Goal: Task Accomplishment & Management: Use online tool/utility

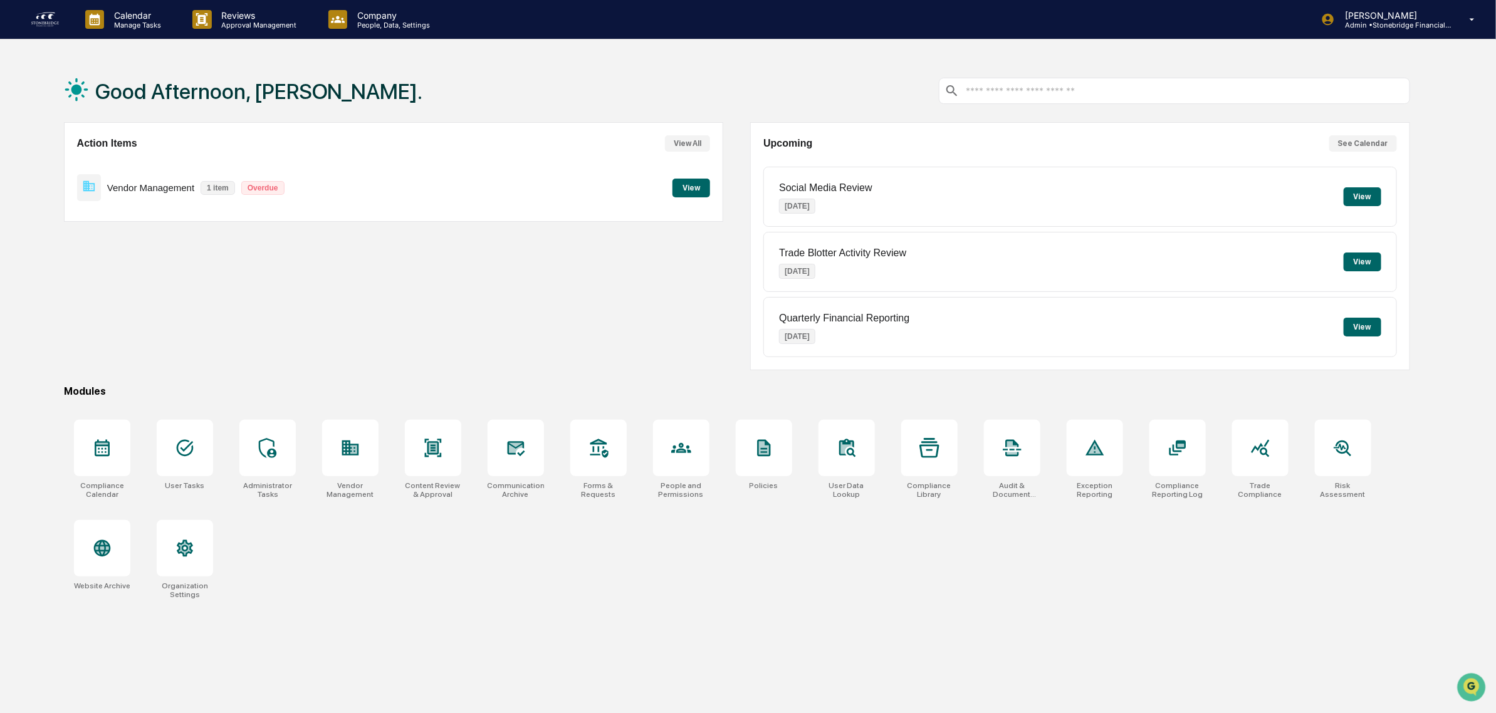
click at [684, 189] on button "View" at bounding box center [691, 188] width 38 height 19
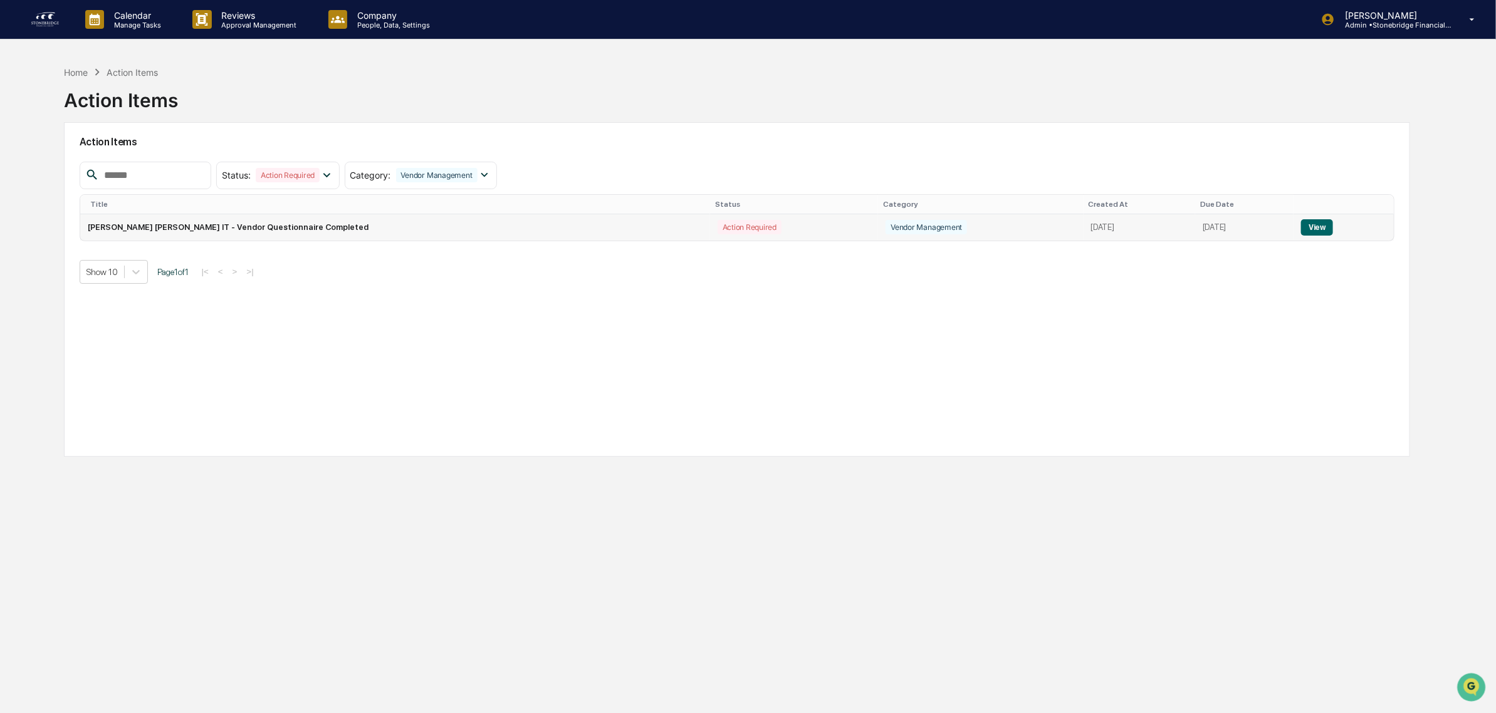
click at [383, 235] on td "[PERSON_NAME] [PERSON_NAME] IT - Vendor Questionnaire Completed" at bounding box center [395, 227] width 630 height 26
click at [1309, 229] on button "View" at bounding box center [1317, 227] width 32 height 16
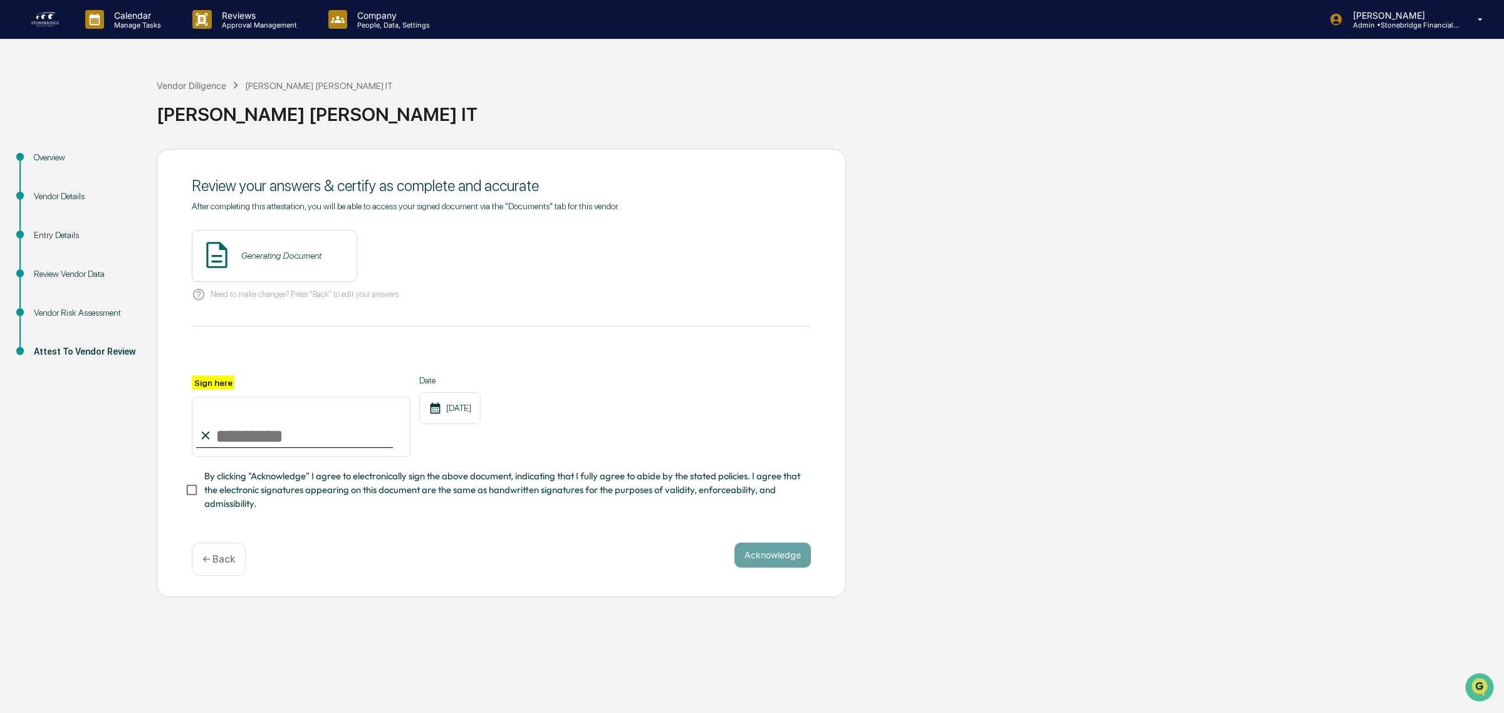
click at [28, 312] on div "Vendor Risk Assessment" at bounding box center [85, 327] width 123 height 39
click at [123, 321] on div "Vendor Risk Assessment" at bounding box center [85, 327] width 123 height 39
click at [99, 313] on div "Vendor Risk Assessment" at bounding box center [85, 312] width 103 height 13
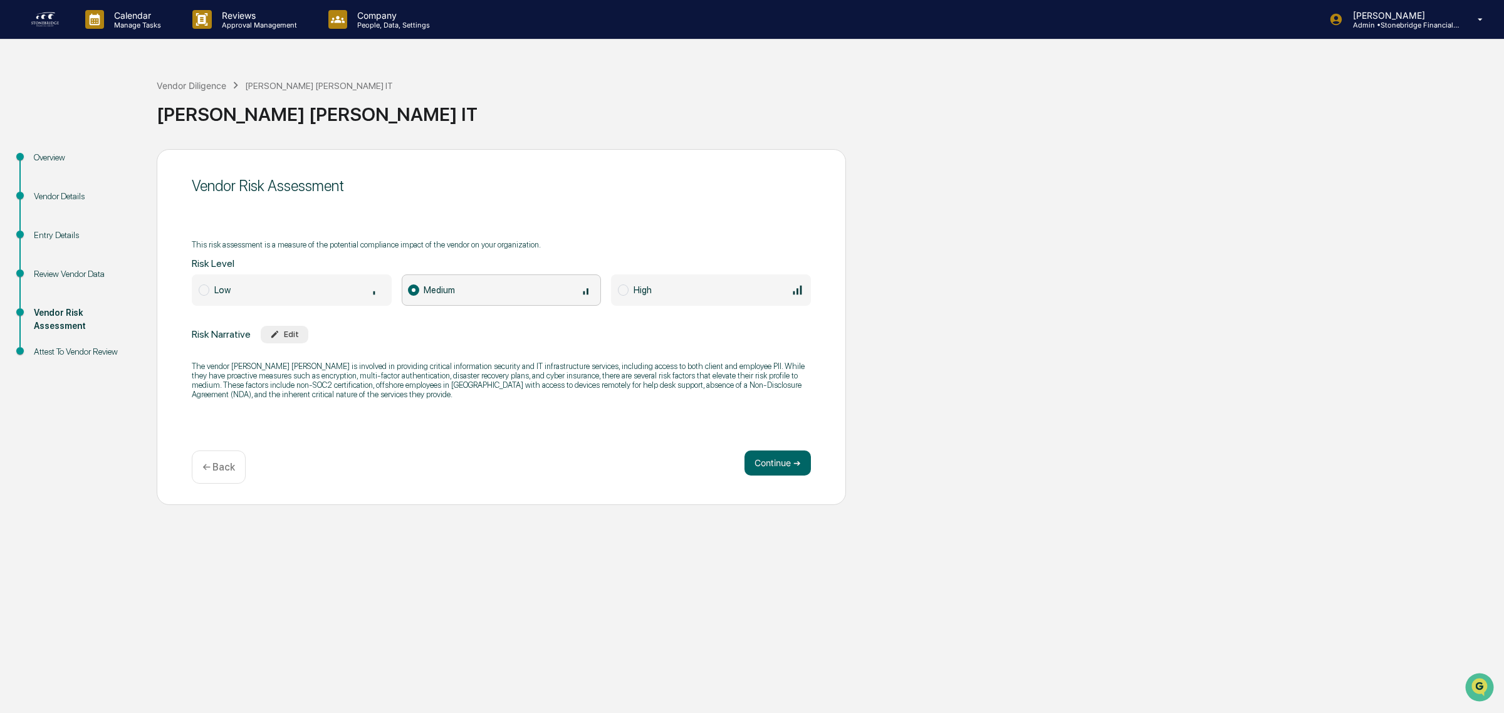
click at [281, 333] on div "Edit" at bounding box center [284, 334] width 29 height 9
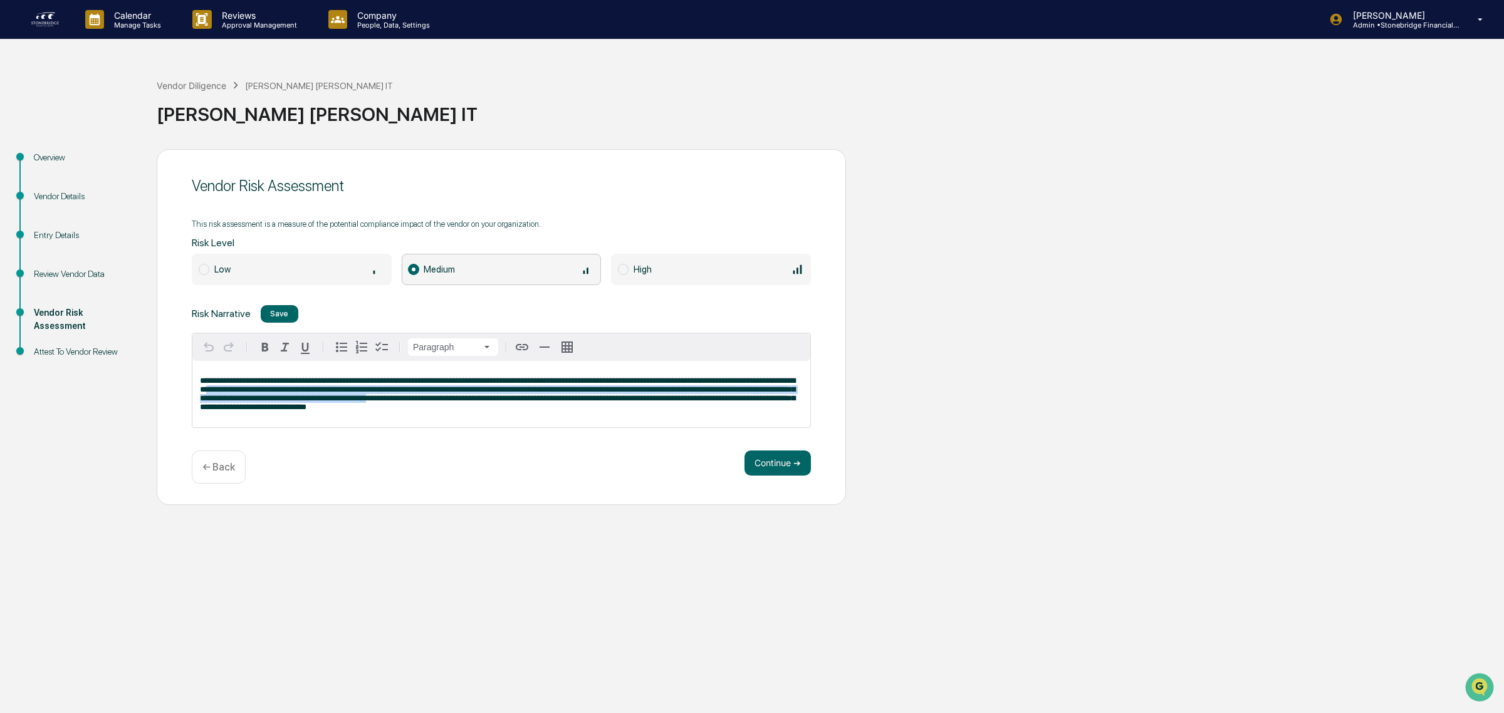
drag, startPoint x: 246, startPoint y: 389, endPoint x: 421, endPoint y: 404, distance: 176.1
click at [421, 404] on span "**********" at bounding box center [497, 394] width 595 height 34
click at [423, 405] on p "**********" at bounding box center [501, 394] width 603 height 35
click at [397, 412] on p "**********" at bounding box center [501, 394] width 603 height 35
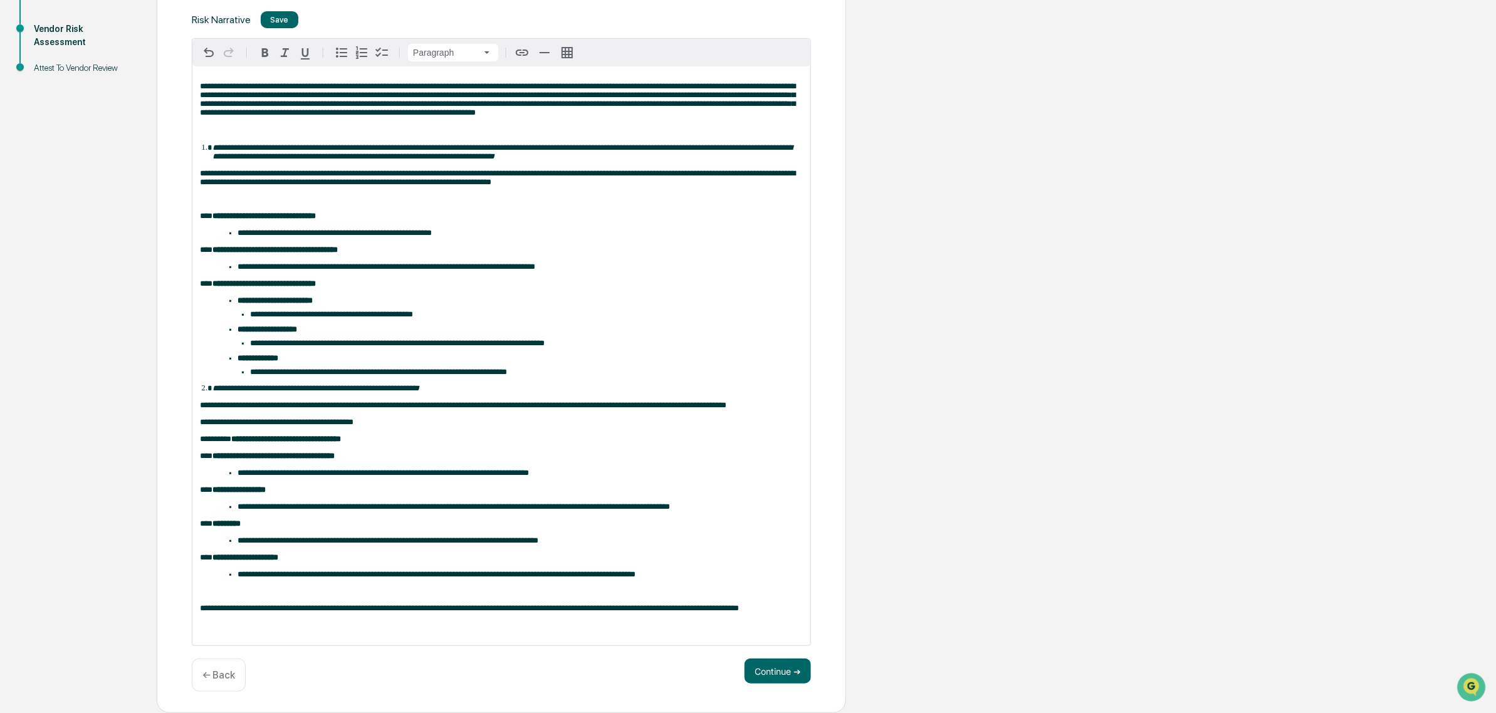
scroll to position [333, 0]
drag, startPoint x: 286, startPoint y: 368, endPoint x: 380, endPoint y: 373, distance: 93.5
click at [380, 384] on em "**********" at bounding box center [315, 388] width 207 height 8
drag, startPoint x: 326, startPoint y: 368, endPoint x: 497, endPoint y: 368, distance: 171.0
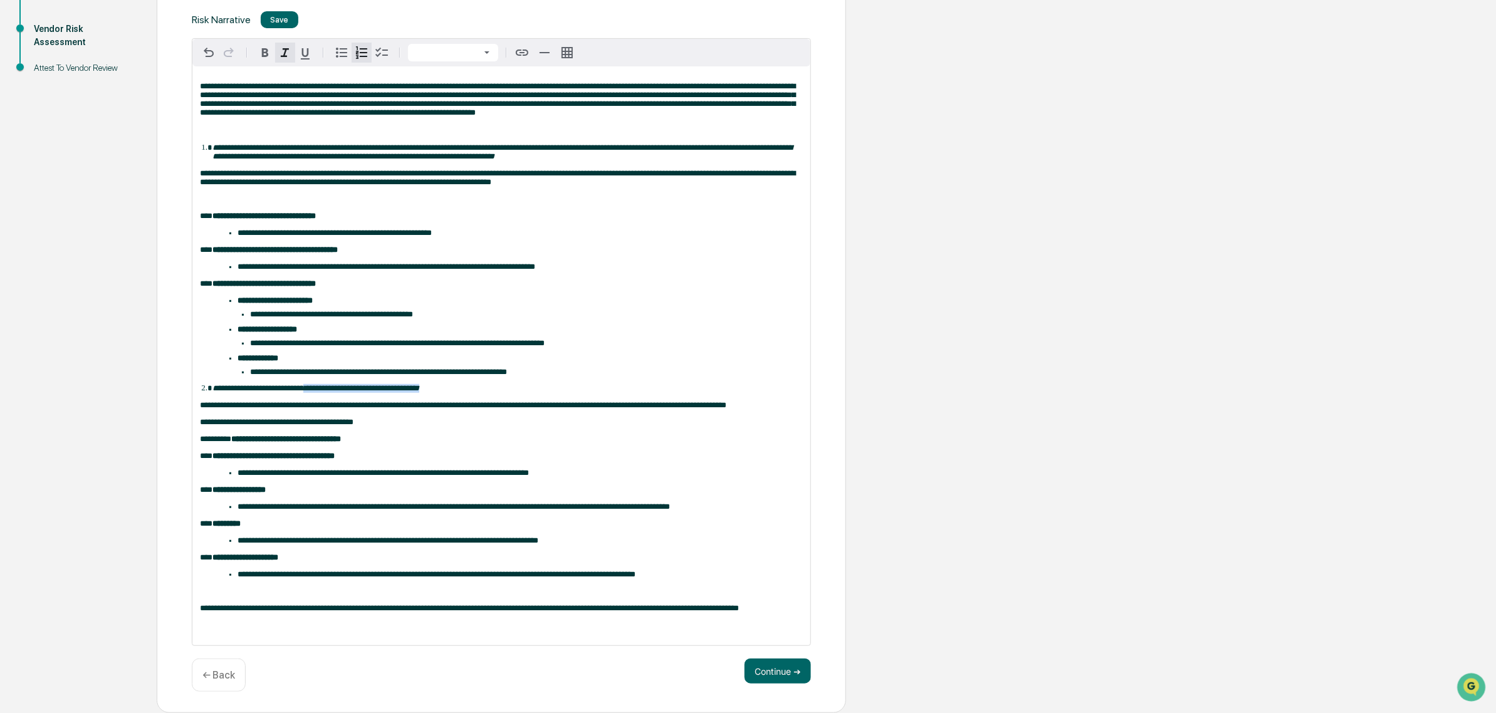
click at [497, 383] on li "**********" at bounding box center [507, 388] width 590 height 10
click at [515, 368] on li "**********" at bounding box center [526, 372] width 553 height 9
click at [791, 664] on button "Continue ➔" at bounding box center [777, 670] width 66 height 25
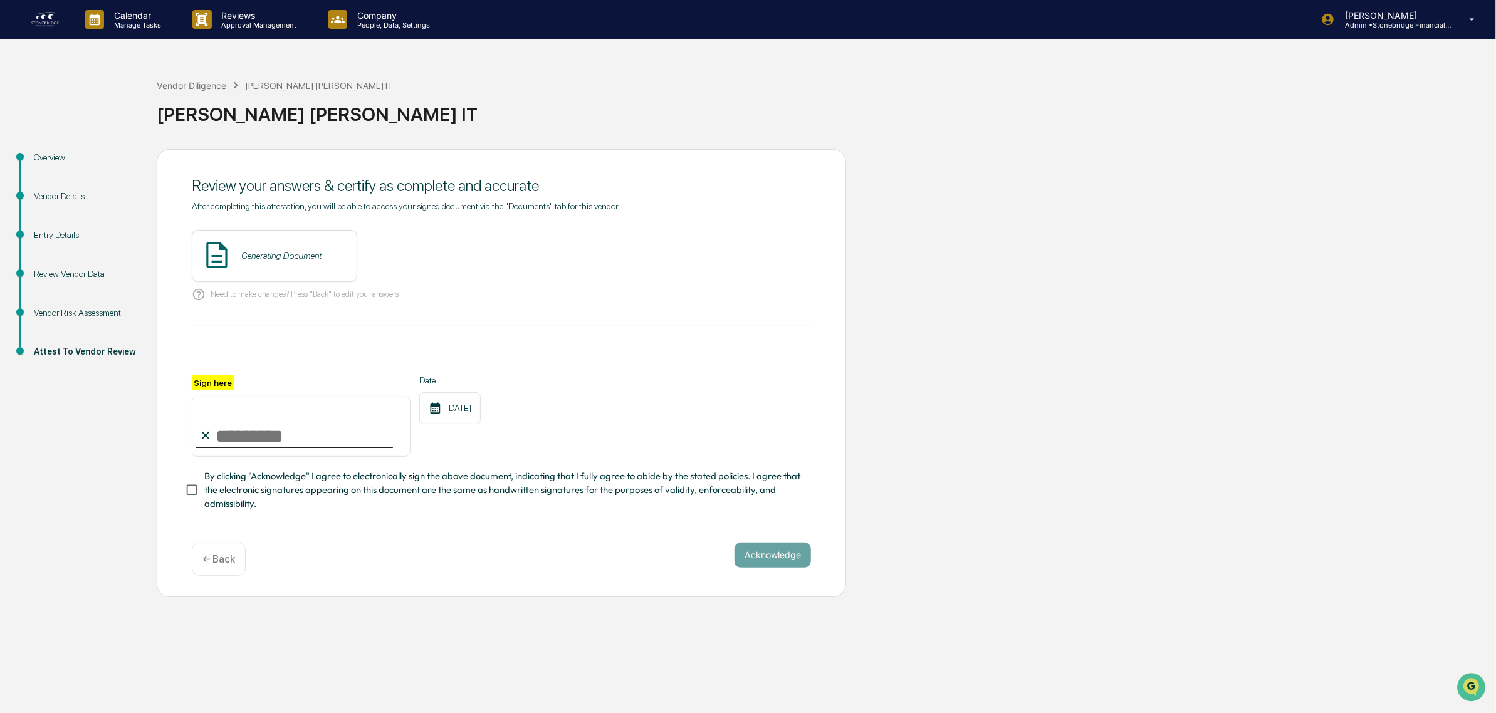
scroll to position [0, 0]
click at [245, 424] on input "Sign here" at bounding box center [301, 427] width 219 height 60
type input "**********"
click at [199, 470] on div "**********" at bounding box center [501, 443] width 619 height 136
click at [415, 257] on div "Vendor Review - [PERSON_NAME] View" at bounding box center [317, 256] width 251 height 52
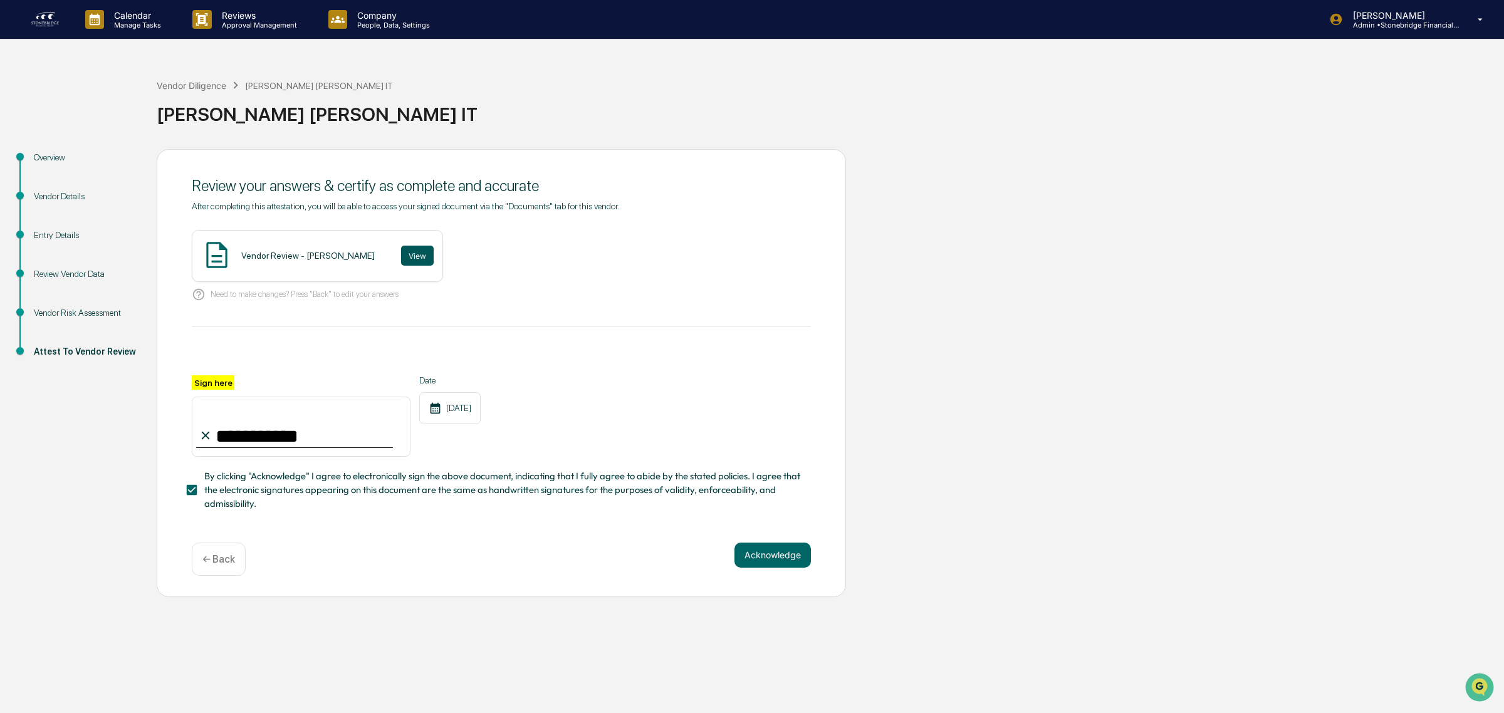
click at [401, 257] on button "View" at bounding box center [417, 256] width 33 height 20
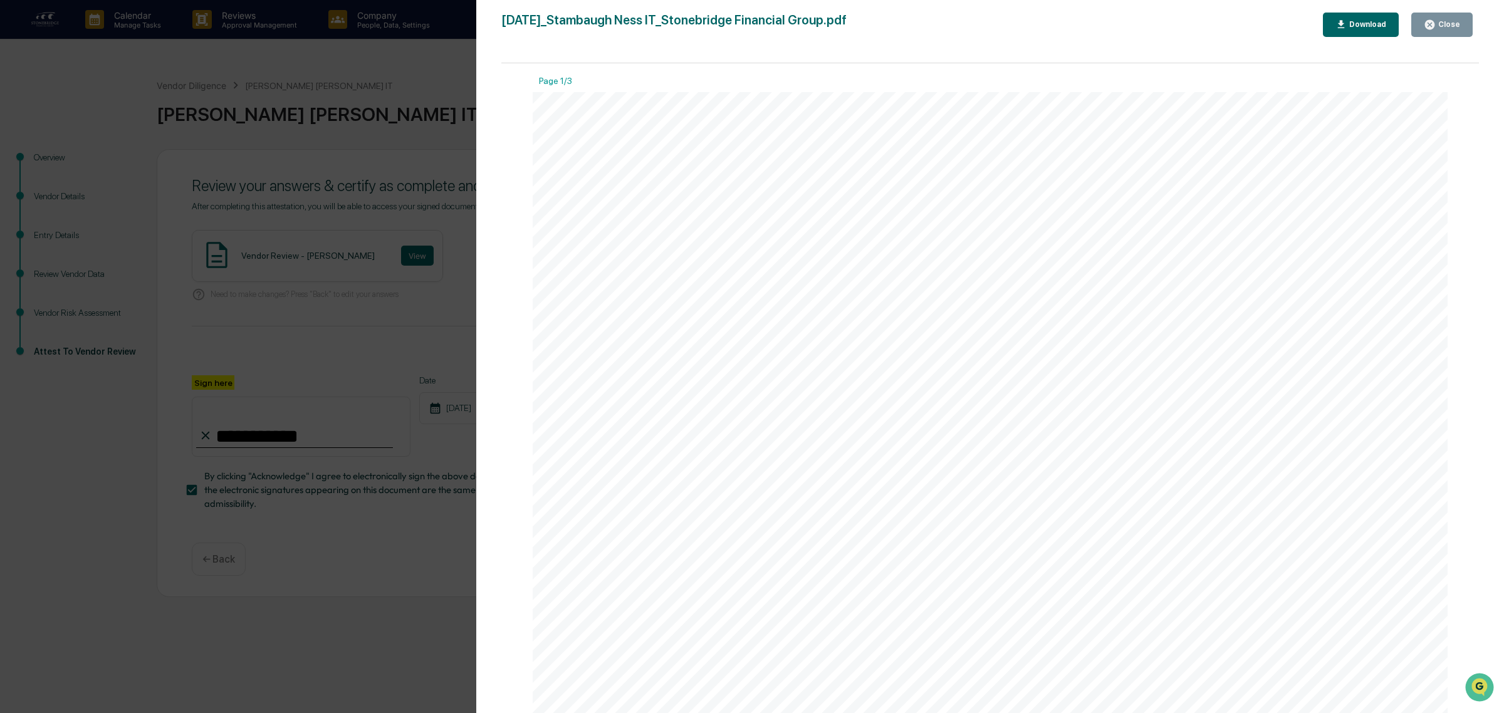
click at [1438, 22] on div "Close" at bounding box center [1447, 24] width 24 height 9
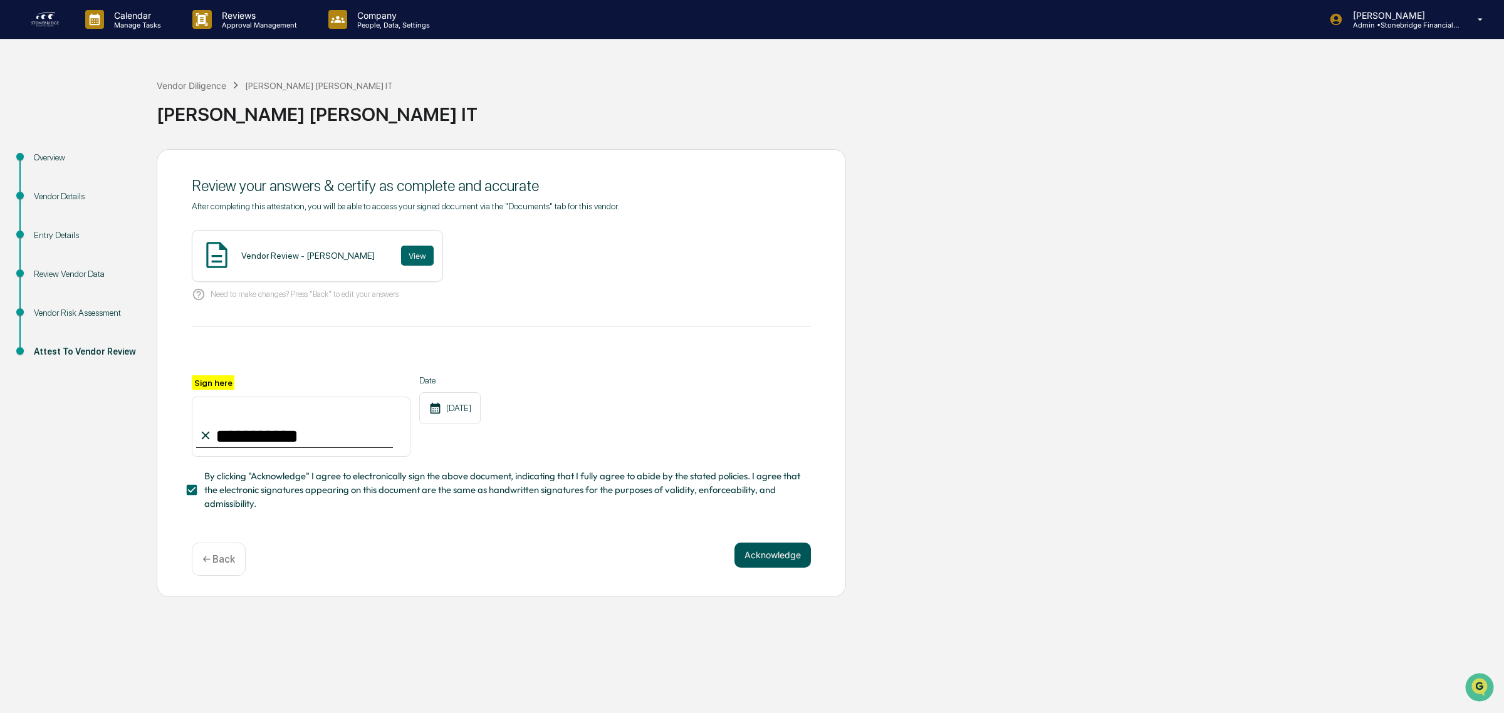
click at [783, 568] on button "Acknowledge" at bounding box center [772, 555] width 76 height 25
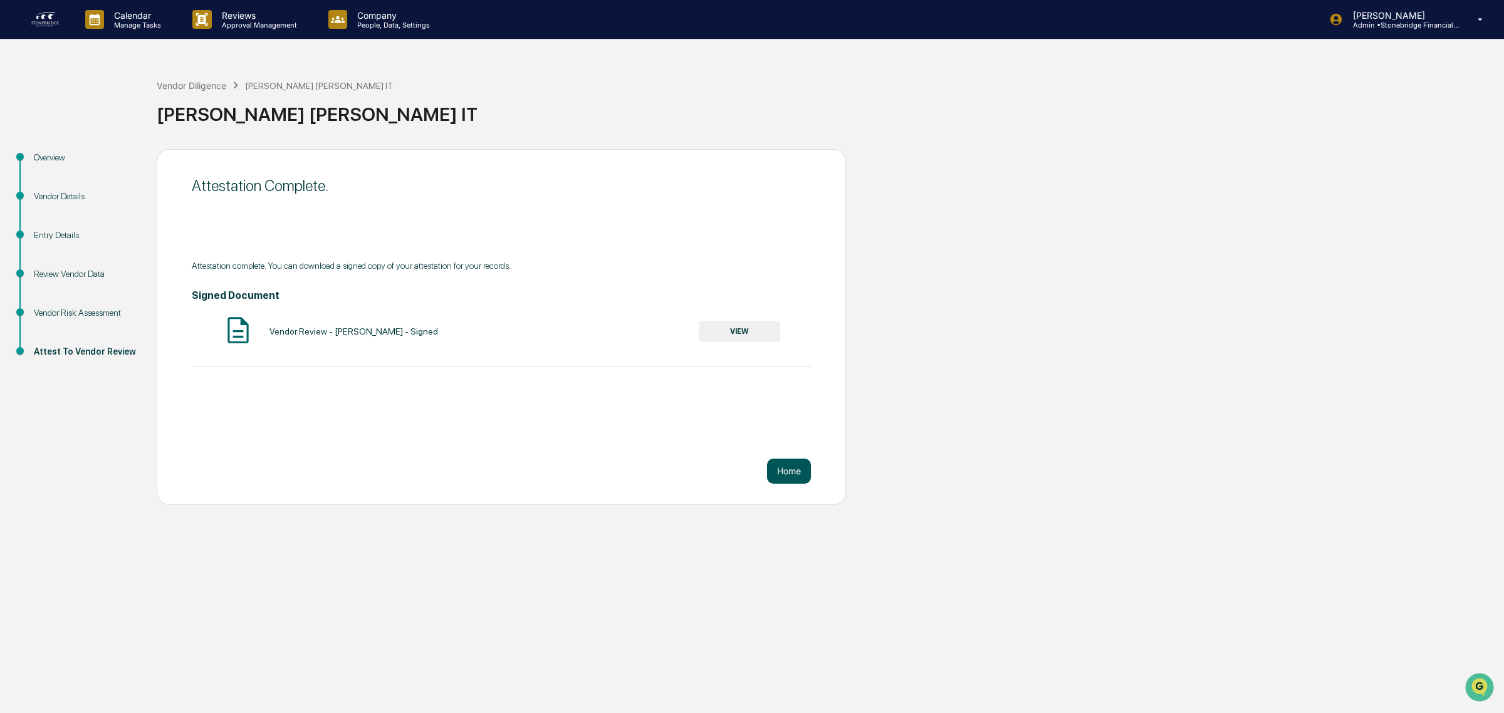
click at [787, 479] on button "Home" at bounding box center [789, 471] width 44 height 25
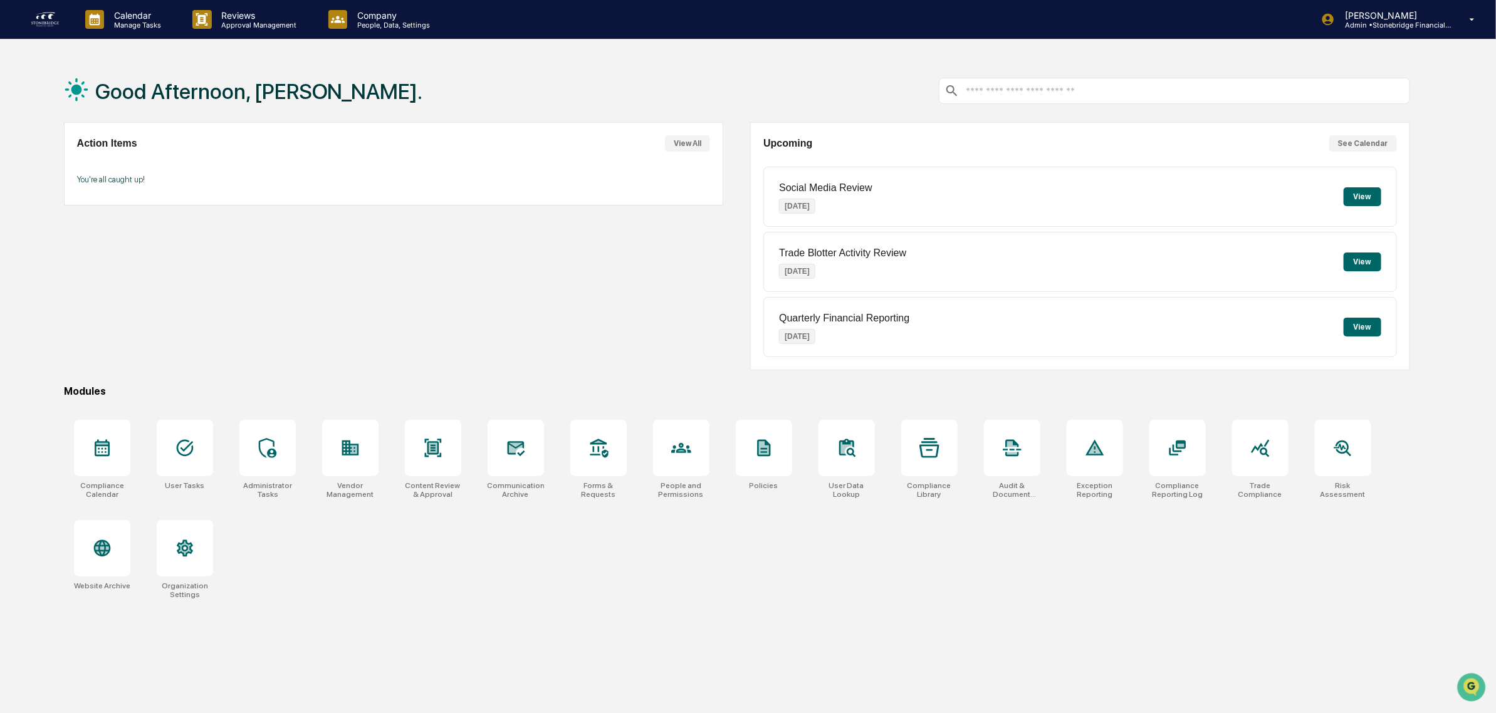
click at [1360, 195] on button "View" at bounding box center [1362, 196] width 38 height 19
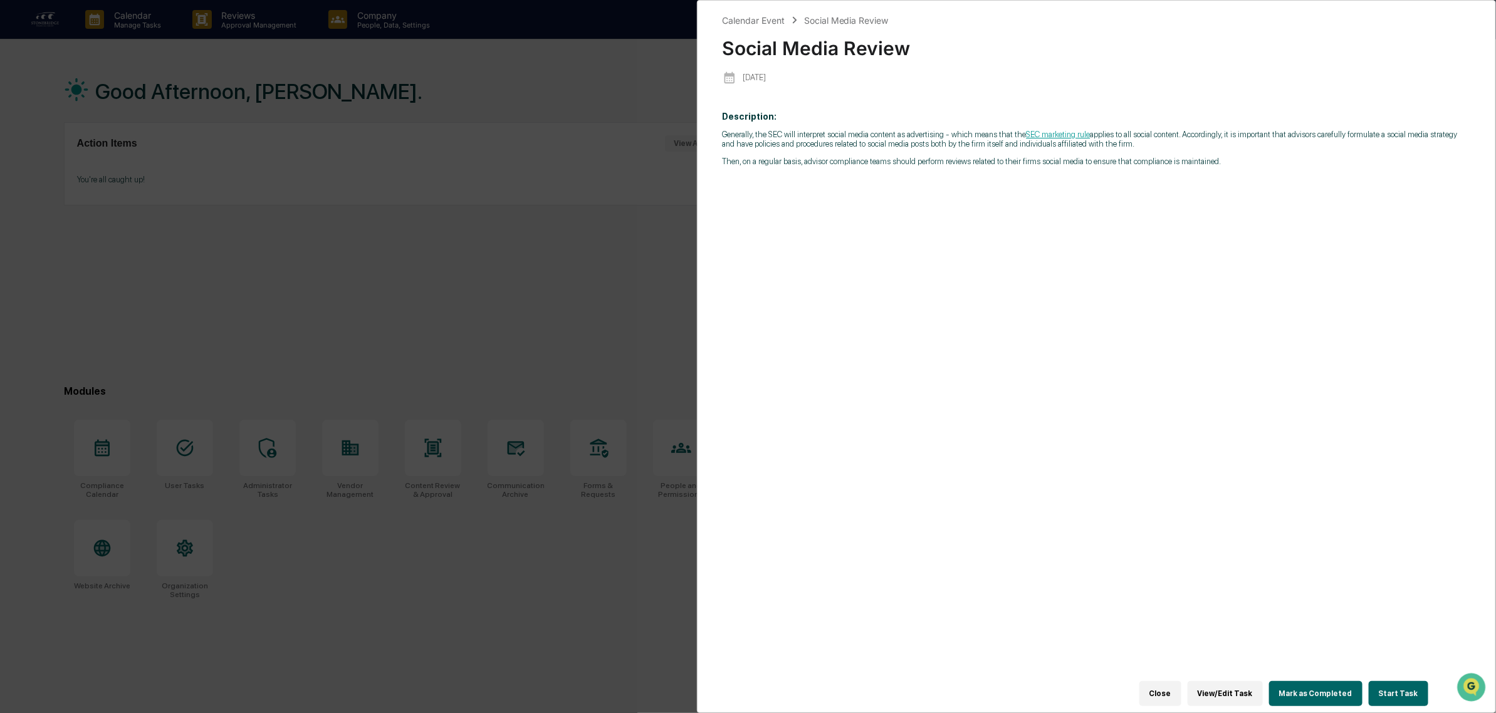
click at [1378, 683] on button "Start Task" at bounding box center [1398, 693] width 60 height 25
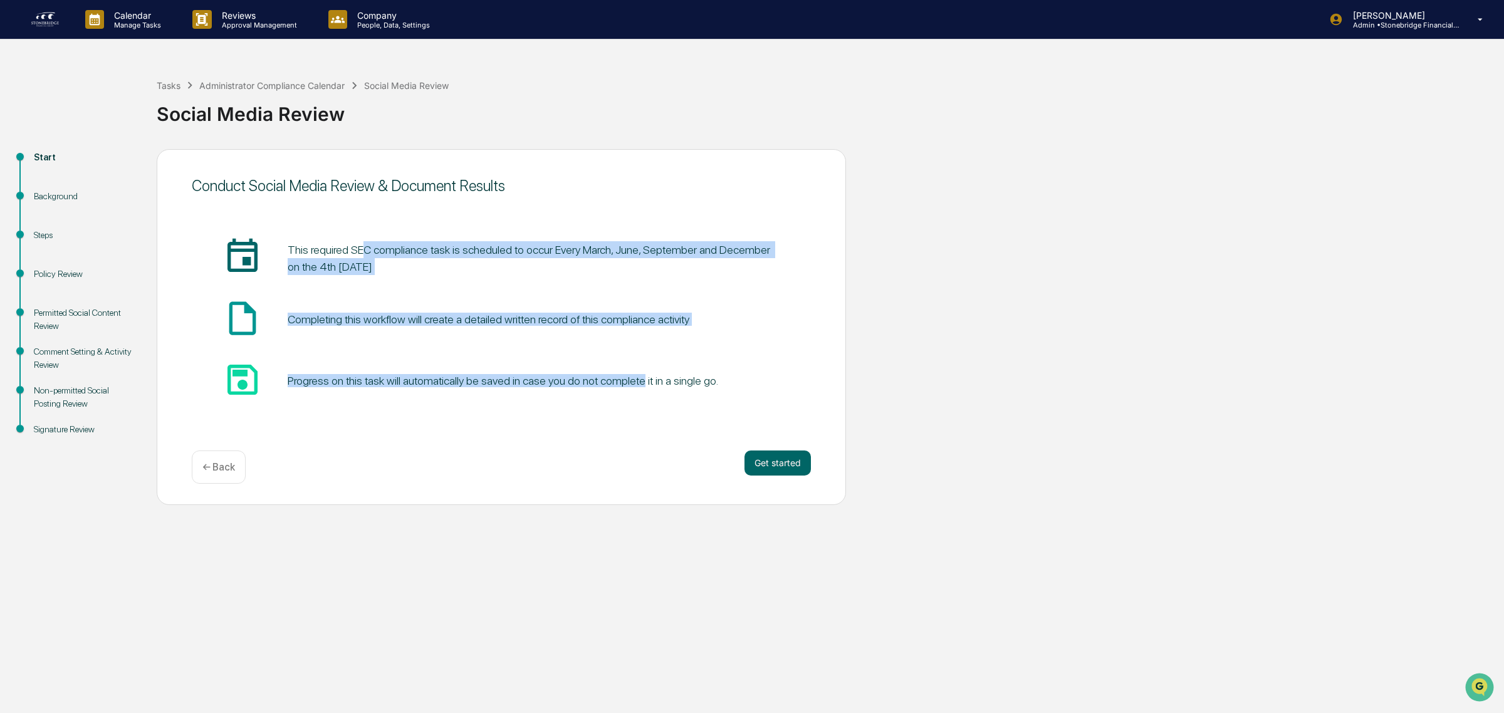
drag, startPoint x: 365, startPoint y: 221, endPoint x: 637, endPoint y: 382, distance: 316.0
click at [637, 382] on div "insert_invitation_icon This required SEC compliance task is scheduled to occur …" at bounding box center [501, 319] width 619 height 203
click at [637, 382] on div "Progress on this task will automatically be saved in case you do not complete i…" at bounding box center [503, 380] width 430 height 13
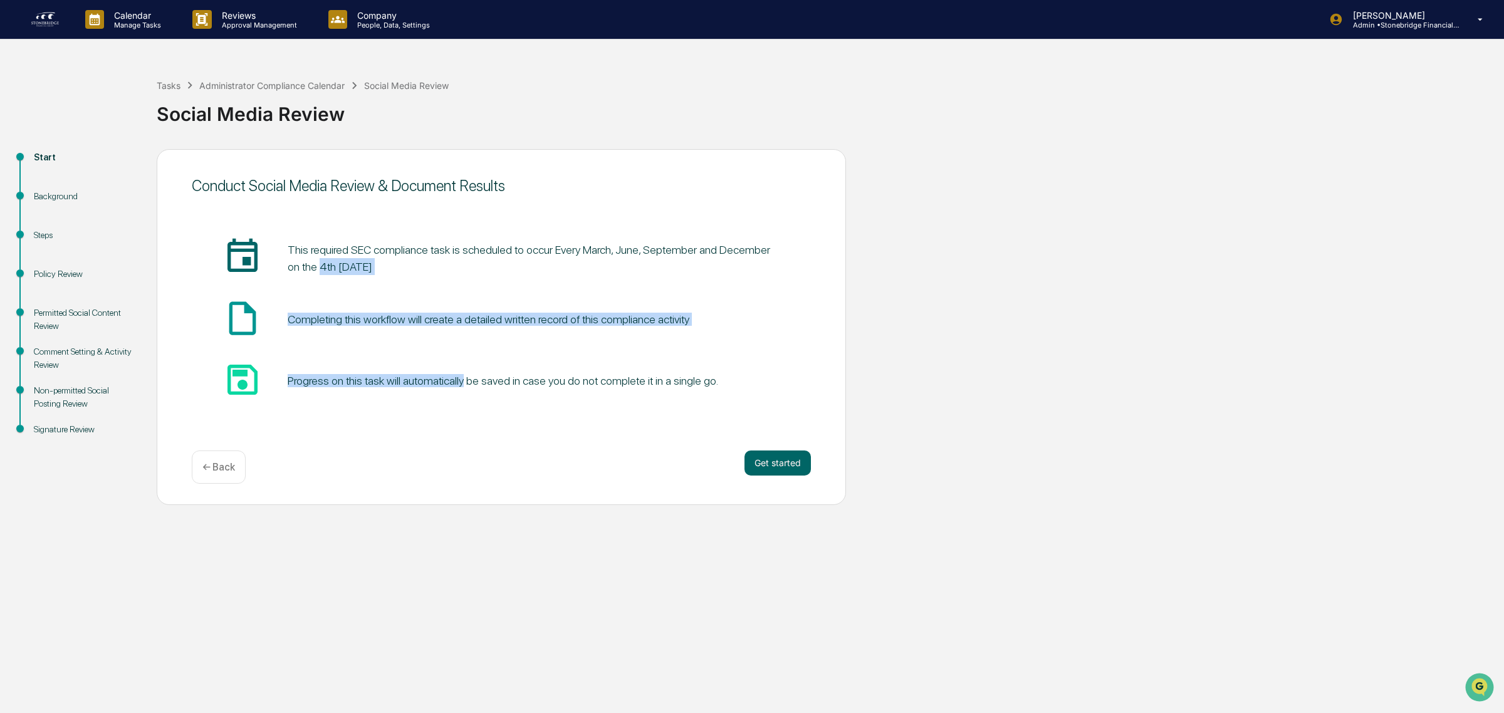
drag, startPoint x: 306, startPoint y: 266, endPoint x: 462, endPoint y: 405, distance: 209.0
click at [462, 405] on div "insert_invitation_icon This required SEC compliance task is scheduled to occur …" at bounding box center [501, 319] width 619 height 203
drag, startPoint x: 462, startPoint y: 405, endPoint x: 286, endPoint y: 273, distance: 219.7
click at [286, 273] on div "insert_invitation_icon This required SEC compliance task is scheduled to occur …" at bounding box center [501, 319] width 619 height 203
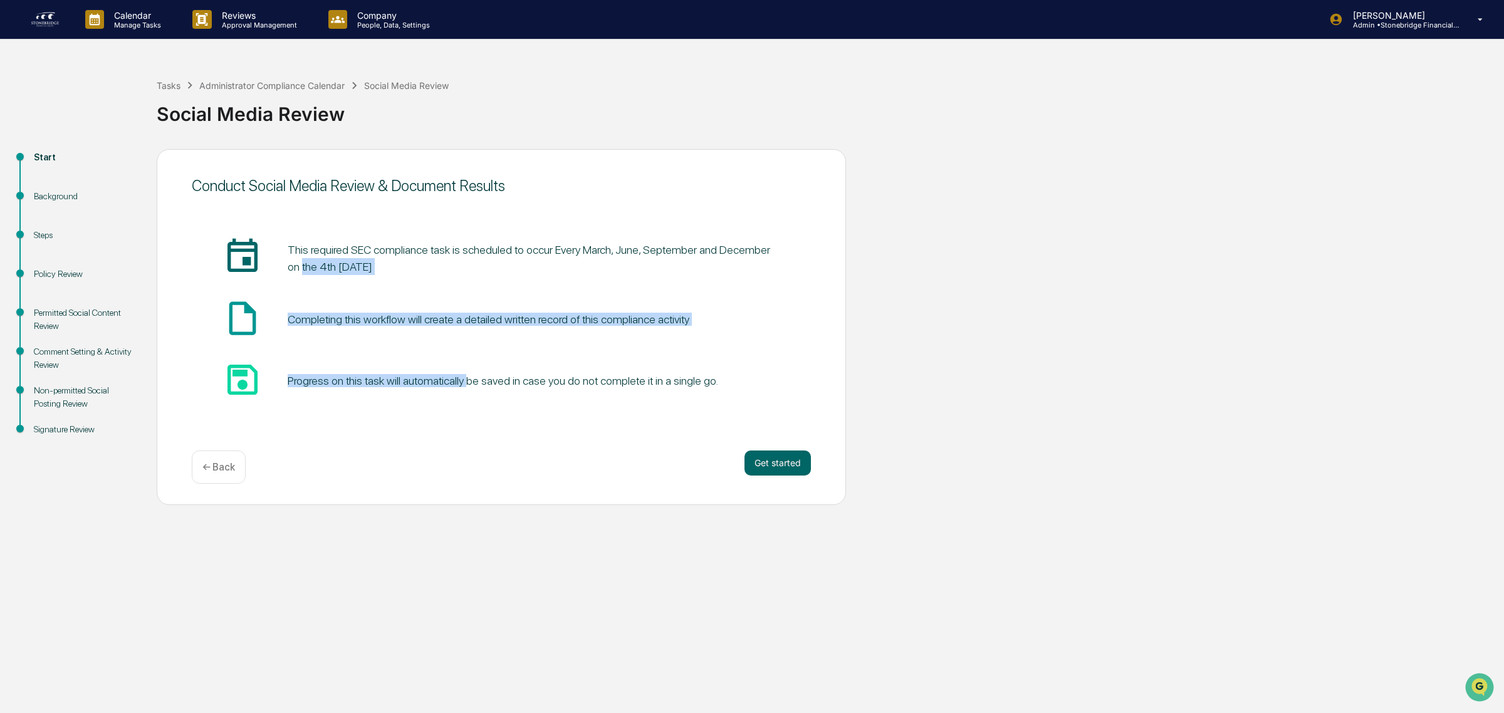
click at [286, 273] on div "insert_invitation_icon This required SEC compliance task is scheduled to occur …" at bounding box center [501, 258] width 619 height 43
drag, startPoint x: 553, startPoint y: 276, endPoint x: 612, endPoint y: 377, distance: 117.7
click at [612, 377] on div "insert_invitation_icon This required SEC compliance task is scheduled to occur …" at bounding box center [501, 319] width 619 height 165
click at [612, 377] on div "Progress on this task will automatically be saved in case you do not complete i…" at bounding box center [503, 380] width 430 height 13
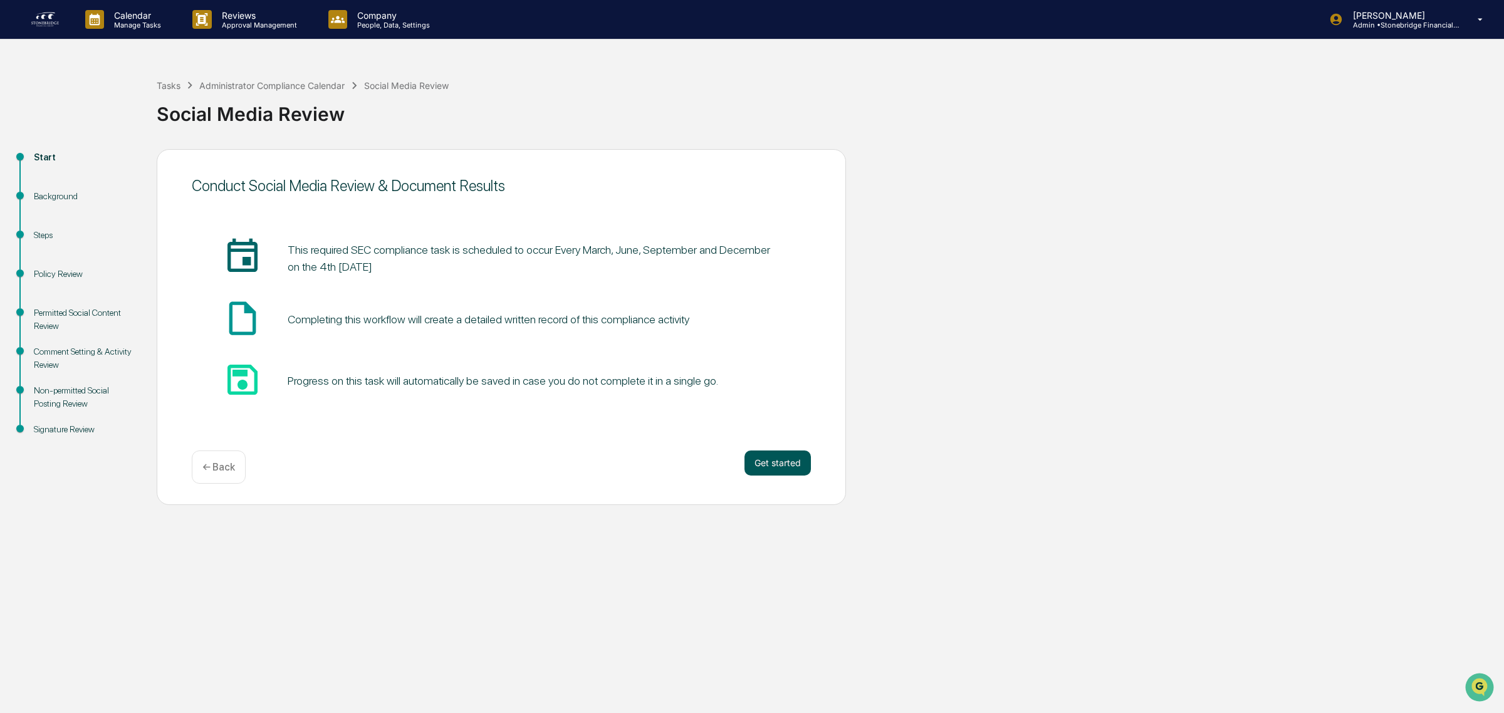
click at [787, 464] on button "Get started" at bounding box center [777, 462] width 66 height 25
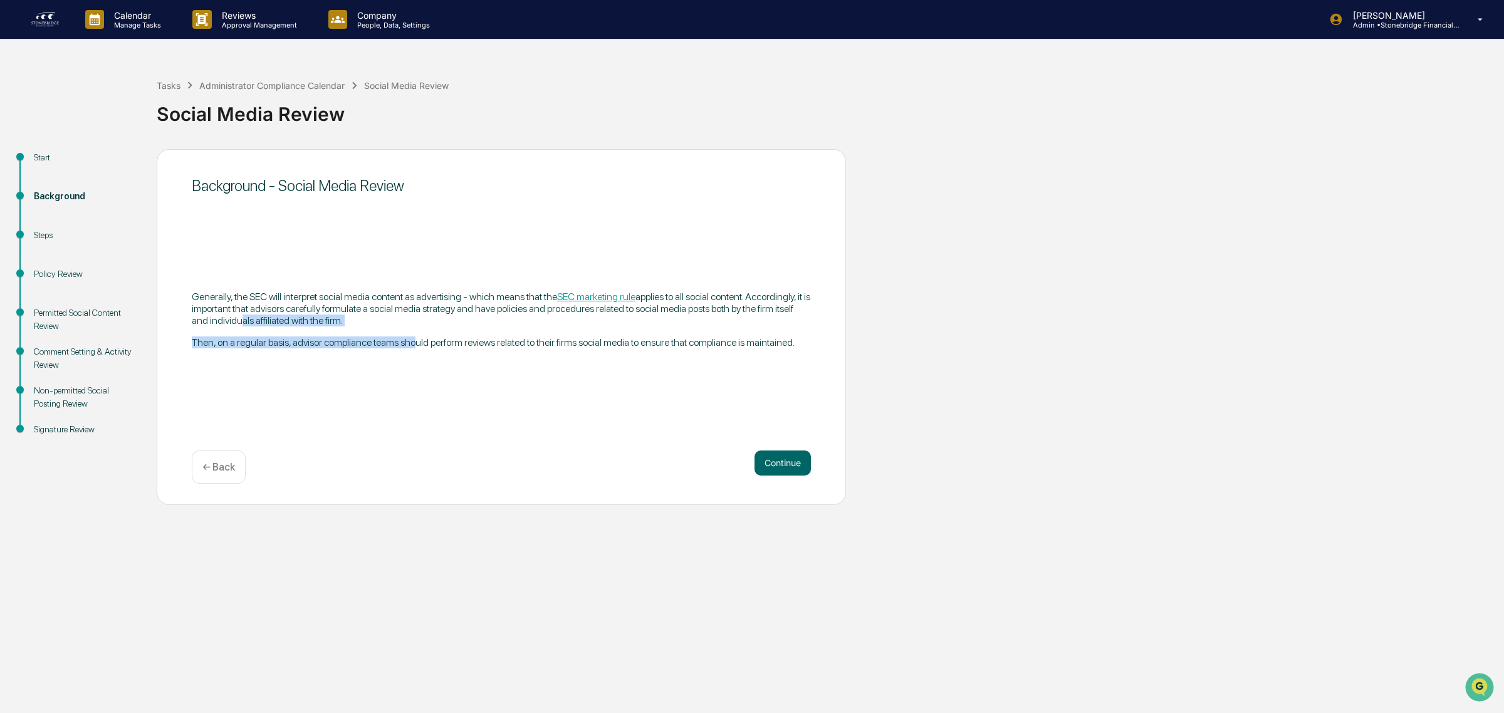
drag, startPoint x: 235, startPoint y: 316, endPoint x: 414, endPoint y: 341, distance: 180.3
click at [414, 341] on div "Generally, the SEC will interpret social media content as advertising - which m…" at bounding box center [501, 320] width 619 height 58
click at [412, 341] on p "Then, on a regular basis, advisor compliance teams should perform reviews relat…" at bounding box center [501, 342] width 619 height 12
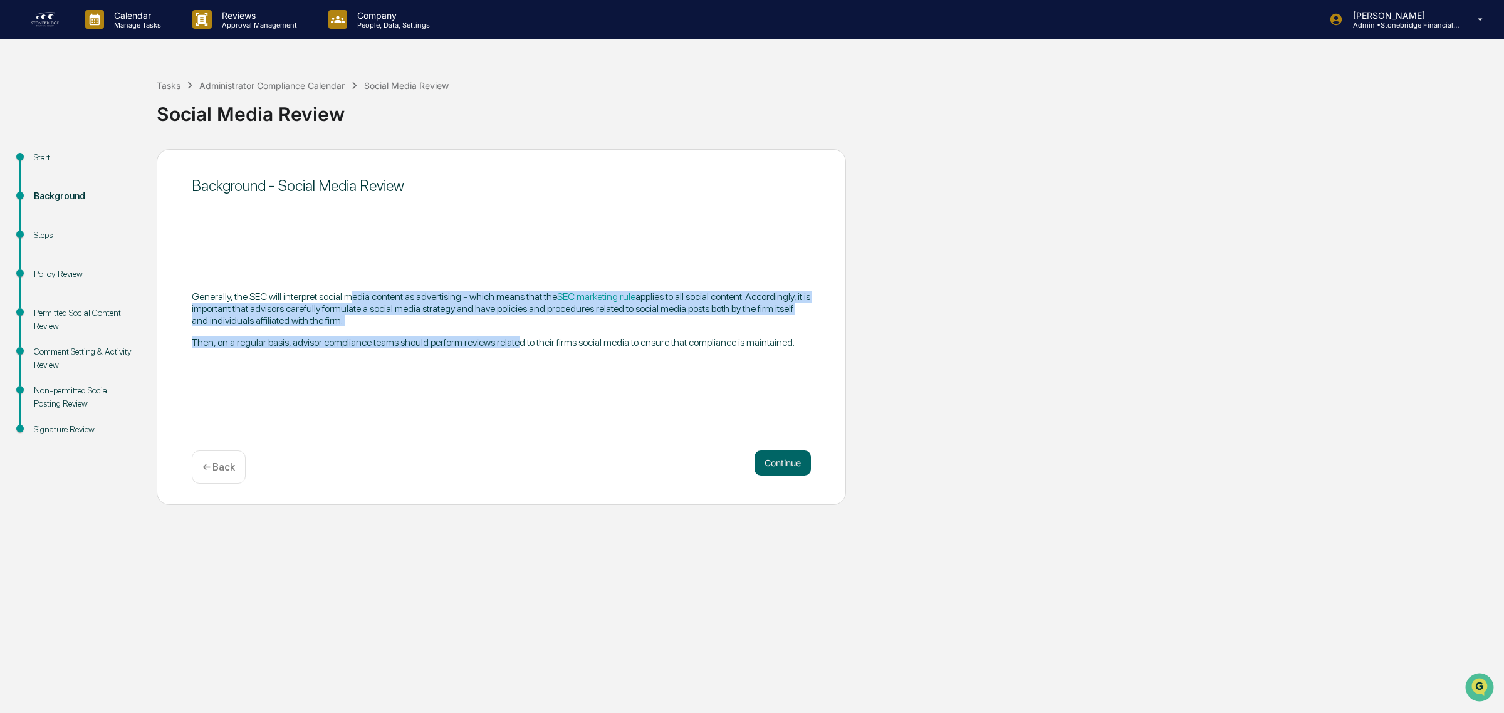
drag, startPoint x: 501, startPoint y: 291, endPoint x: 517, endPoint y: 361, distance: 71.3
click at [518, 361] on div "Background - Social Media Review Generally, the SEC will interpret social media…" at bounding box center [501, 327] width 689 height 356
click at [517, 361] on div "Background - Social Media Review Generally, the SEC will interpret social media…" at bounding box center [501, 327] width 689 height 356
drag, startPoint x: 520, startPoint y: 360, endPoint x: 429, endPoint y: 295, distance: 111.8
click at [429, 295] on div "Background - Social Media Review Generally, the SEC will interpret social media…" at bounding box center [501, 327] width 689 height 356
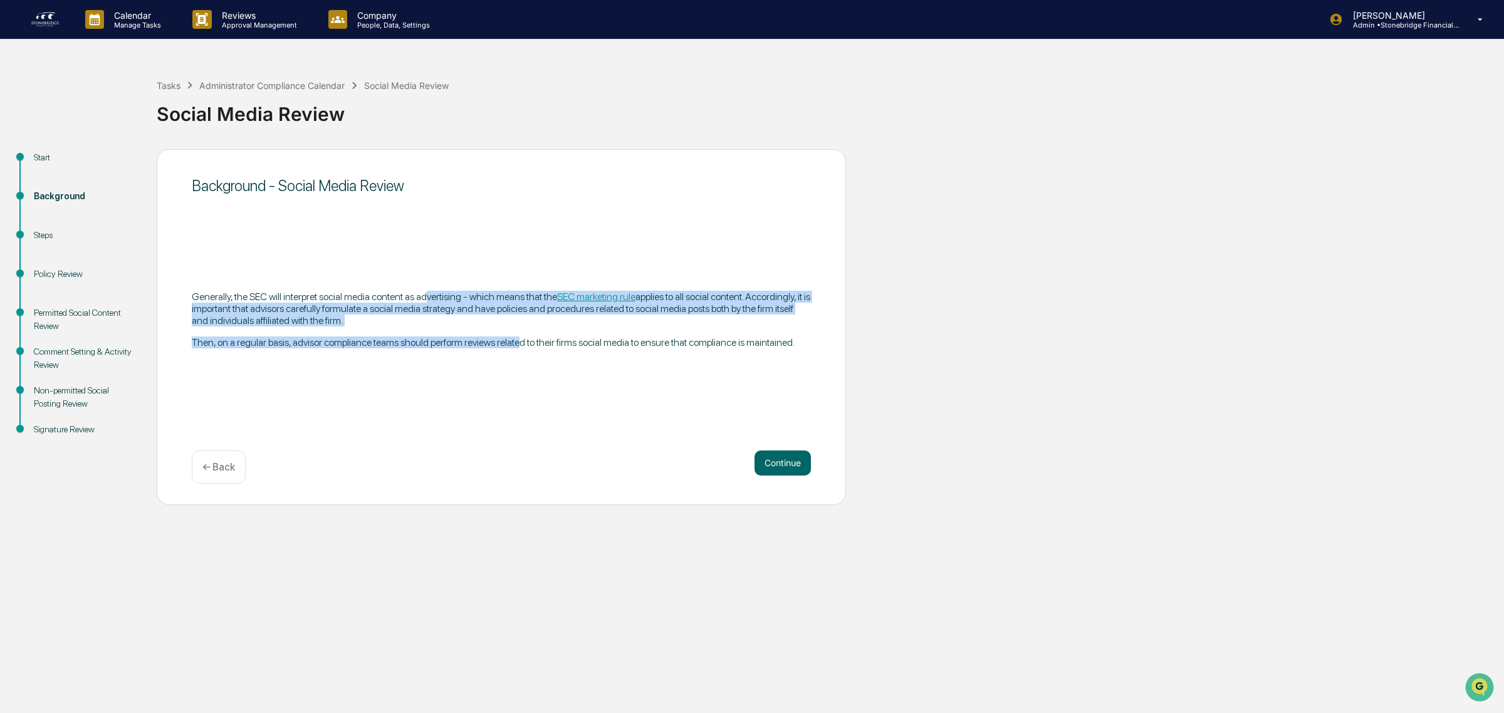
click at [429, 295] on p "Generally, the SEC will interpret social media content as advertising - which m…" at bounding box center [501, 309] width 619 height 36
drag, startPoint x: 448, startPoint y: 304, endPoint x: 548, endPoint y: 346, distance: 108.7
click at [548, 346] on div "Generally, the SEC will interpret social media content as advertising - which m…" at bounding box center [501, 320] width 619 height 58
click at [548, 346] on p "Then, on a regular basis, advisor compliance teams should perform reviews relat…" at bounding box center [501, 342] width 619 height 12
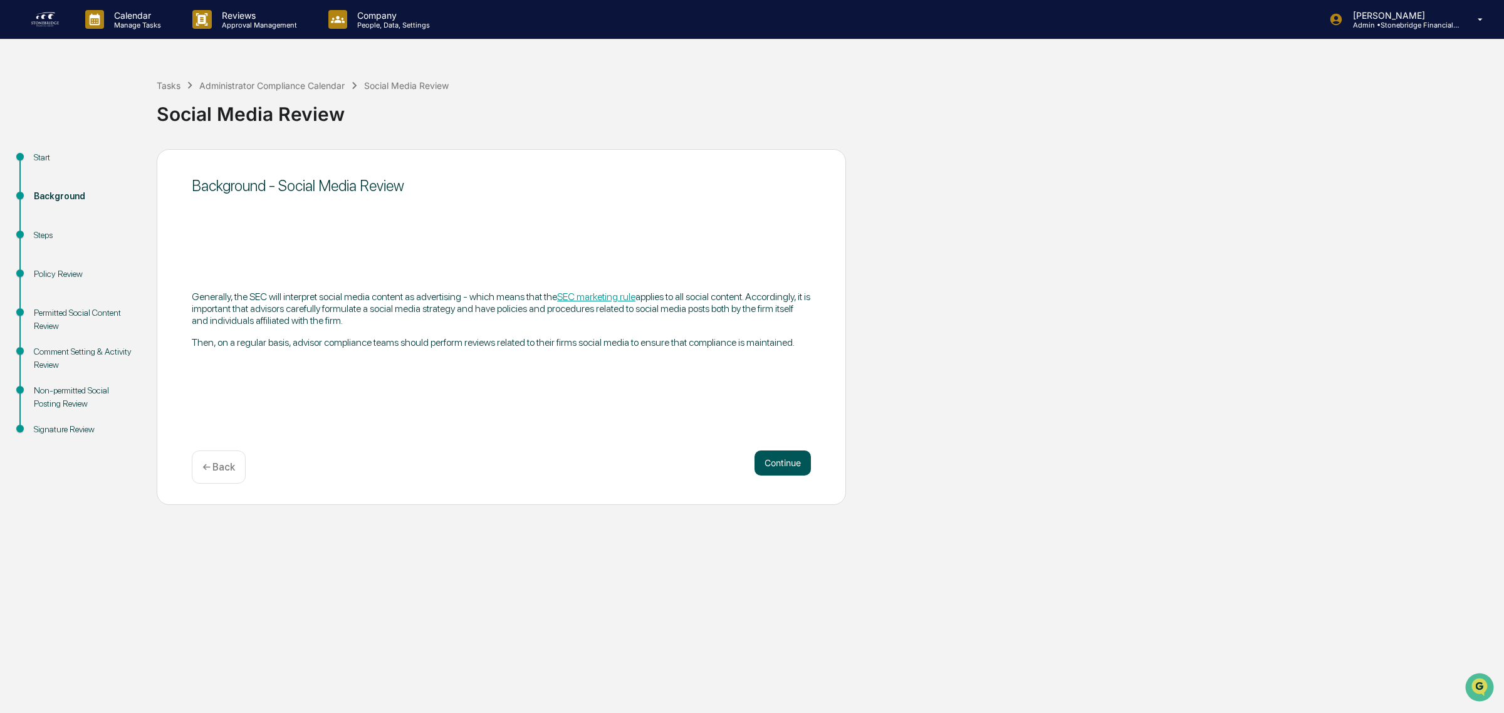
click at [787, 467] on button "Continue" at bounding box center [782, 462] width 56 height 25
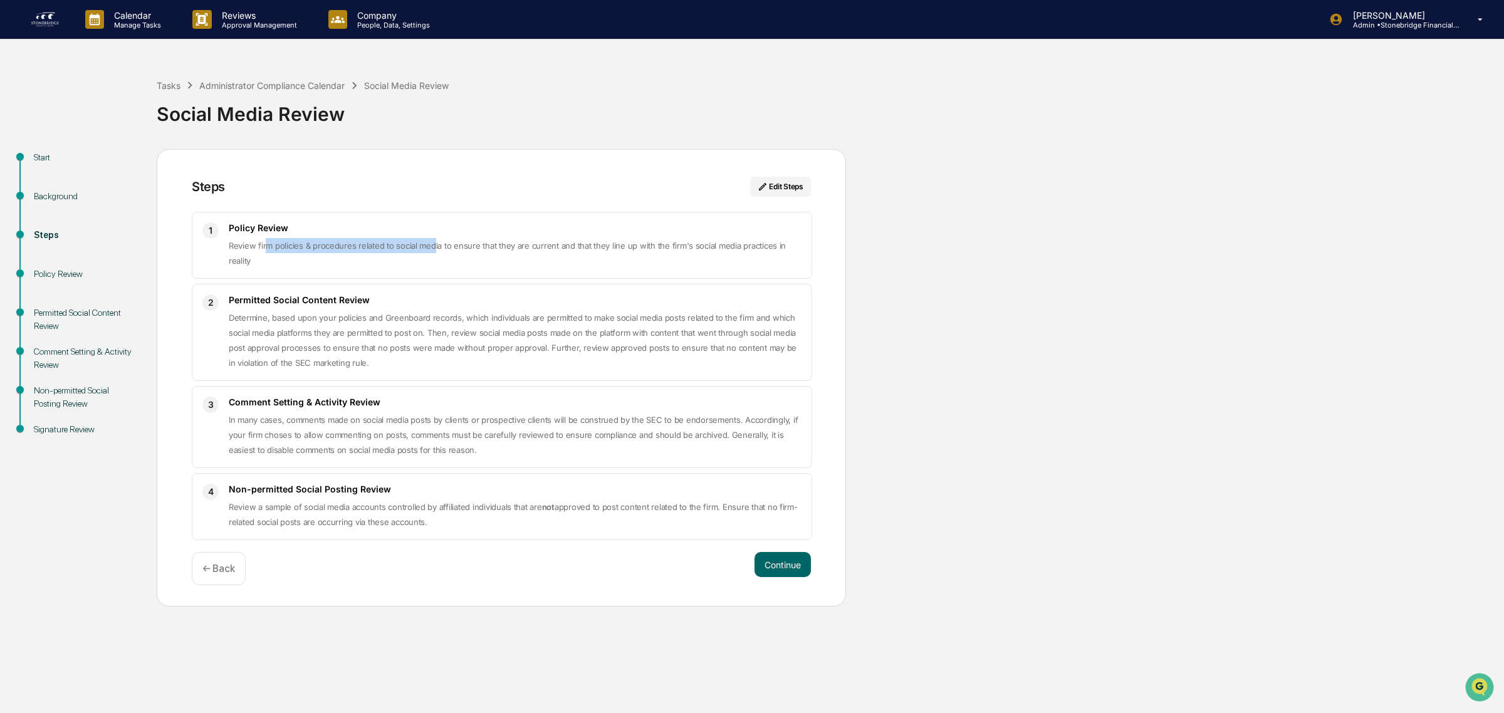
drag, startPoint x: 264, startPoint y: 242, endPoint x: 433, endPoint y: 252, distance: 169.4
click at [433, 252] on p "Review firm policies & procedures related to social media to ensure that they a…" at bounding box center [515, 253] width 573 height 30
click at [383, 242] on div "1 Policy Review Review firm policies & procedures related to social media to en…" at bounding box center [502, 245] width 620 height 67
click at [383, 242] on span "Review firm policies & procedures related to social media to ensure that they a…" at bounding box center [507, 253] width 557 height 25
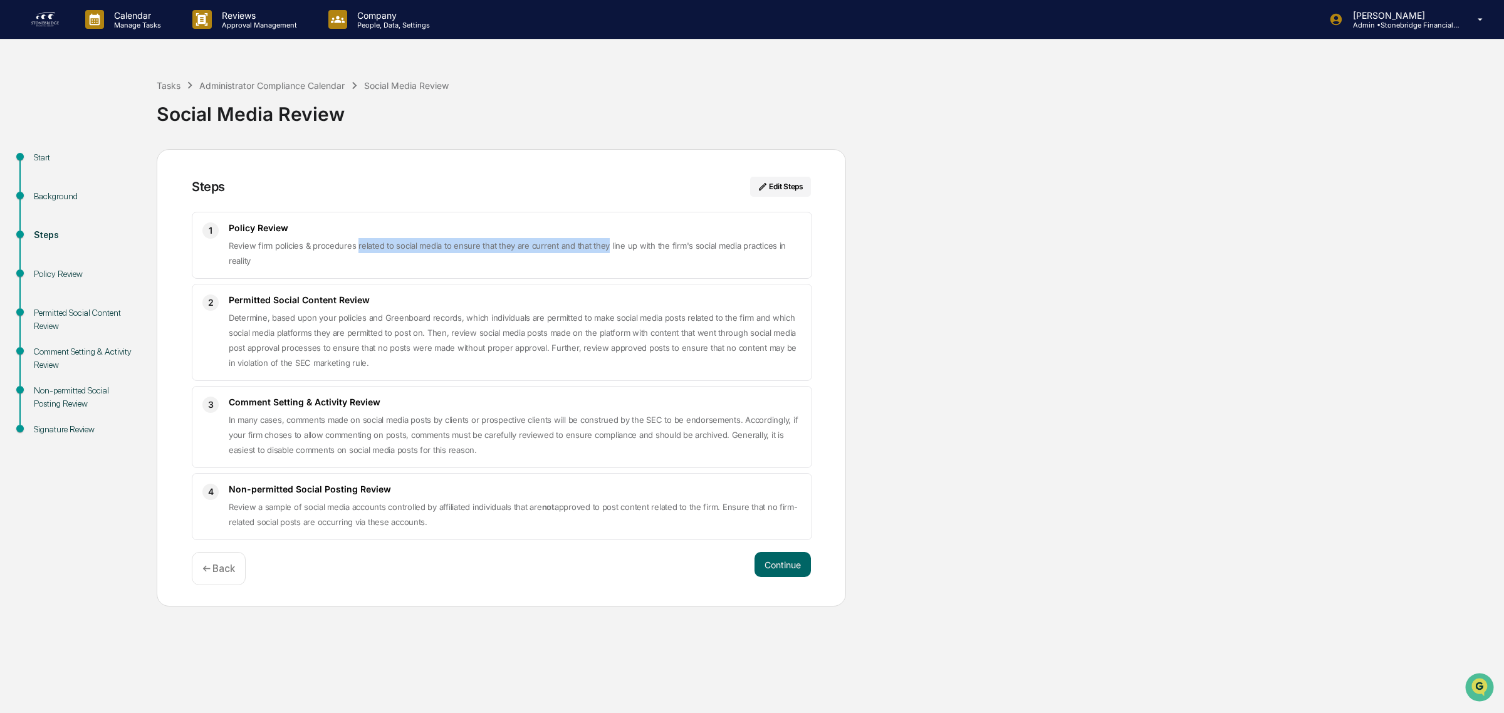
drag, startPoint x: 356, startPoint y: 242, endPoint x: 603, endPoint y: 242, distance: 247.5
click at [603, 242] on span "Review firm policies & procedures related to social media to ensure that they a…" at bounding box center [507, 253] width 557 height 25
drag, startPoint x: 620, startPoint y: 264, endPoint x: 561, endPoint y: 233, distance: 67.0
click at [561, 233] on div "Policy Review Review firm policies & procedures related to social media to ensu…" at bounding box center [515, 245] width 573 height 46
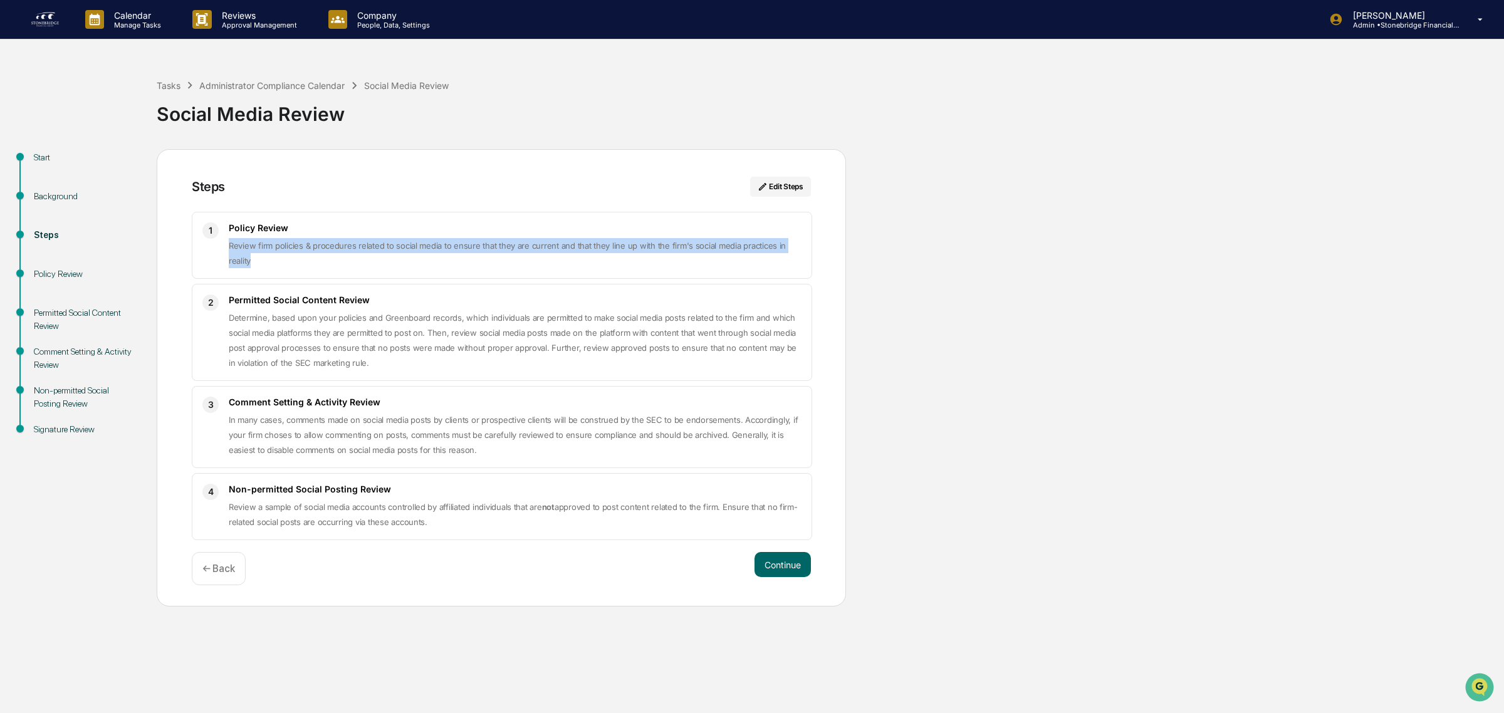
click at [559, 233] on h3 "Policy Review" at bounding box center [515, 227] width 573 height 11
drag, startPoint x: 550, startPoint y: 247, endPoint x: 550, endPoint y: 268, distance: 20.0
click at [550, 268] on div "Policy Review Review firm policies & procedures related to social media to ensu…" at bounding box center [515, 245] width 573 height 46
click at [550, 268] on p "Review firm policies & procedures related to social media to ensure that they a…" at bounding box center [515, 253] width 573 height 30
drag, startPoint x: 525, startPoint y: 274, endPoint x: 269, endPoint y: 229, distance: 259.5
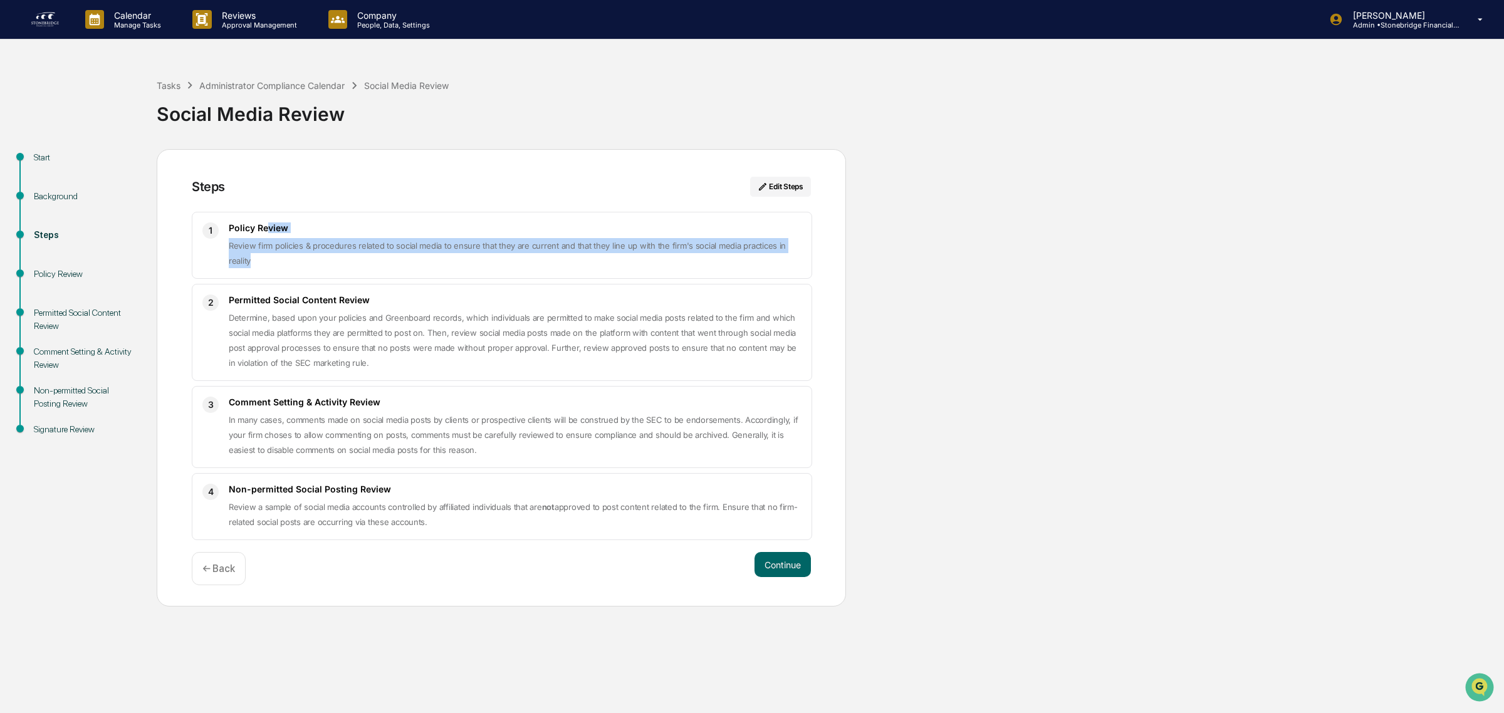
click at [269, 229] on div "1 Policy Review Review firm policies & procedures related to social media to en…" at bounding box center [502, 245] width 620 height 67
click at [293, 245] on span "Review firm policies & procedures related to social media to ensure that they a…" at bounding box center [507, 253] width 557 height 25
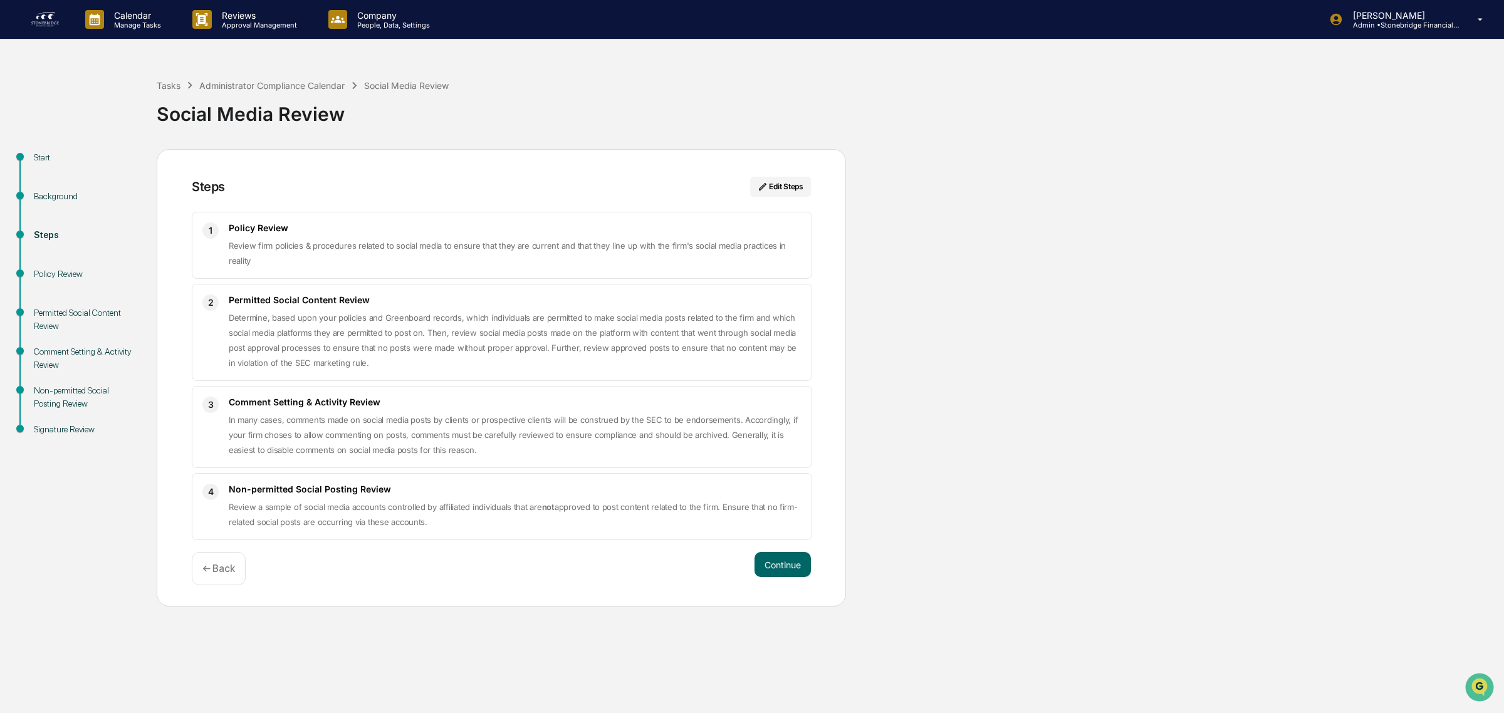
click at [247, 343] on p "Determine, based upon your policies and Greenboard records, which individuals a…" at bounding box center [515, 340] width 573 height 60
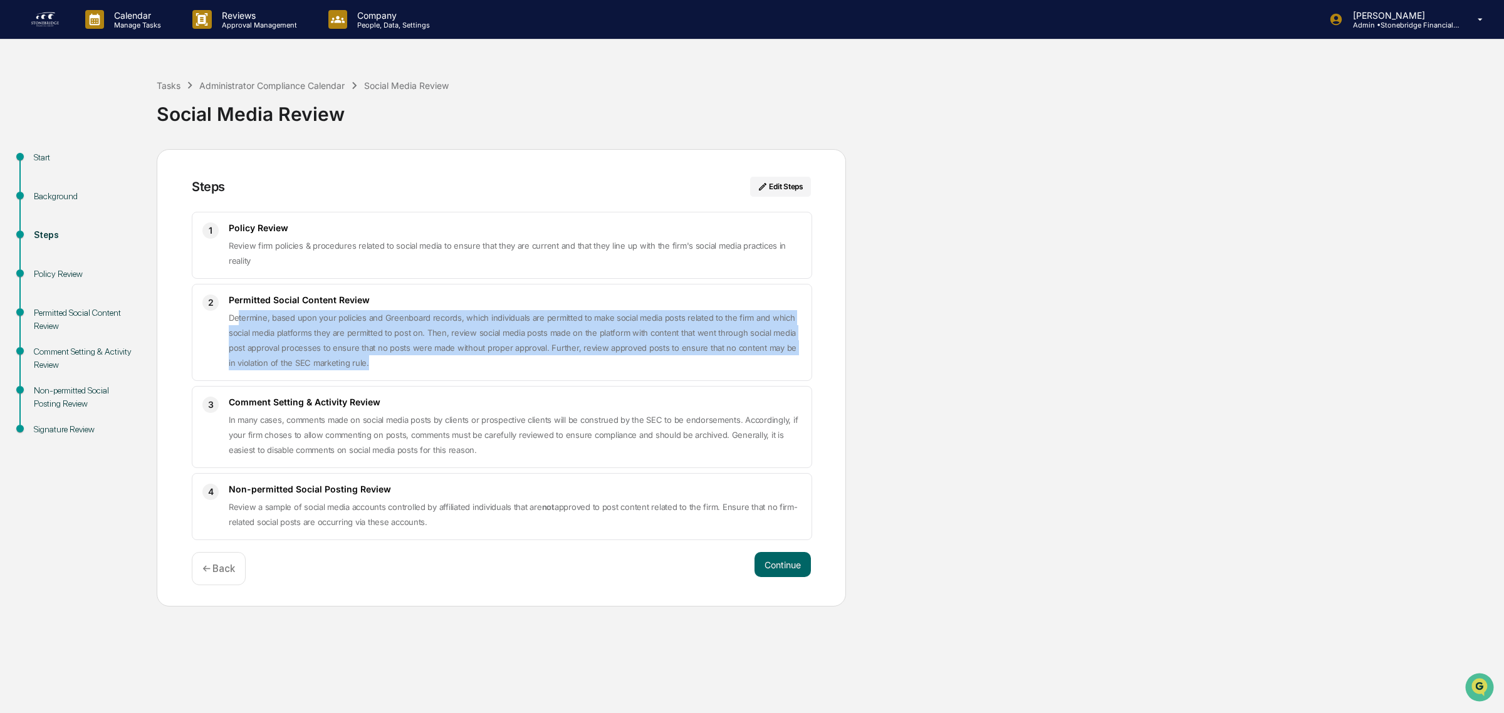
drag, startPoint x: 238, startPoint y: 321, endPoint x: 440, endPoint y: 377, distance: 209.5
click at [440, 377] on div "2 Permitted Social Content Review Determine, based upon your policies and Green…" at bounding box center [502, 332] width 620 height 97
click at [423, 363] on p "Determine, based upon your policies and Greenboard records, which individuals a…" at bounding box center [515, 340] width 573 height 60
drag, startPoint x: 423, startPoint y: 363, endPoint x: 414, endPoint y: 316, distance: 47.9
click at [414, 316] on p "Determine, based upon your policies and Greenboard records, which individuals a…" at bounding box center [515, 340] width 573 height 60
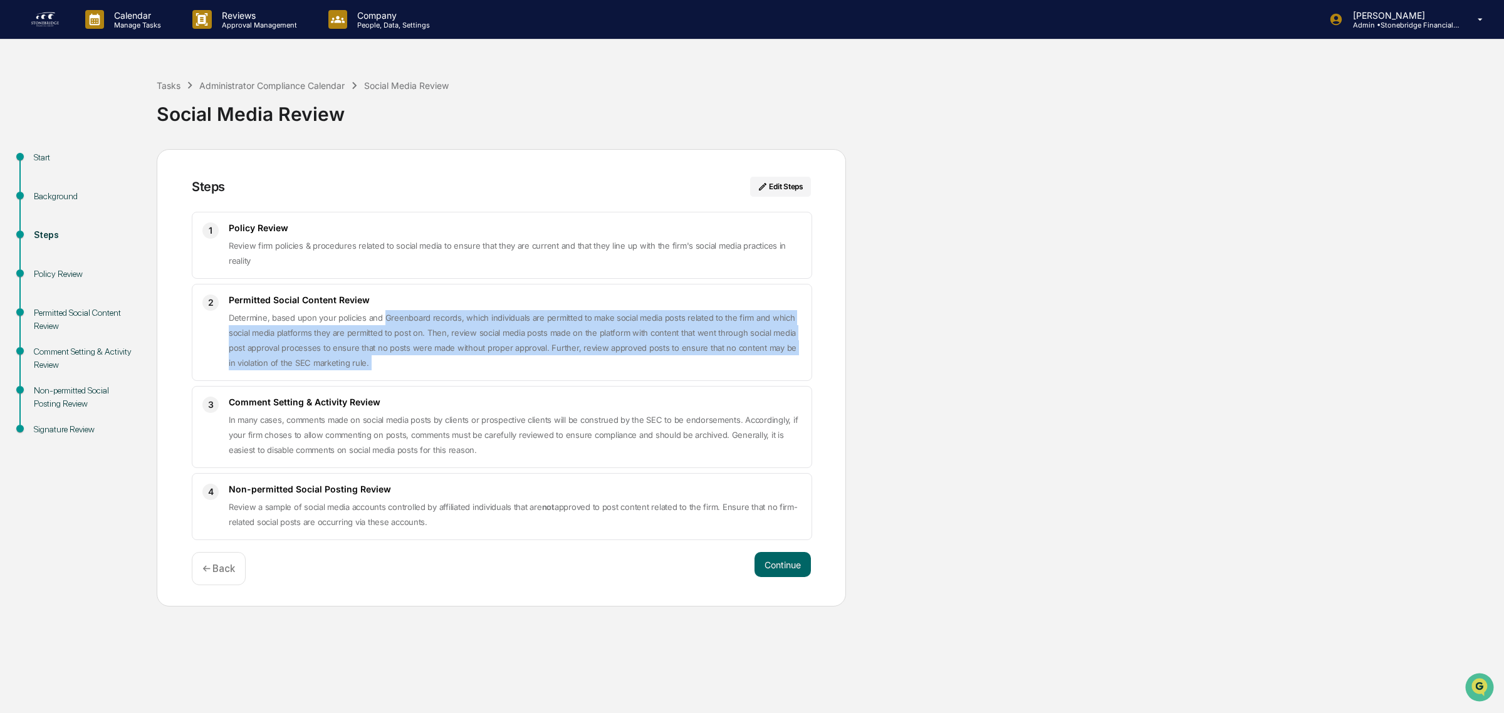
click at [414, 316] on span "Determine, based upon your policies and Greenboard records, which individuals a…" at bounding box center [513, 340] width 568 height 55
drag, startPoint x: 395, startPoint y: 315, endPoint x: 581, endPoint y: 365, distance: 193.3
click at [581, 365] on p "Determine, based upon your policies and Greenboard records, which individuals a…" at bounding box center [515, 340] width 573 height 60
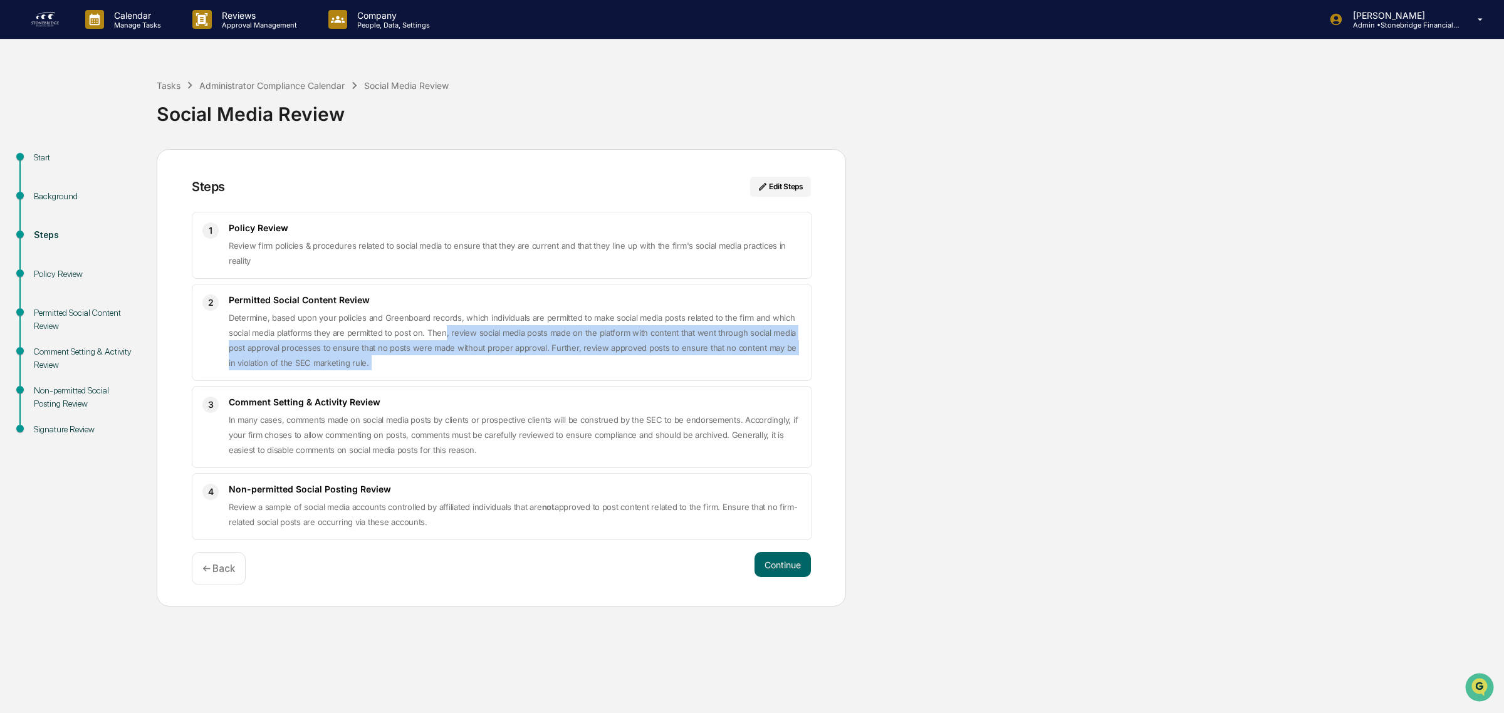
drag, startPoint x: 581, startPoint y: 365, endPoint x: 444, endPoint y: 332, distance: 141.6
click at [444, 332] on p "Determine, based upon your policies and Greenboard records, which individuals a…" at bounding box center [515, 340] width 573 height 60
click at [444, 332] on span "Determine, based upon your policies and Greenboard records, which individuals a…" at bounding box center [513, 340] width 568 height 55
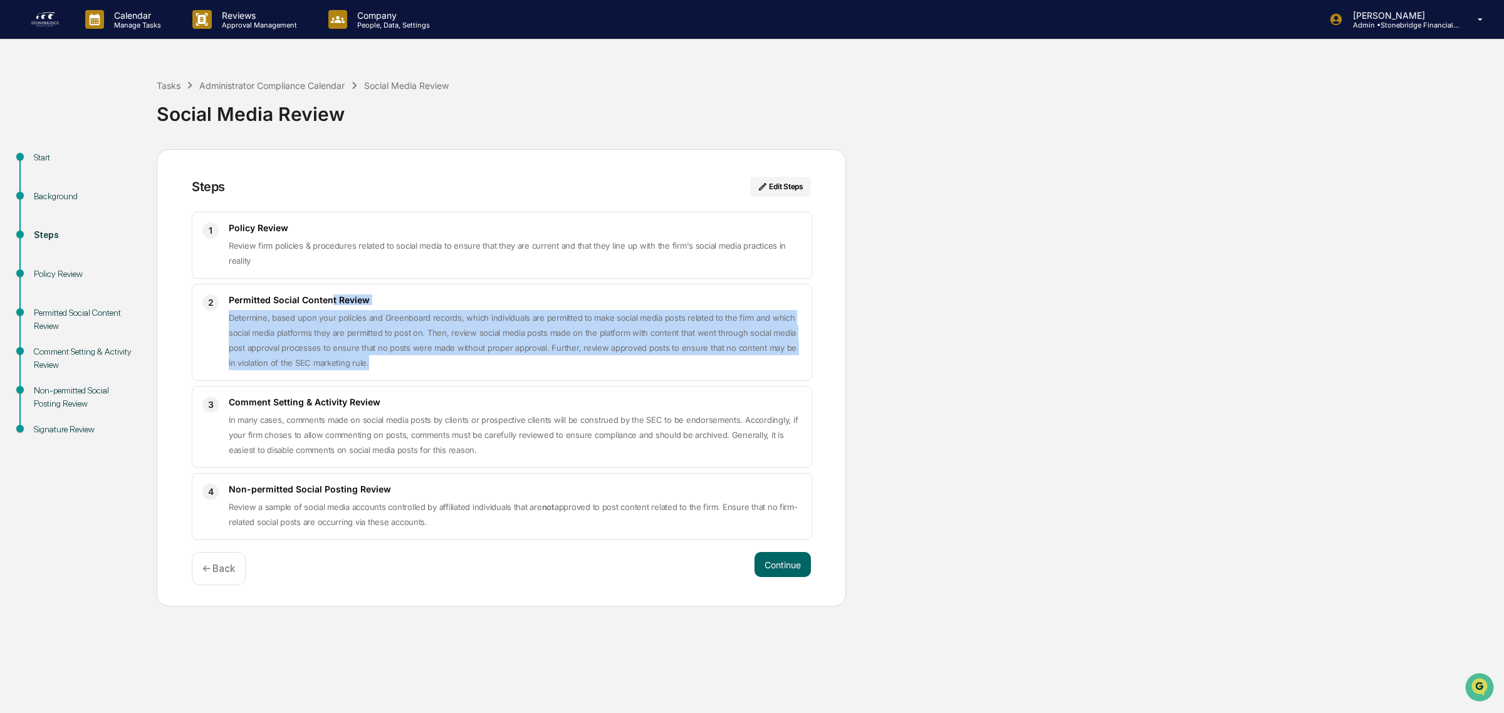
drag, startPoint x: 331, startPoint y: 301, endPoint x: 434, endPoint y: 376, distance: 127.5
click at [434, 376] on div "2 Permitted Social Content Review Determine, based upon your policies and Green…" at bounding box center [502, 332] width 620 height 97
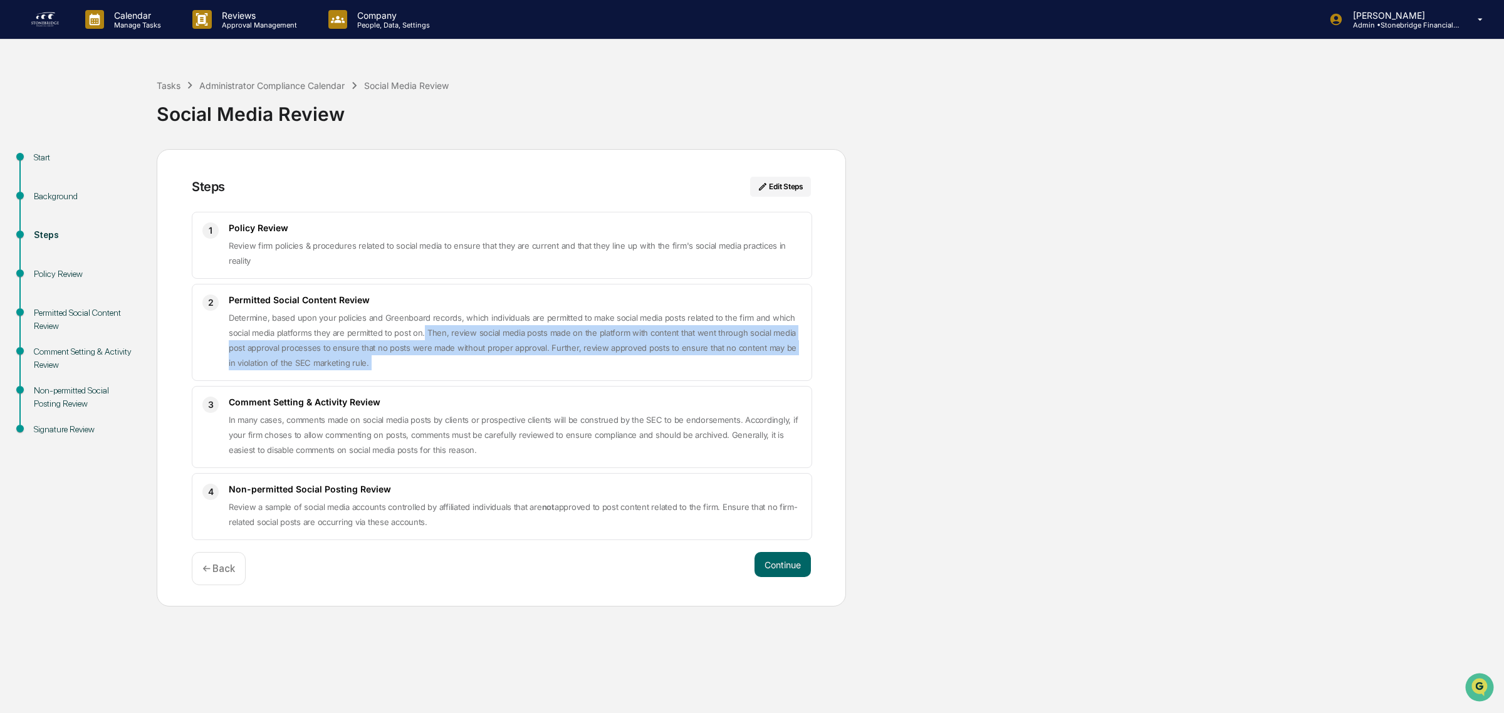
drag, startPoint x: 434, startPoint y: 376, endPoint x: 422, endPoint y: 338, distance: 39.6
click at [422, 338] on div "2 Permitted Social Content Review Determine, based upon your policies and Green…" at bounding box center [502, 332] width 620 height 97
click at [422, 338] on span "Determine, based upon your policies and Greenboard records, which individuals a…" at bounding box center [513, 340] width 568 height 55
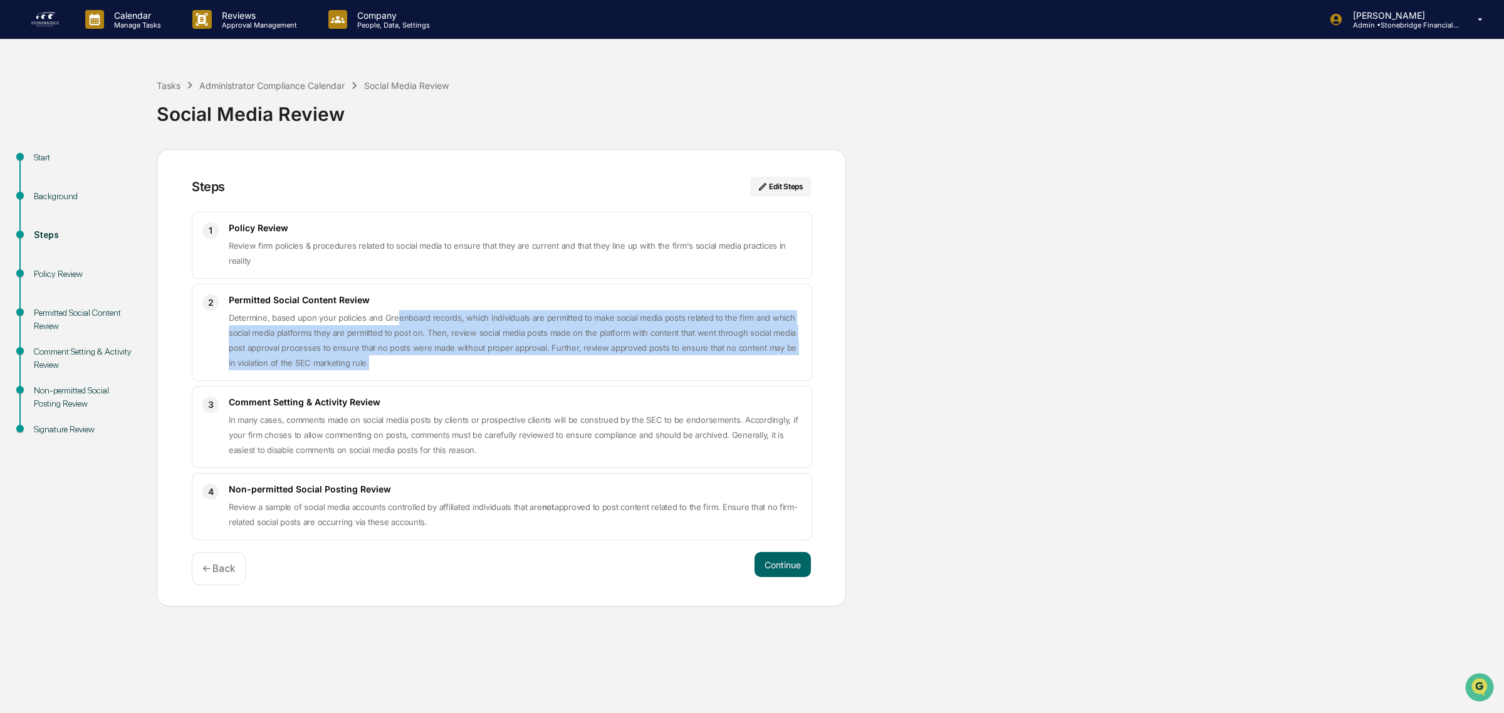
drag, startPoint x: 393, startPoint y: 321, endPoint x: 499, endPoint y: 375, distance: 118.5
click at [499, 375] on div "2 Permitted Social Content Review Determine, based upon your policies and Green…" at bounding box center [502, 332] width 620 height 97
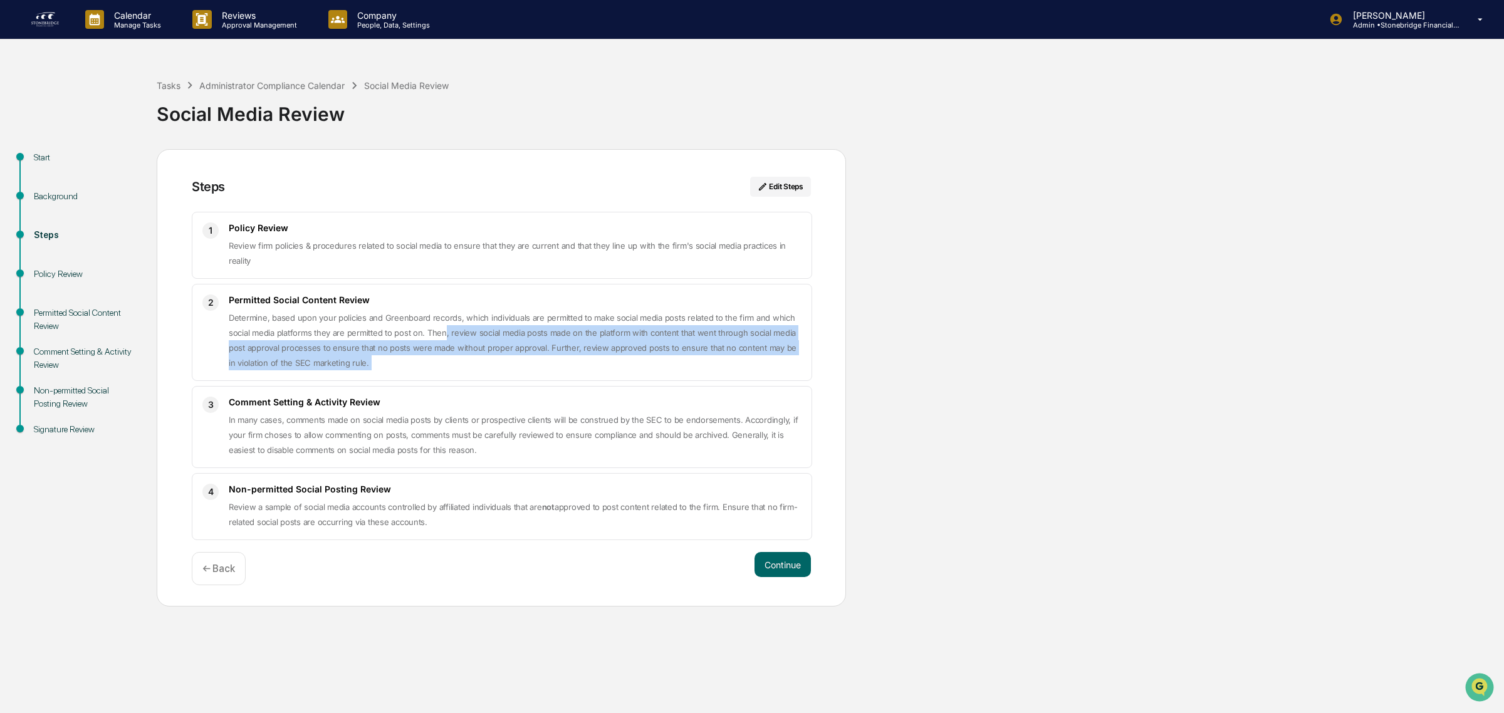
drag, startPoint x: 499, startPoint y: 375, endPoint x: 443, endPoint y: 328, distance: 73.4
click at [443, 328] on div "2 Permitted Social Content Review Determine, based upon your policies and Green…" at bounding box center [502, 332] width 620 height 97
click at [443, 328] on p "Determine, based upon your policies and Greenboard records, which individuals a…" at bounding box center [515, 340] width 573 height 60
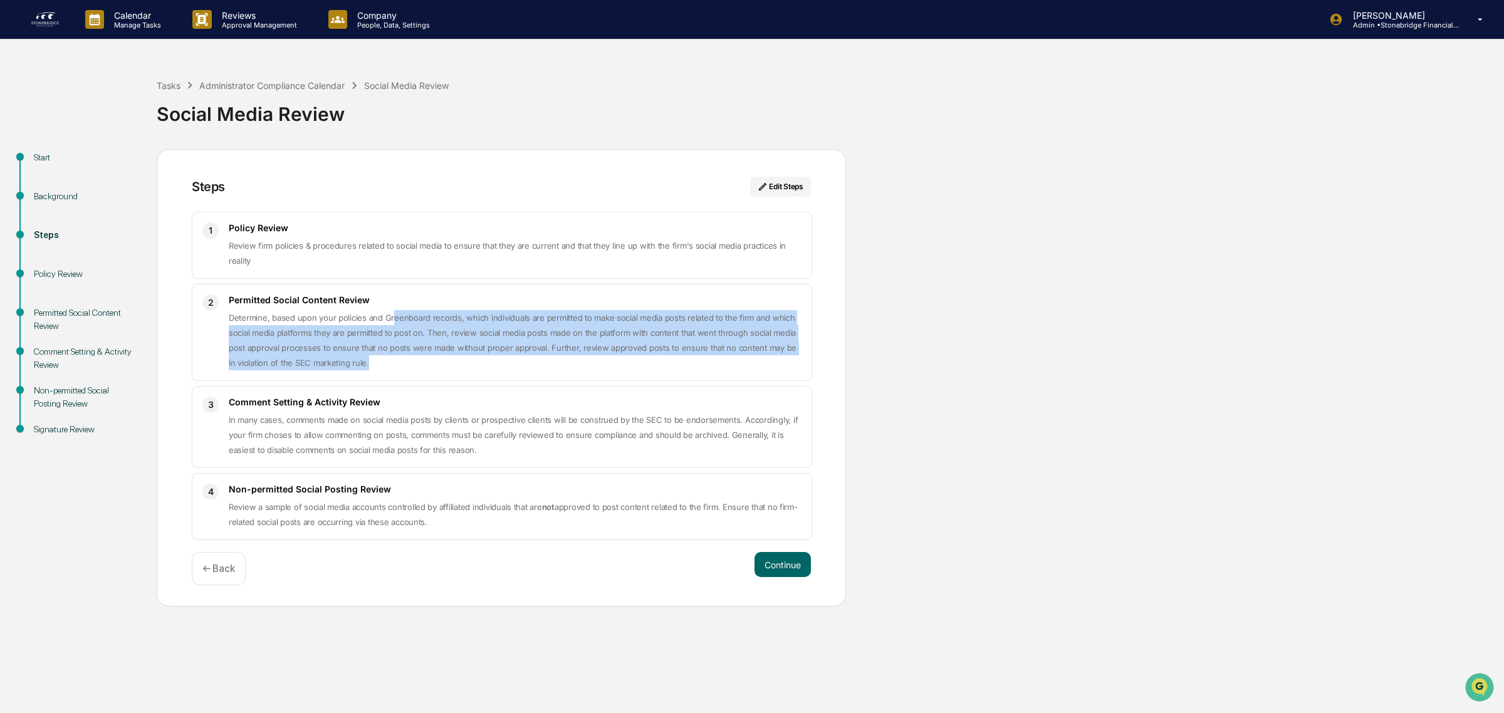
drag, startPoint x: 392, startPoint y: 311, endPoint x: 590, endPoint y: 367, distance: 205.7
click at [590, 367] on div "Permitted Social Content Review Determine, based upon your policies and Greenbo…" at bounding box center [515, 332] width 573 height 76
click at [590, 367] on p "Determine, based upon your policies and Greenboard records, which individuals a…" at bounding box center [515, 340] width 573 height 60
drag, startPoint x: 590, startPoint y: 367, endPoint x: 325, endPoint y: 296, distance: 274.9
click at [325, 296] on div "Permitted Social Content Review Determine, based upon your policies and Greenbo…" at bounding box center [515, 332] width 573 height 76
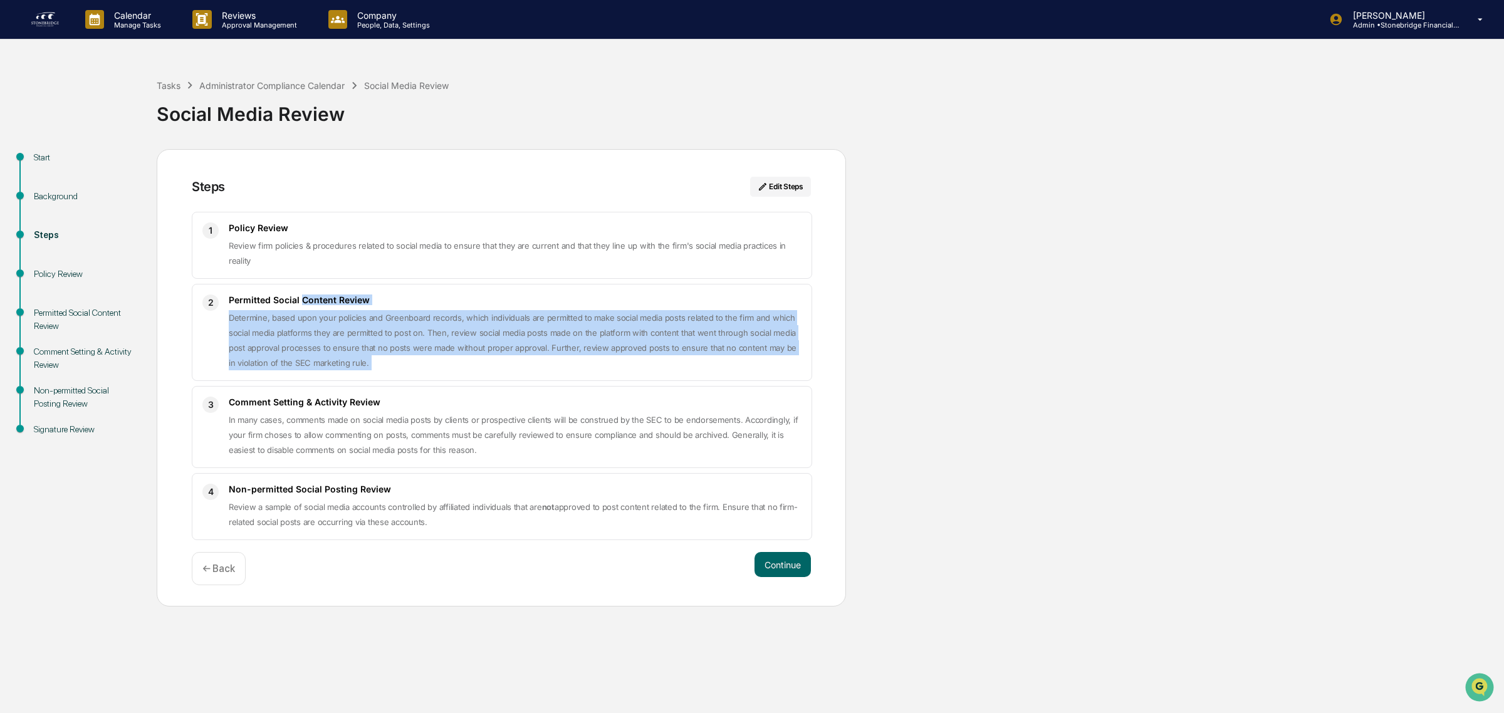
click at [373, 332] on span "Determine, based upon your policies and Greenboard records, which individuals a…" at bounding box center [513, 340] width 568 height 55
drag, startPoint x: 274, startPoint y: 309, endPoint x: 536, endPoint y: 367, distance: 268.3
click at [536, 367] on div "Permitted Social Content Review Determine, based upon your policies and Greenbo…" at bounding box center [515, 332] width 573 height 76
click at [536, 367] on p "Determine, based upon your policies and Greenboard records, which individuals a…" at bounding box center [515, 340] width 573 height 60
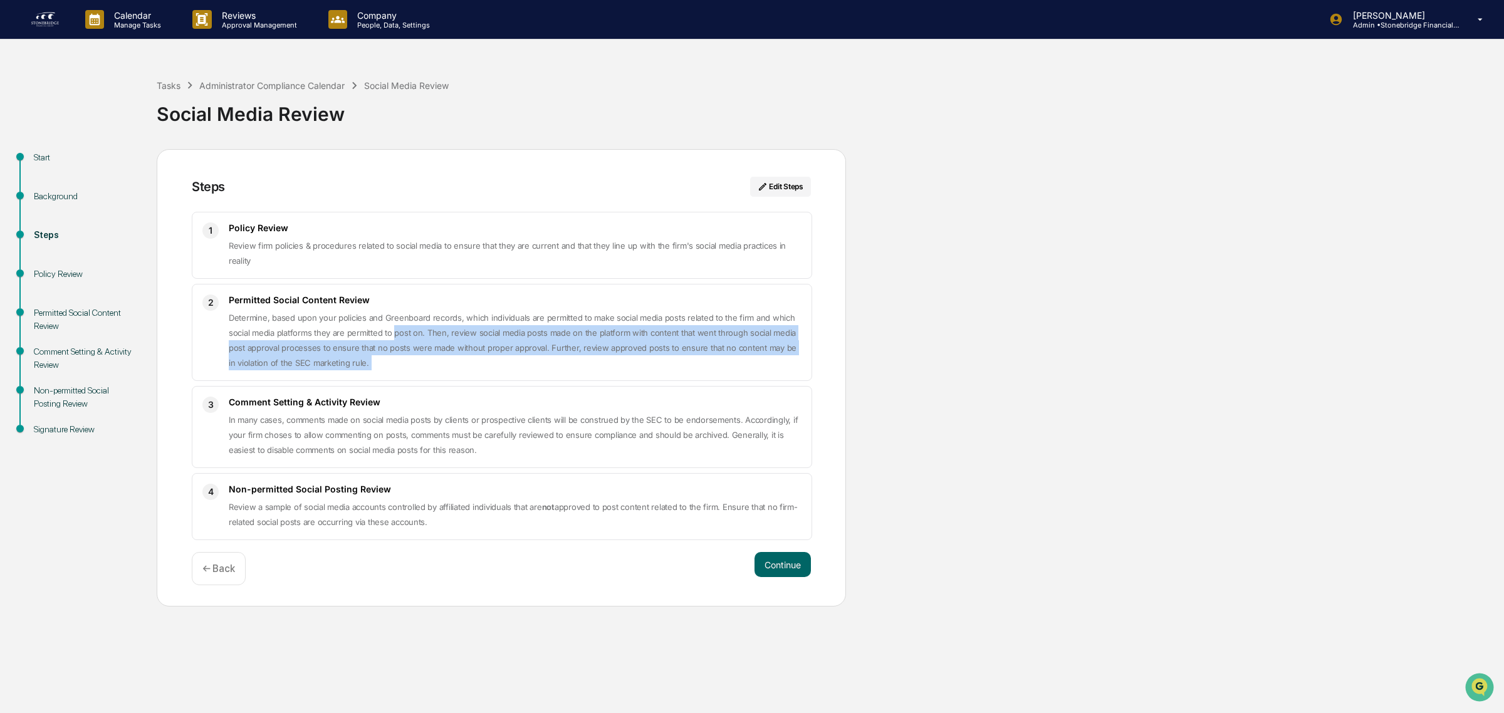
drag, startPoint x: 536, startPoint y: 367, endPoint x: 405, endPoint y: 330, distance: 135.5
click at [405, 330] on p "Determine, based upon your policies and Greenboard records, which individuals a…" at bounding box center [515, 340] width 573 height 60
click at [405, 330] on span "Determine, based upon your policies and Greenboard records, which individuals a…" at bounding box center [513, 340] width 568 height 55
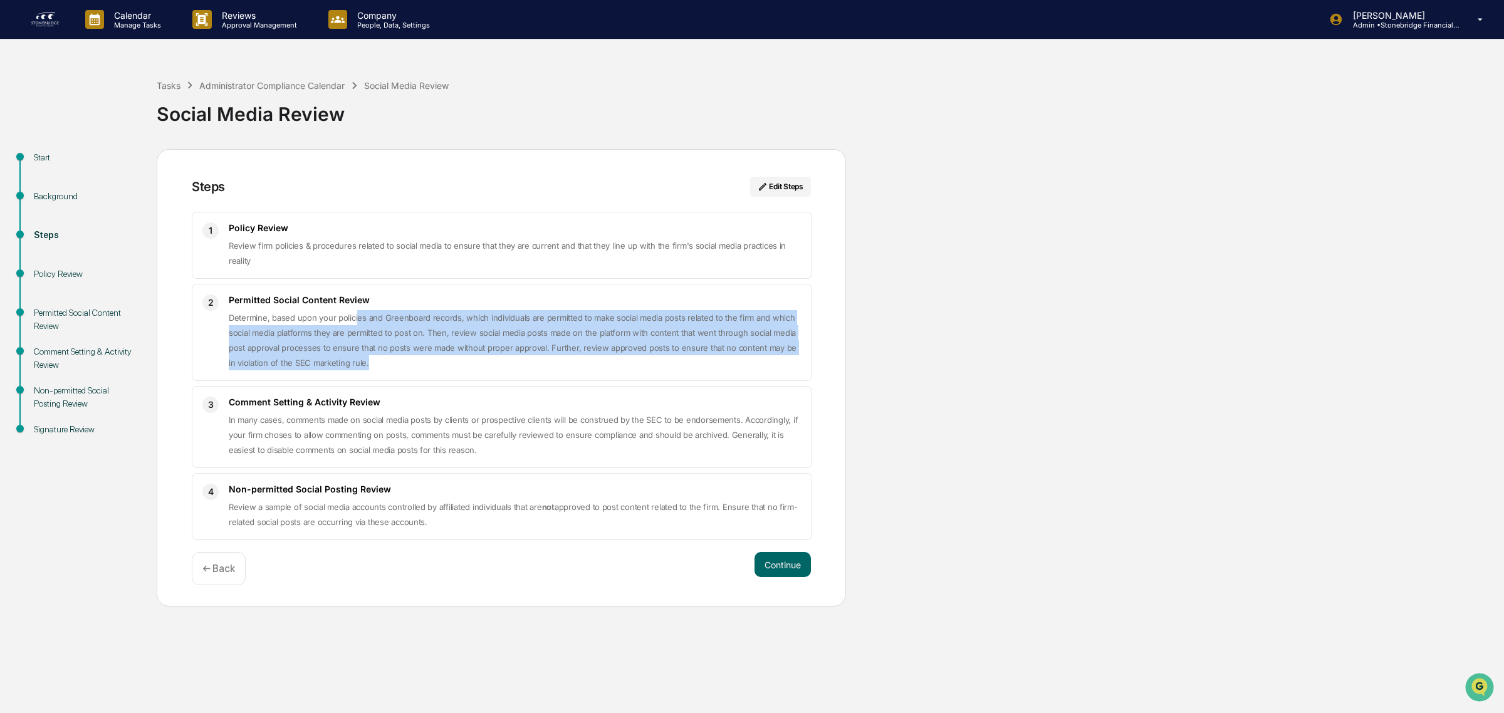
drag, startPoint x: 356, startPoint y: 318, endPoint x: 572, endPoint y: 370, distance: 222.2
click at [572, 370] on p "Determine, based upon your policies and Greenboard records, which individuals a…" at bounding box center [515, 340] width 573 height 60
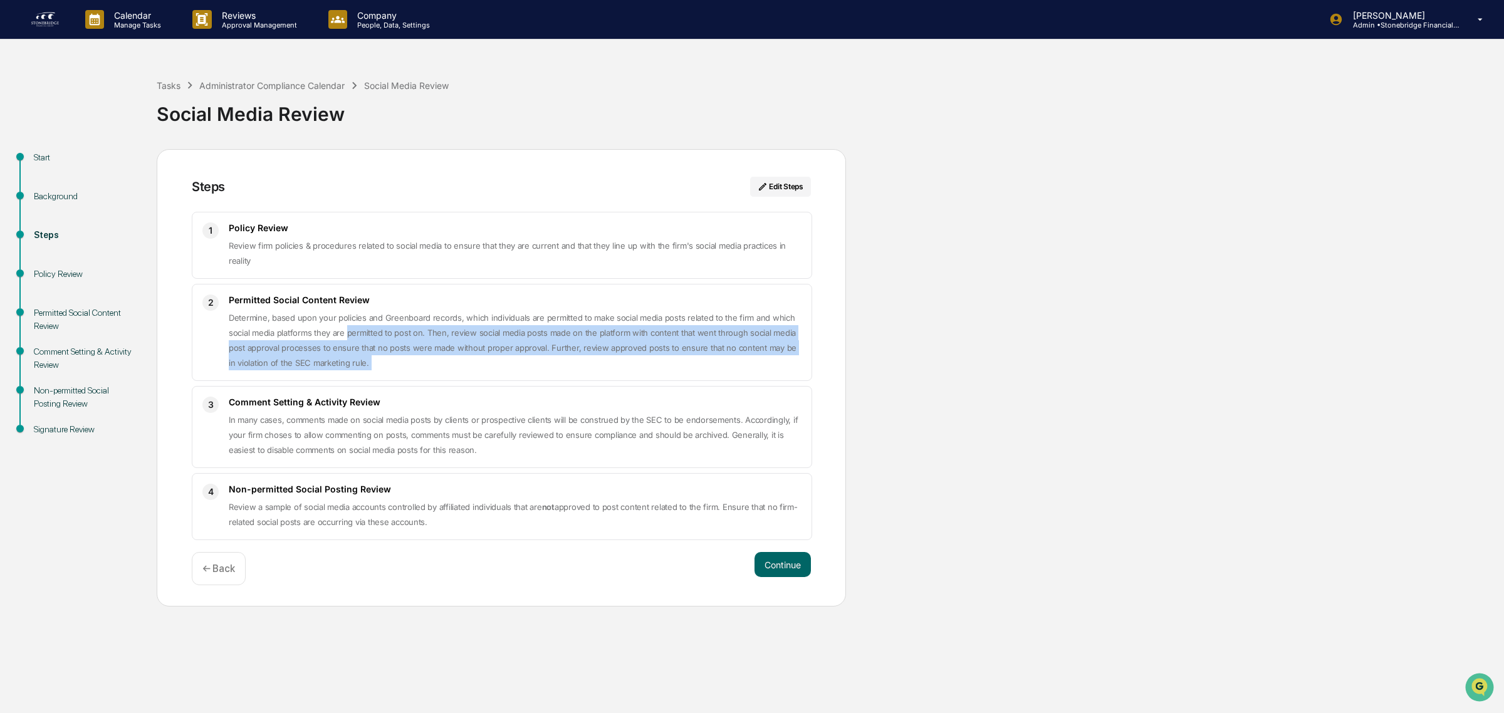
drag, startPoint x: 572, startPoint y: 370, endPoint x: 356, endPoint y: 335, distance: 218.9
click at [356, 335] on p "Determine, based upon your policies and Greenboard records, which individuals a…" at bounding box center [515, 340] width 573 height 60
click at [355, 335] on span "Determine, based upon your policies and Greenboard records, which individuals a…" at bounding box center [513, 340] width 568 height 55
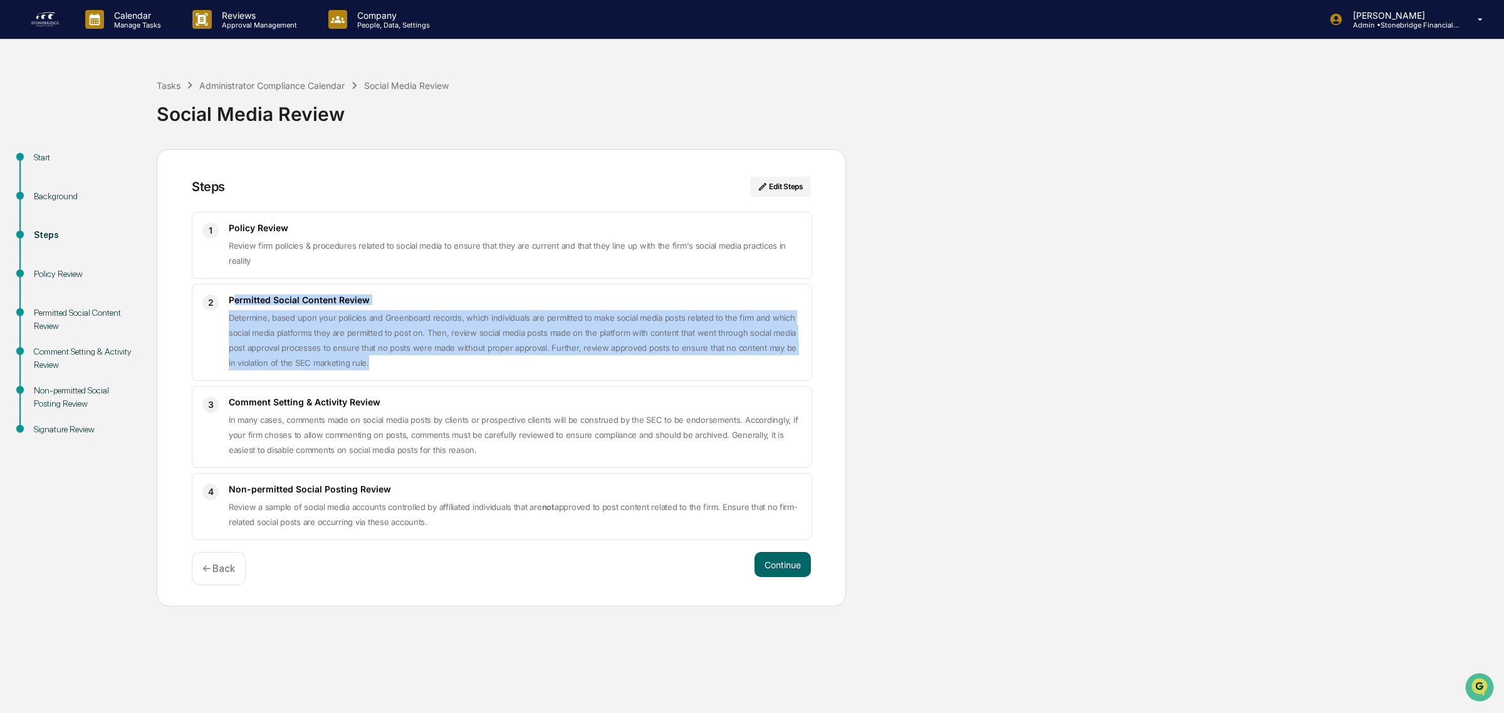
drag, startPoint x: 234, startPoint y: 301, endPoint x: 388, endPoint y: 365, distance: 167.4
click at [388, 365] on div "Permitted Social Content Review Determine, based upon your policies and Greenbo…" at bounding box center [515, 332] width 573 height 76
click at [388, 365] on p "Determine, based upon your policies and Greenboard records, which individuals a…" at bounding box center [515, 340] width 573 height 60
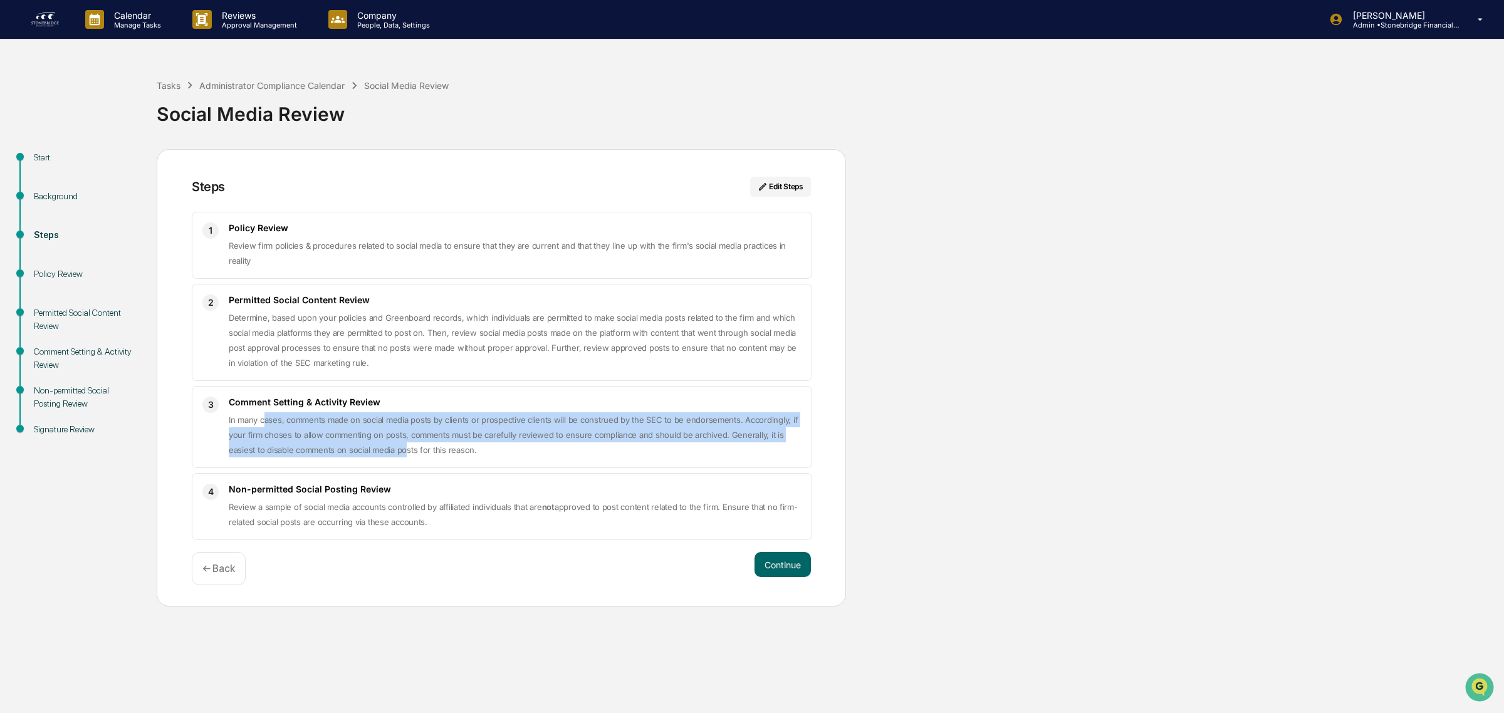
drag, startPoint x: 264, startPoint y: 423, endPoint x: 407, endPoint y: 446, distance: 145.3
click at [407, 446] on p "In many cases, comments made on social media posts by clients or prospective cl…" at bounding box center [515, 434] width 573 height 45
drag, startPoint x: 261, startPoint y: 406, endPoint x: 486, endPoint y: 466, distance: 233.3
click at [486, 466] on div "3 Comment Setting & Activity Review In many cases, comments made on social medi…" at bounding box center [502, 427] width 620 height 82
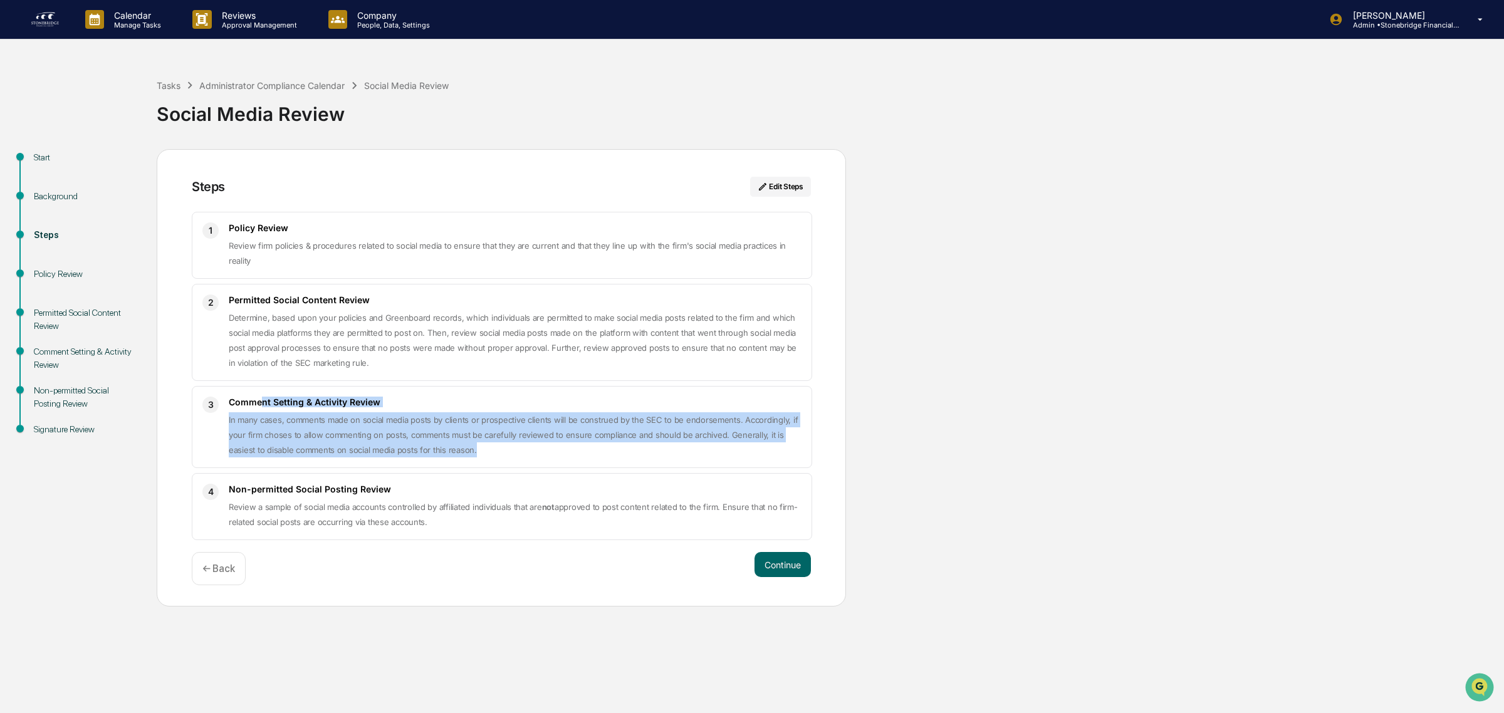
click at [486, 466] on div "3 Comment Setting & Activity Review In many cases, comments made on social medi…" at bounding box center [502, 427] width 620 height 82
drag
click at [361, 427] on div "3 Comment Setting & Activity Review In many cases, comments made on social medi…" at bounding box center [502, 427] width 620 height 82
click at [361, 427] on span "In many cases, comments made on social media posts by clients or prospective cl…" at bounding box center [513, 435] width 569 height 40
click at [486, 473] on div "1 Policy Review Review firm policies & procedures related to social media to en…" at bounding box center [501, 376] width 619 height 328
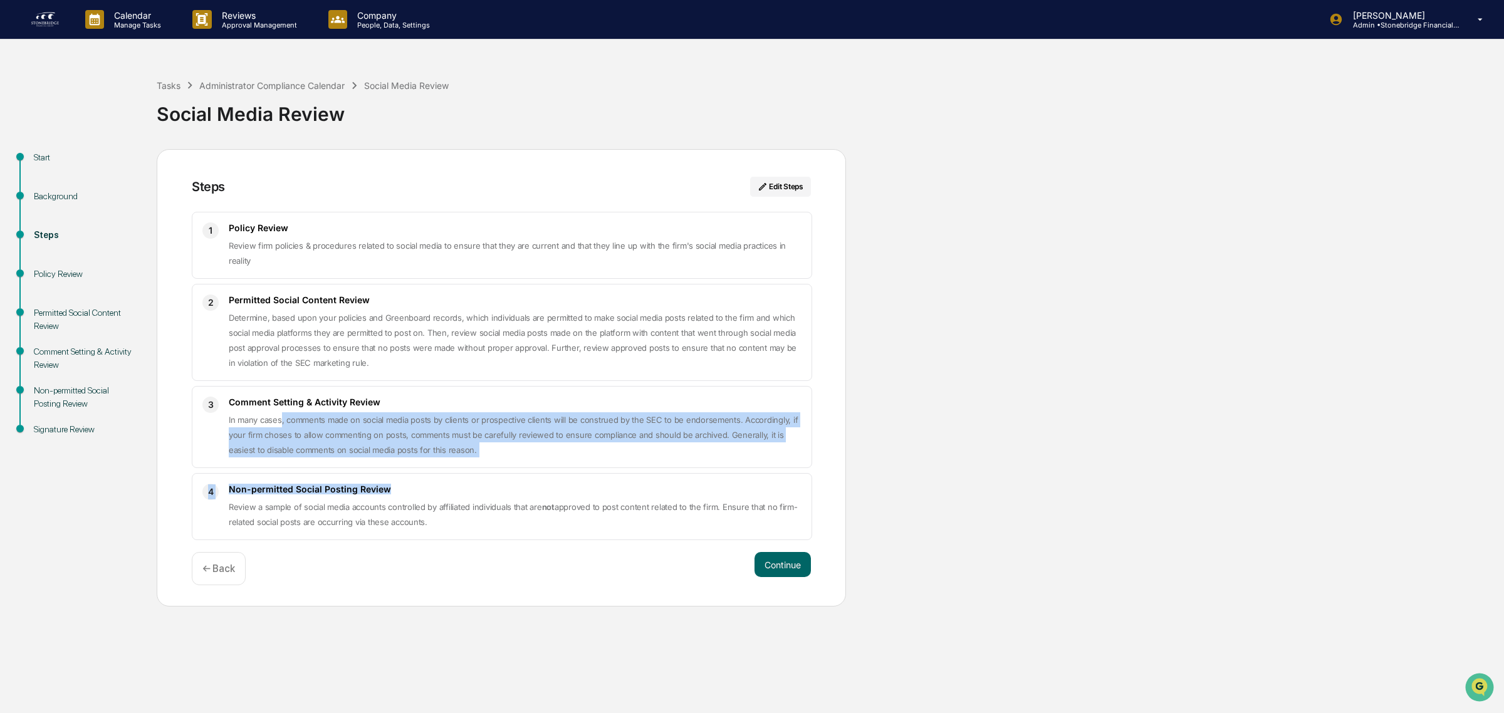
click at [467, 455] on span "In many cases, comments made on social media posts by clients or prospective cl…" at bounding box center [513, 435] width 569 height 40
click at [464, 525] on div "Non-permitted Social Posting Review Review a sample of social media accounts co…" at bounding box center [515, 507] width 573 height 46
click at [464, 525] on p "Review a sample of social media accounts controlled by affiliated individuals t…" at bounding box center [515, 514] width 573 height 30
click at [455, 511] on p "Review a sample of social media accounts controlled by affiliated individuals t…" at bounding box center [515, 514] width 573 height 30
click at [455, 511] on span "Review a sample of social media accounts controlled by affiliated individuals t…" at bounding box center [513, 514] width 569 height 25
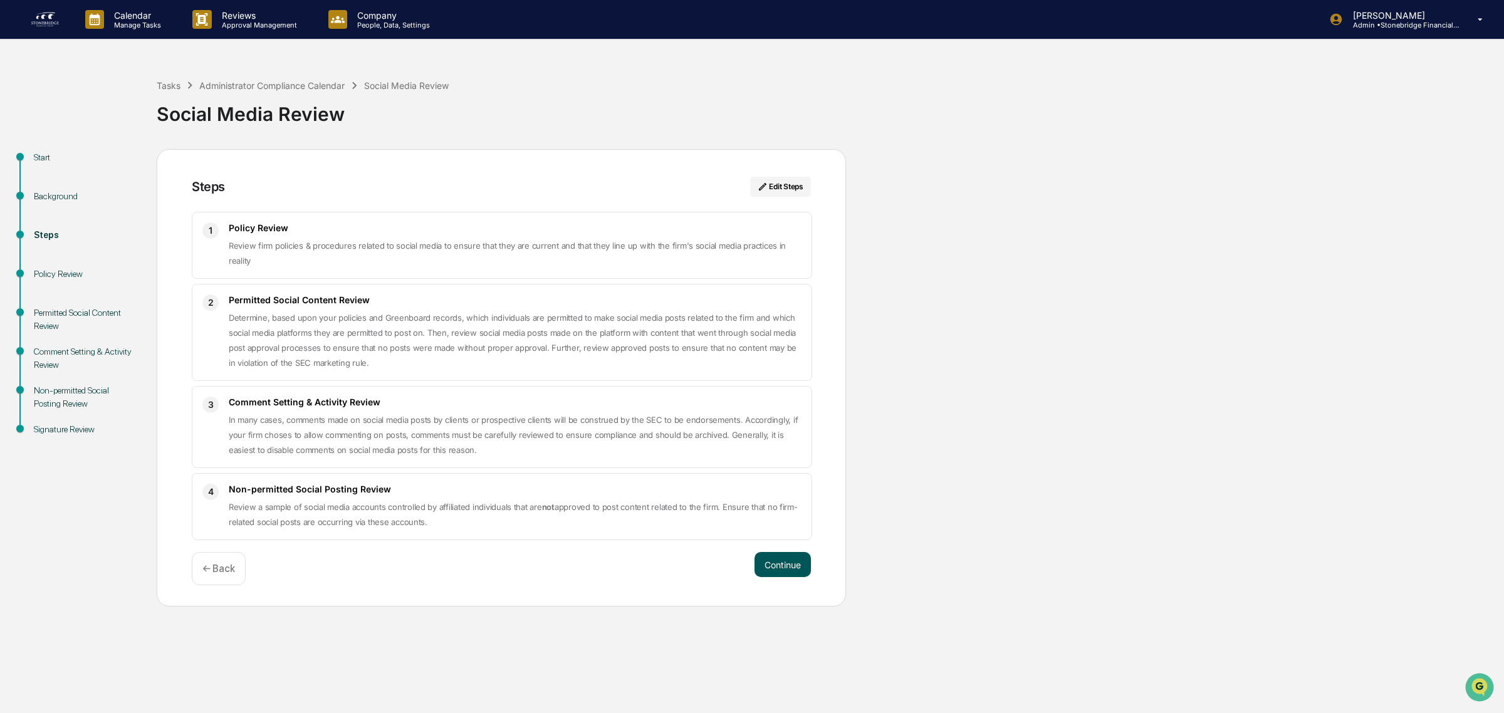
click at [798, 571] on button "Continue" at bounding box center [782, 564] width 56 height 25
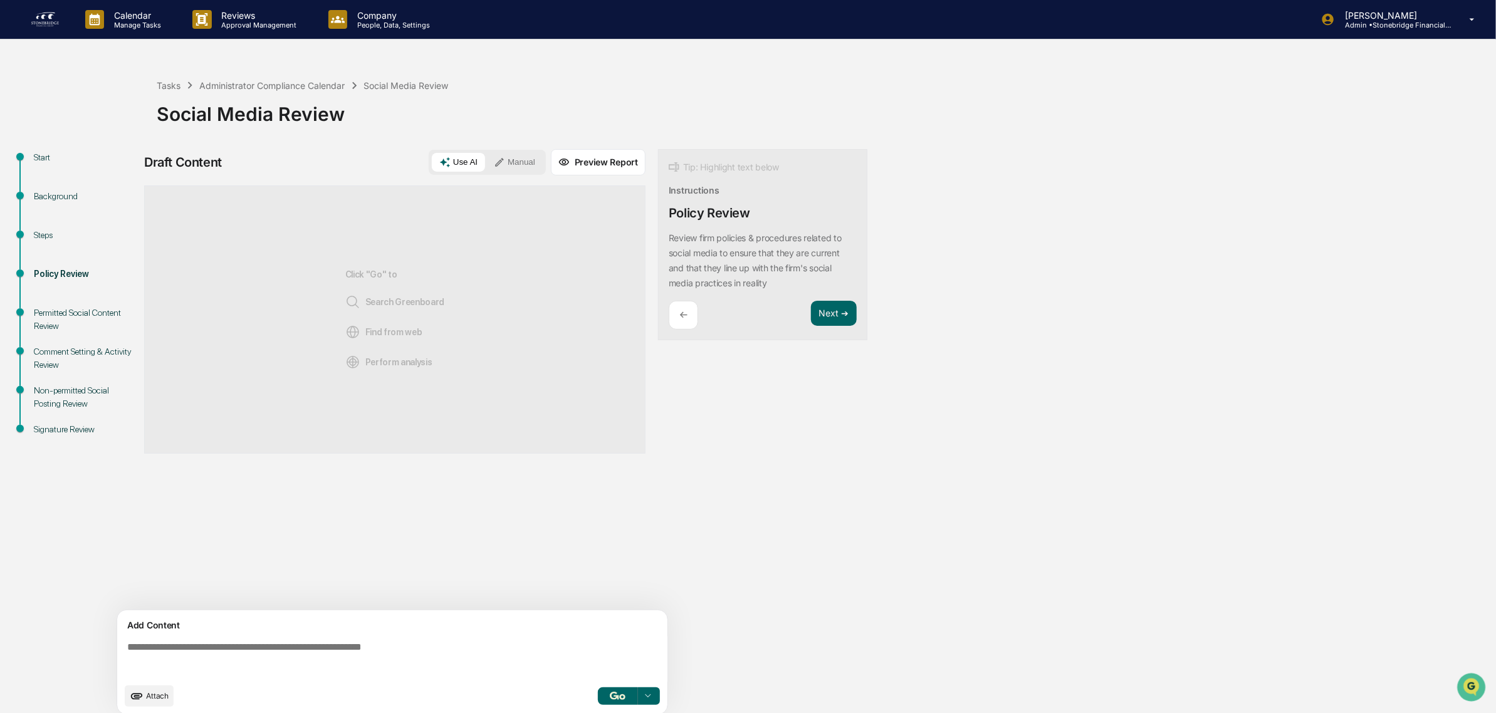
click at [759, 558] on div "Draft Content Use AI Manual Preview Report Sources Click "Go" to Search Greenbo…" at bounding box center [495, 435] width 702 height 573
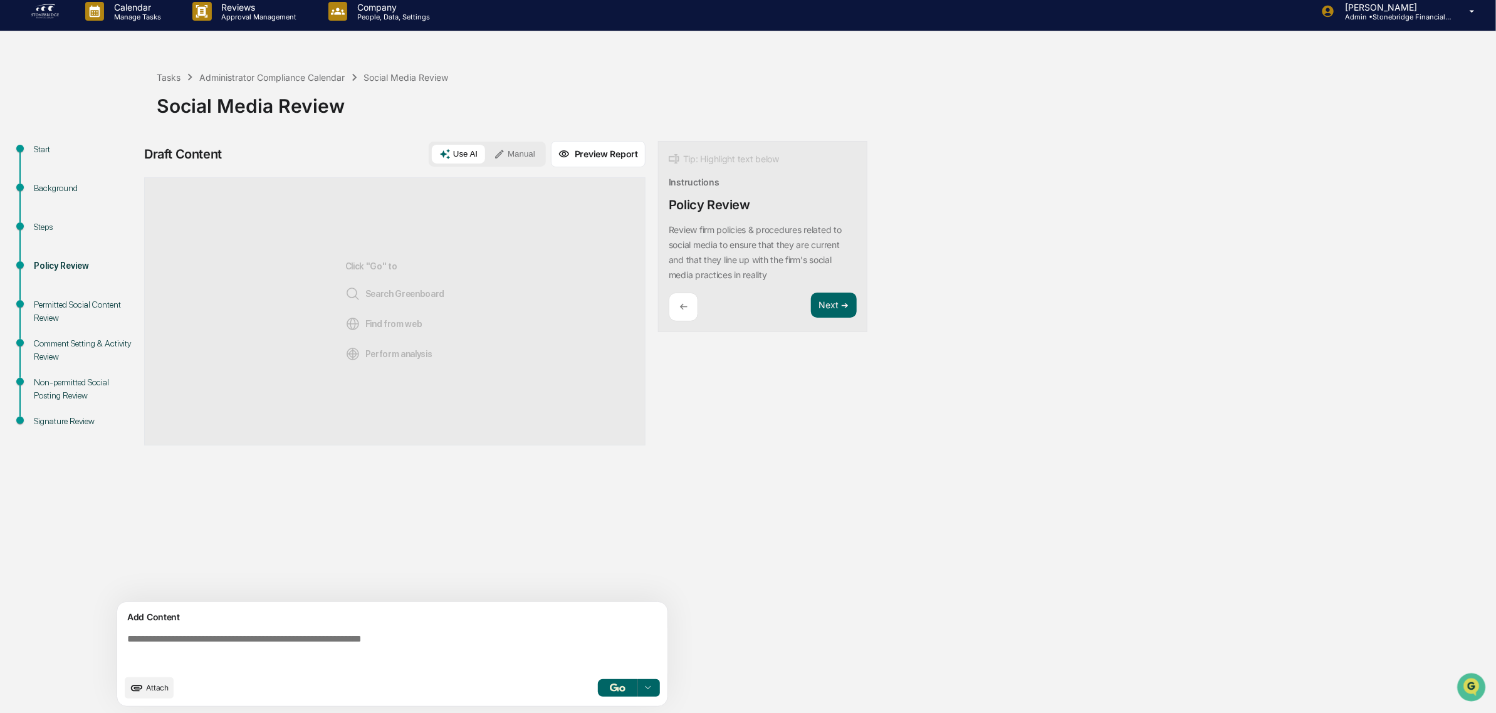
scroll to position [11, 0]
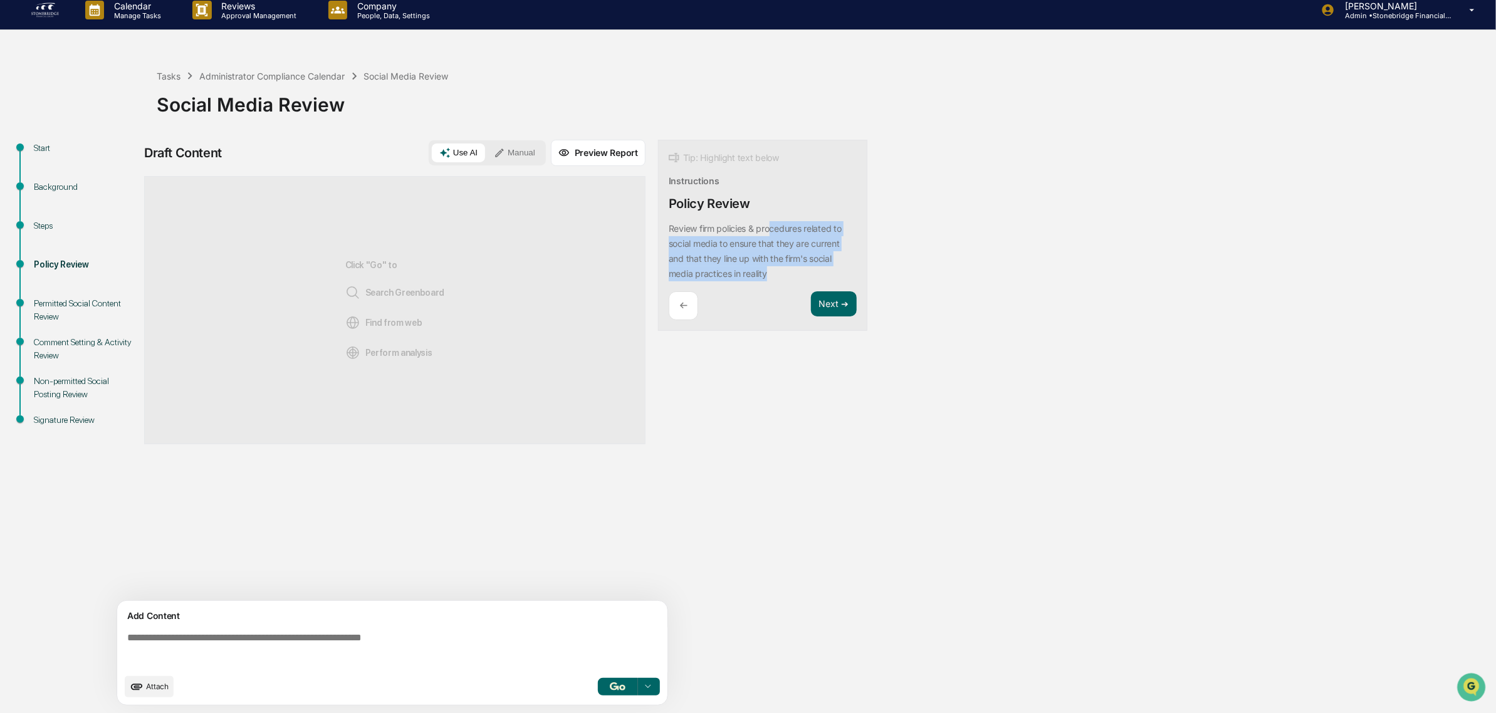
click at [796, 268] on div "Tip: Highlight text below Instructions Policy Review Review firm policies & pro…" at bounding box center [762, 236] width 209 height 192
click at [774, 254] on p "Review firm policies & procedures related to social media to ensure that they a…" at bounding box center [754, 251] width 173 height 56
click at [236, 642] on textarea at bounding box center [394, 649] width 545 height 45
click at [199, 643] on textarea at bounding box center [394, 649] width 545 height 45
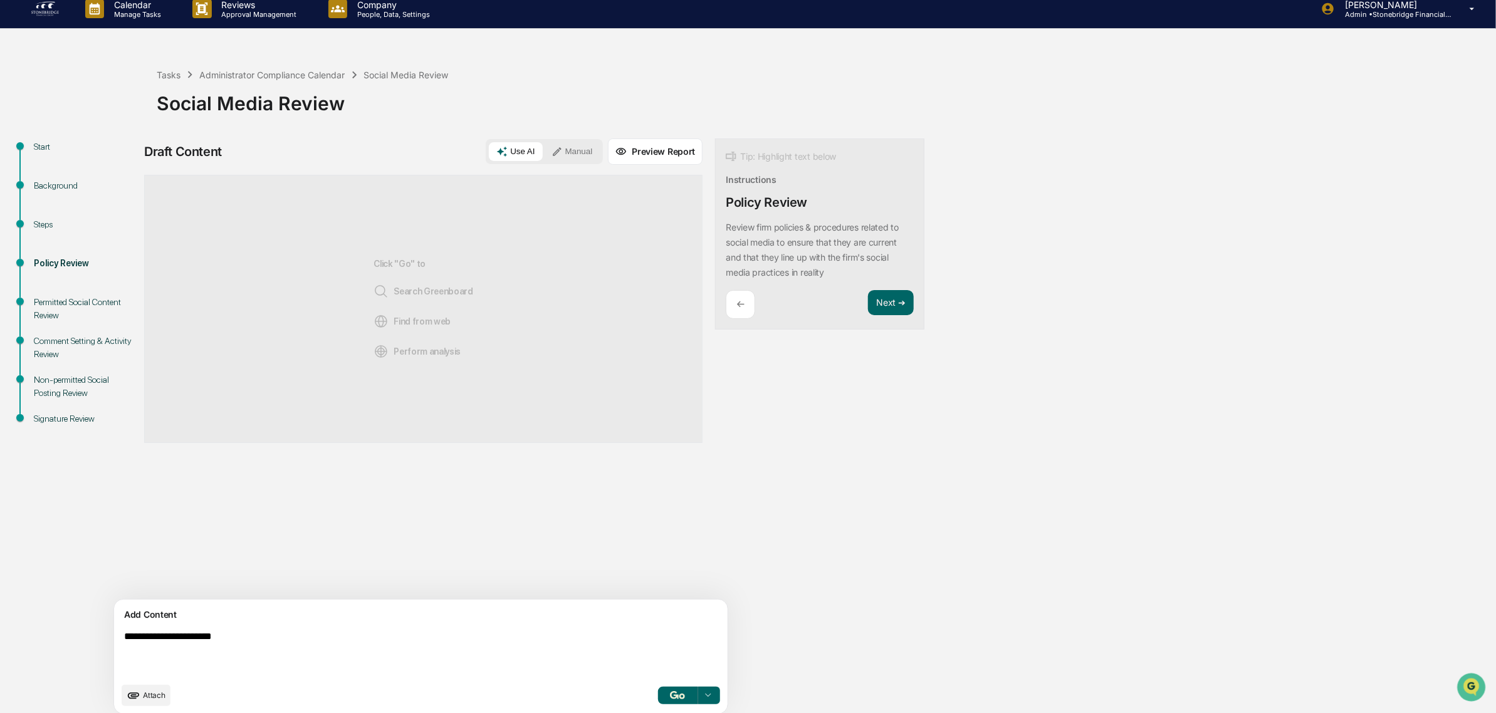
paste textarea "**********"
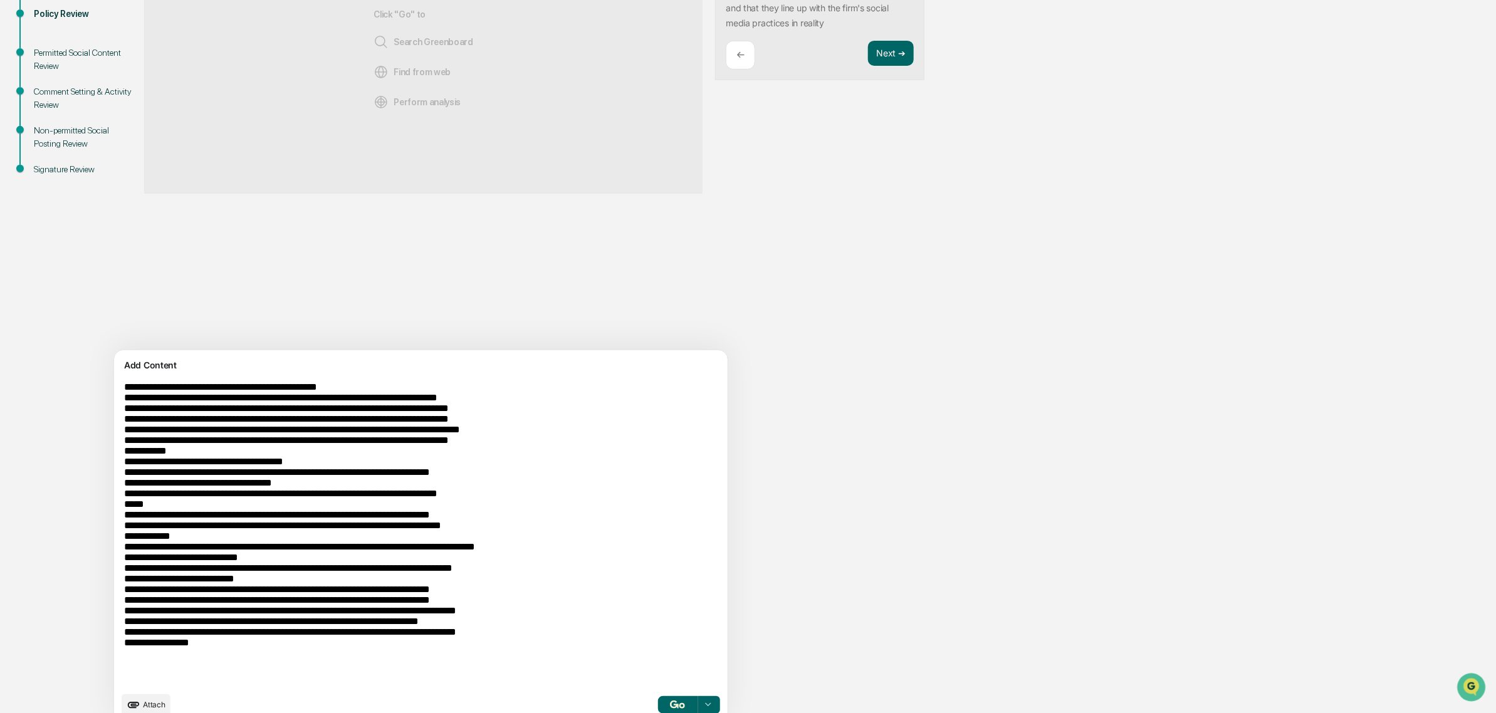
scroll to position [279, 0]
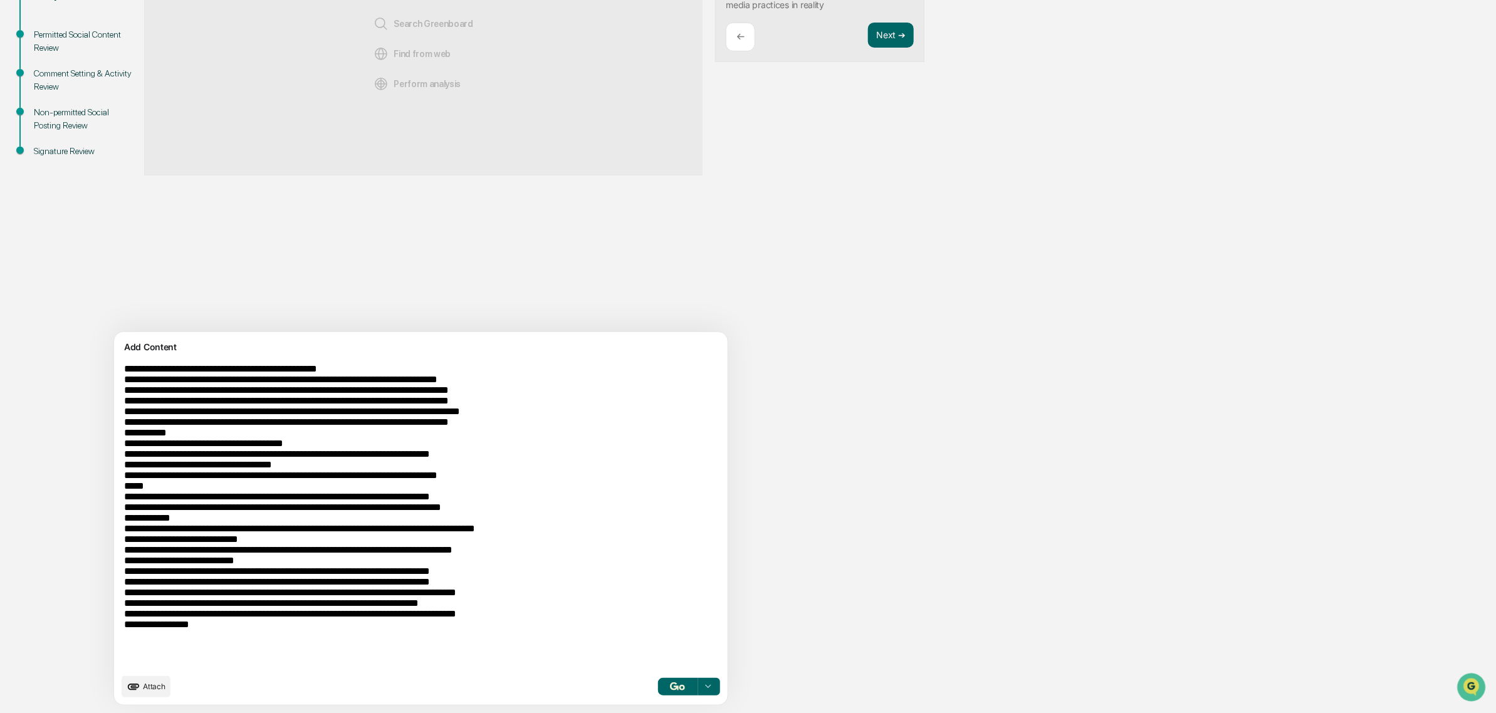
click at [336, 653] on textarea at bounding box center [391, 515] width 544 height 314
paste textarea "**********"
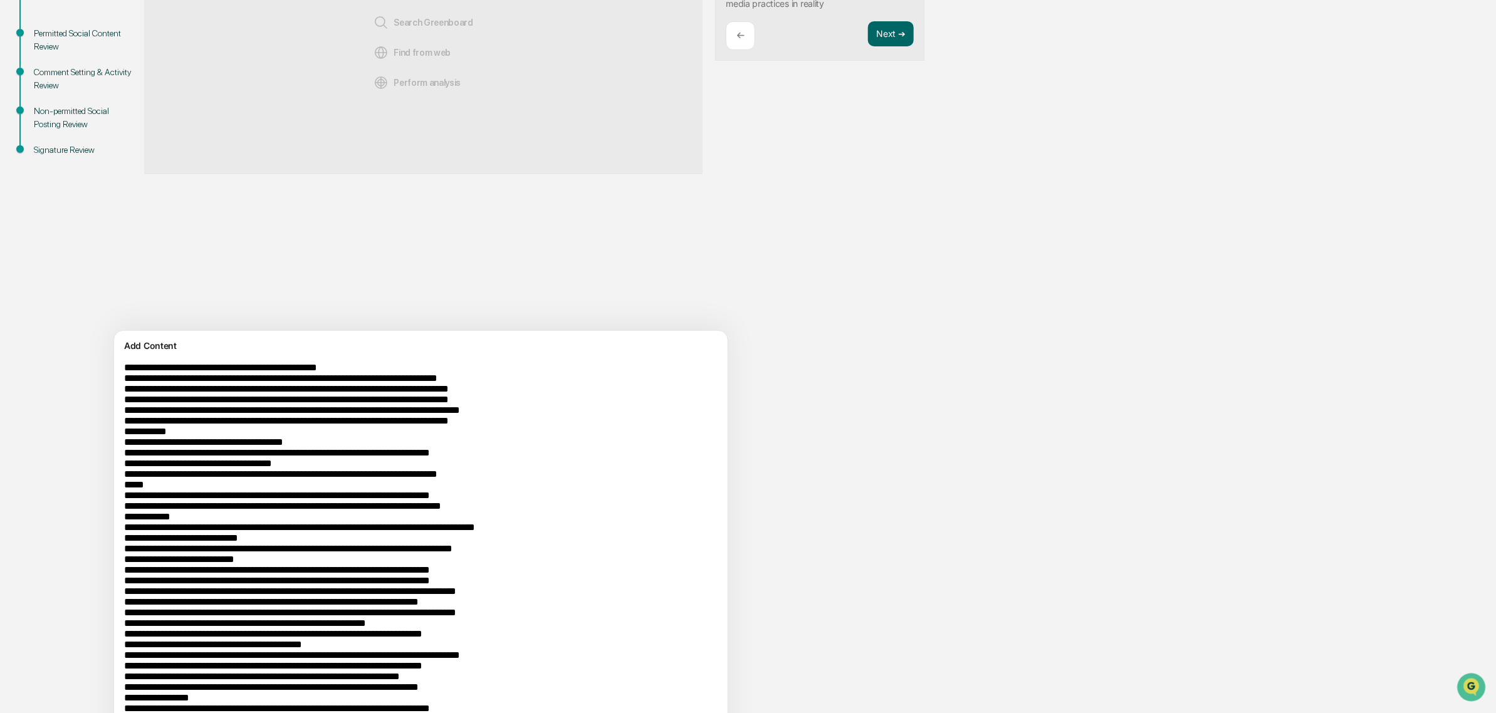
scroll to position [705, 0]
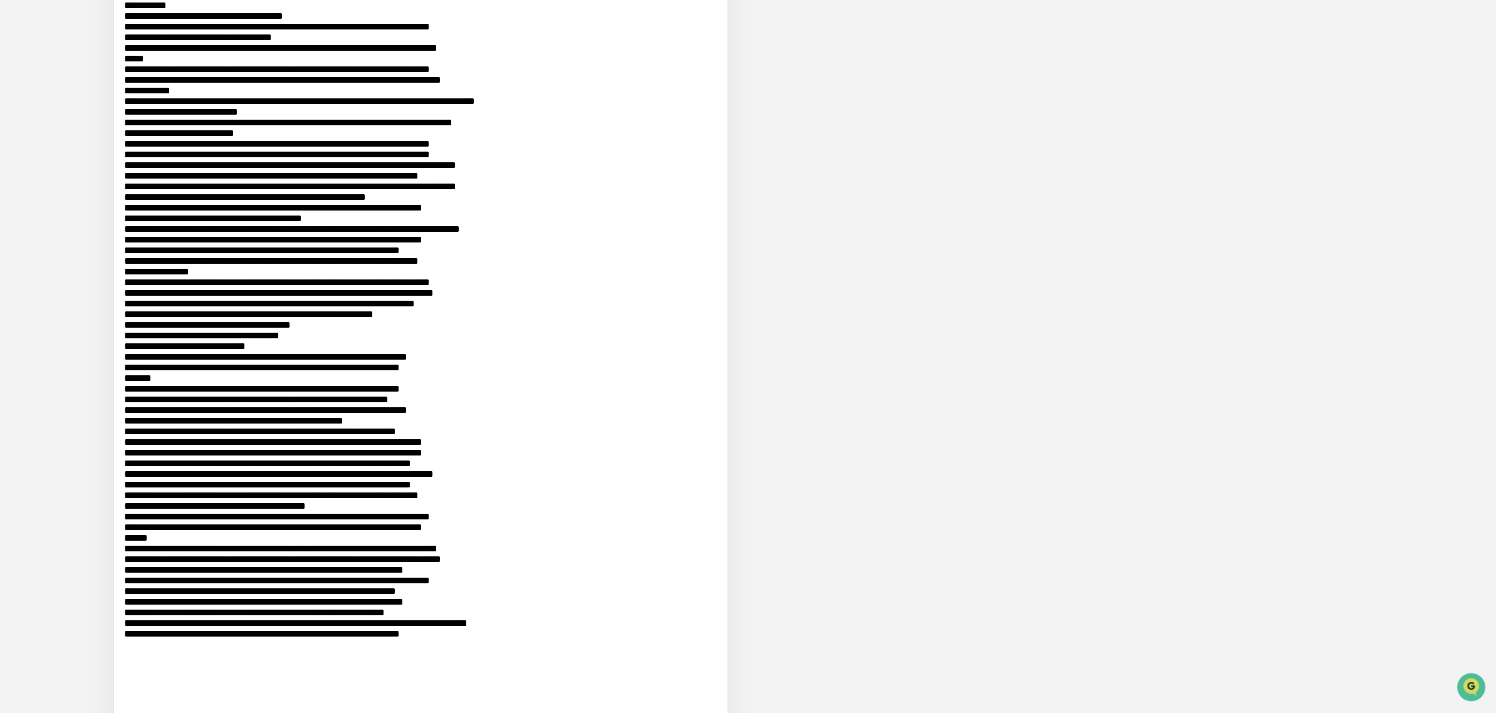
click at [279, 637] on textarea at bounding box center [391, 328] width 544 height 795
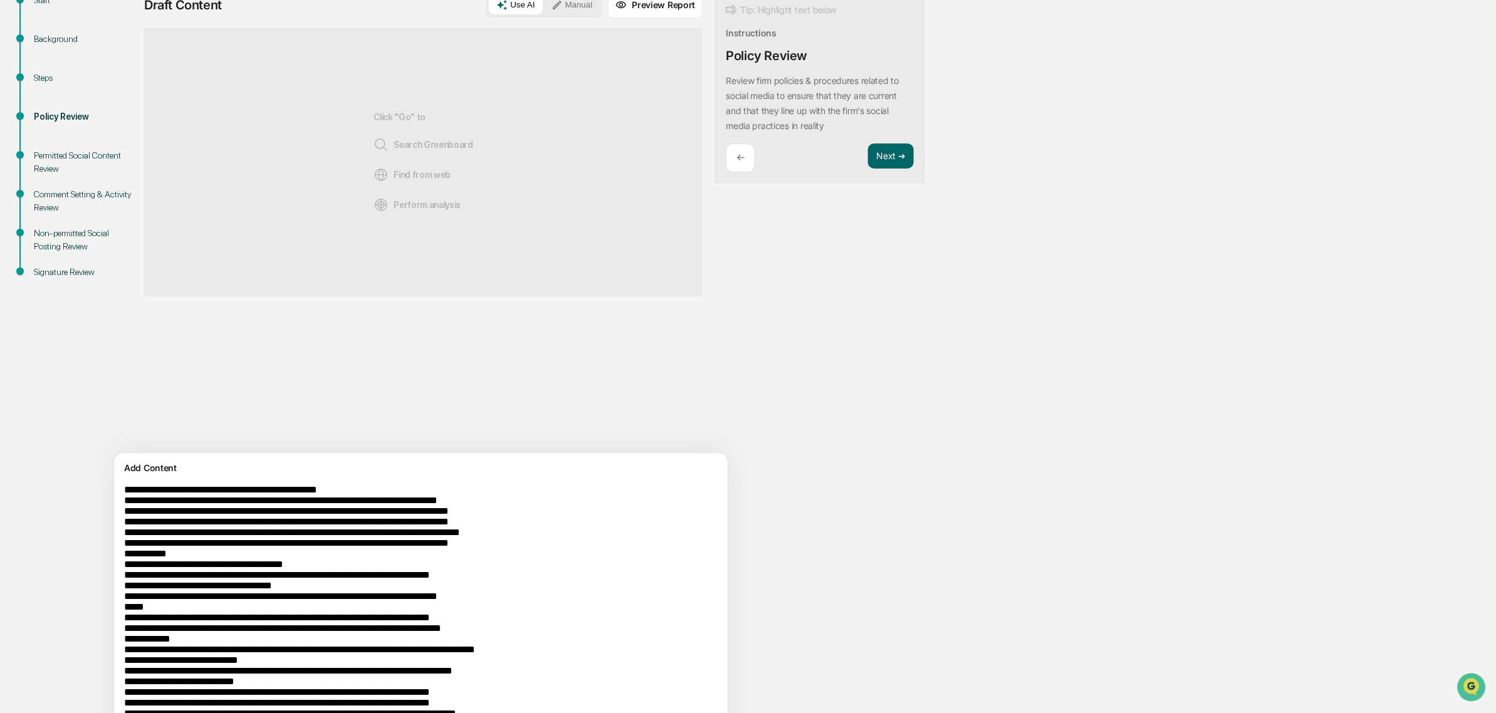
type textarea "**********"
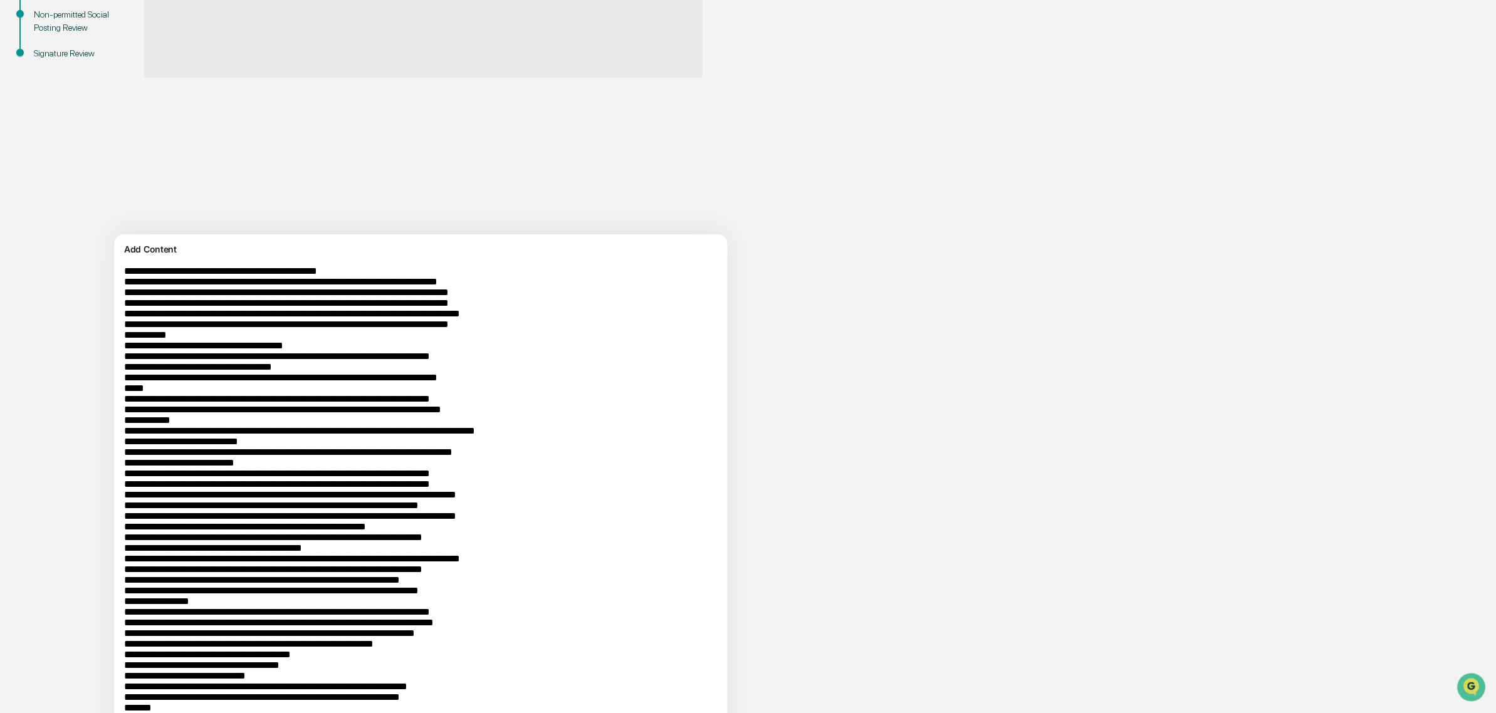
scroll to position [760, 0]
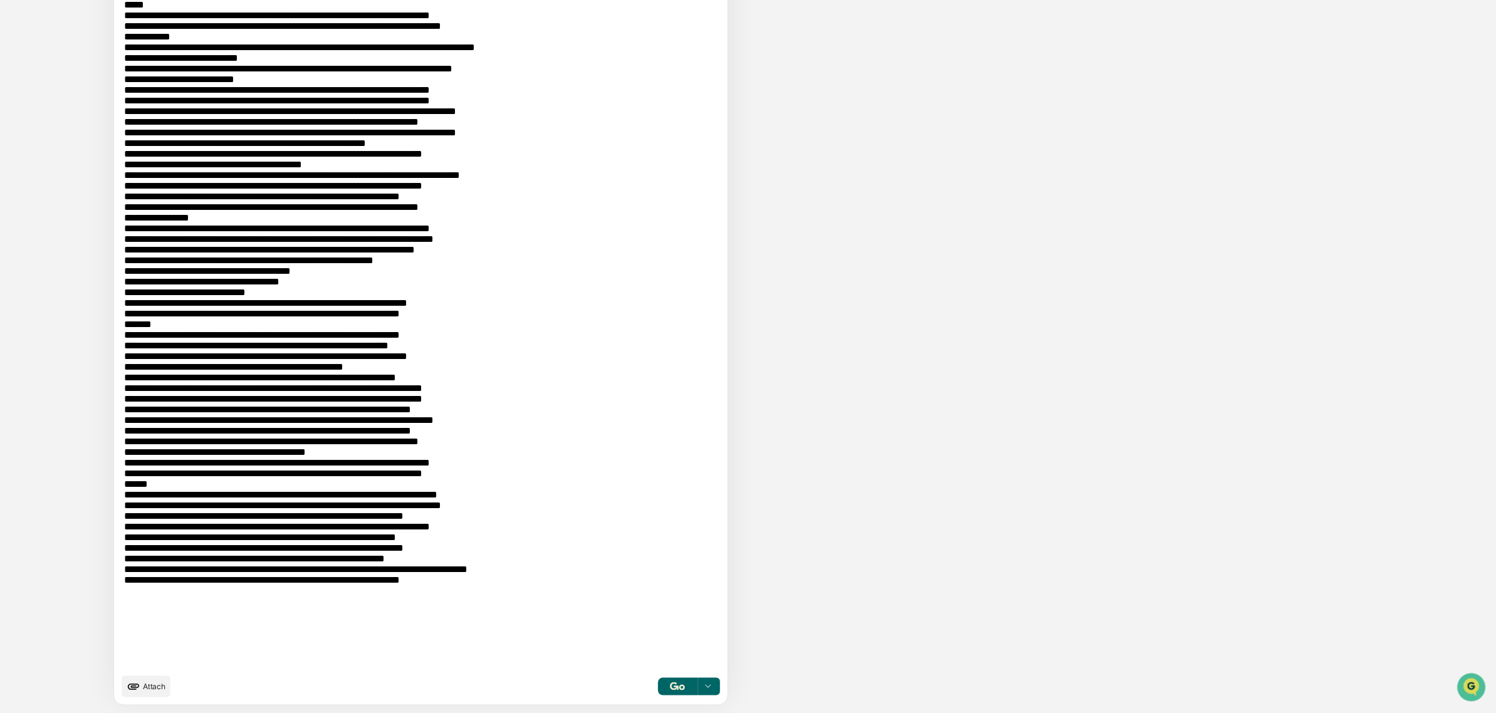
click at [670, 690] on img "button" at bounding box center [677, 686] width 15 height 8
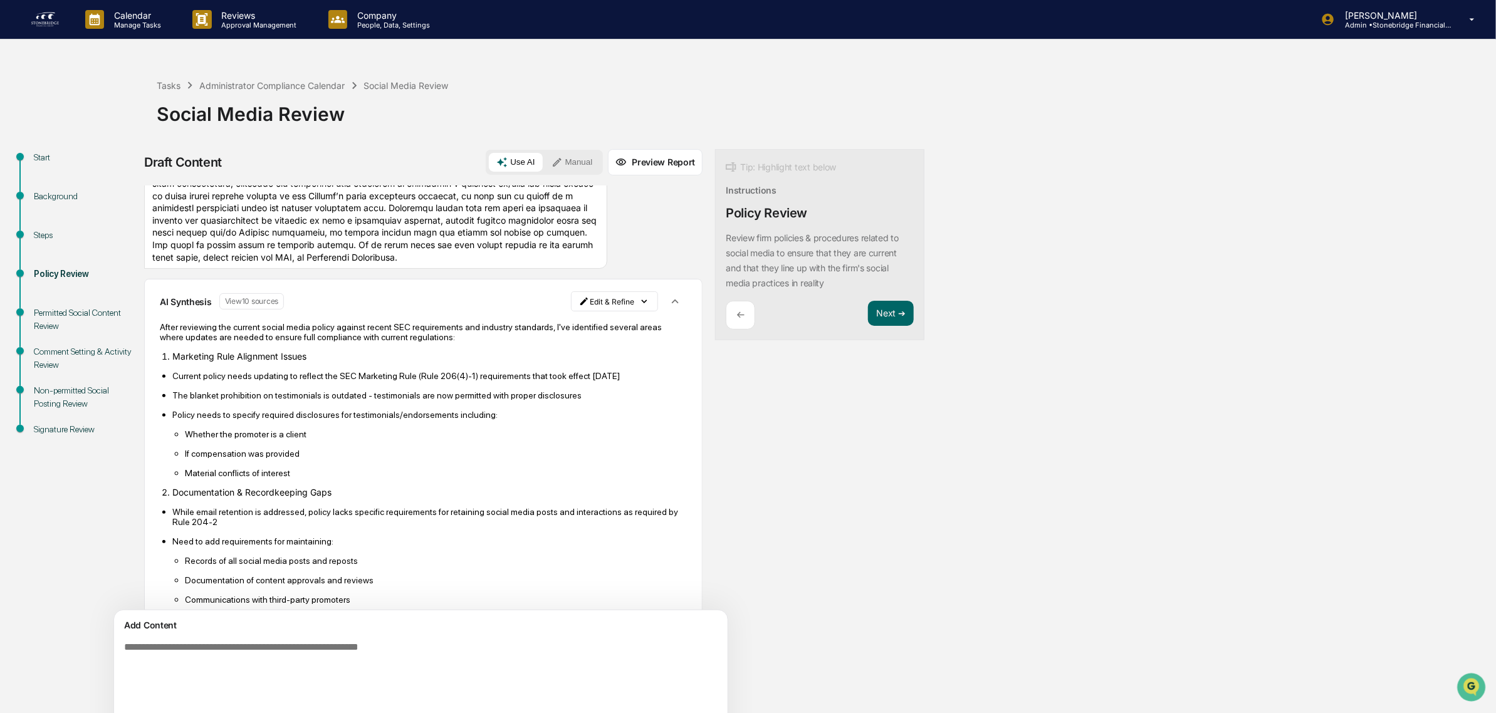
scroll to position [645, 0]
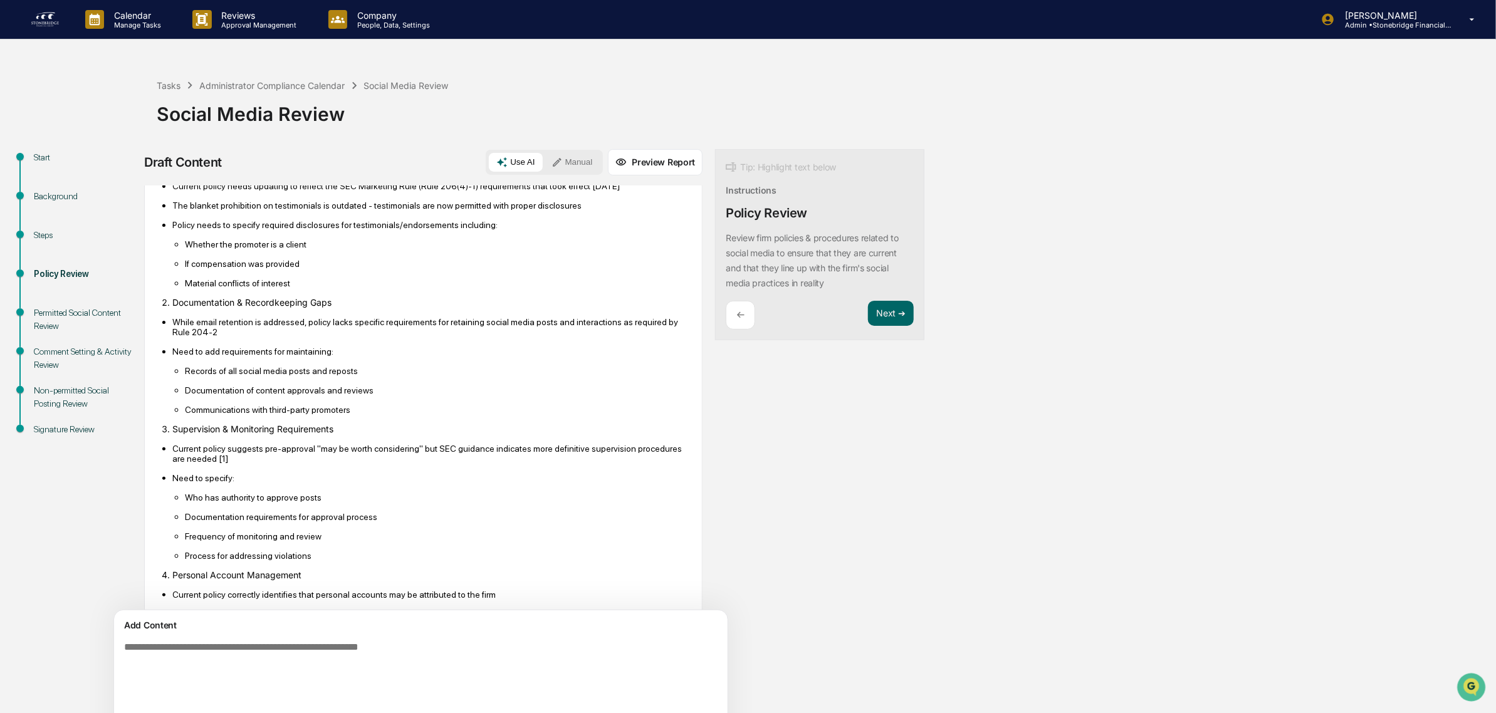
drag, startPoint x: 266, startPoint y: 230, endPoint x: 417, endPoint y: 247, distance: 152.0
drag, startPoint x: 390, startPoint y: 236, endPoint x: 452, endPoint y: 236, distance: 62.0
click at [452, 152] on p "After reviewing the current social media policy against recent SEC requirements…" at bounding box center [423, 142] width 527 height 20
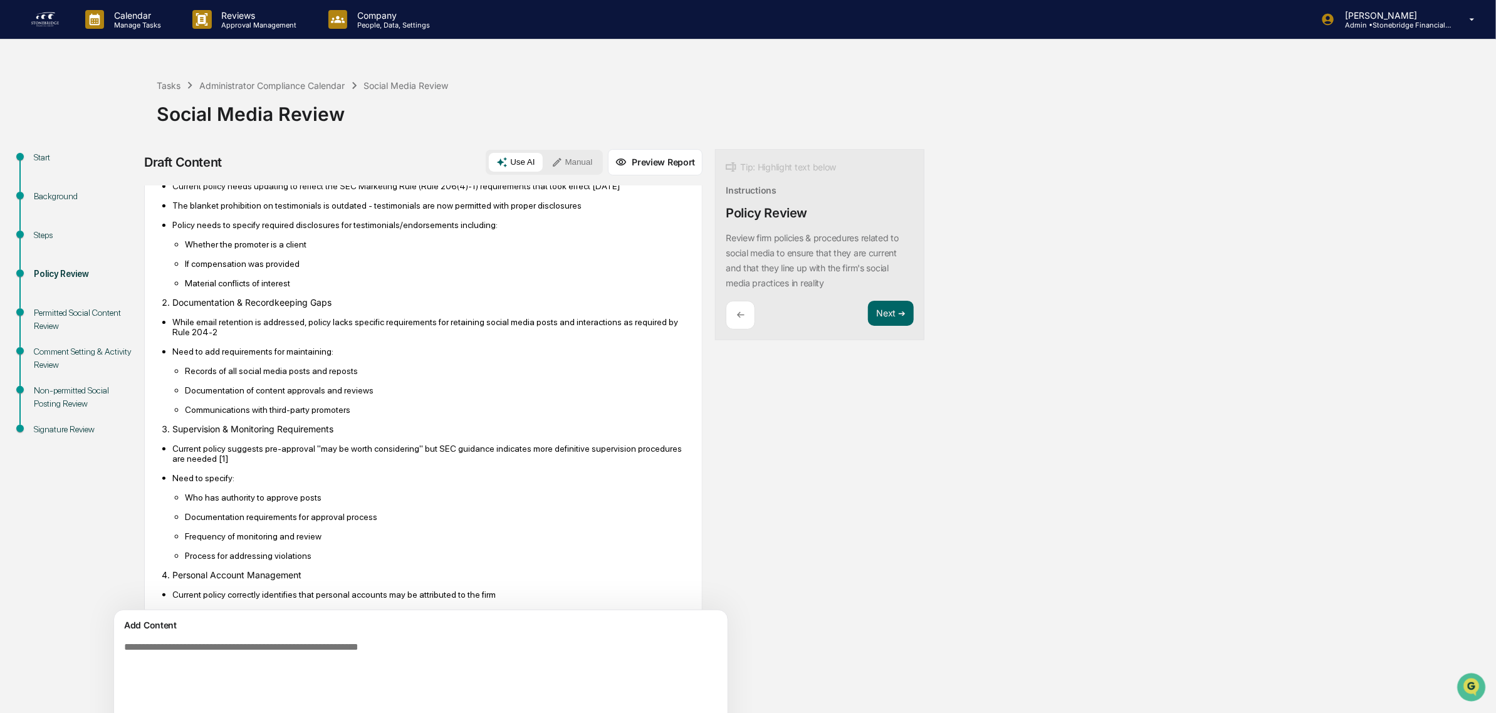
click at [452, 152] on p "After reviewing the current social media policy against recent SEC requirements…" at bounding box center [423, 142] width 527 height 20
drag, startPoint x: 439, startPoint y: 229, endPoint x: 526, endPoint y: 237, distance: 87.4
click at [526, 152] on p "After reviewing the current social media policy against recent SEC requirements…" at bounding box center [423, 142] width 527 height 20
drag, startPoint x: 526, startPoint y: 237, endPoint x: 197, endPoint y: 236, distance: 328.9
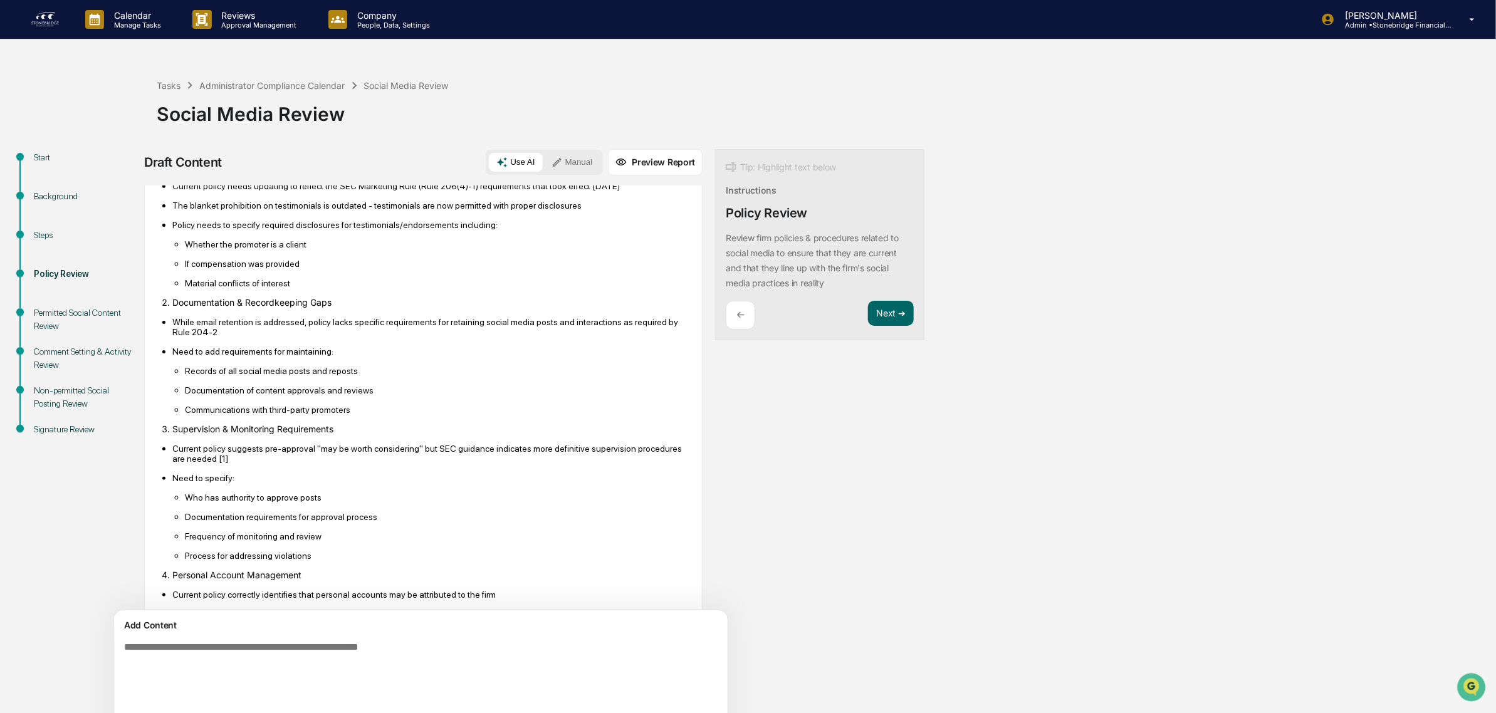
click at [197, 152] on p "After reviewing the current social media policy against recent SEC requirements…" at bounding box center [423, 142] width 527 height 20
drag, startPoint x: 185, startPoint y: 227, endPoint x: 430, endPoint y: 249, distance: 246.0
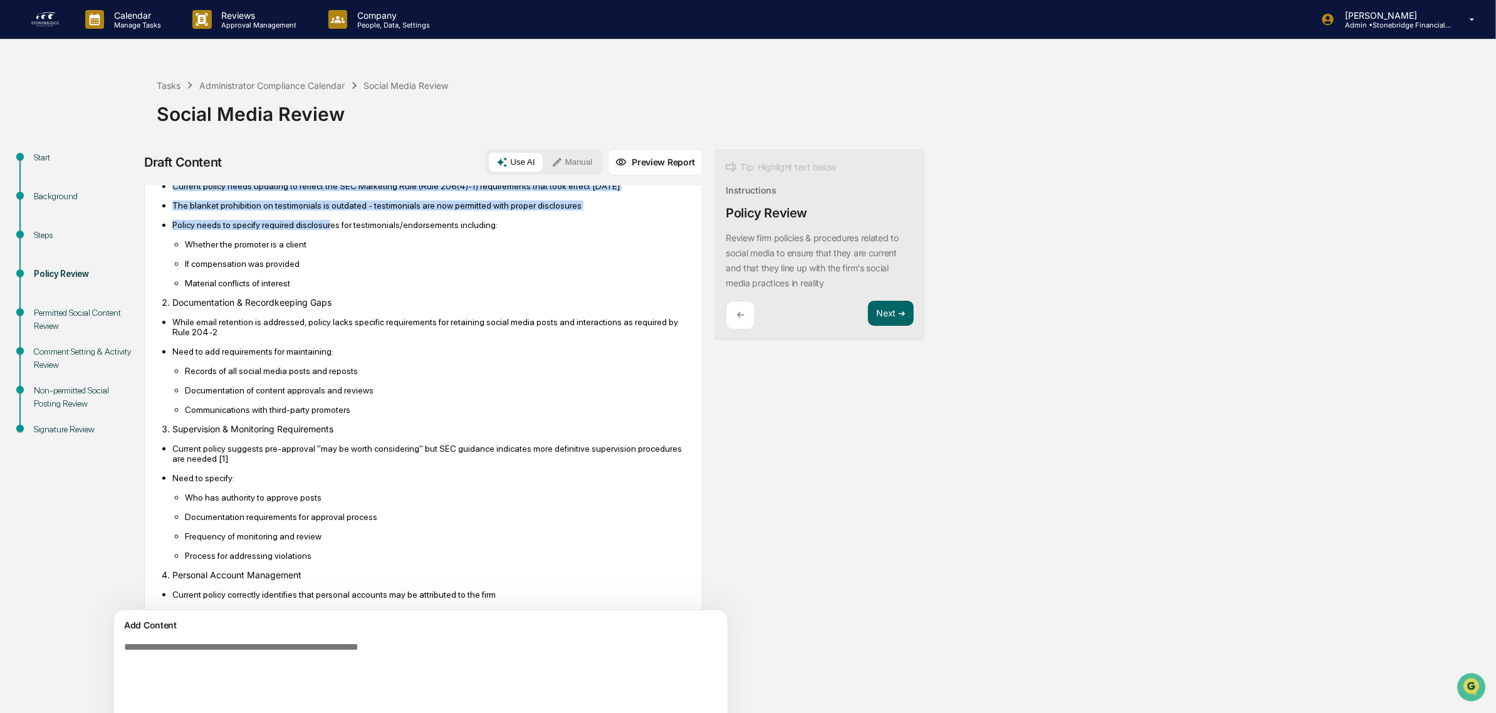
drag, startPoint x: 171, startPoint y: 252, endPoint x: 321, endPoint y: 320, distance: 165.1
click at [321, 230] on p "Policy needs to specify required disclosures for testimonials/endorsements incl…" at bounding box center [429, 225] width 514 height 10
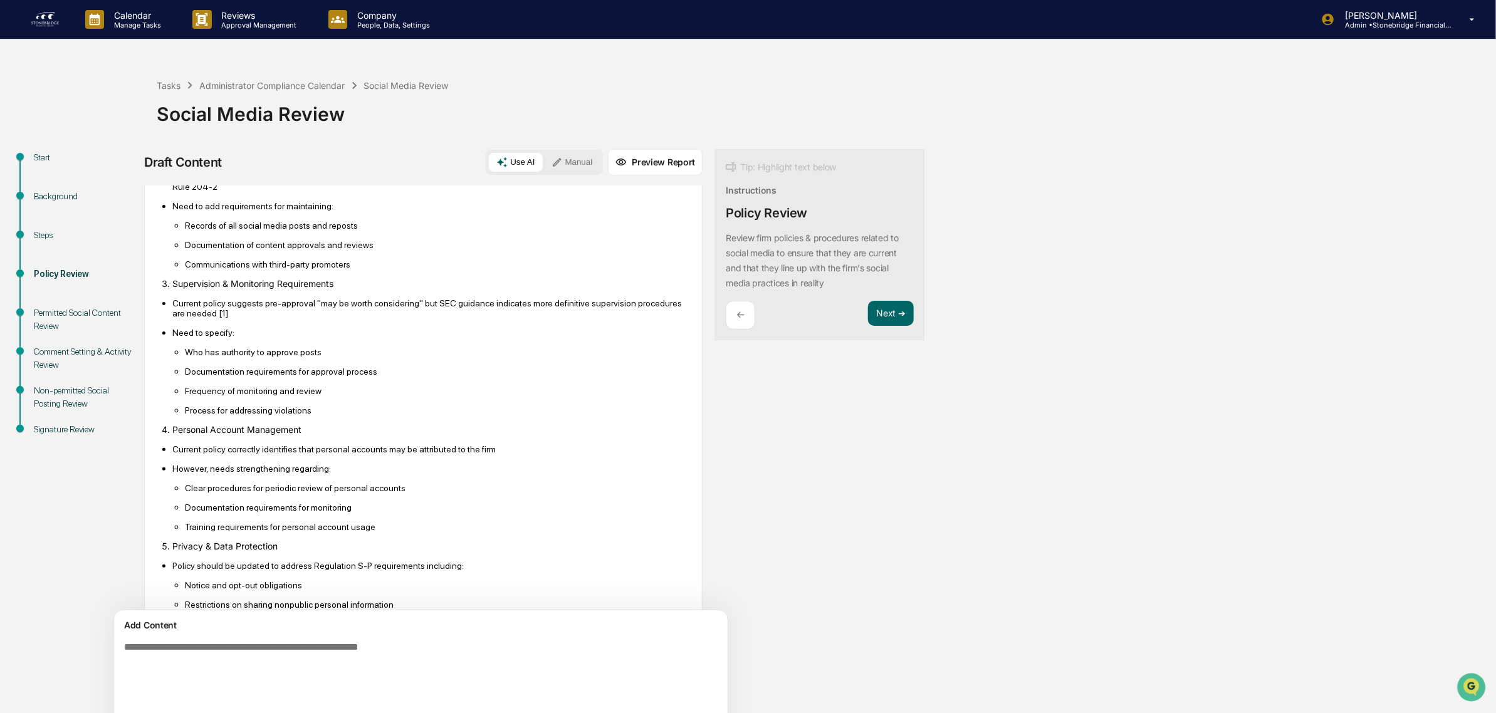
scroll to position [802, 0]
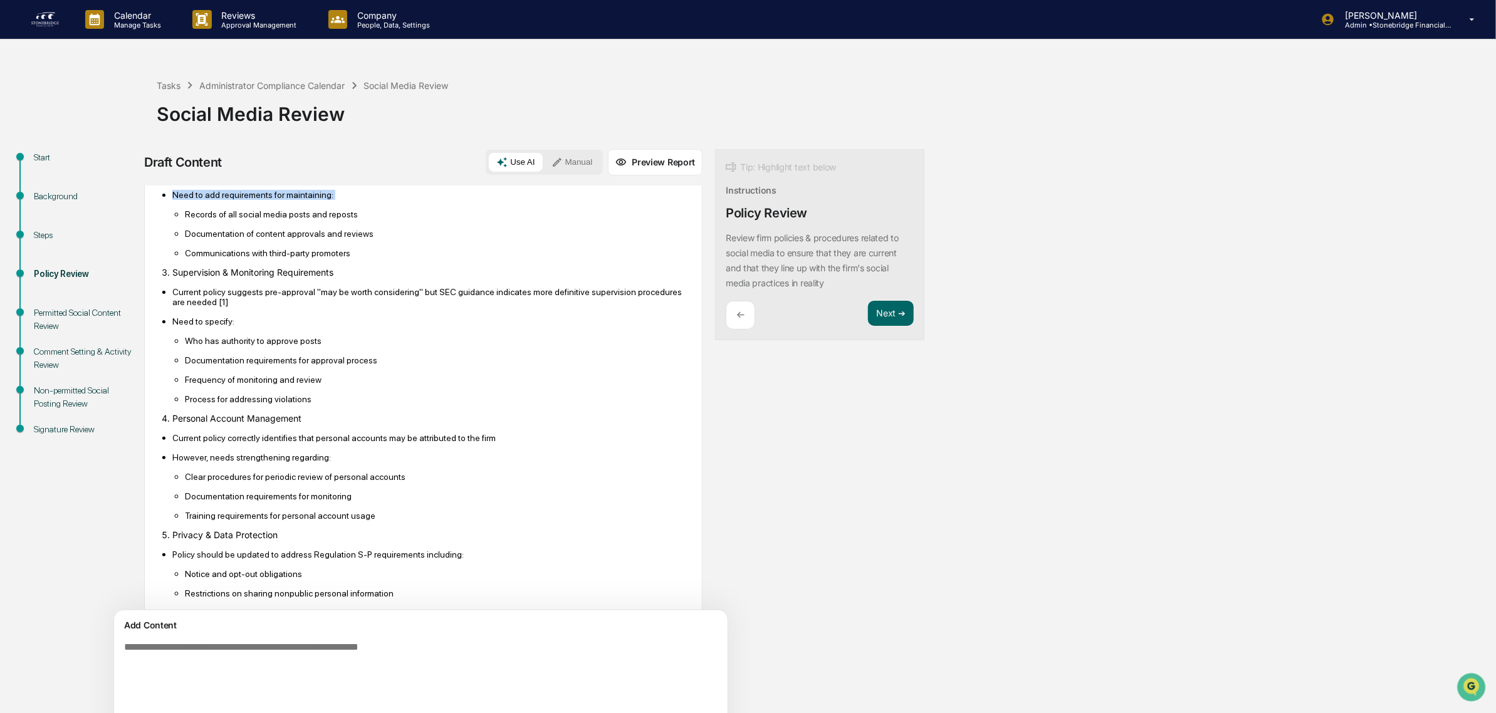
drag, startPoint x: 221, startPoint y: 271, endPoint x: 278, endPoint y: 311, distance: 70.1
click at [278, 258] on ul "While email retention is addressed, policy lacks specific requirements for reta…" at bounding box center [423, 209] width 527 height 98
click at [278, 258] on li "Need to add requirements for maintaining: Records of all social media posts and…" at bounding box center [429, 223] width 514 height 69
drag, startPoint x: 268, startPoint y: 270, endPoint x: 353, endPoint y: 295, distance: 88.2
click at [353, 258] on ul "While email retention is addressed, policy lacks specific requirements for reta…" at bounding box center [423, 209] width 527 height 98
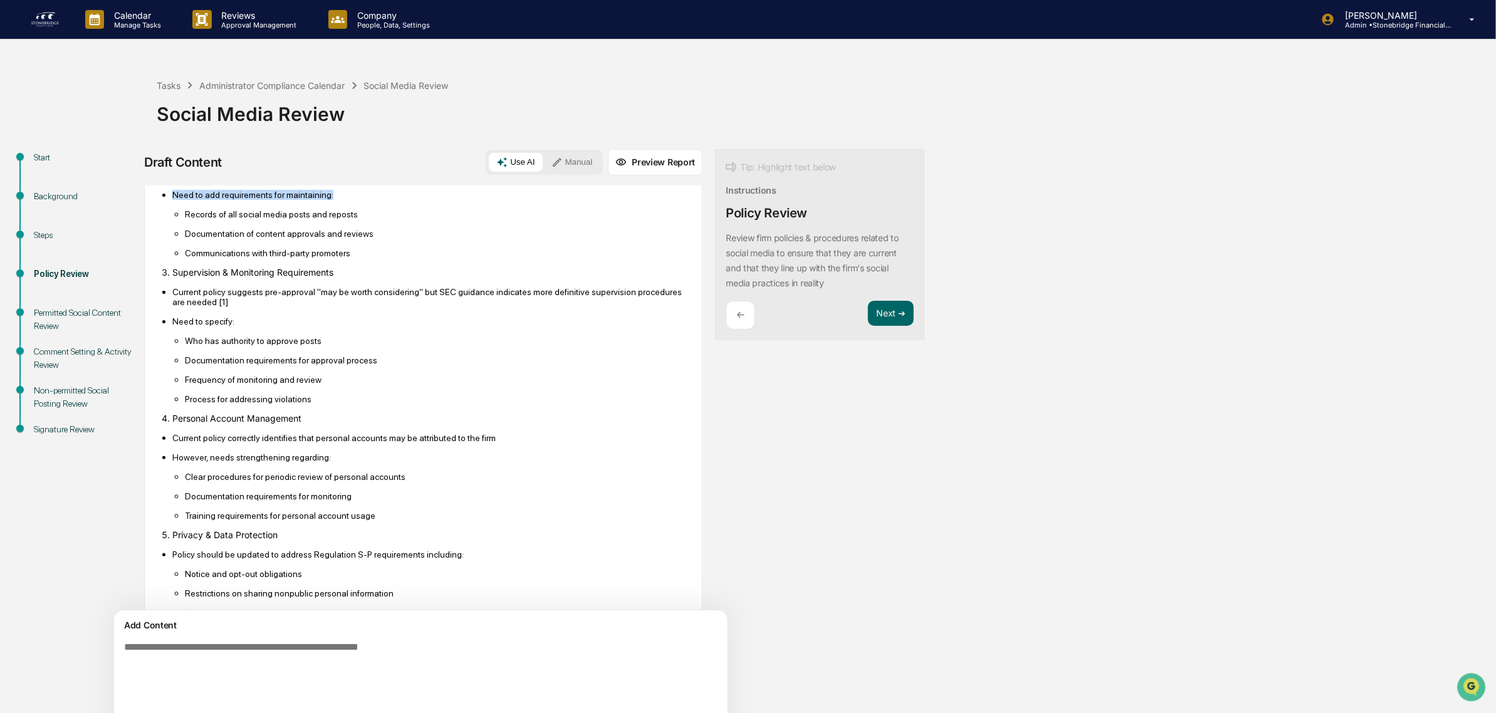
click at [353, 200] on p "Need to add requirements for maintaining:" at bounding box center [429, 195] width 514 height 10
drag, startPoint x: 330, startPoint y: 276, endPoint x: 456, endPoint y: 285, distance: 126.3
click at [456, 258] on ul "While email retention is addressed, policy lacks specific requirements for reta…" at bounding box center [423, 209] width 527 height 98
drag, startPoint x: 445, startPoint y: 274, endPoint x: 435, endPoint y: 268, distance: 11.5
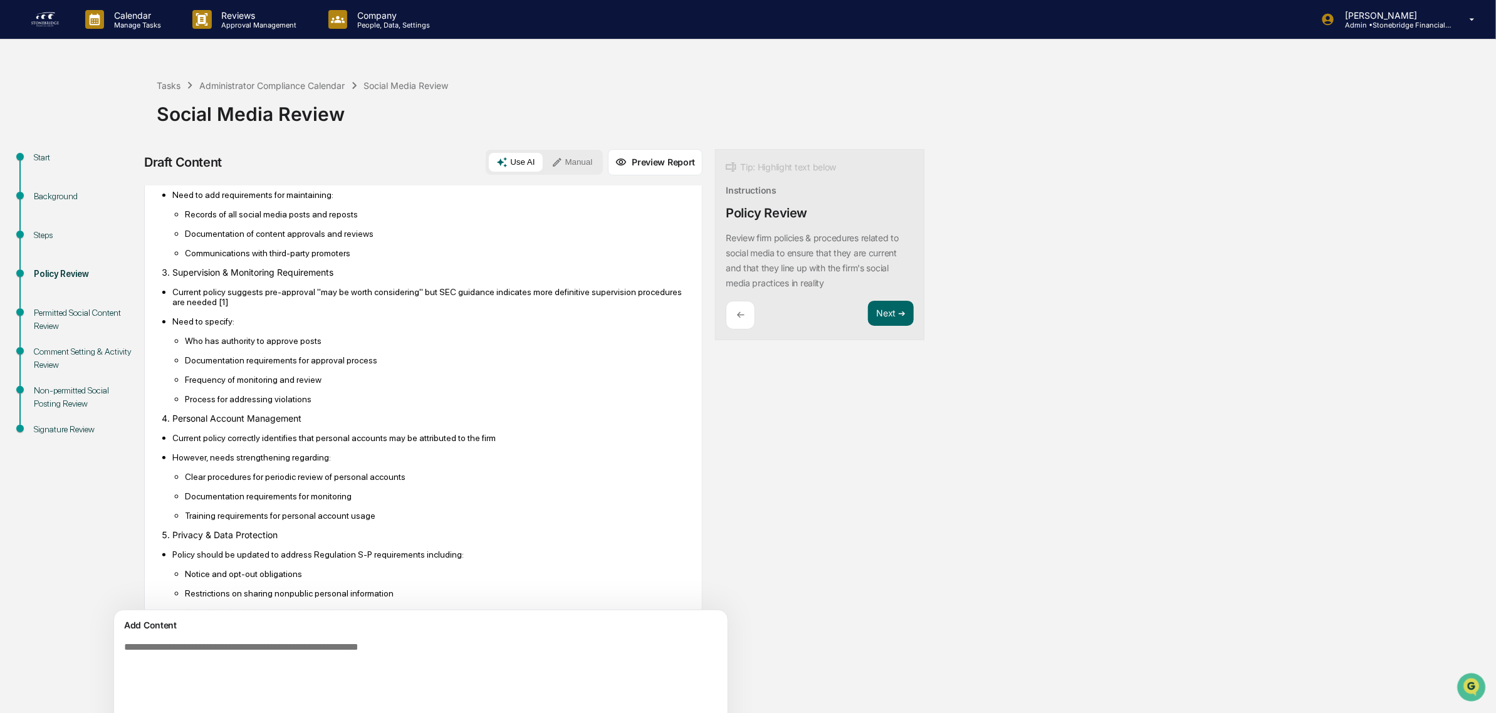
click at [435, 180] on p "While email retention is addressed, policy lacks specific requirements for reta…" at bounding box center [429, 170] width 514 height 20
drag, startPoint x: 425, startPoint y: 268, endPoint x: 533, endPoint y: 289, distance: 110.5
click at [533, 258] on ul "While email retention is addressed, policy lacks specific requirements for reta…" at bounding box center [423, 209] width 527 height 98
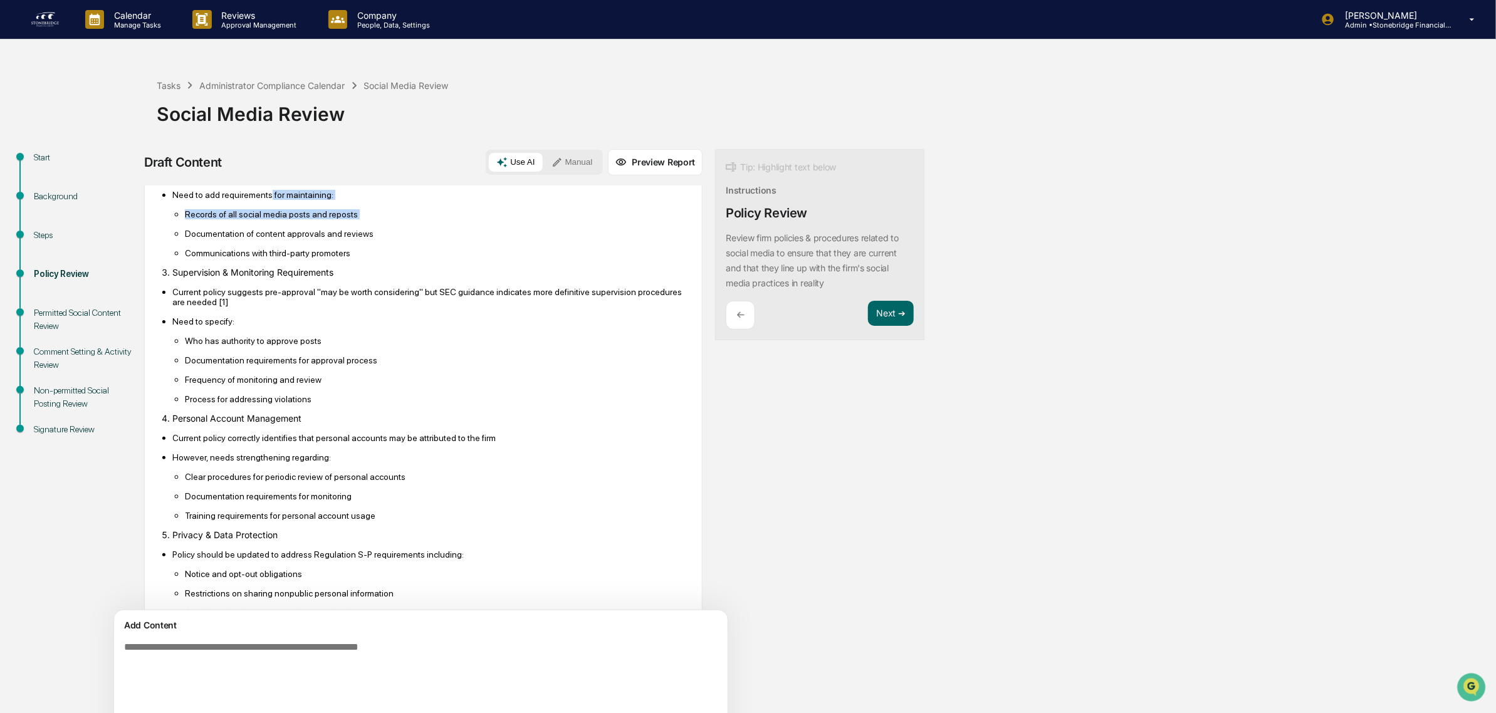
drag, startPoint x: 261, startPoint y: 295, endPoint x: 267, endPoint y: 324, distance: 29.4
click at [267, 258] on li "Need to add requirements for maintaining: Records of all social media posts and…" at bounding box center [429, 223] width 514 height 69
click at [267, 258] on ul "Records of all social media posts and reposts Documentation of content approval…" at bounding box center [429, 233] width 514 height 49
drag, startPoint x: 198, startPoint y: 321, endPoint x: 293, endPoint y: 335, distance: 96.3
click at [293, 258] on ul "Records of all social media posts and reposts Documentation of content approval…" at bounding box center [429, 233] width 514 height 49
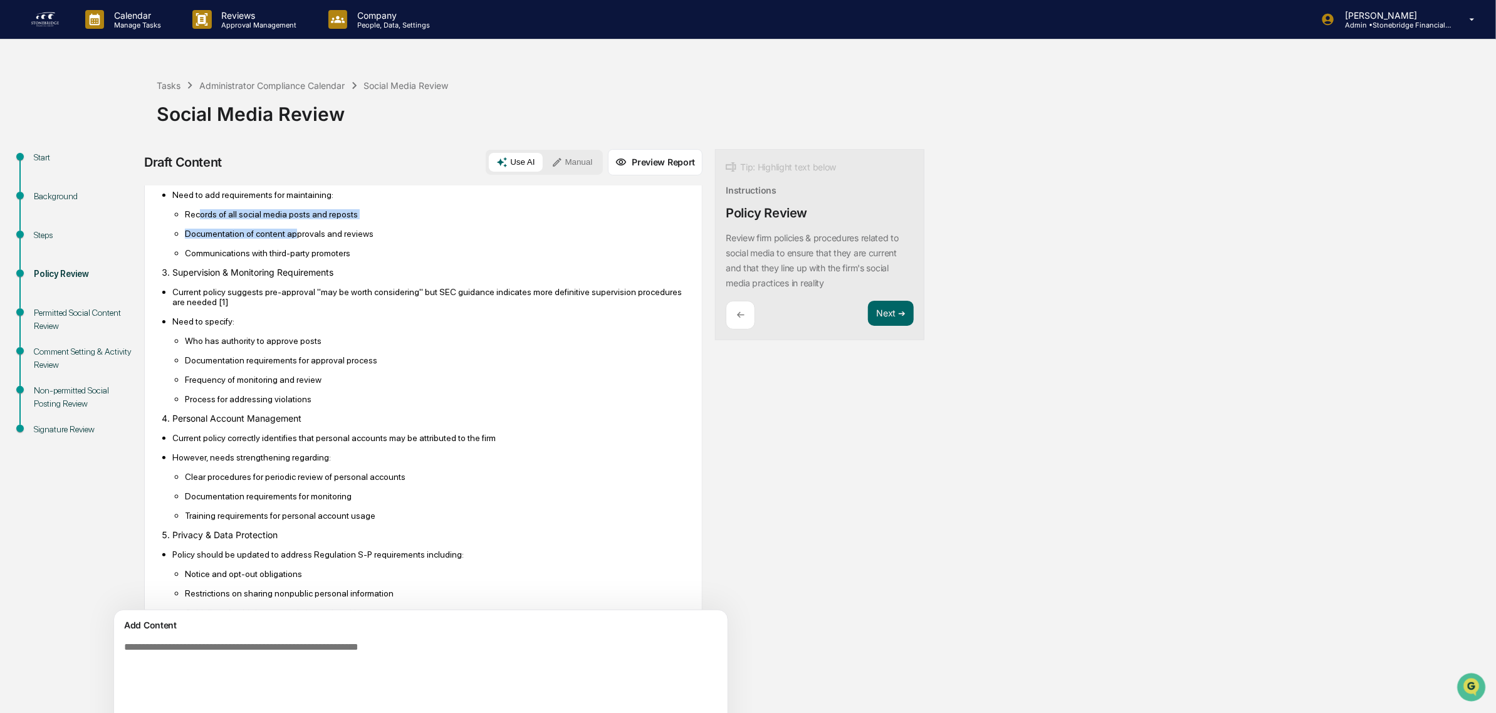
click at [293, 239] on p "Documentation of content approvals and reviews" at bounding box center [436, 234] width 502 height 10
drag, startPoint x: 266, startPoint y: 336, endPoint x: 368, endPoint y: 354, distance: 103.7
click at [368, 258] on ul "Records of all social media posts and reposts Documentation of content approval…" at bounding box center [429, 233] width 514 height 49
click at [368, 258] on p "Communications with third-party promoters" at bounding box center [436, 253] width 502 height 10
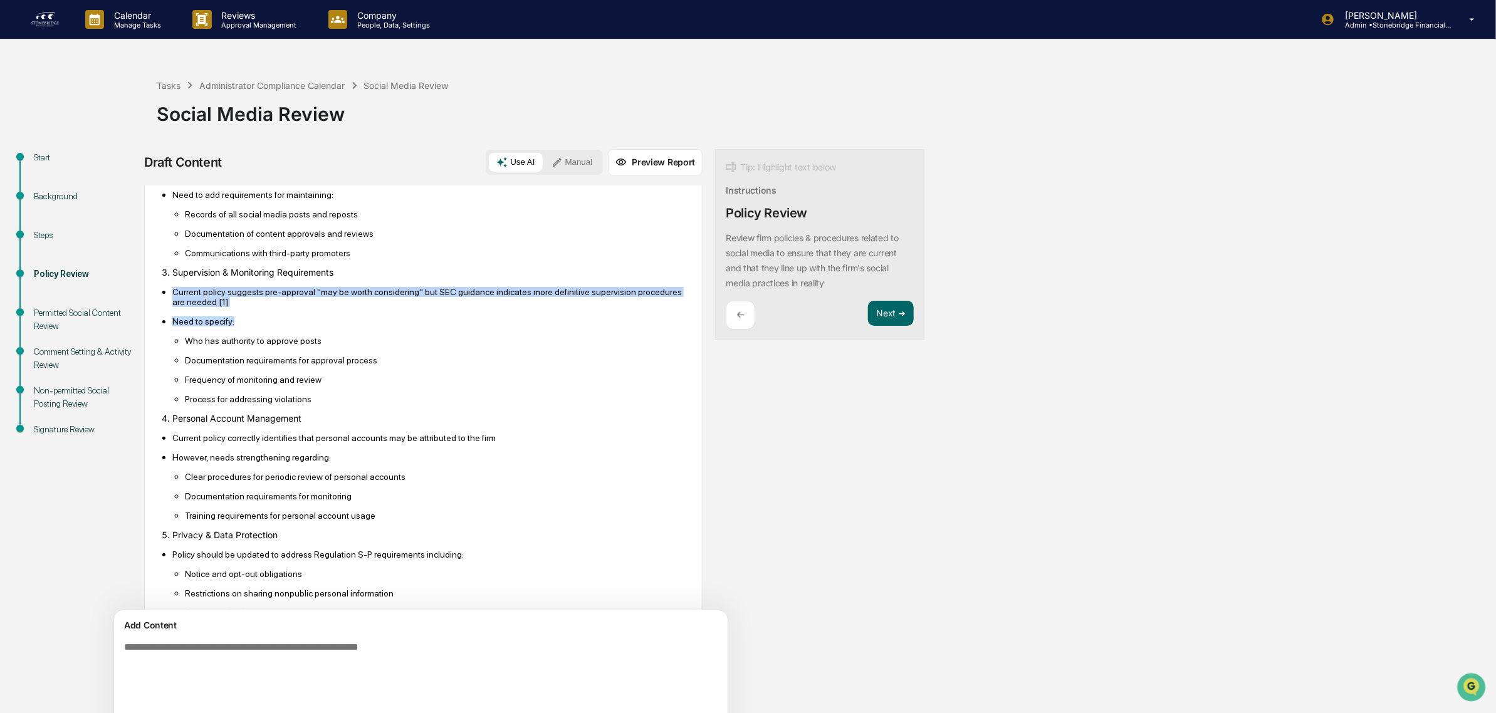
drag, startPoint x: 332, startPoint y: 379, endPoint x: 294, endPoint y: 428, distance: 61.7
click at [294, 428] on div "After reviewing the current social media policy against recent SEC requirements…" at bounding box center [423, 617] width 527 height 1282
click at [294, 326] on p "Need to specify:" at bounding box center [429, 321] width 514 height 10
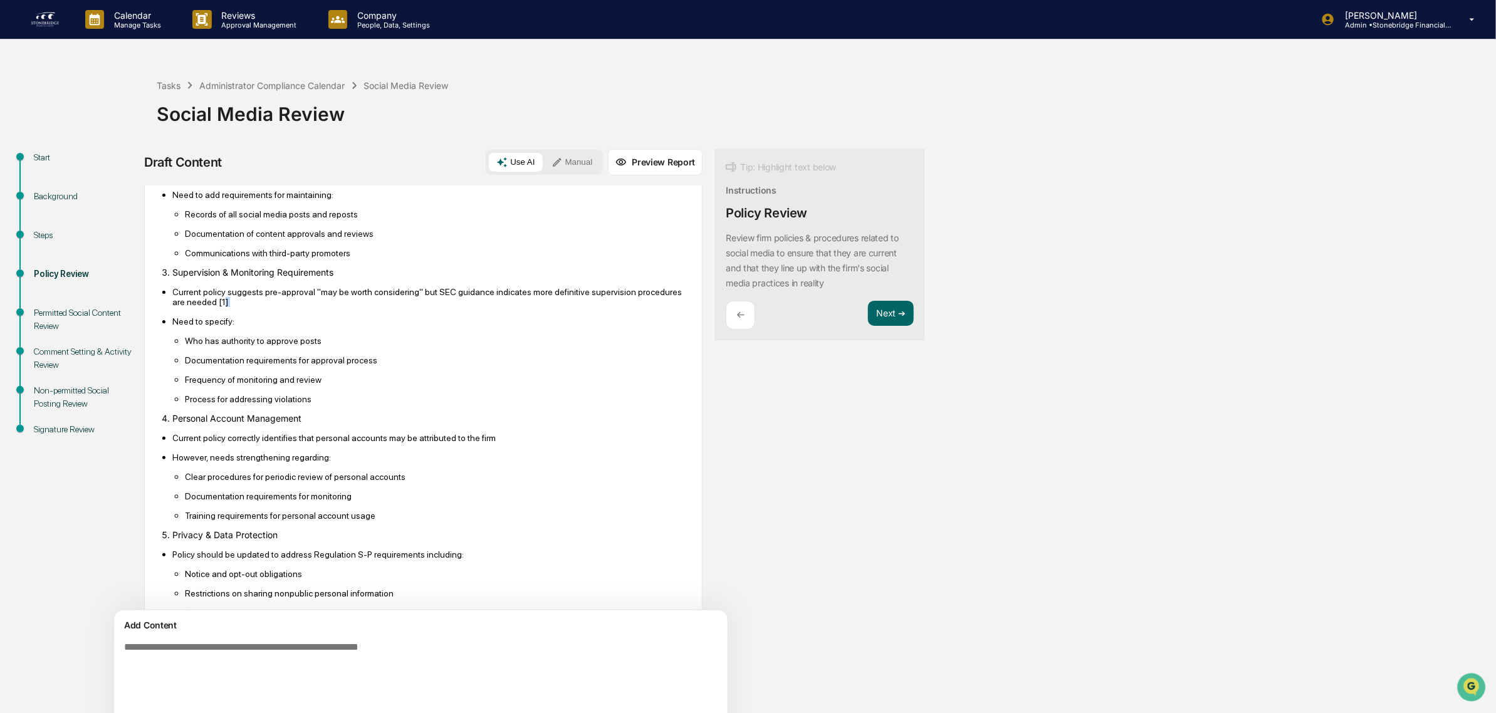
drag, startPoint x: 277, startPoint y: 395, endPoint x: 317, endPoint y: 420, distance: 47.3
click at [317, 404] on ul "Current policy suggests pre-approval "may be worth considering" but SEC guidanc…" at bounding box center [423, 345] width 527 height 118
drag, startPoint x: 317, startPoint y: 420, endPoint x: 233, endPoint y: 393, distance: 88.2
click at [233, 393] on ul "Current policy suggests pre-approval "may be worth considering" but SEC guidanc…" at bounding box center [423, 345] width 527 height 118
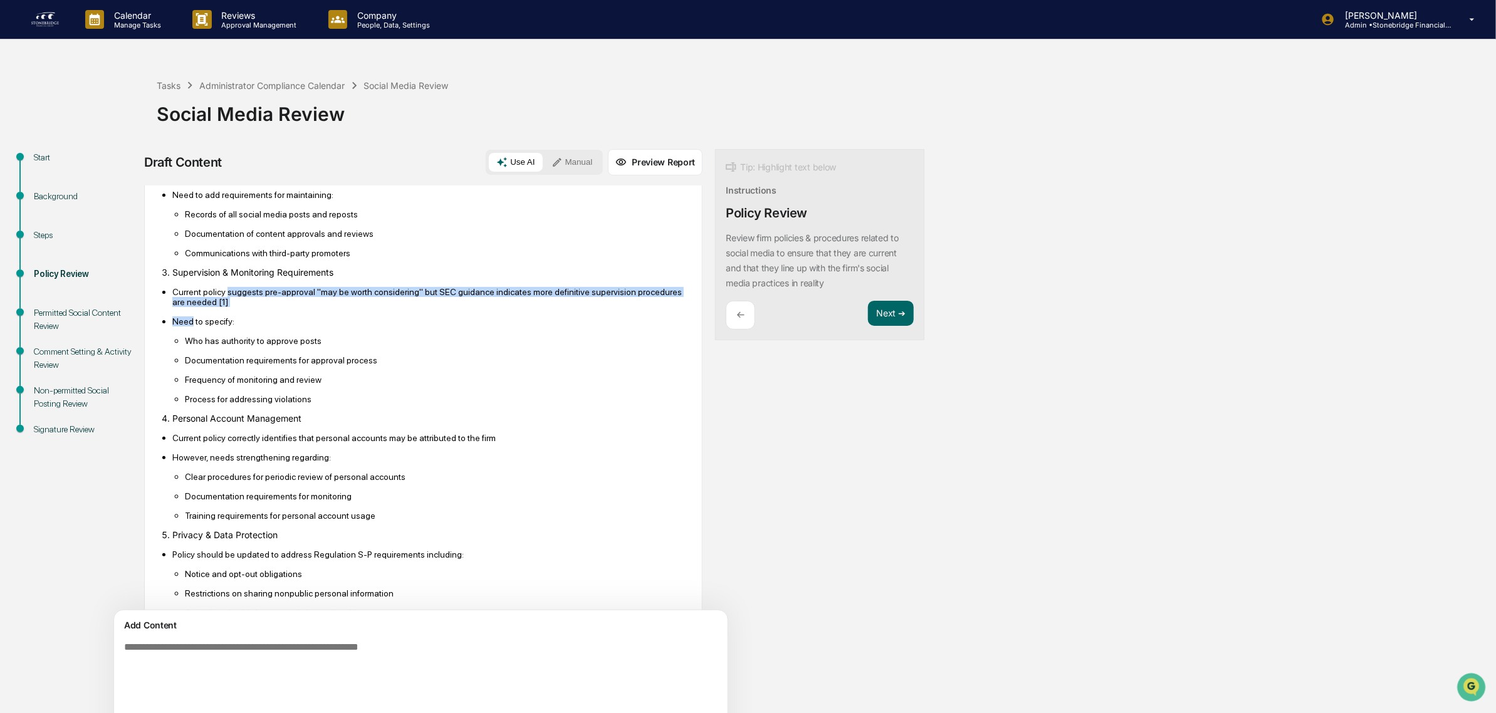
click at [233, 307] on p "Current policy suggests pre-approval "may be worth considering" but SEC guidanc…" at bounding box center [429, 297] width 514 height 20
drag, startPoint x: 188, startPoint y: 395, endPoint x: 276, endPoint y: 415, distance: 89.8
click at [276, 404] on ul "Current policy suggests pre-approval "may be worth considering" but SEC guidanc…" at bounding box center [423, 345] width 527 height 118
drag, startPoint x: 222, startPoint y: 402, endPoint x: 294, endPoint y: 434, distance: 79.1
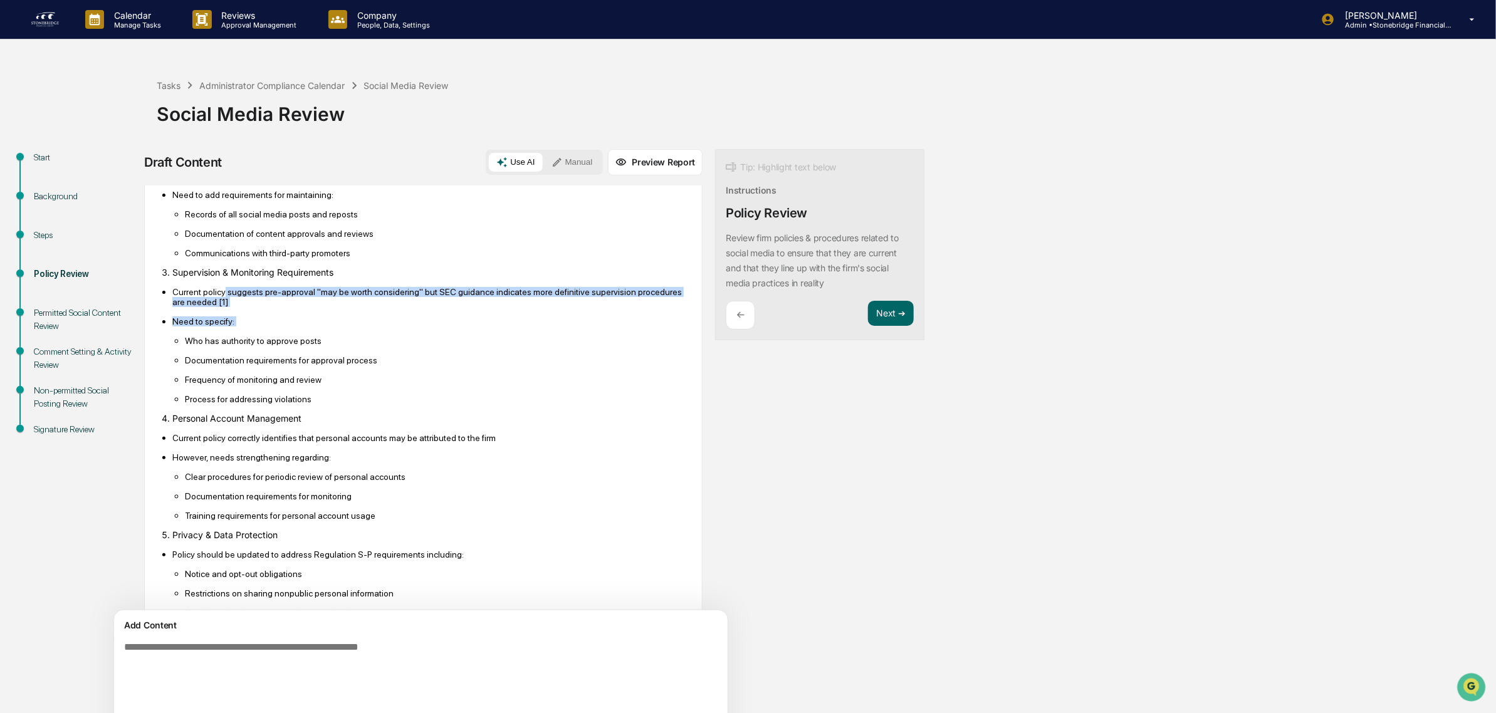
click at [294, 404] on ul "Current policy suggests pre-approval "may be worth considering" but SEC guidanc…" at bounding box center [423, 345] width 527 height 118
click at [294, 404] on li "Need to specify: Who has authority to approve posts Documentation requirements …" at bounding box center [429, 360] width 514 height 88
drag, startPoint x: 294, startPoint y: 434, endPoint x: 258, endPoint y: 398, distance: 51.4
click at [258, 398] on ul "Current policy suggests pre-approval "may be worth considering" but SEC guidanc…" at bounding box center [423, 345] width 527 height 118
click at [258, 307] on p "Current policy suggests pre-approval "may be worth considering" but SEC guidanc…" at bounding box center [429, 297] width 514 height 20
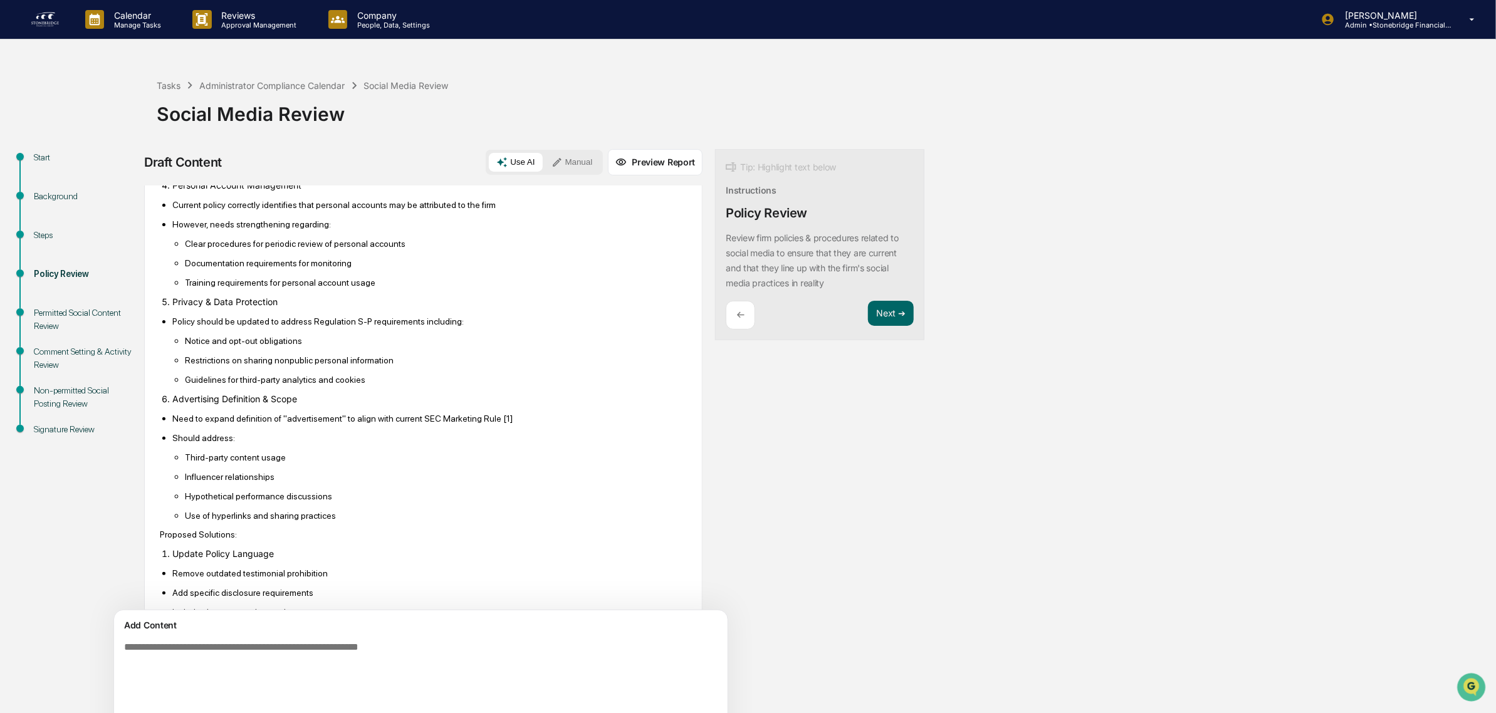
scroll to position [1037, 0]
drag, startPoint x: 164, startPoint y: 295, endPoint x: 270, endPoint y: 336, distance: 114.0
click at [270, 336] on div "After reviewing the current social media policy against recent SEC requirements…" at bounding box center [423, 382] width 527 height 1282
click at [270, 227] on p "However, needs strengthening regarding:" at bounding box center [429, 222] width 514 height 10
drag, startPoint x: 202, startPoint y: 308, endPoint x: 309, endPoint y: 348, distance: 113.6
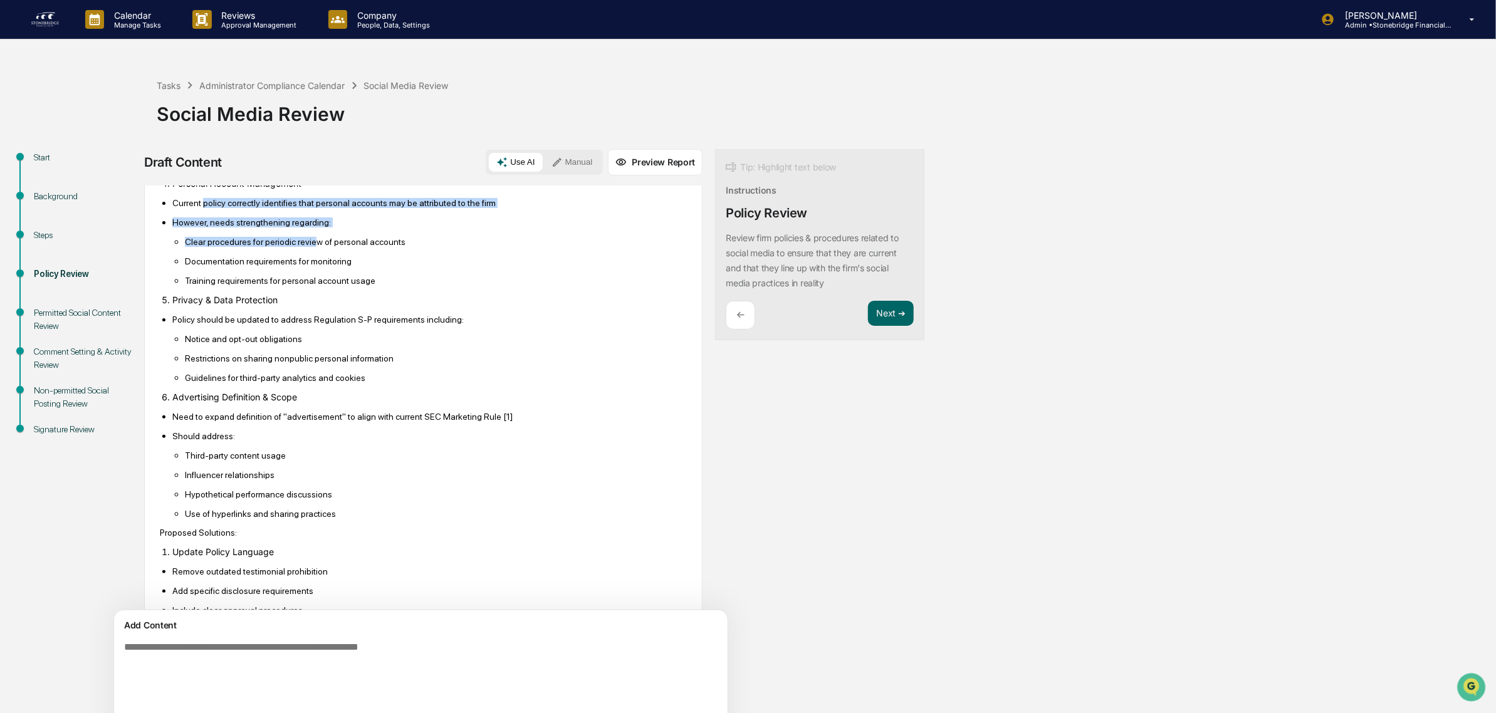
click at [309, 286] on ul "Current policy correctly identifies that personal accounts may be attributed to…" at bounding box center [423, 241] width 527 height 88
click at [309, 247] on p "Clear procedures for periodic review of personal accounts" at bounding box center [436, 242] width 502 height 10
drag, startPoint x: 246, startPoint y: 304, endPoint x: 360, endPoint y: 355, distance: 124.8
click at [360, 355] on div "After reviewing the current social media policy against recent SEC requirements…" at bounding box center [423, 382] width 527 height 1282
click at [360, 247] on p "Clear procedures for periodic review of personal accounts" at bounding box center [436, 242] width 502 height 10
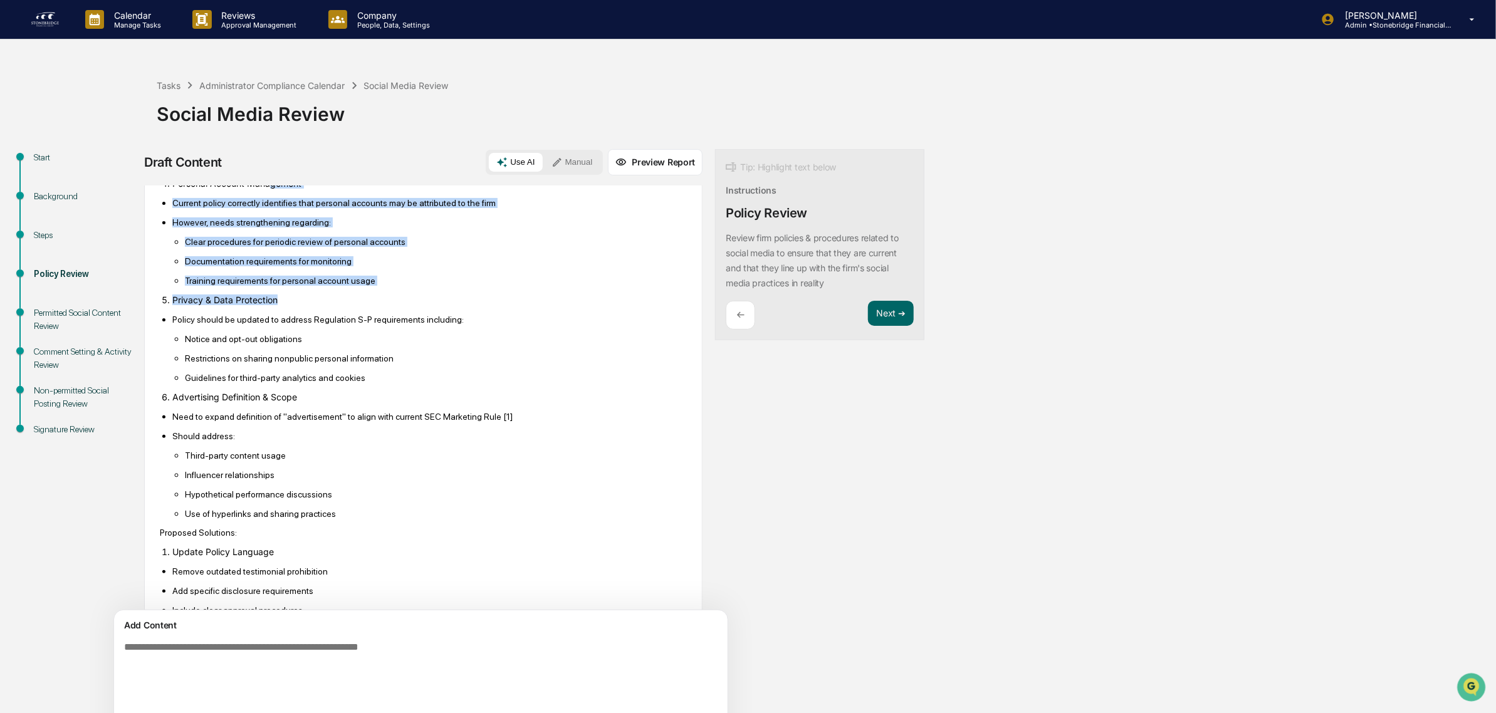
drag, startPoint x: 303, startPoint y: 317, endPoint x: 269, endPoint y: 293, distance: 41.2
click at [269, 293] on div "After reviewing the current social media policy against recent SEC requirements…" at bounding box center [423, 382] width 527 height 1282
click at [269, 189] on li "Personal Account Management" at bounding box center [429, 183] width 514 height 11
drag, startPoint x: 211, startPoint y: 314, endPoint x: 227, endPoint y: 355, distance: 43.9
click at [227, 286] on ul "Current policy correctly identifies that personal accounts may be attributed to…" at bounding box center [423, 241] width 527 height 88
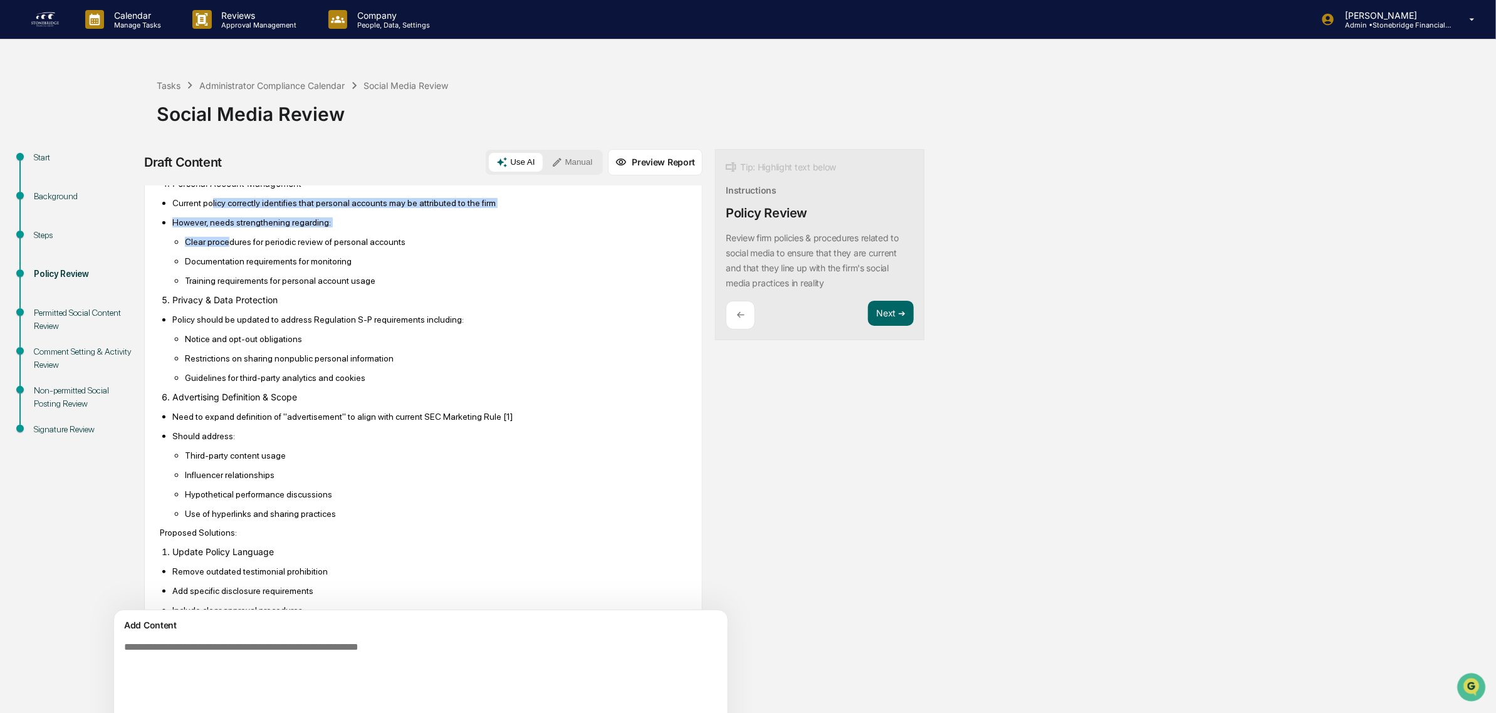
click at [227, 247] on p "Clear procedures for periodic review of personal accounts" at bounding box center [436, 242] width 502 height 10
drag, startPoint x: 209, startPoint y: 339, endPoint x: 279, endPoint y: 359, distance: 73.0
click at [279, 286] on li "However, needs strengthening regarding: Clear procedures for periodic review of…" at bounding box center [429, 251] width 514 height 69
click at [279, 286] on ul "Clear procedures for periodic review of personal accounts Documentation require…" at bounding box center [429, 260] width 514 height 49
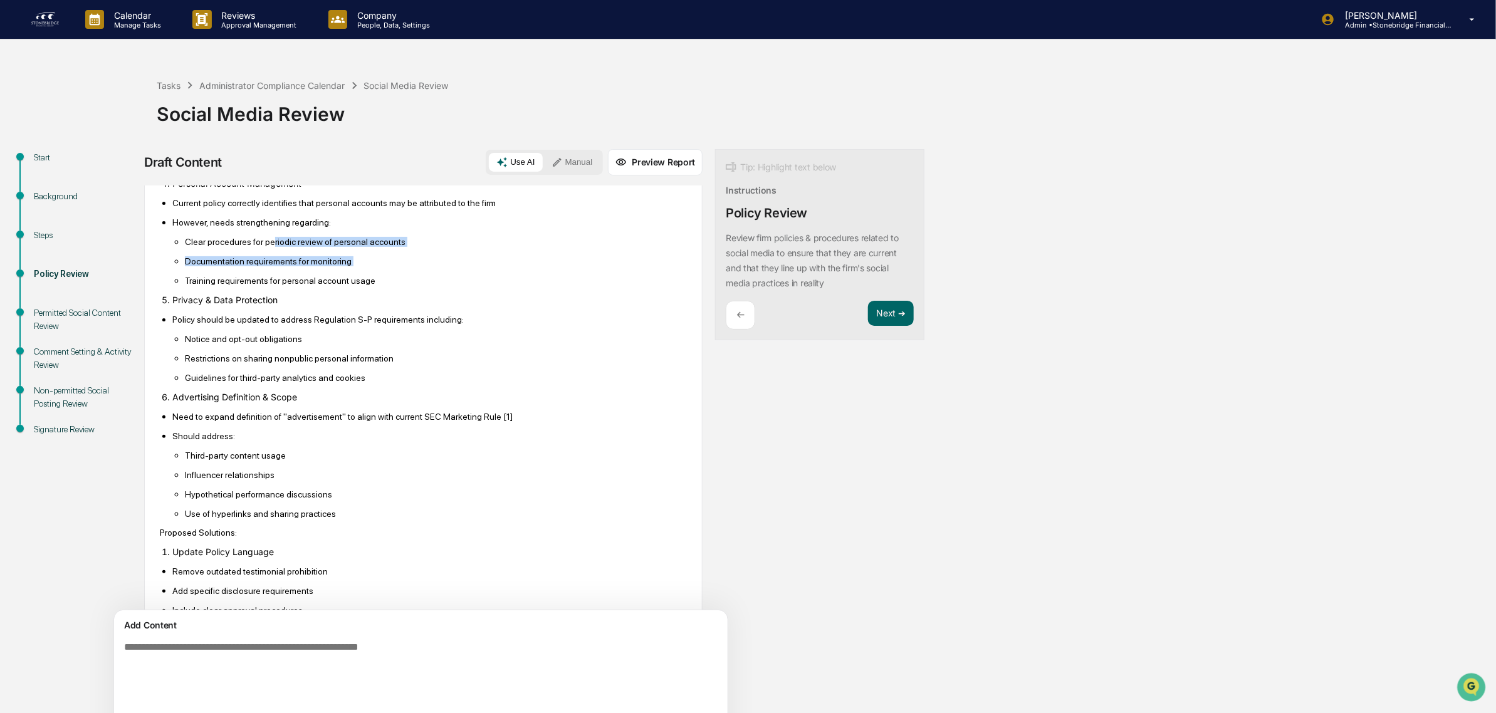
drag, startPoint x: 268, startPoint y: 356, endPoint x: 355, endPoint y: 380, distance: 90.4
click at [355, 286] on ul "Clear procedures for periodic review of personal accounts Documentation require…" at bounding box center [429, 260] width 514 height 49
drag, startPoint x: 373, startPoint y: 393, endPoint x: 255, endPoint y: 348, distance: 126.7
click at [255, 286] on ul "Clear procedures for periodic review of personal accounts Documentation require…" at bounding box center [429, 260] width 514 height 49
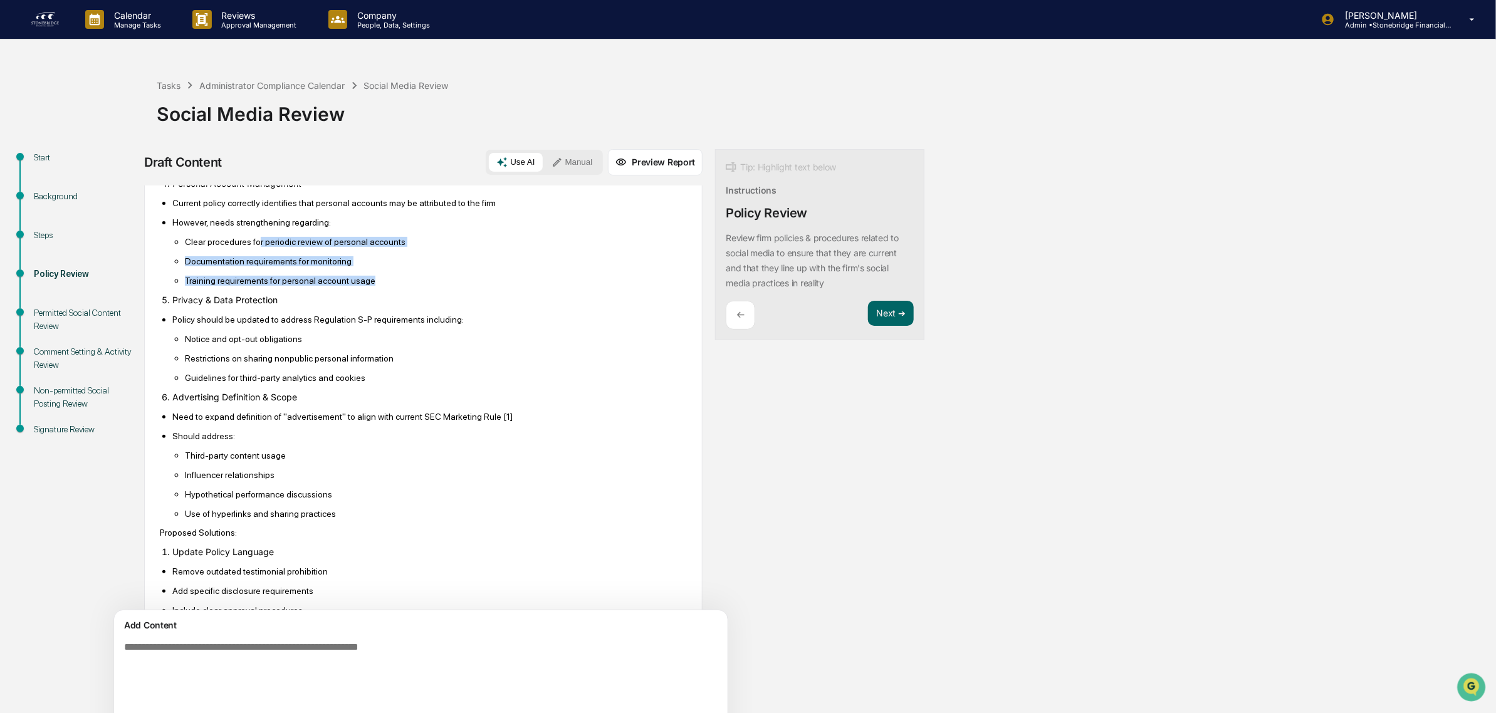
click at [255, 247] on p "Clear procedures for periodic review of personal accounts" at bounding box center [436, 242] width 502 height 10
drag, startPoint x: 207, startPoint y: 340, endPoint x: 371, endPoint y: 392, distance: 172.4
click at [371, 286] on li "However, needs strengthening regarding: Clear procedures for periodic review of…" at bounding box center [429, 251] width 514 height 69
click at [371, 286] on p "Training requirements for personal account usage" at bounding box center [436, 281] width 502 height 10
drag, startPoint x: 384, startPoint y: 395, endPoint x: 216, endPoint y: 348, distance: 174.4
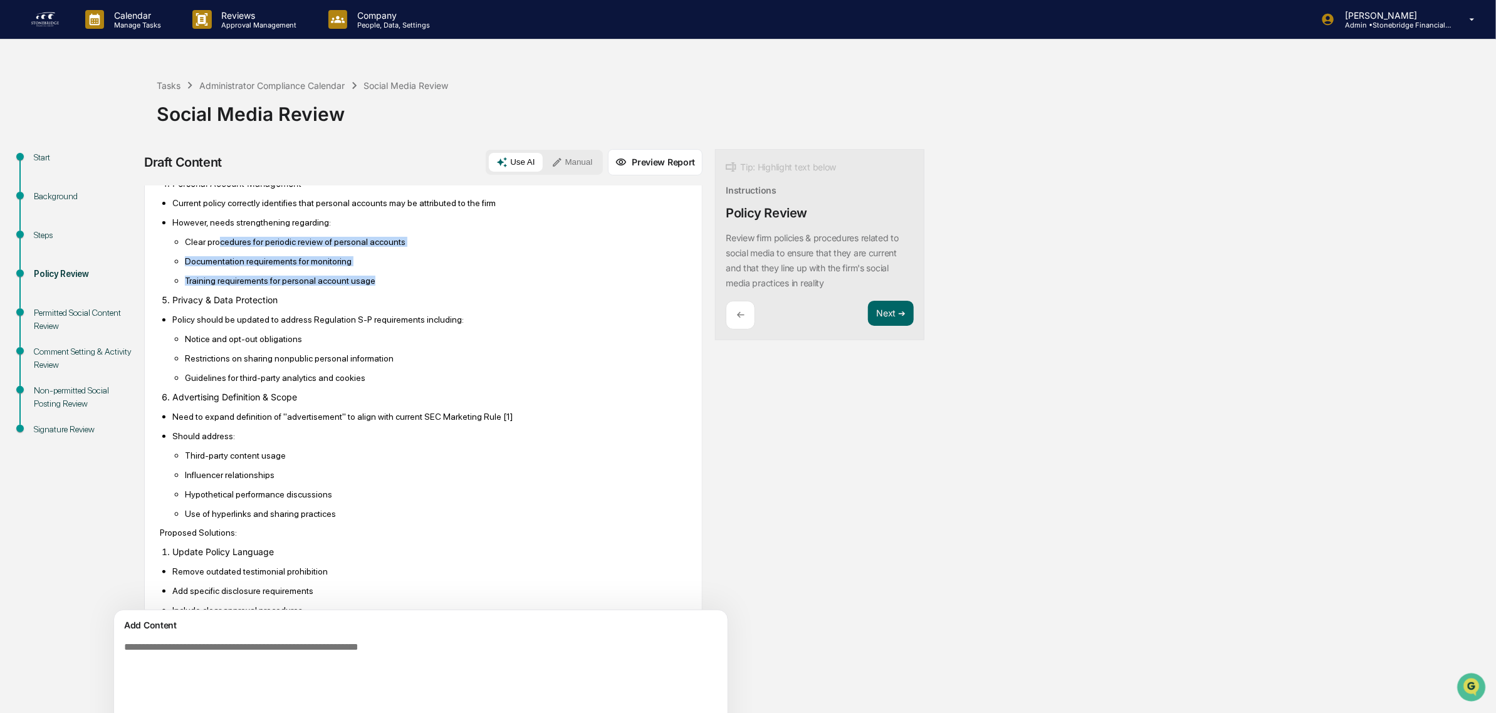
click at [216, 286] on ul "Clear procedures for periodic review of personal accounts Documentation require…" at bounding box center [429, 260] width 514 height 49
click at [216, 247] on p "Clear procedures for periodic review of personal accounts" at bounding box center [436, 242] width 502 height 10
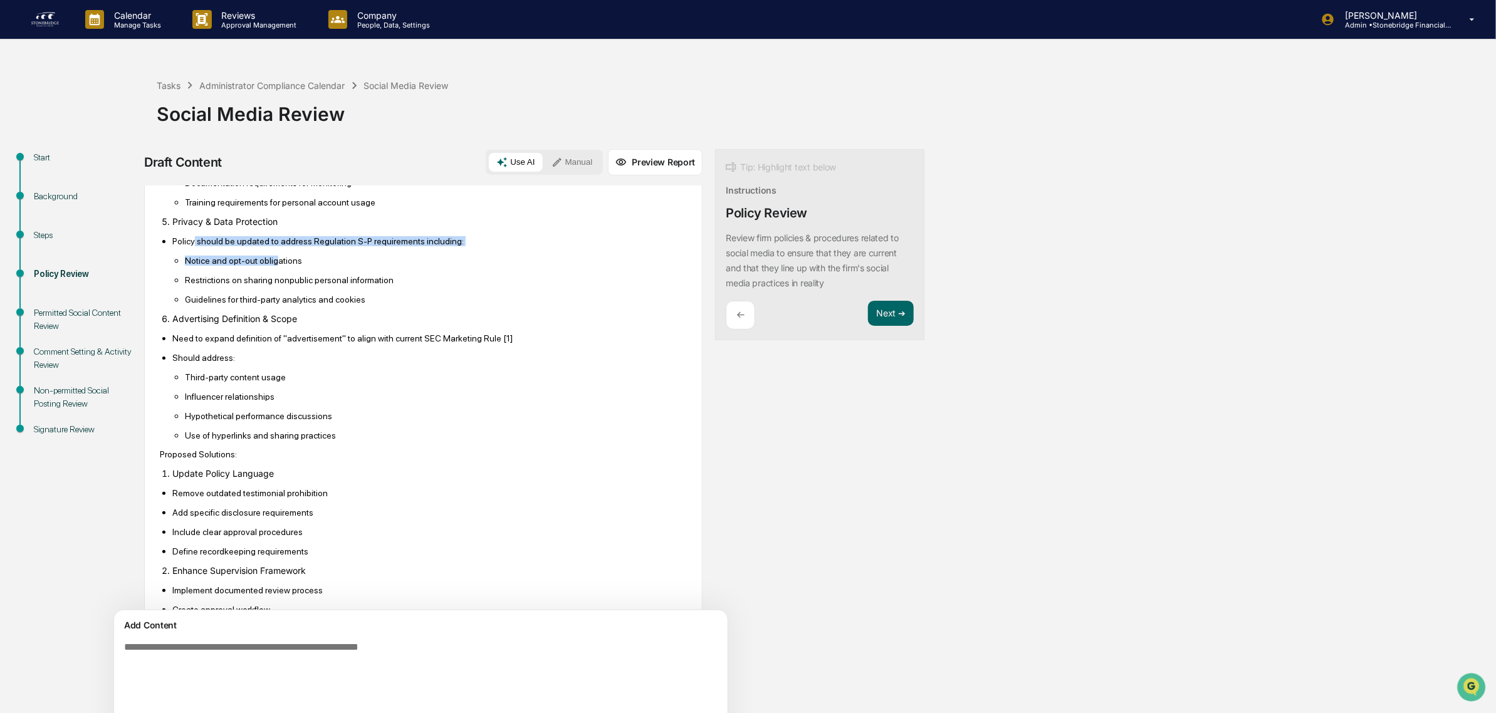
click at [276, 304] on li "Policy should be updated to address Regulation S-P requirements including: Noti…" at bounding box center [429, 270] width 514 height 69
click at [276, 266] on p "Notice and opt-out obligations" at bounding box center [436, 261] width 502 height 10
click at [233, 304] on li "Policy should be updated to address Regulation S-P requirements including: Noti…" at bounding box center [429, 270] width 514 height 69
click at [233, 266] on p "Notice and opt-out obligations" at bounding box center [436, 261] width 502 height 10
click at [393, 304] on li "Policy should be updated to address Regulation S-P requirements including: Noti…" at bounding box center [429, 270] width 514 height 69
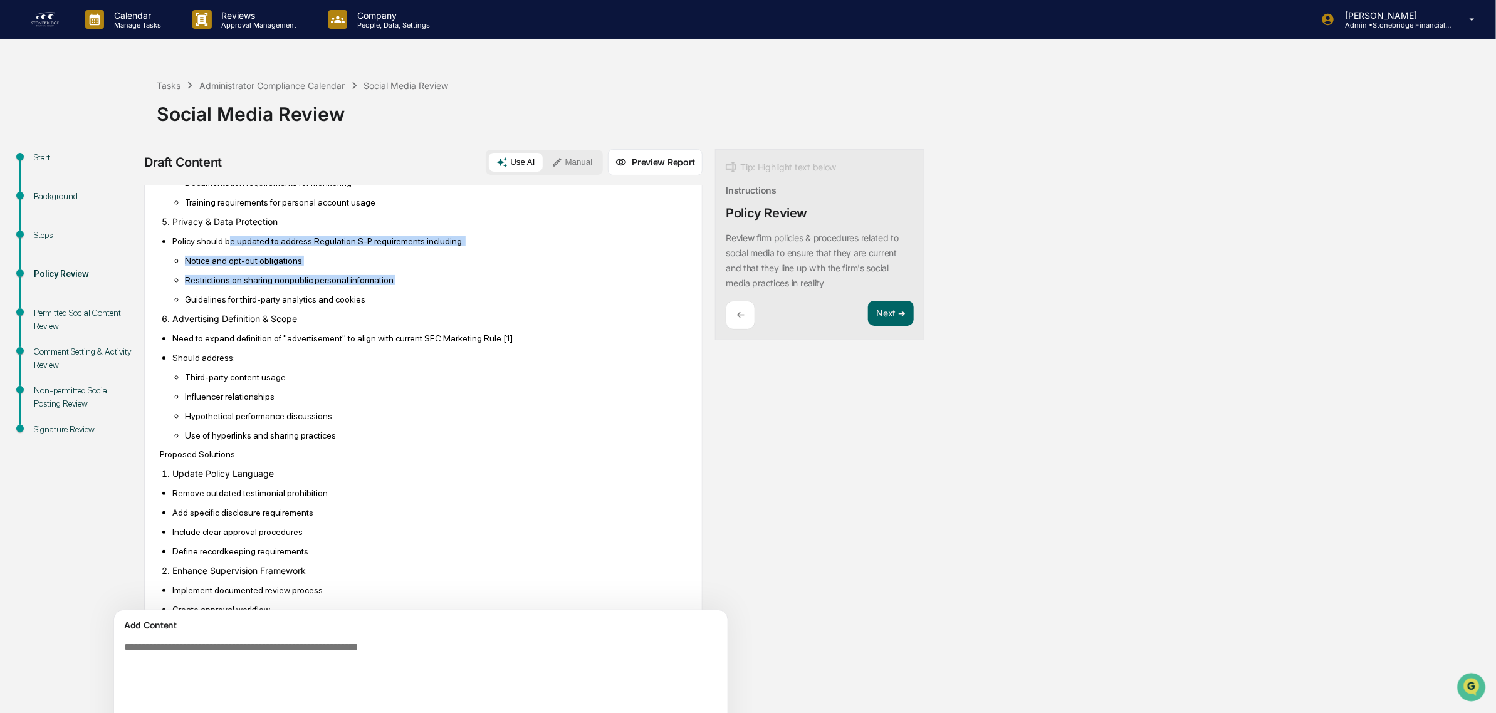
click at [393, 304] on ul "Notice and opt-out obligations Restrictions on sharing nonpublic personal infor…" at bounding box center [429, 279] width 514 height 49
click at [242, 304] on ul "Notice and opt-out obligations Restrictions on sharing nonpublic personal infor…" at bounding box center [429, 279] width 514 height 49
click at [332, 304] on ul "Notice and opt-out obligations Restrictions on sharing nonpublic personal infor…" at bounding box center [429, 279] width 514 height 49
click at [332, 304] on p "Guidelines for third-party analytics and cookies" at bounding box center [436, 299] width 502 height 10
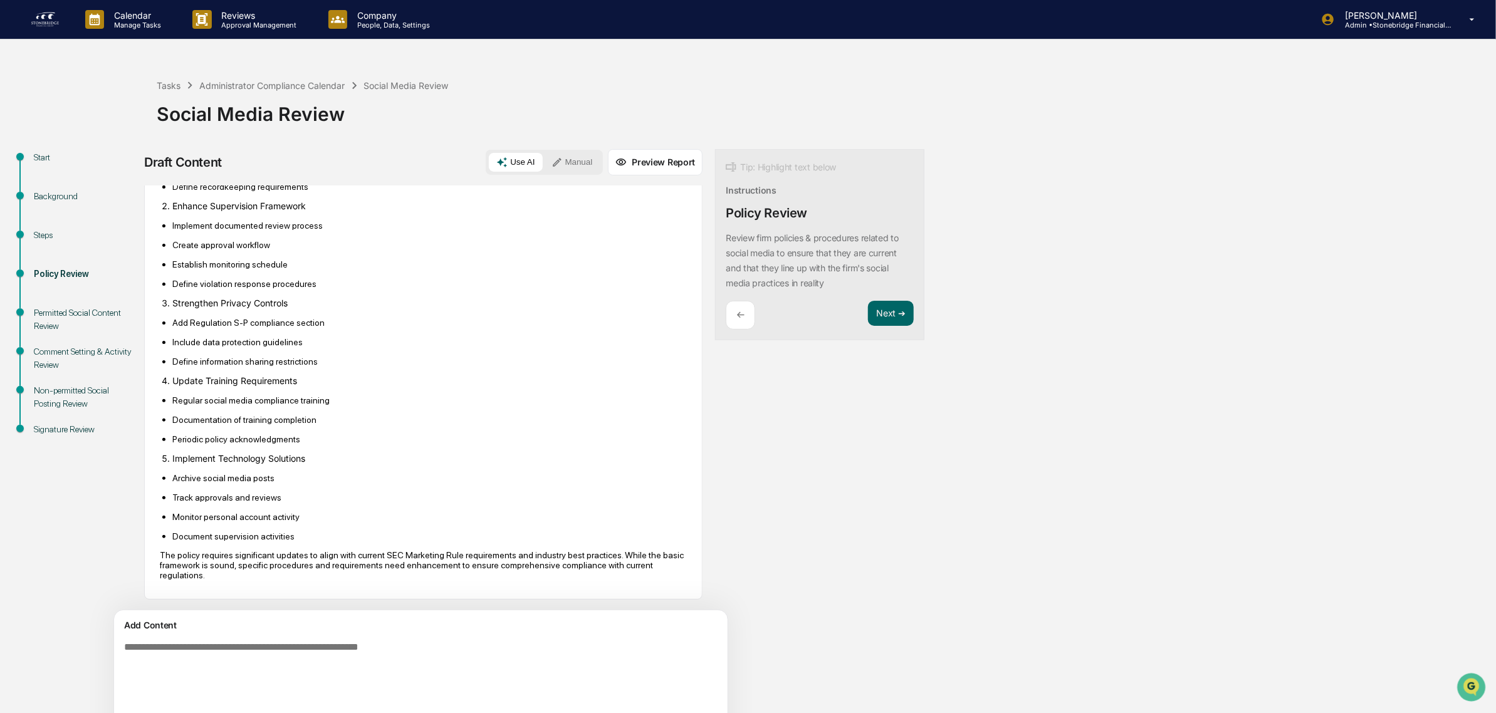
scroll to position [1602, 0]
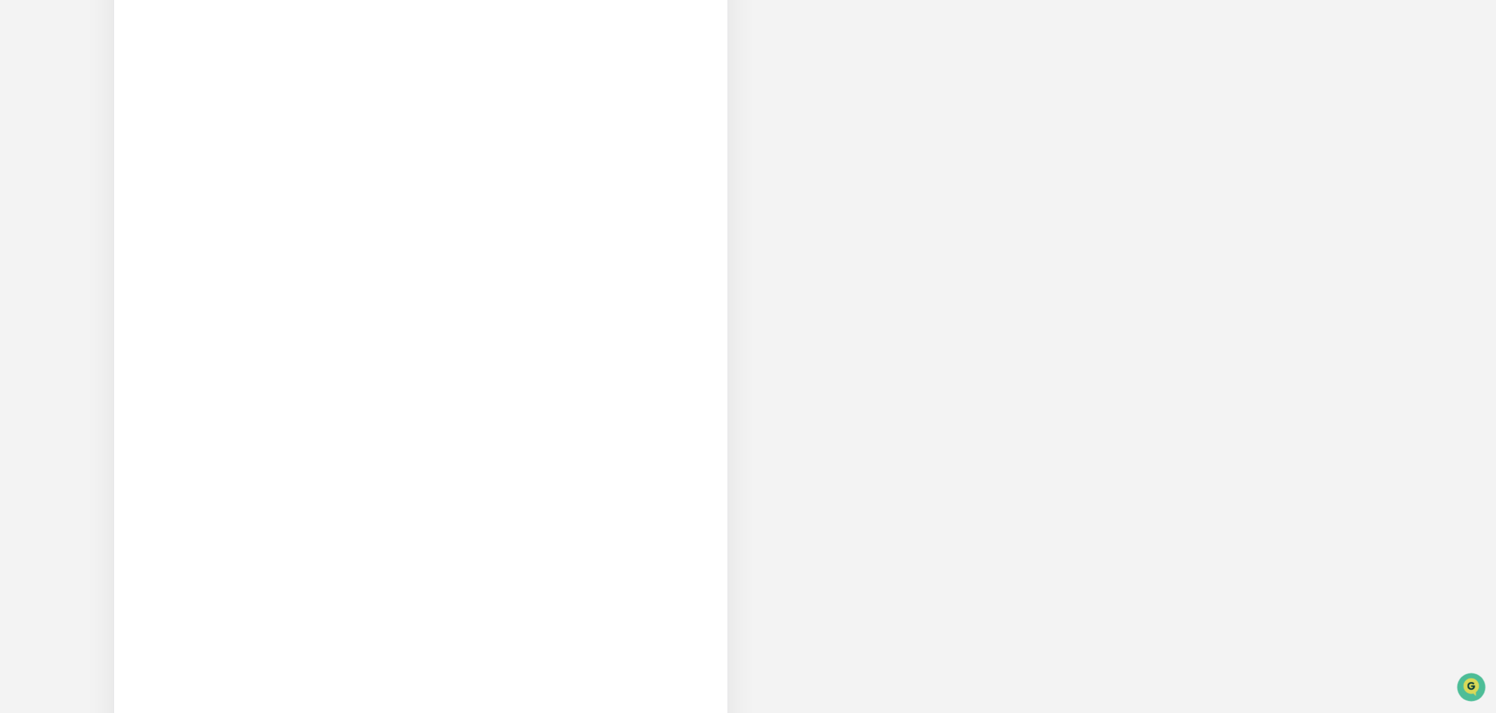
scroll to position [760, 0]
click at [164, 694] on button "Attach" at bounding box center [146, 686] width 49 height 21
click at [138, 686] on icon "upload document" at bounding box center [134, 687] width 14 height 14
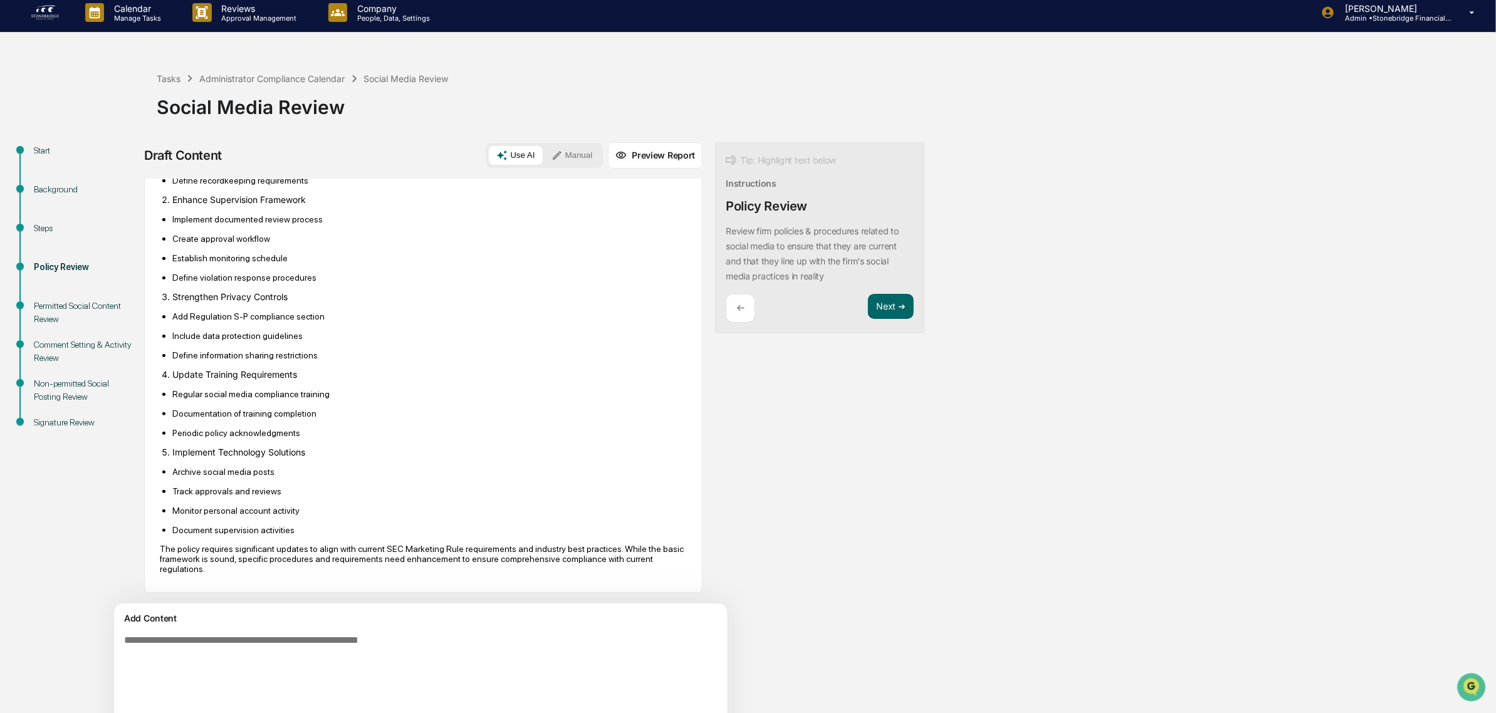
scroll to position [0, 0]
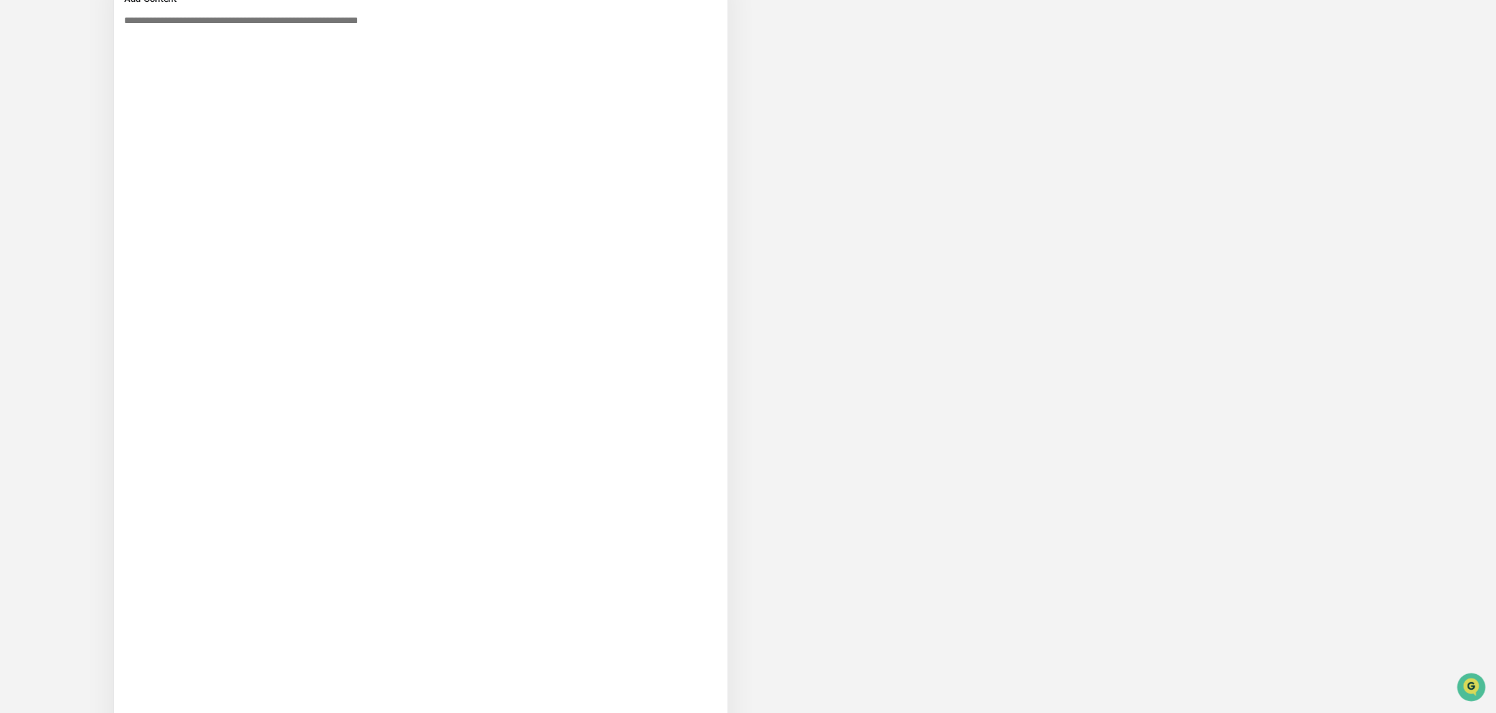
click at [372, 362] on textarea at bounding box center [391, 407] width 544 height 795
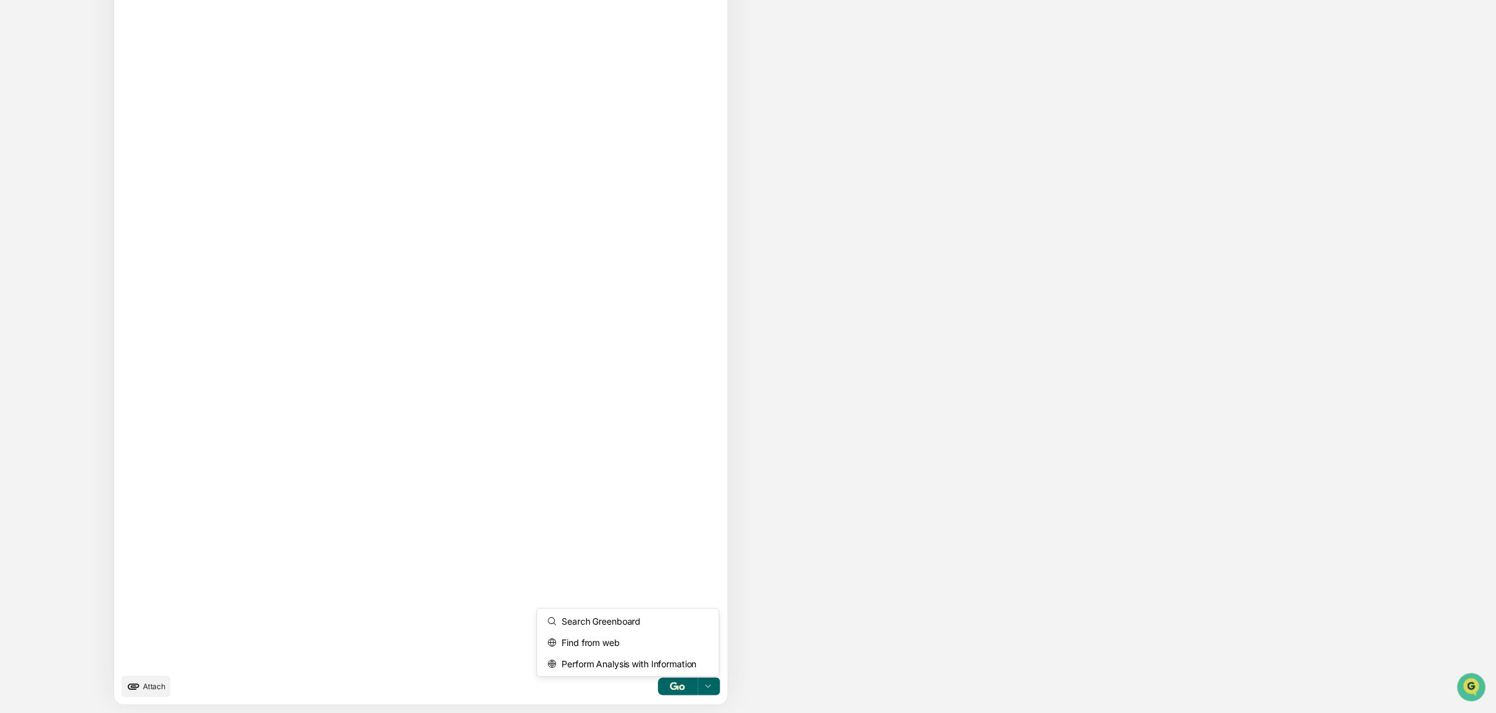
click at [697, 678] on div "3 results available. Use Up and Down to choose options, press Enter to select t…" at bounding box center [708, 687] width 22 height 18
click at [556, 668] on span "Perform Analysis with Information" at bounding box center [626, 664] width 140 height 20
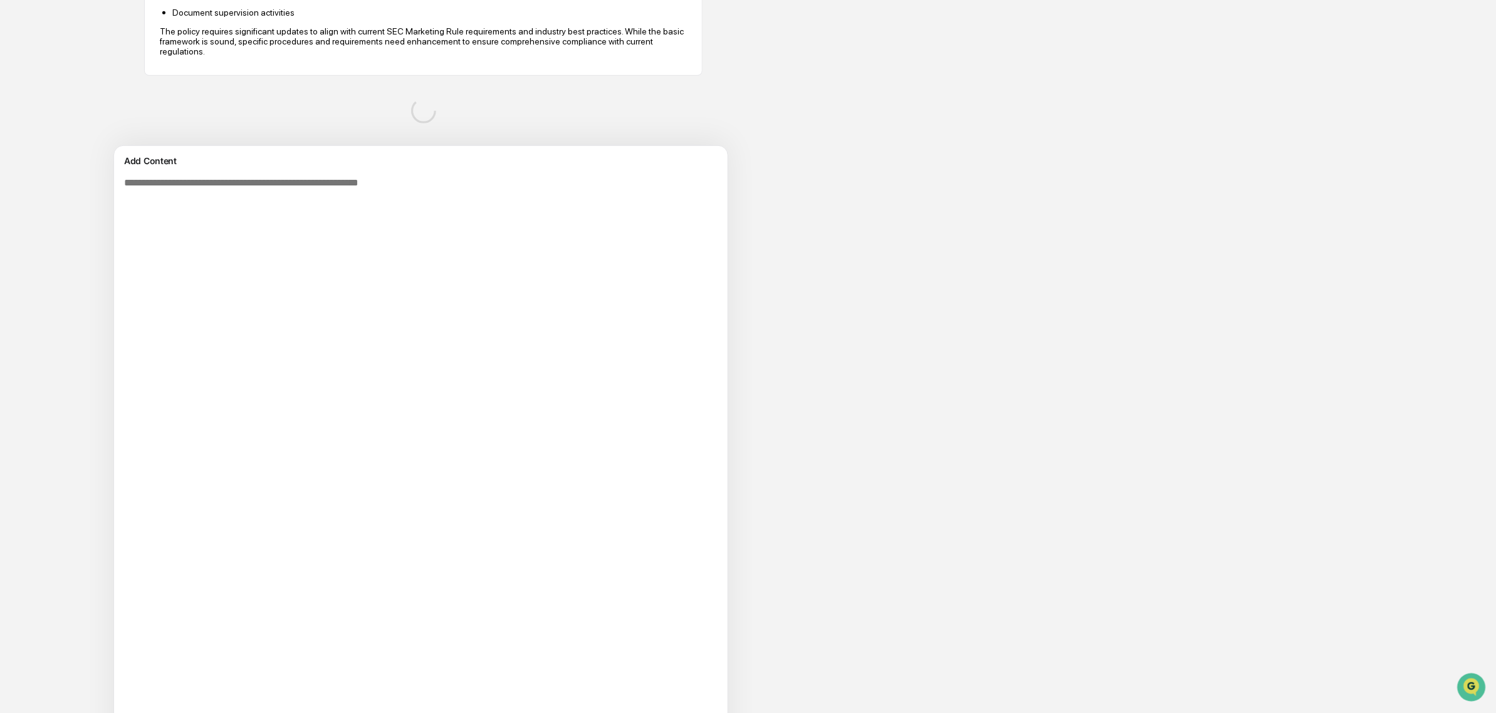
scroll to position [220, 0]
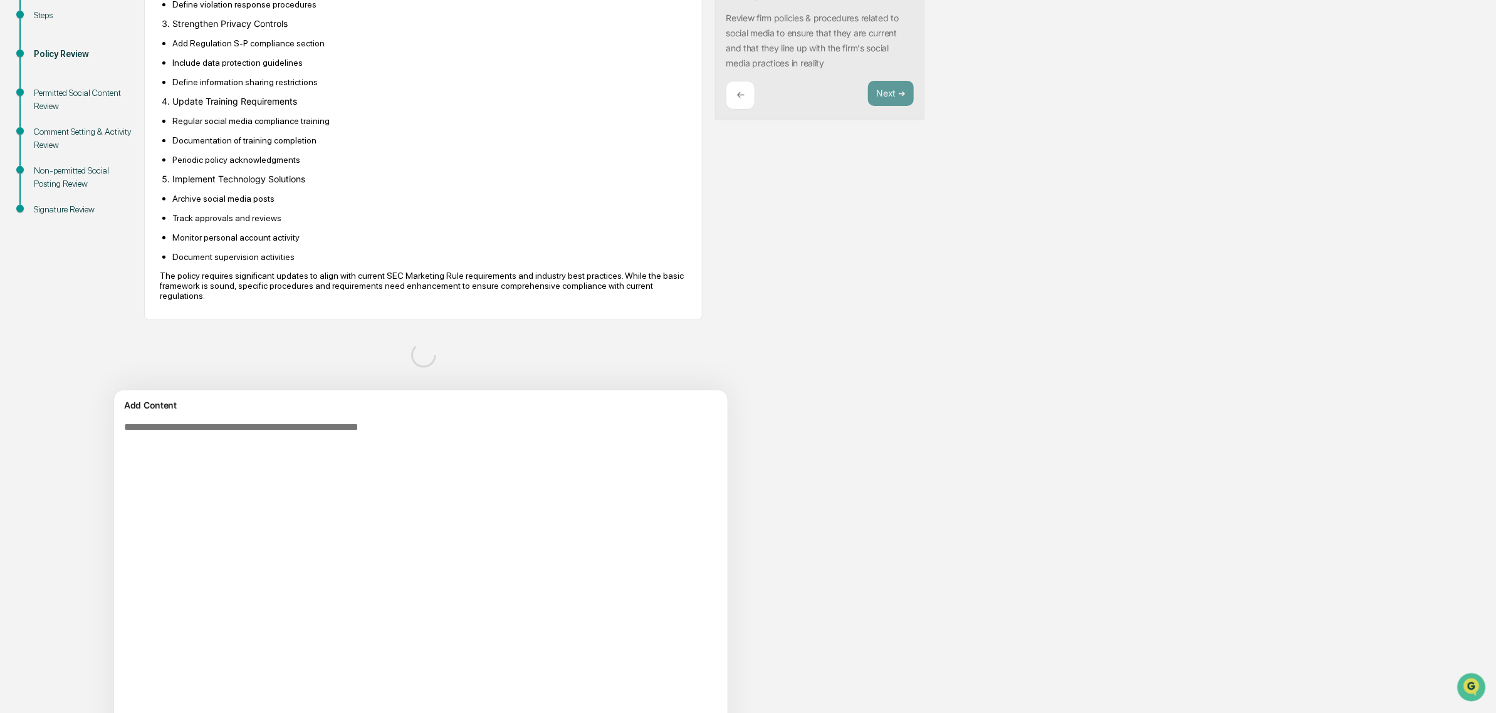
click at [410, 357] on div at bounding box center [423, 355] width 558 height 50
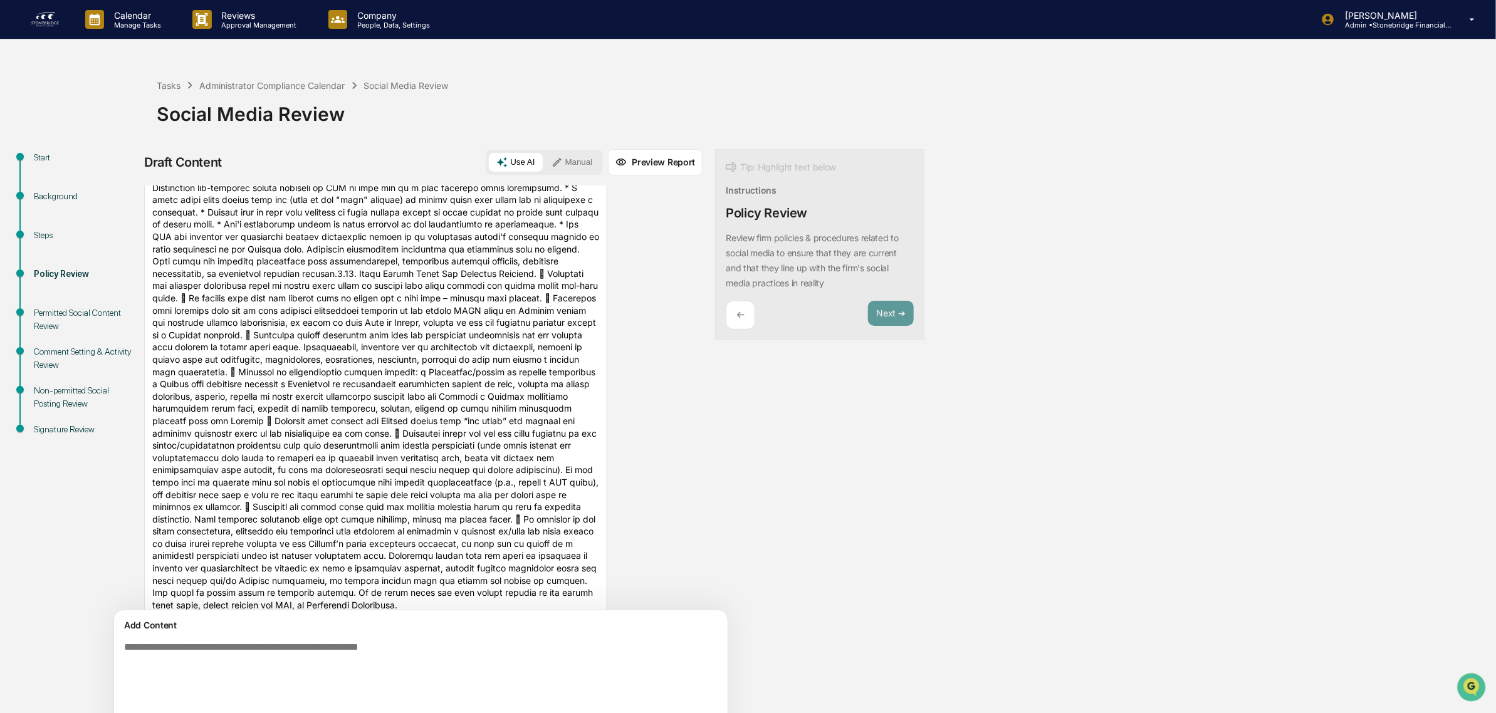
scroll to position [53, 0]
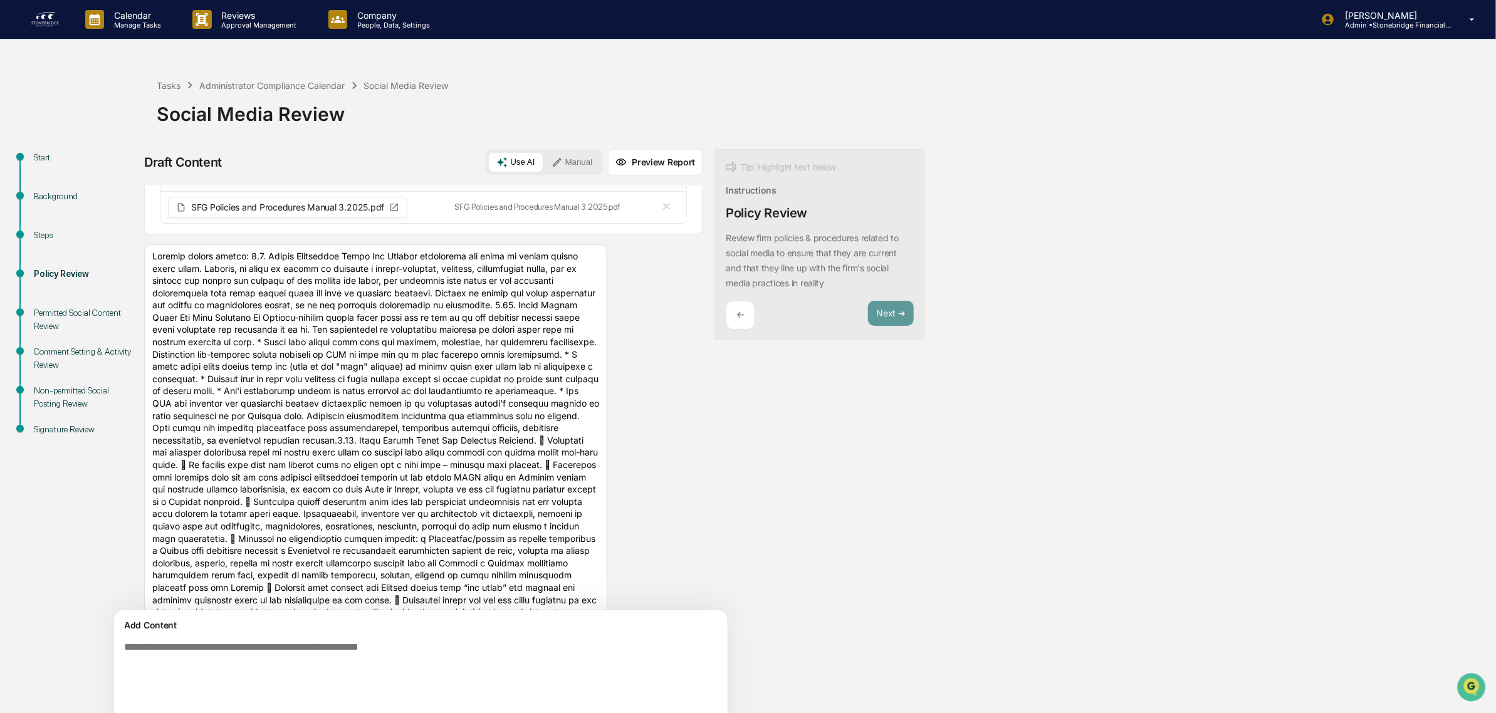
click at [544, 159] on button "Manual" at bounding box center [572, 162] width 56 height 19
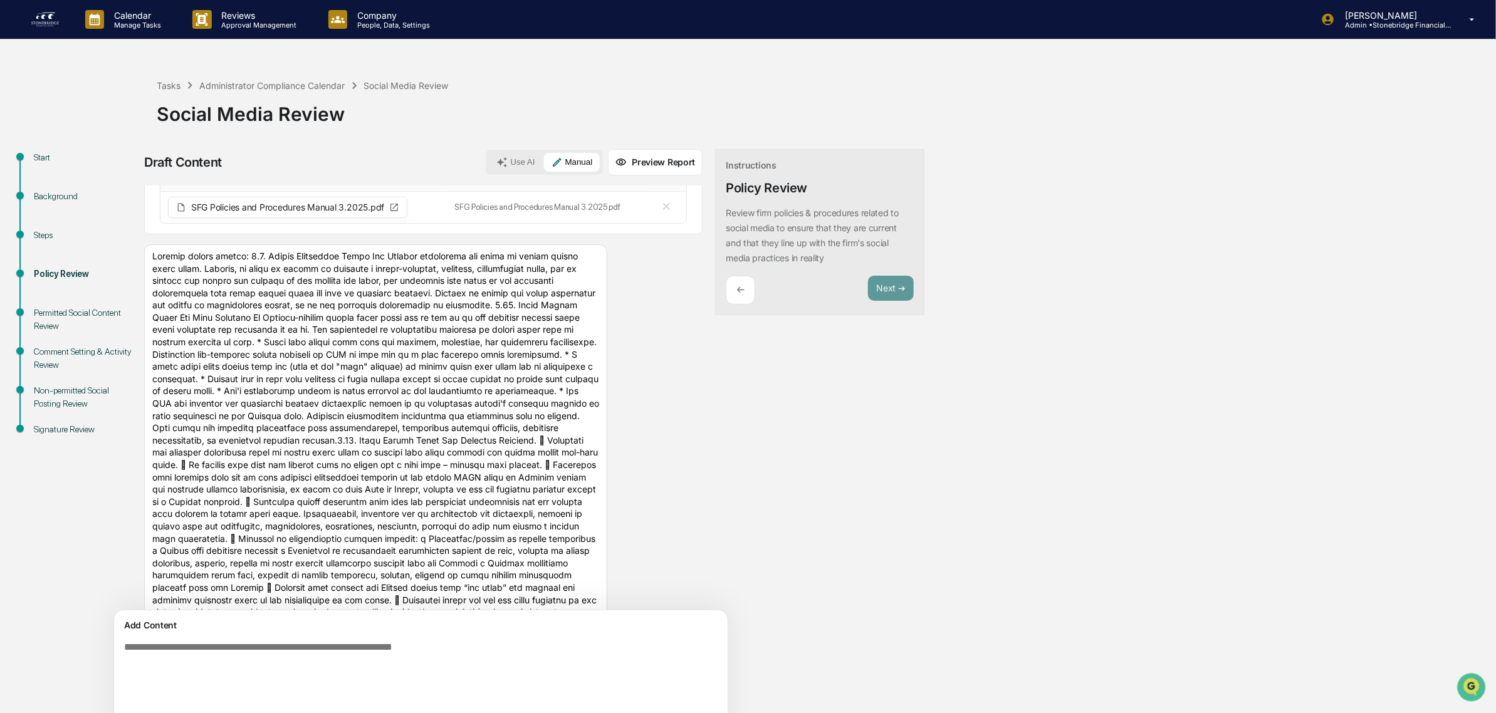
click at [489, 160] on button "Use AI" at bounding box center [515, 162] width 53 height 19
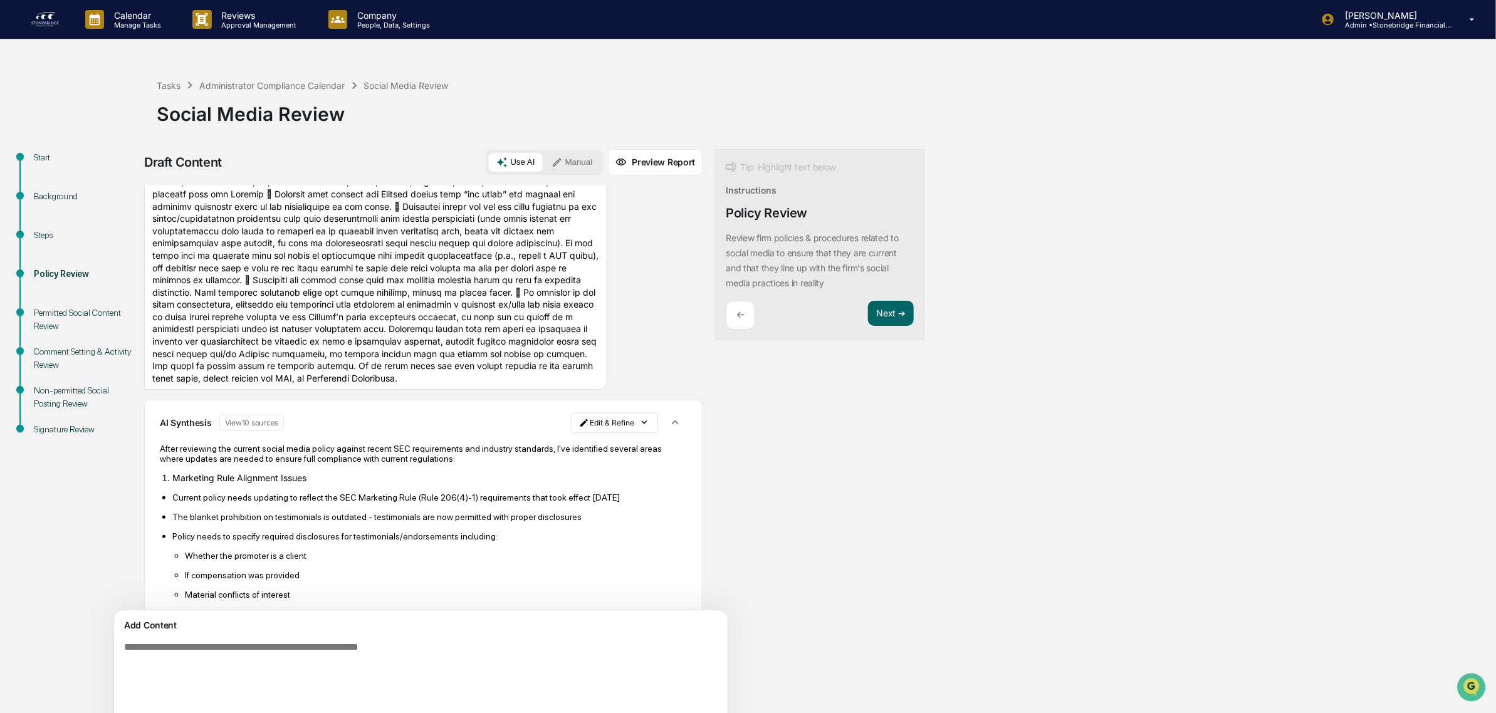
scroll to position [562, 0]
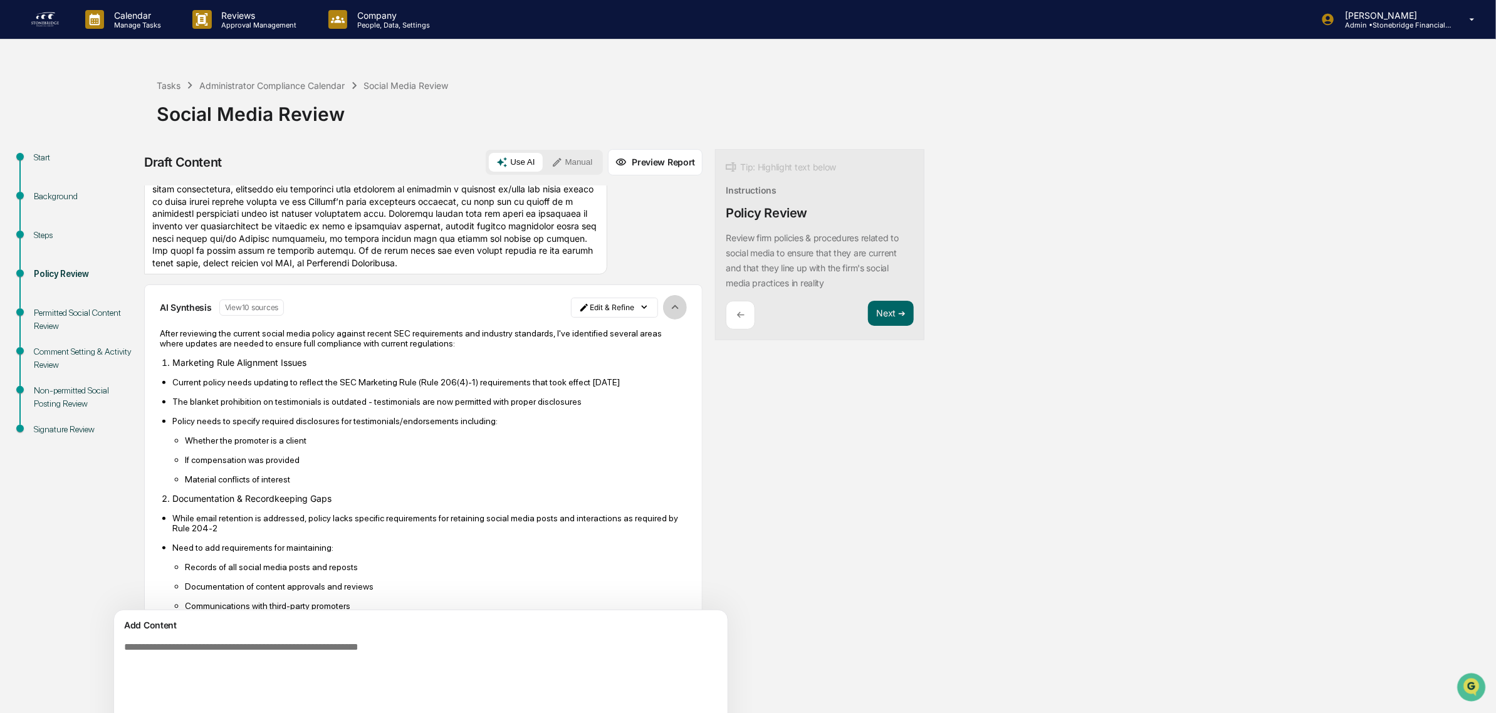
click at [668, 314] on icon "button" at bounding box center [675, 307] width 14 height 14
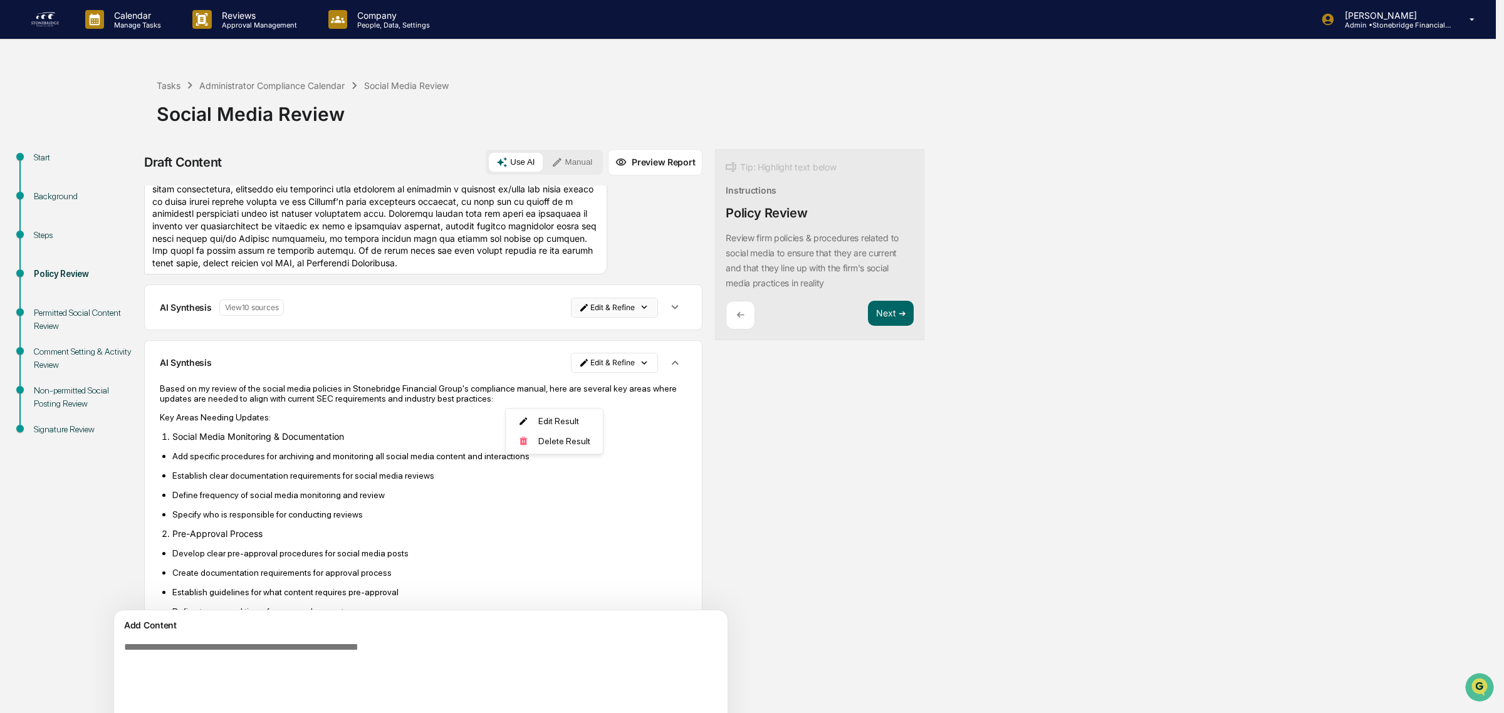
click at [577, 393] on html "Calendar Manage Tasks Reviews Approval Management Company People, Data, Setting…" at bounding box center [752, 356] width 1504 height 713
click at [556, 442] on div "Delete Result" at bounding box center [550, 441] width 92 height 20
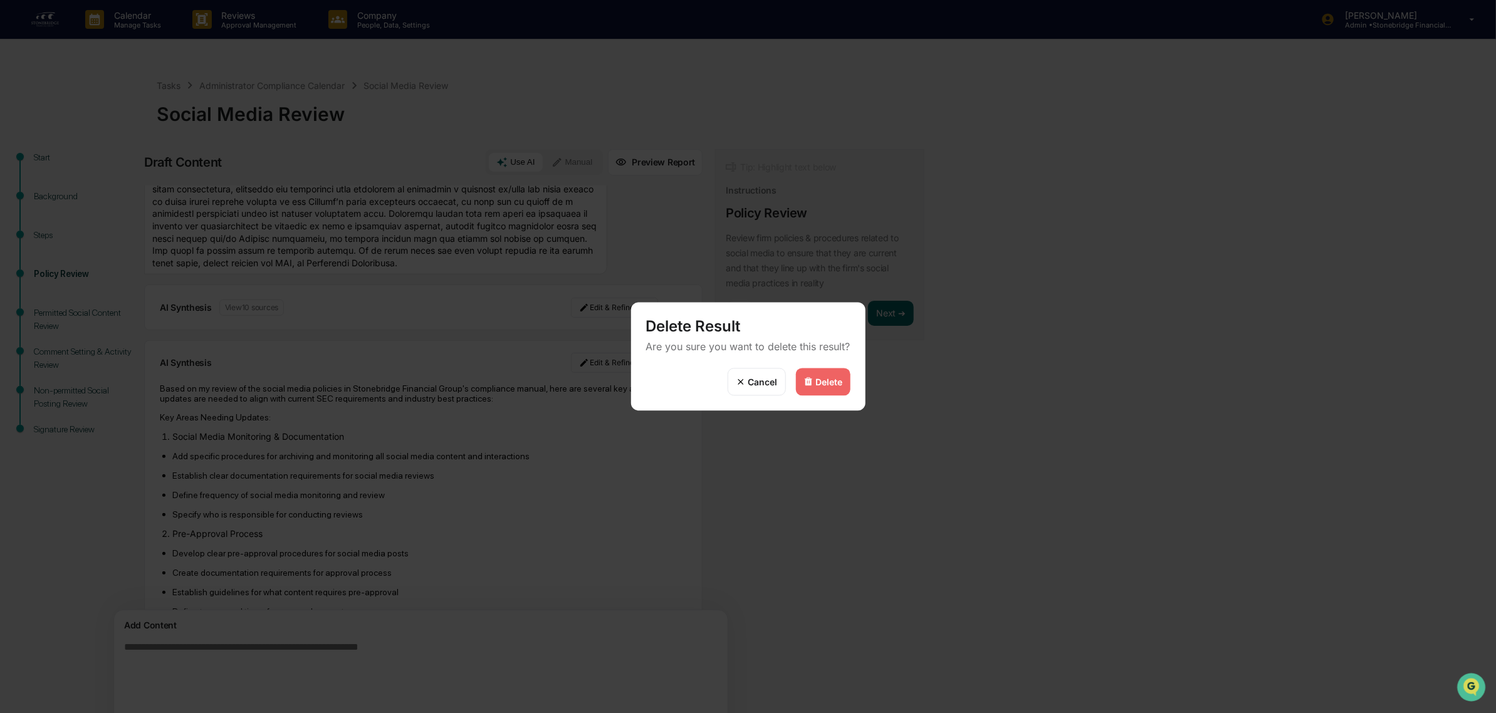
drag, startPoint x: 815, startPoint y: 377, endPoint x: 806, endPoint y: 380, distance: 9.5
click at [816, 377] on div "Delete" at bounding box center [829, 382] width 27 height 11
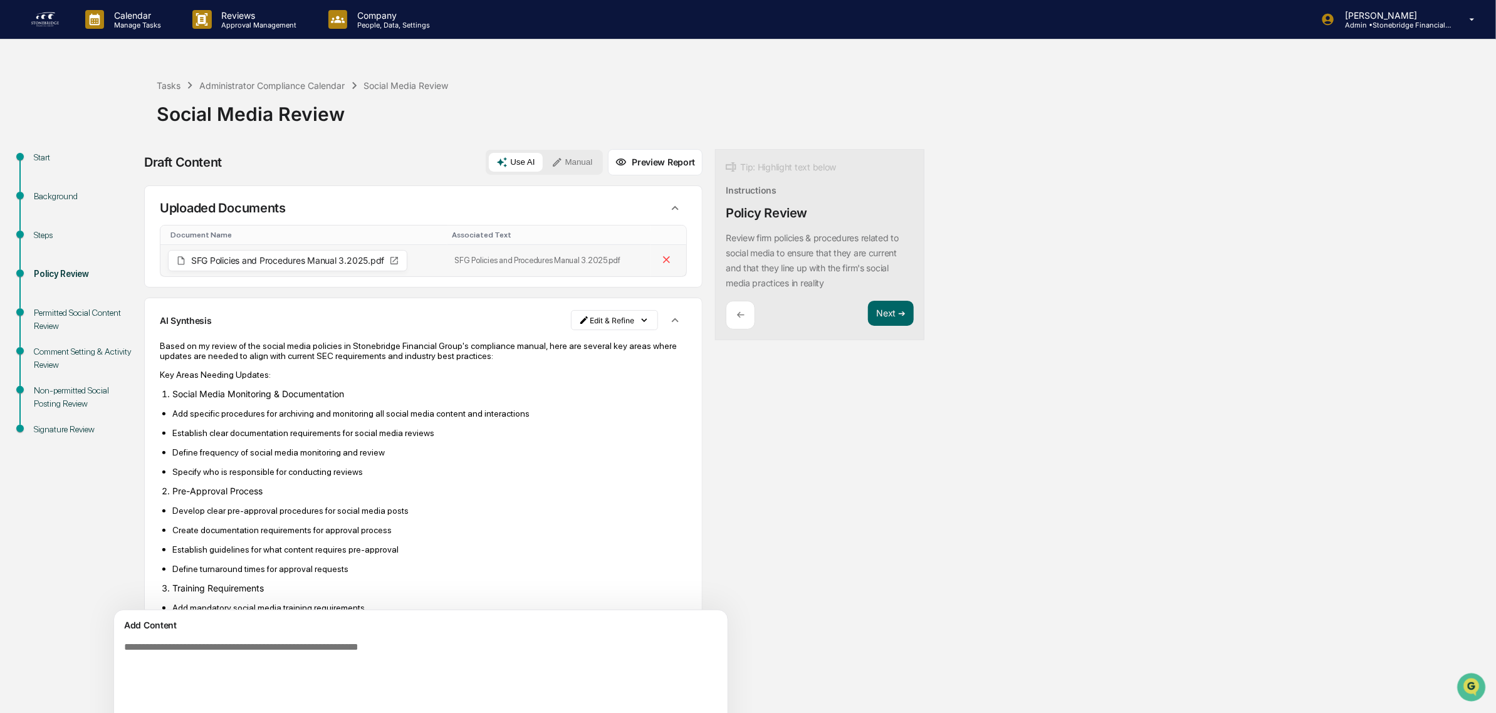
click at [465, 256] on td "SFG Policies and Procedures Manual 3.2025.pdf" at bounding box center [549, 260] width 204 height 31
drag, startPoint x: 462, startPoint y: 262, endPoint x: 600, endPoint y: 261, distance: 137.8
click at [464, 262] on td "SFG Policies and Procedures Manual 3.2025.pdf" at bounding box center [549, 260] width 204 height 31
click at [452, 234] on div "Associated Text" at bounding box center [549, 235] width 194 height 9
click at [242, 234] on div "Document Name" at bounding box center [306, 235] width 272 height 9
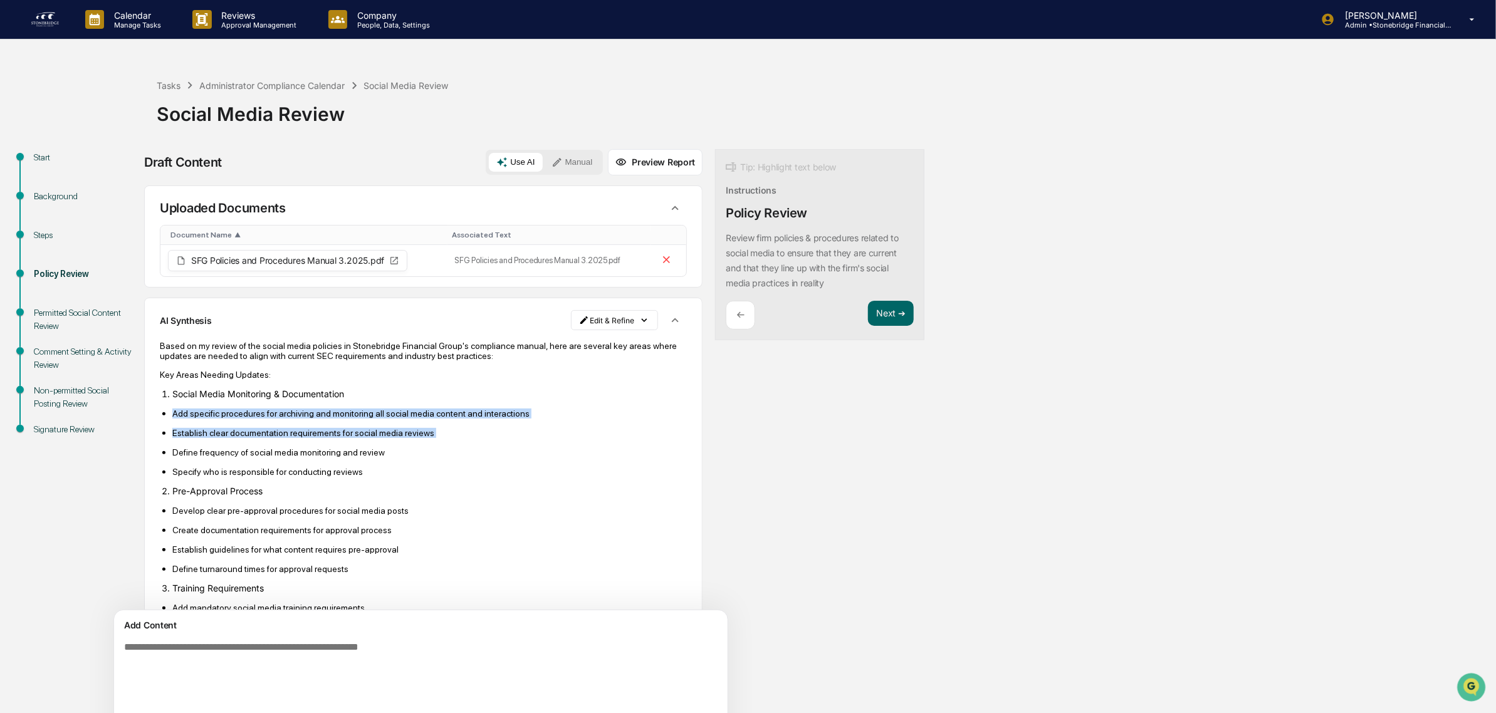
drag, startPoint x: 318, startPoint y: 424, endPoint x: 350, endPoint y: 445, distance: 37.9
click at [350, 445] on ul "Add specific procedures for archiving and monitoring all social media content a…" at bounding box center [423, 442] width 527 height 69
drag, startPoint x: 193, startPoint y: 414, endPoint x: 362, endPoint y: 475, distance: 180.0
click at [362, 475] on ul "Add specific procedures for archiving and monitoring all social media content a…" at bounding box center [423, 442] width 527 height 69
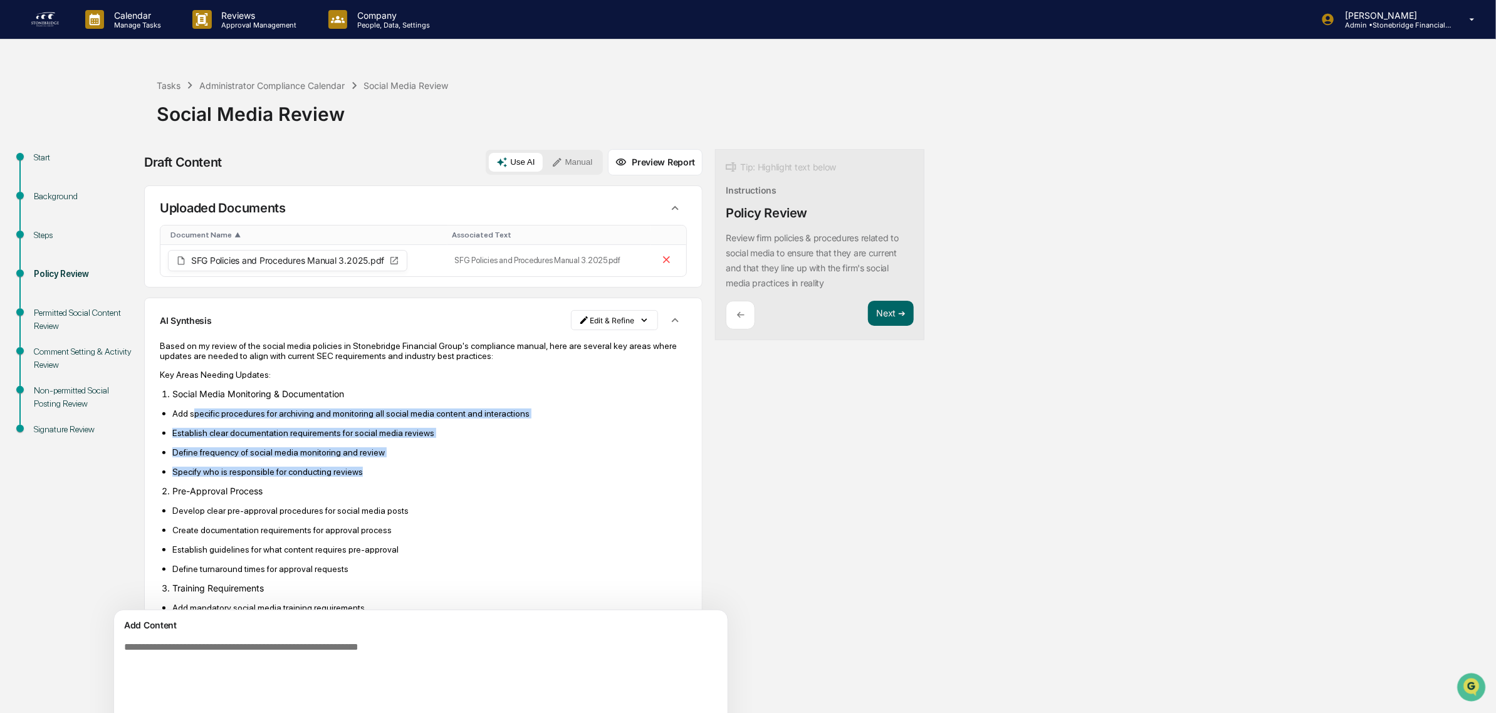
click at [362, 475] on p "Specify who is responsible for conducting reviews" at bounding box center [429, 472] width 514 height 10
drag, startPoint x: 362, startPoint y: 481, endPoint x: 223, endPoint y: 407, distance: 157.0
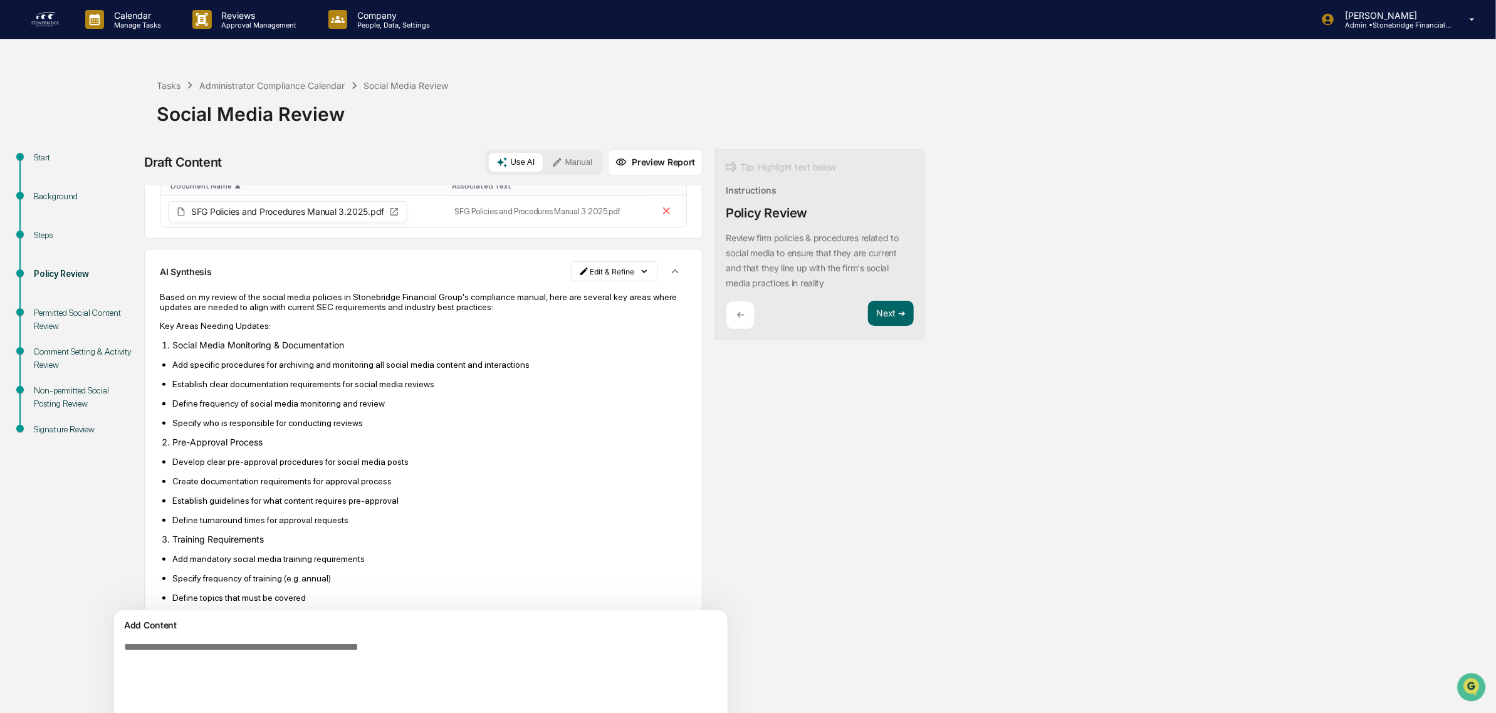
scroll to position [157, 0]
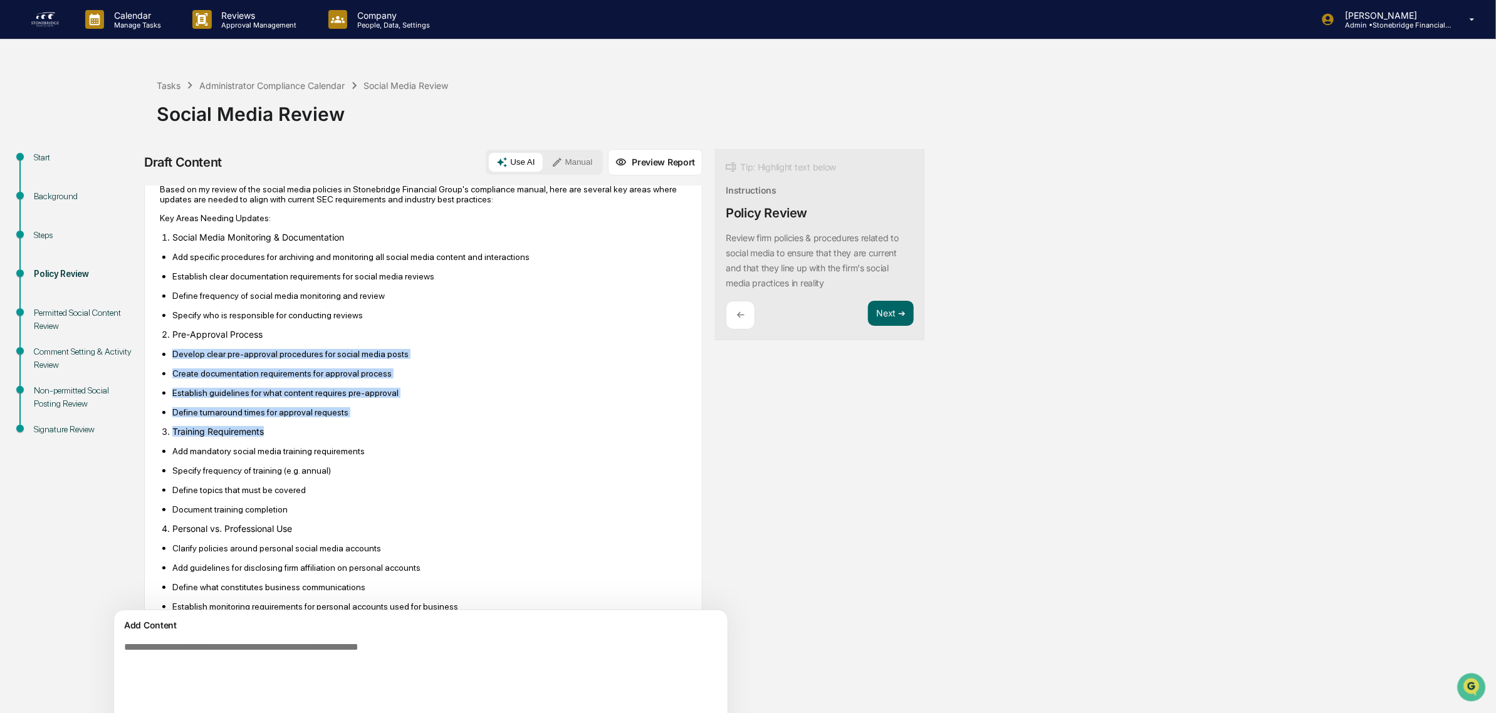
drag, startPoint x: 167, startPoint y: 352, endPoint x: 285, endPoint y: 428, distance: 140.1
drag, startPoint x: 350, startPoint y: 431, endPoint x: 232, endPoint y: 355, distance: 140.1
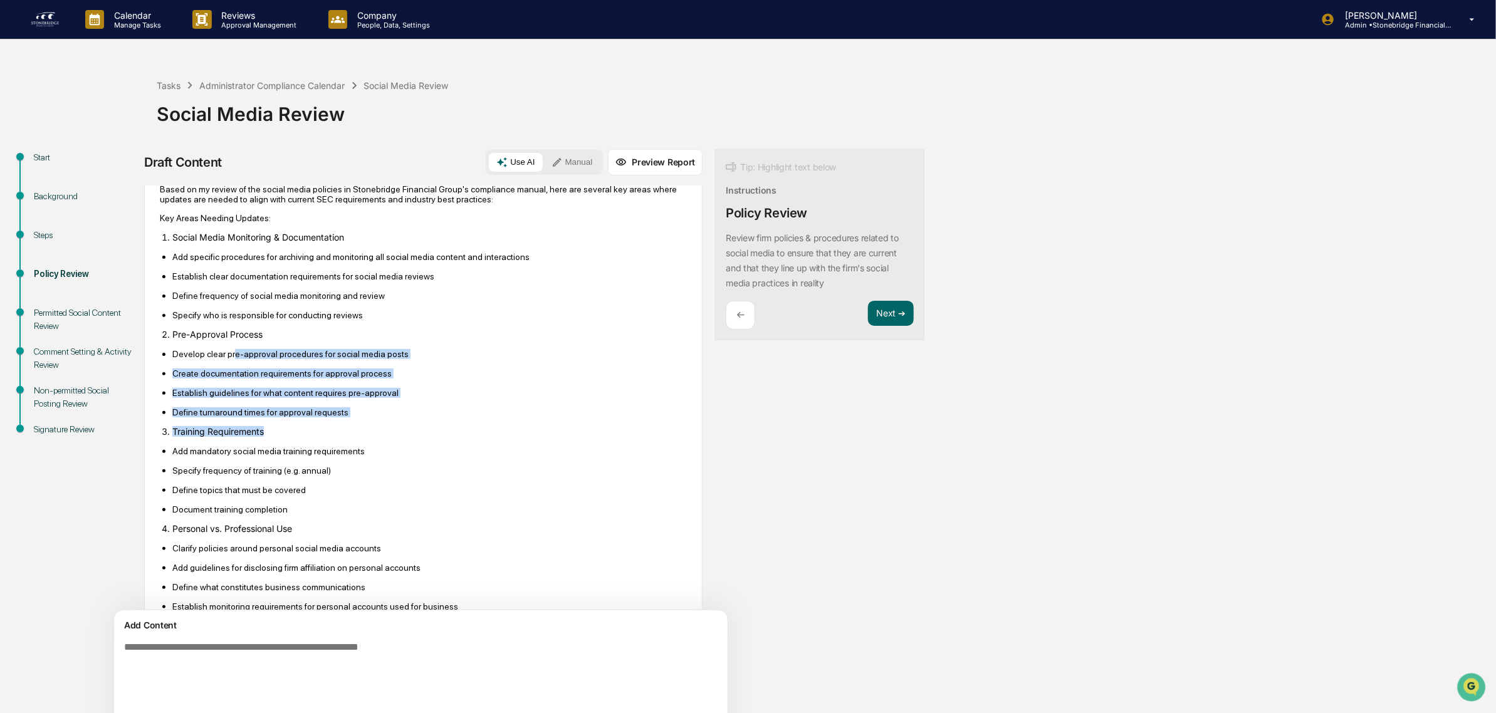
click at [232, 355] on p "Develop clear pre-approval procedures for social media posts" at bounding box center [429, 354] width 514 height 10
drag, startPoint x: 185, startPoint y: 355, endPoint x: 311, endPoint y: 445, distance: 155.4
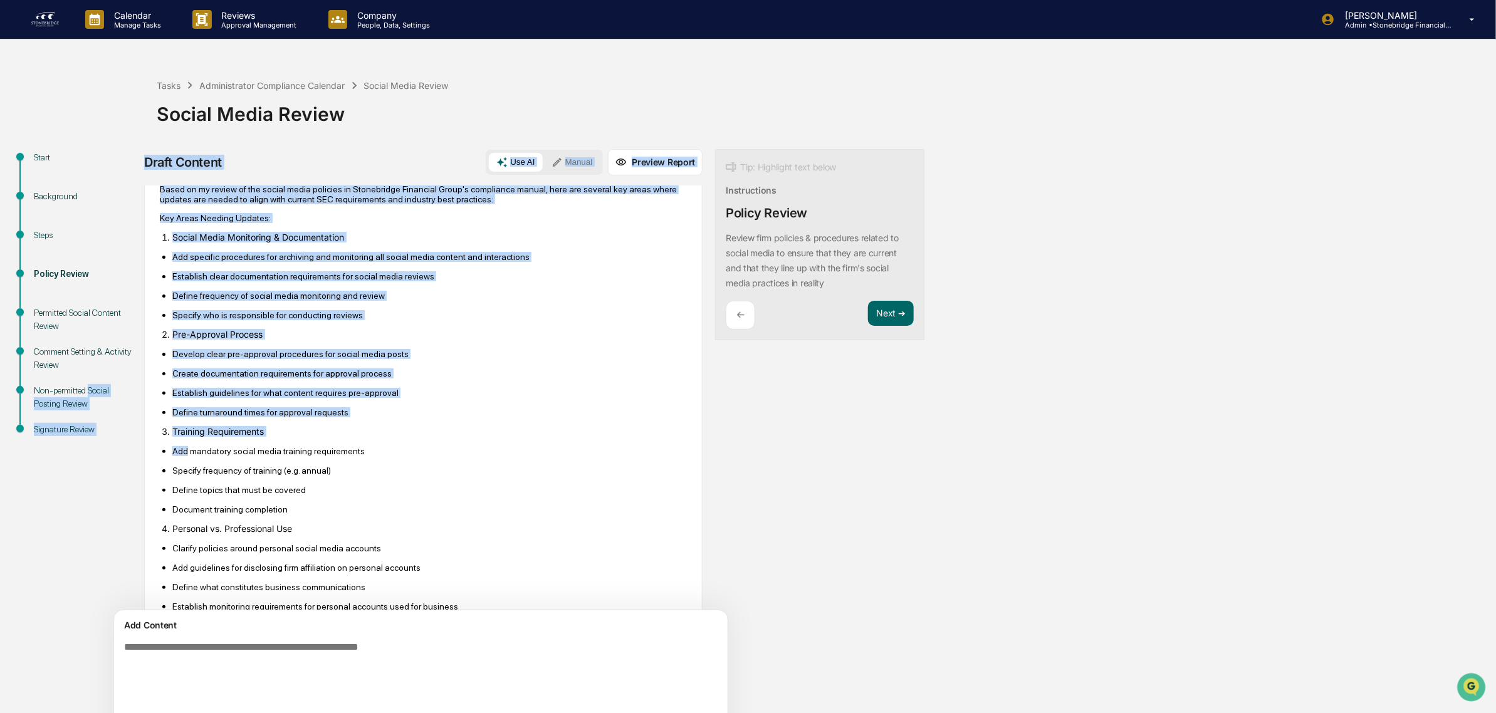
drag, startPoint x: 311, startPoint y: 445, endPoint x: 142, endPoint y: 395, distance: 177.2
click at [318, 389] on ul "Develop clear pre-approval procedures for social media posts Create documentati…" at bounding box center [423, 382] width 527 height 69
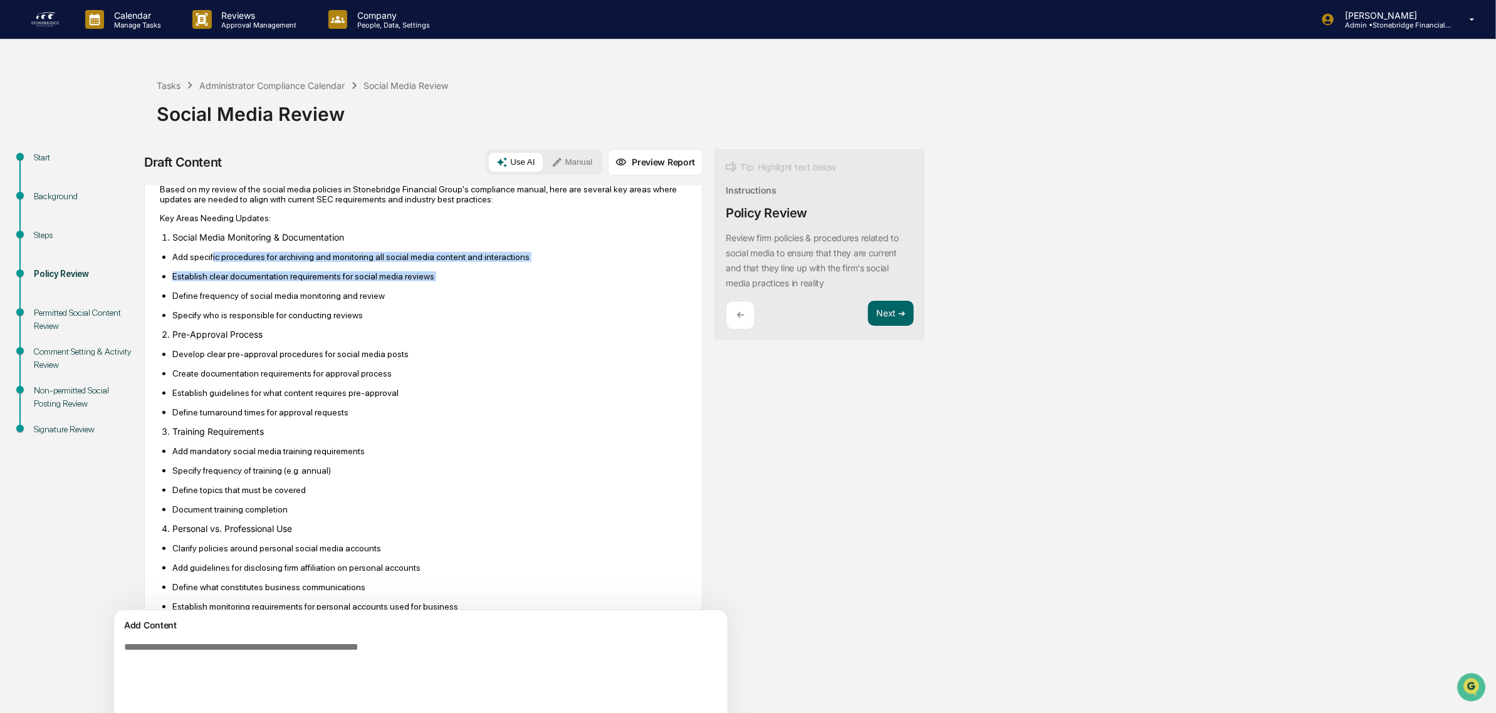
drag, startPoint x: 212, startPoint y: 257, endPoint x: 261, endPoint y: 289, distance: 59.3
click at [261, 289] on ul "Add specific procedures for archiving and monitoring all social media content a…" at bounding box center [423, 285] width 527 height 69
drag, startPoint x: 234, startPoint y: 264, endPoint x: 302, endPoint y: 274, distance: 69.0
click at [302, 274] on ul "Add specific procedures for archiving and monitoring all social media content a…" at bounding box center [423, 285] width 527 height 69
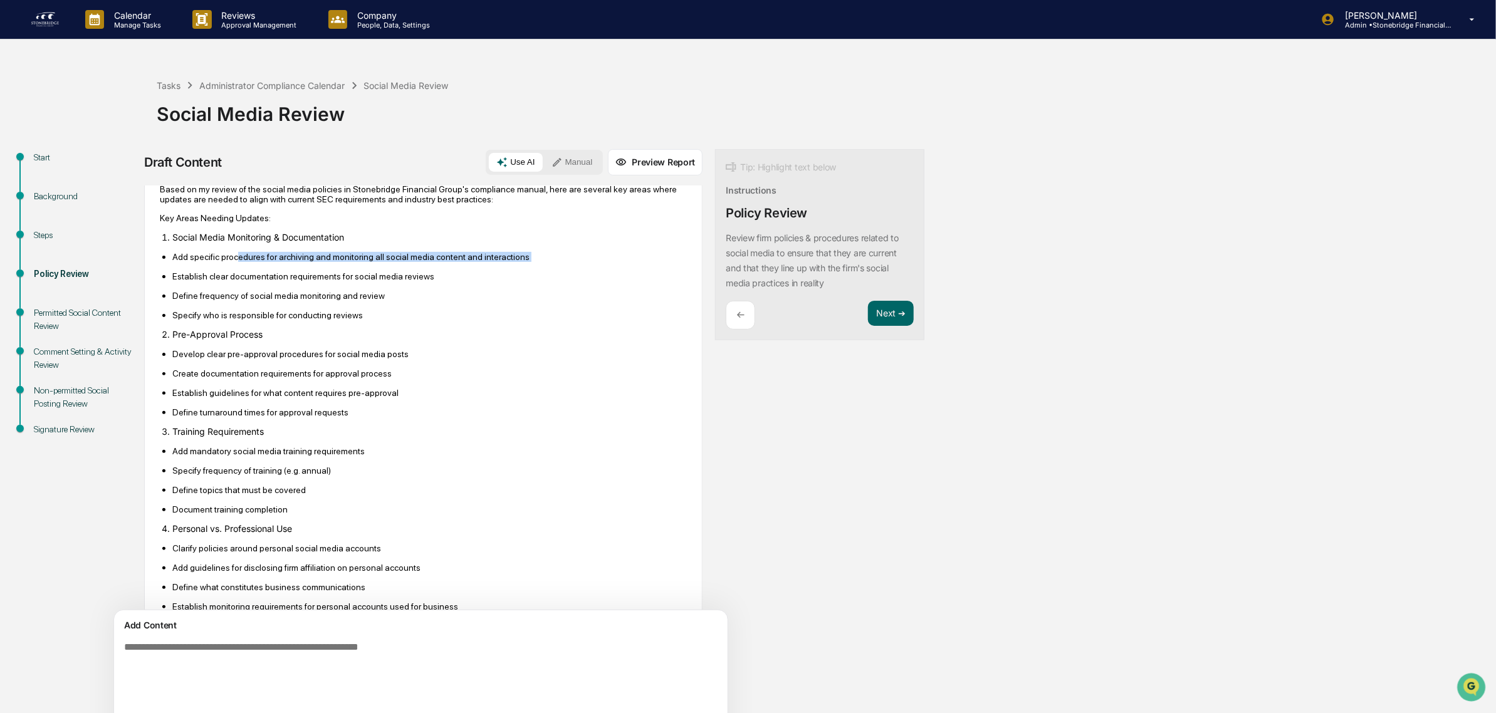
click at [302, 274] on ul "Add specific procedures for archiving and monitoring all social media content a…" at bounding box center [423, 285] width 527 height 69
drag, startPoint x: 282, startPoint y: 265, endPoint x: 348, endPoint y: 305, distance: 77.0
click at [348, 305] on ul "Add specific procedures for archiving and monitoring all social media content a…" at bounding box center [423, 285] width 527 height 69
click at [348, 301] on p "Define frequency of social media monitoring and review" at bounding box center [429, 296] width 514 height 10
drag, startPoint x: 202, startPoint y: 355, endPoint x: 212, endPoint y: 404, distance: 49.8
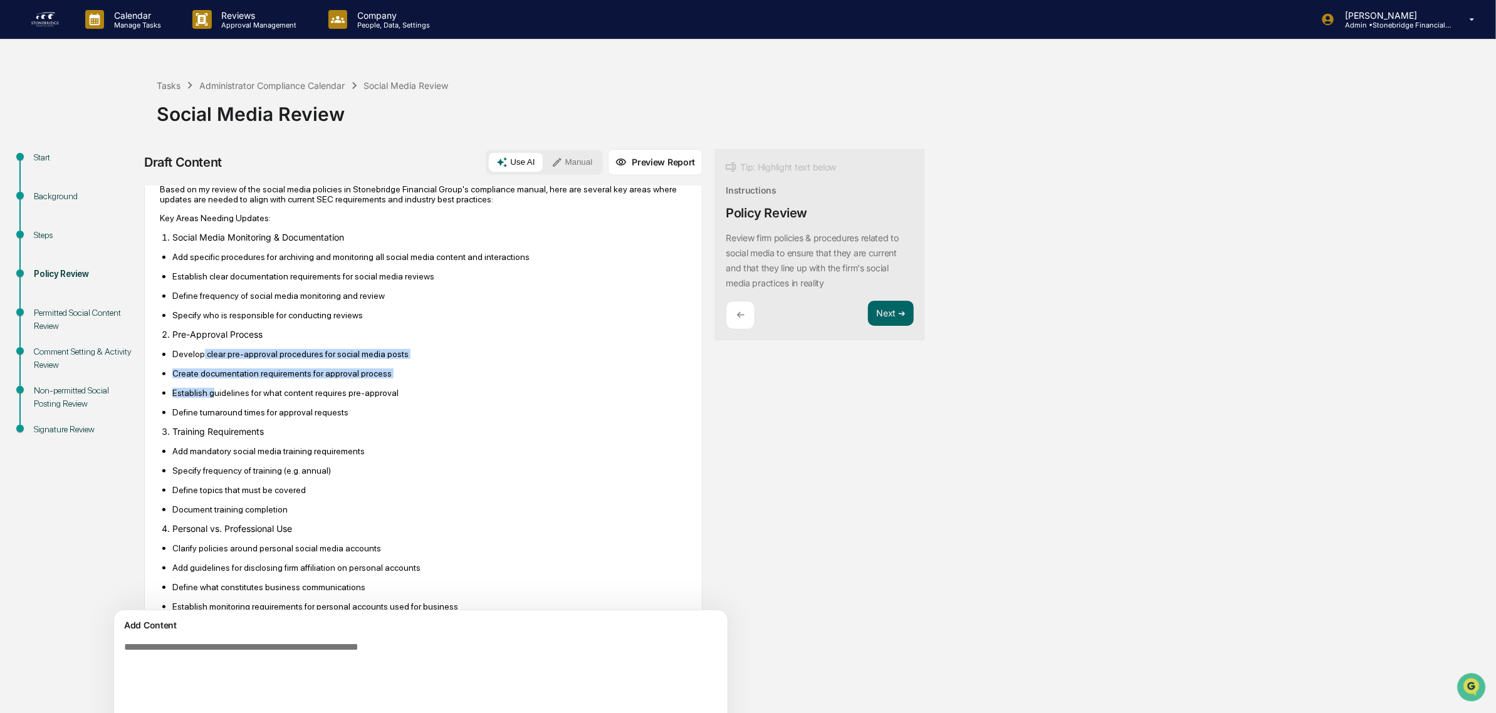
click at [212, 404] on ul "Develop clear pre-approval procedures for social media posts Create documentati…" at bounding box center [423, 382] width 527 height 69
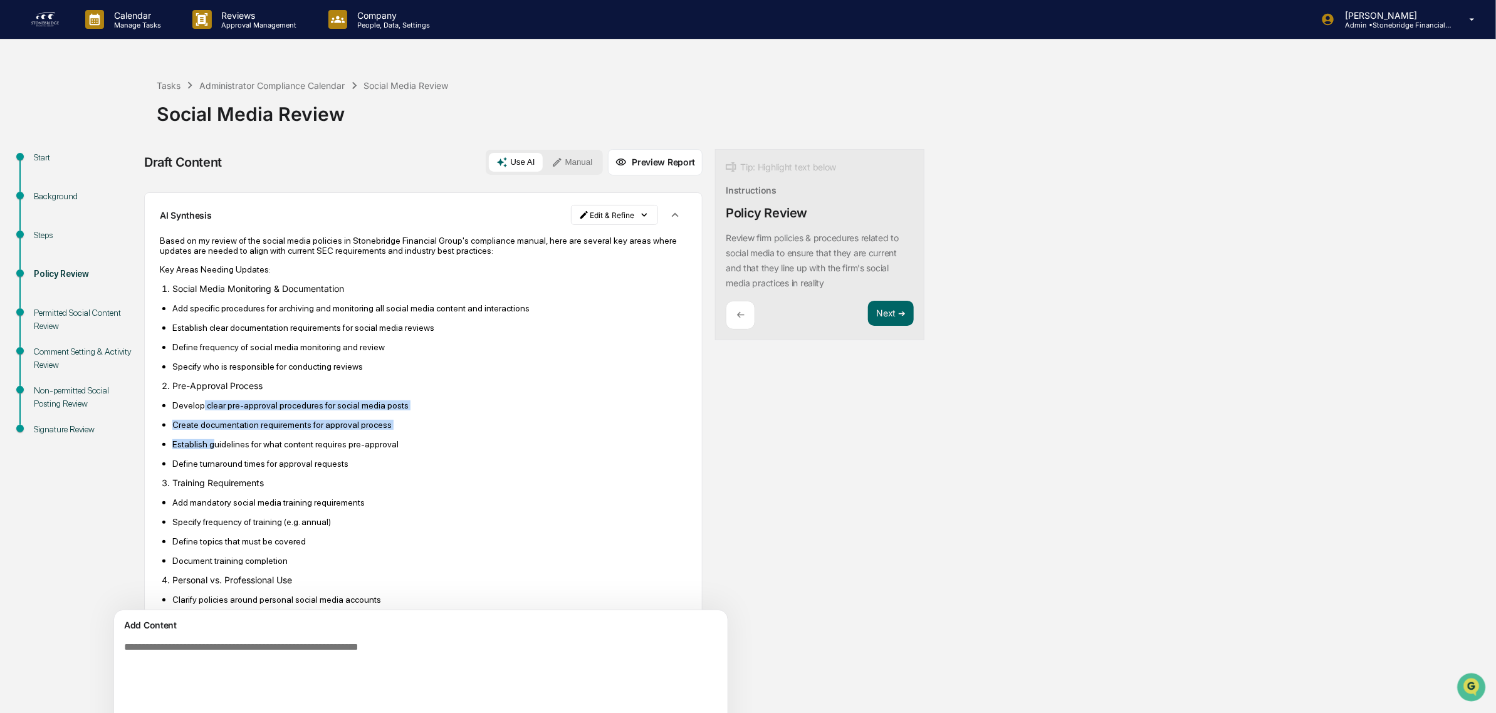
scroll to position [78, 0]
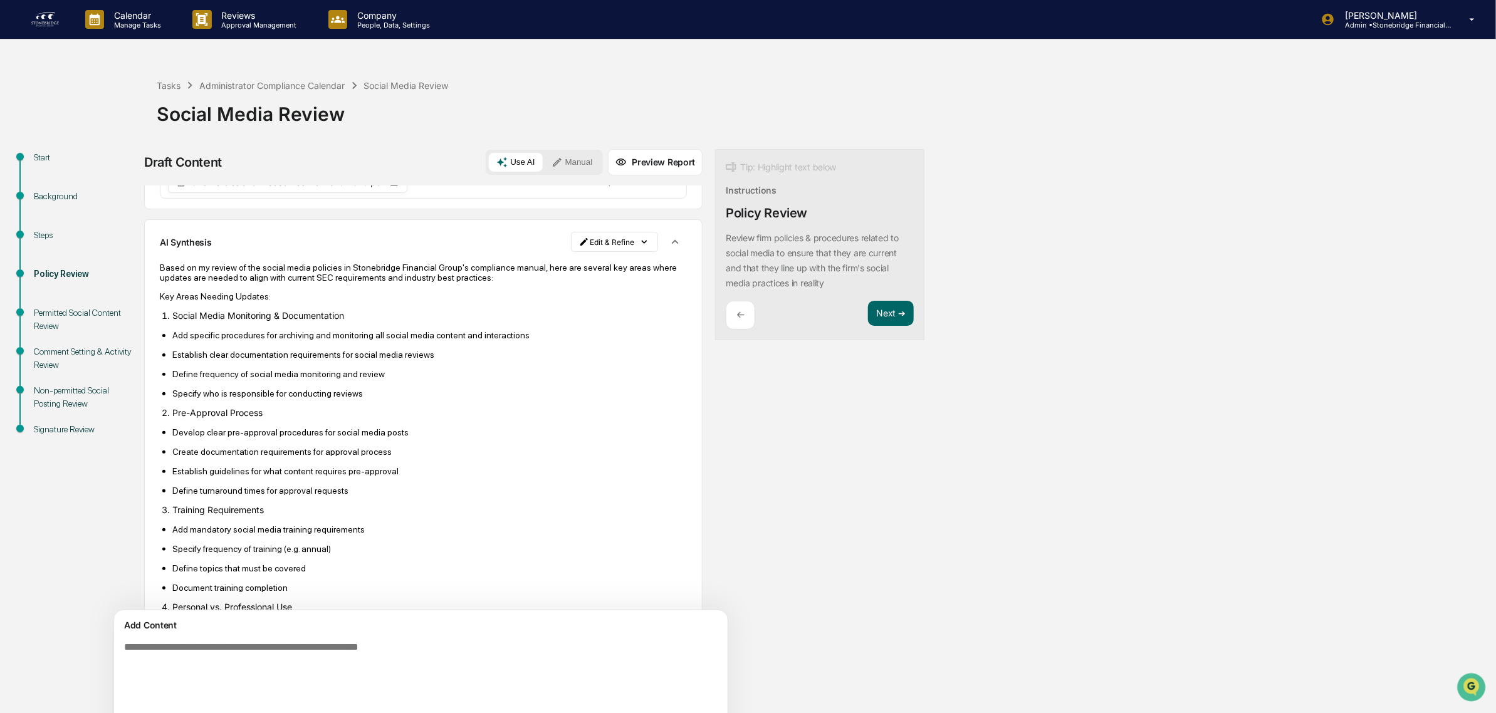
click at [199, 437] on p "Develop clear pre-approval procedures for social media posts" at bounding box center [429, 432] width 514 height 10
drag, startPoint x: 191, startPoint y: 444, endPoint x: 285, endPoint y: 469, distance: 97.3
click at [285, 469] on ul "Develop clear pre-approval procedures for social media posts Create documentati…" at bounding box center [423, 461] width 527 height 69
drag, startPoint x: 174, startPoint y: 458, endPoint x: 327, endPoint y: 496, distance: 158.0
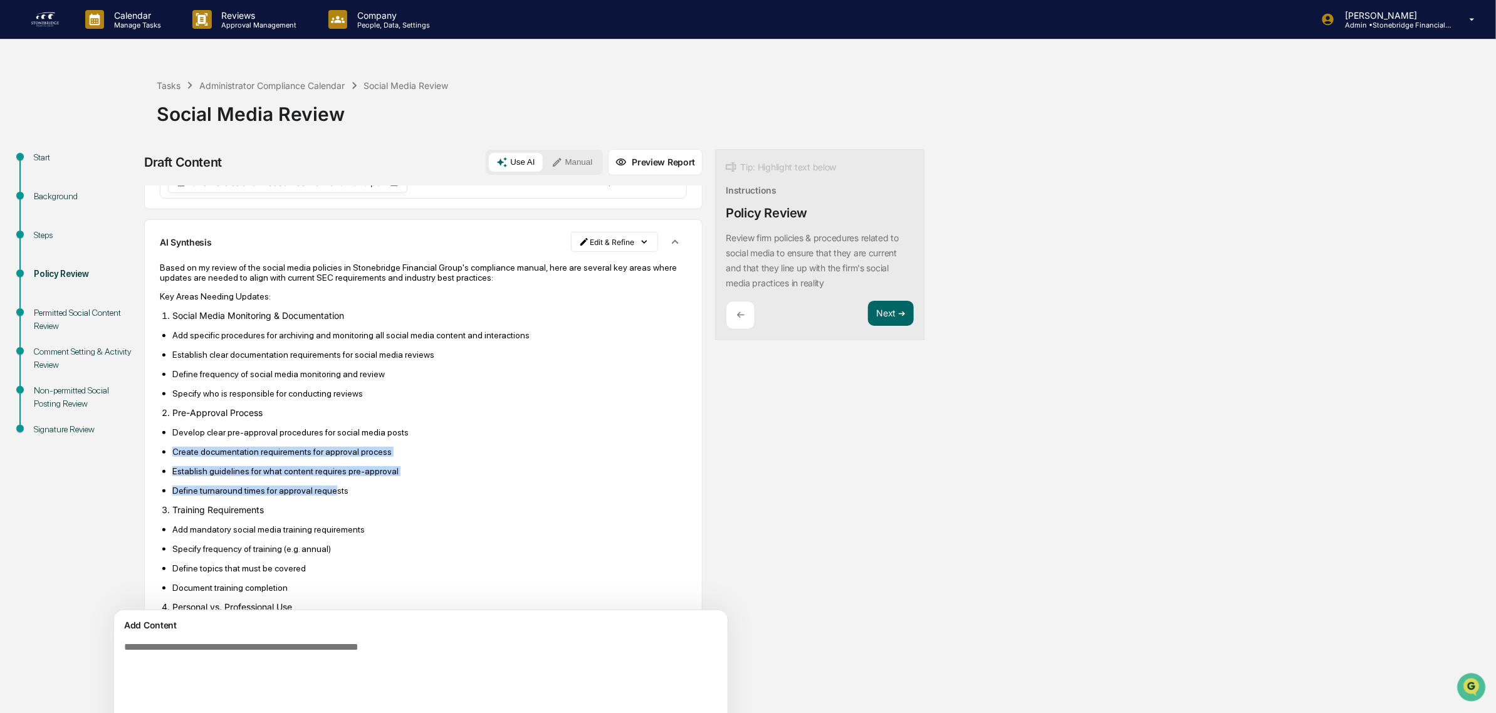
click at [327, 496] on ul "Develop clear pre-approval procedures for social media posts Create documentati…" at bounding box center [423, 461] width 527 height 69
click at [327, 496] on p "Define turnaround times for approval requests" at bounding box center [429, 491] width 514 height 10
drag, startPoint x: 348, startPoint y: 498, endPoint x: 220, endPoint y: 468, distance: 131.9
click at [220, 468] on ul "Develop clear pre-approval procedures for social media posts Create documentati…" at bounding box center [423, 461] width 527 height 69
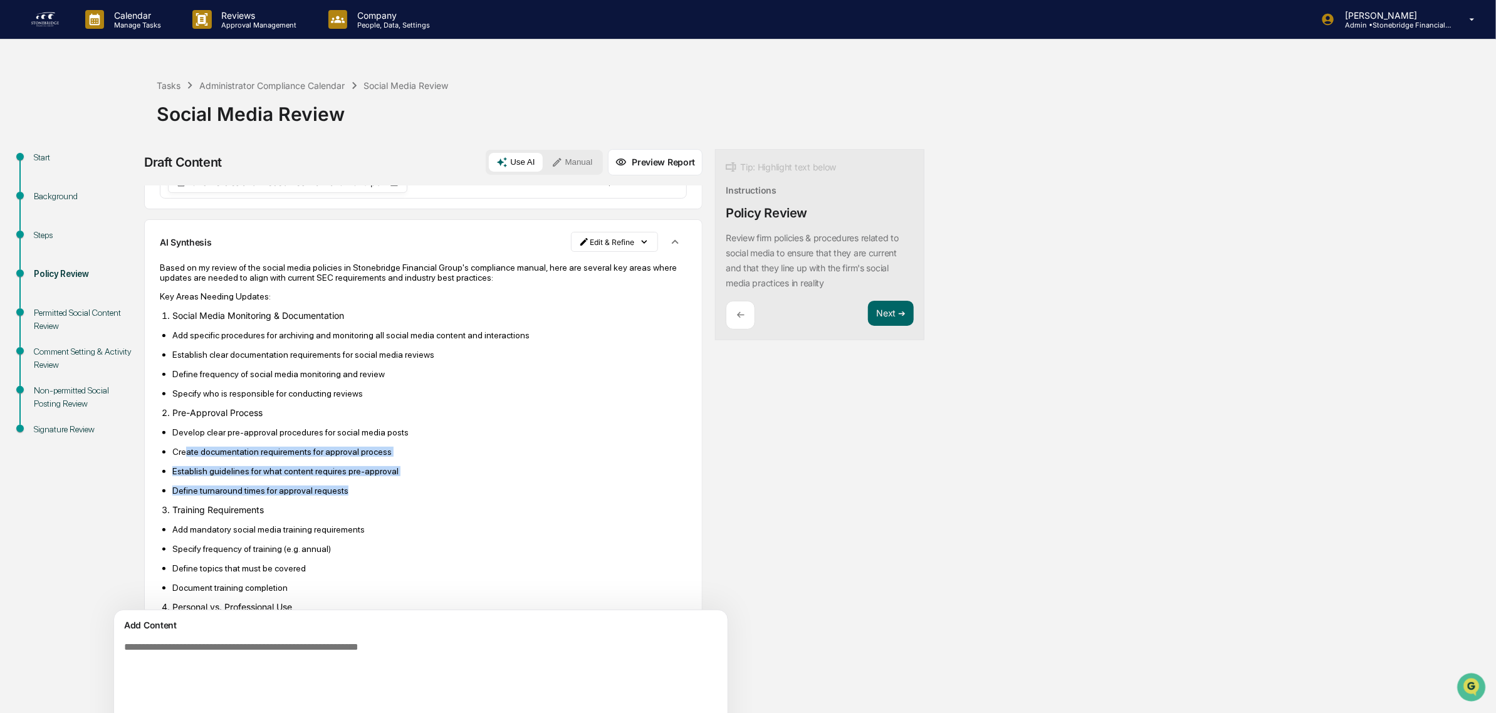
drag, startPoint x: 187, startPoint y: 457, endPoint x: 357, endPoint y: 497, distance: 174.9
click at [357, 496] on ul "Develop clear pre-approval procedures for social media posts Create documentati…" at bounding box center [423, 461] width 527 height 69
click at [357, 496] on p "Define turnaround times for approval requests" at bounding box center [429, 491] width 514 height 10
drag, startPoint x: 357, startPoint y: 497, endPoint x: 173, endPoint y: 445, distance: 191.2
click at [173, 445] on ul "Develop clear pre-approval procedures for social media posts Create documentati…" at bounding box center [423, 461] width 527 height 69
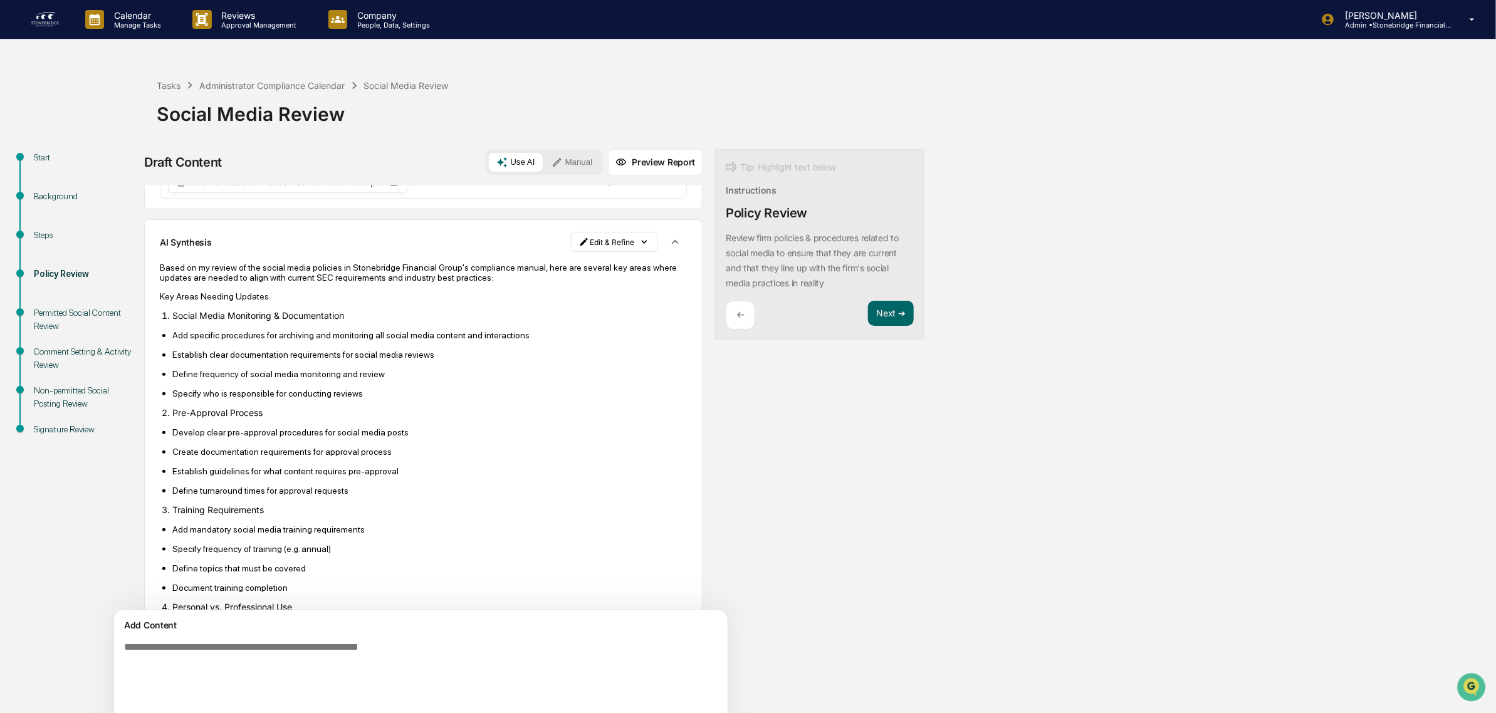
click at [173, 445] on ul "Develop clear pre-approval procedures for social media posts Create documentati…" at bounding box center [423, 461] width 527 height 69
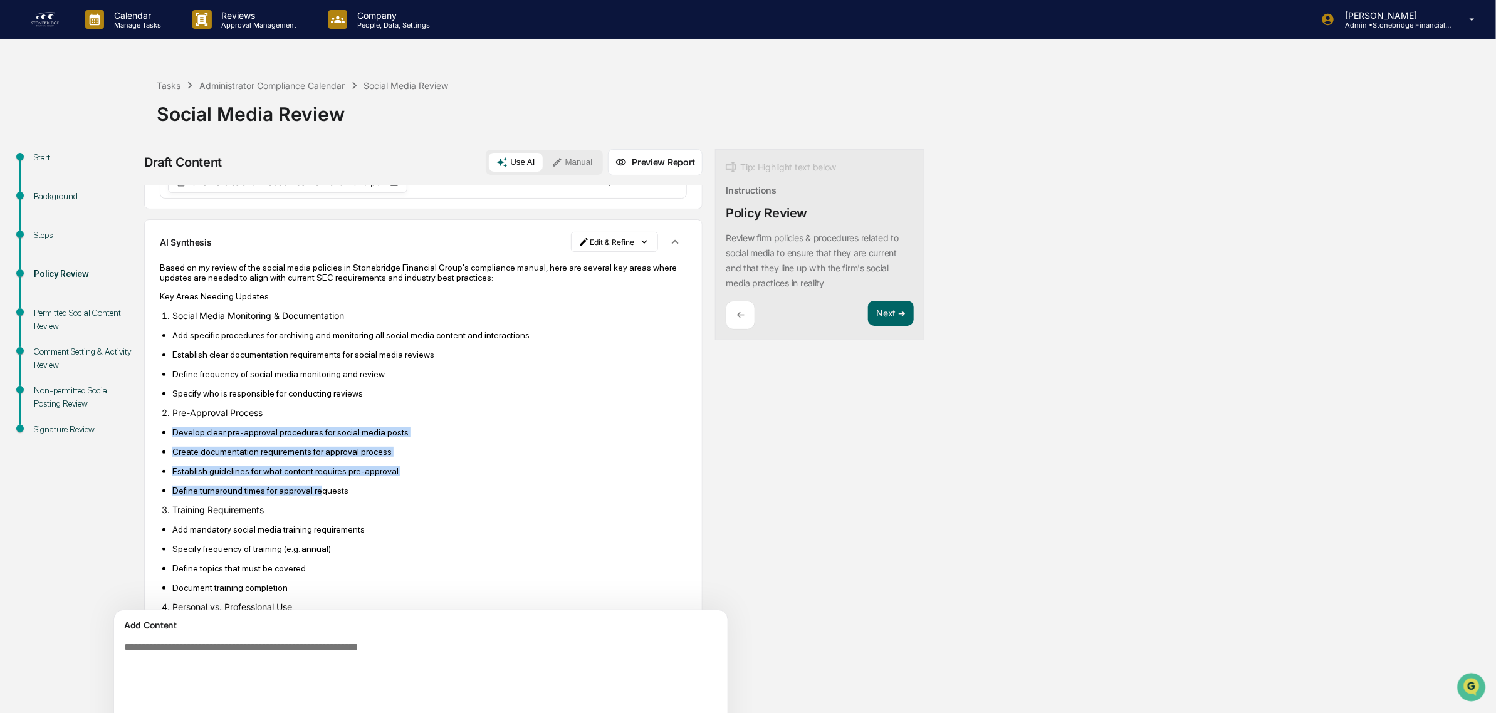
drag, startPoint x: 173, startPoint y: 427, endPoint x: 315, endPoint y: 498, distance: 158.3
click at [315, 496] on p "Define turnaround times for approval requests" at bounding box center [429, 491] width 514 height 10
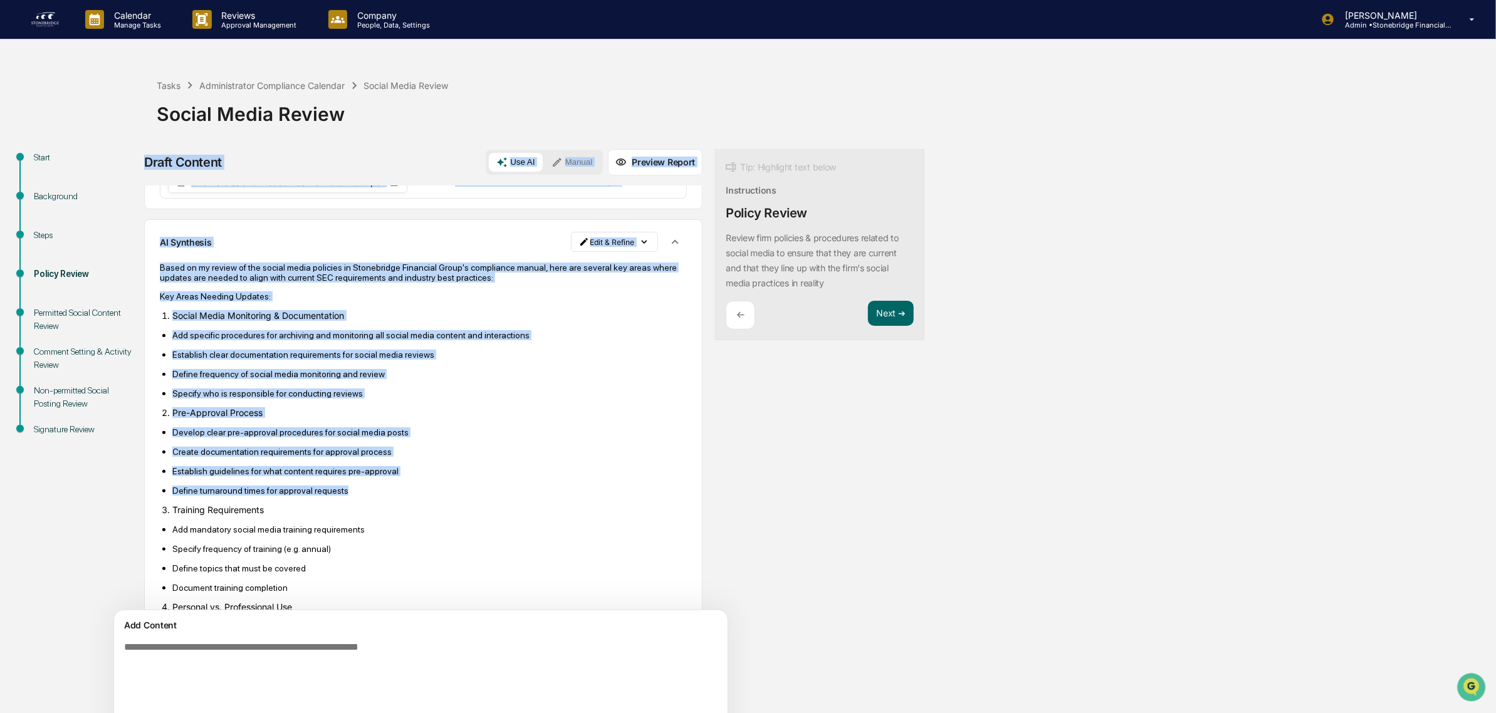
drag, startPoint x: 343, startPoint y: 499, endPoint x: 152, endPoint y: 452, distance: 196.8
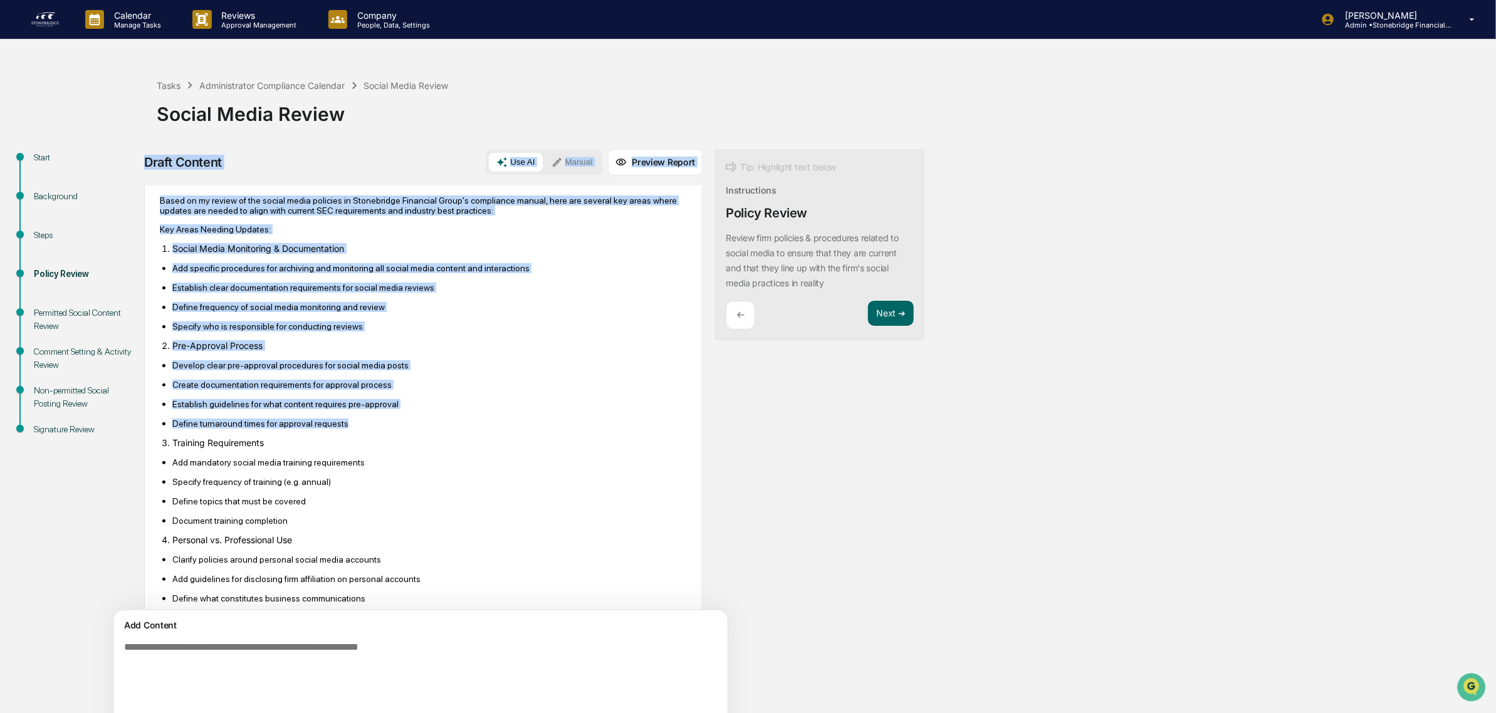
scroll to position [235, 0]
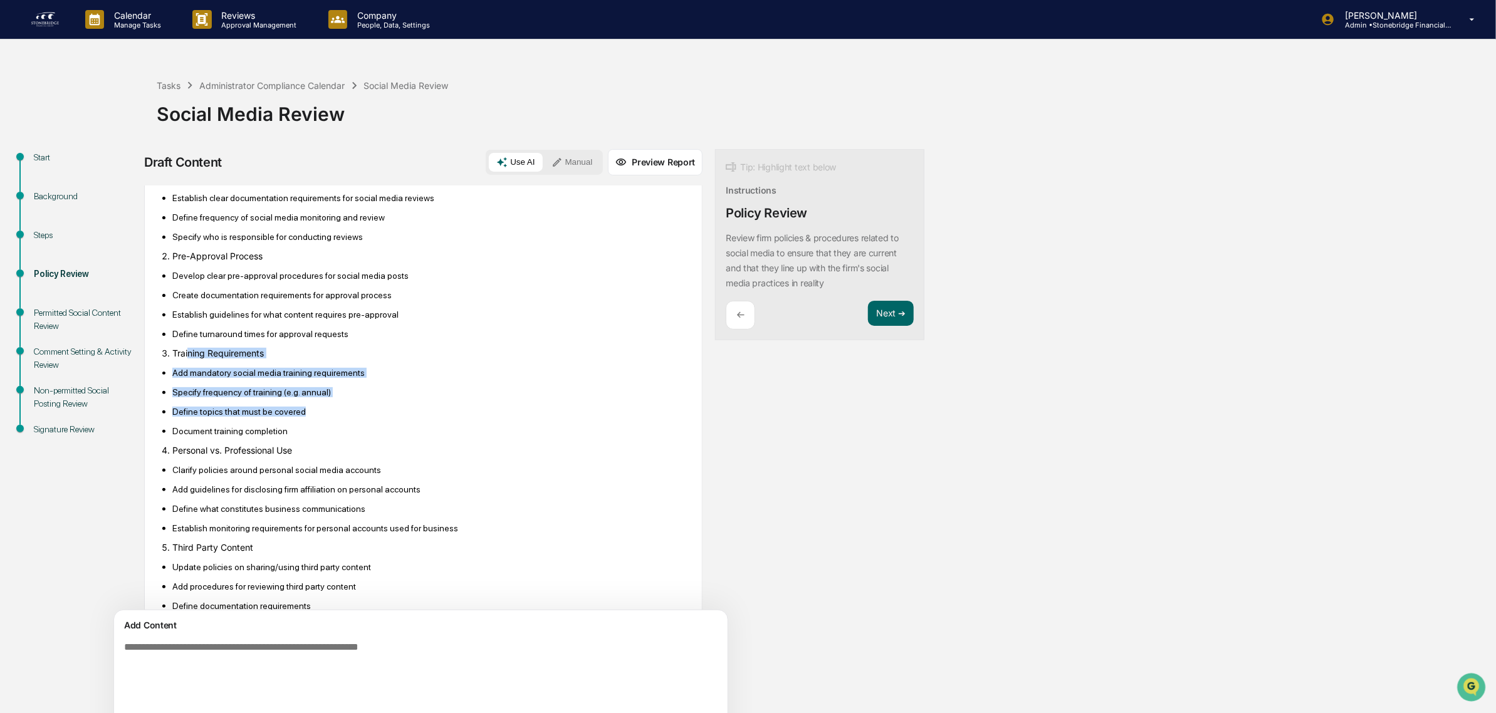
drag, startPoint x: 189, startPoint y: 363, endPoint x: 370, endPoint y: 423, distance: 190.6
drag, startPoint x: 370, startPoint y: 423, endPoint x: 370, endPoint y: 430, distance: 6.9
click at [370, 417] on p "Define topics that must be covered" at bounding box center [429, 412] width 514 height 10
drag, startPoint x: 279, startPoint y: 423, endPoint x: 179, endPoint y: 392, distance: 104.8
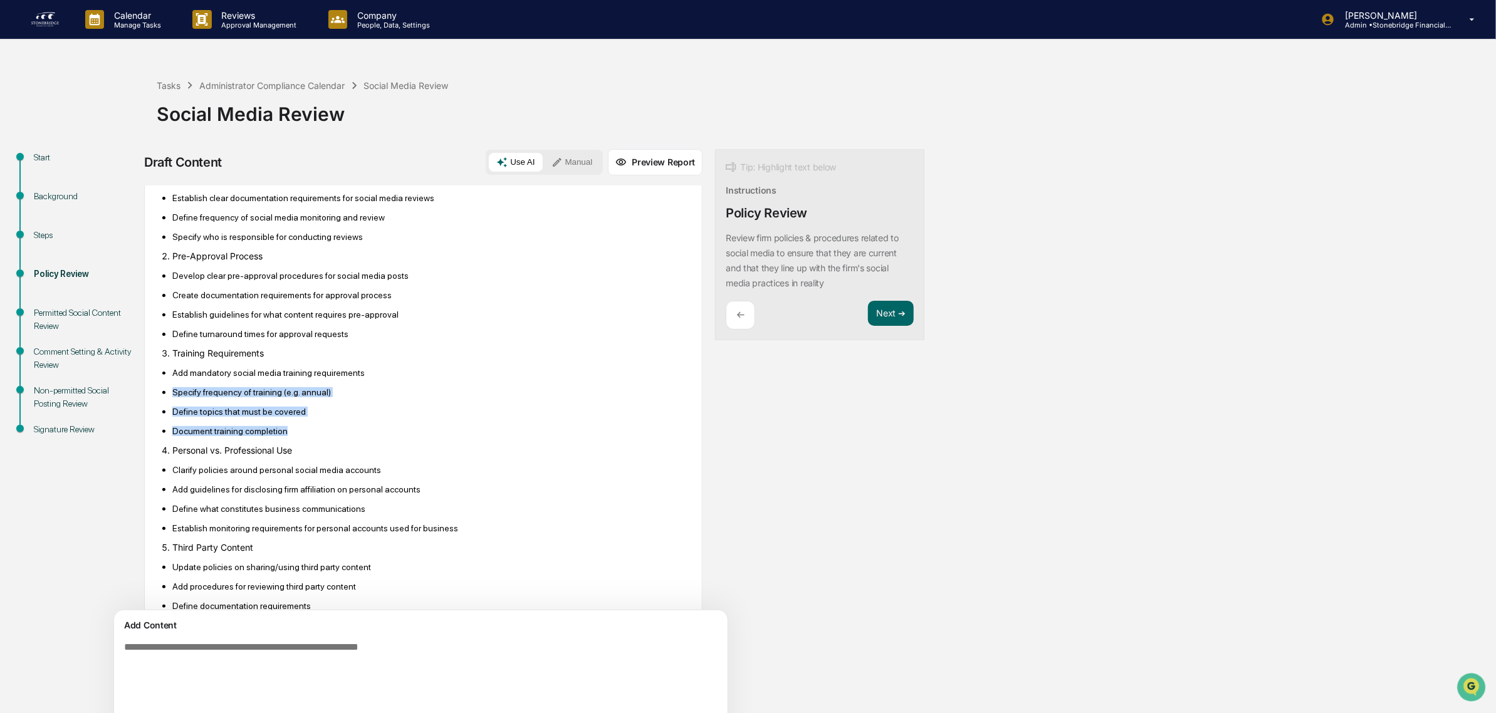
click at [179, 392] on ul "Add mandatory social media training requirements Specify frequency of training …" at bounding box center [423, 401] width 527 height 69
drag, startPoint x: 192, startPoint y: 373, endPoint x: 267, endPoint y: 440, distance: 100.7
click at [267, 436] on ul "Add mandatory social media training requirements Specify frequency of training …" at bounding box center [423, 401] width 527 height 69
click at [267, 436] on p "Document training completion" at bounding box center [429, 431] width 514 height 10
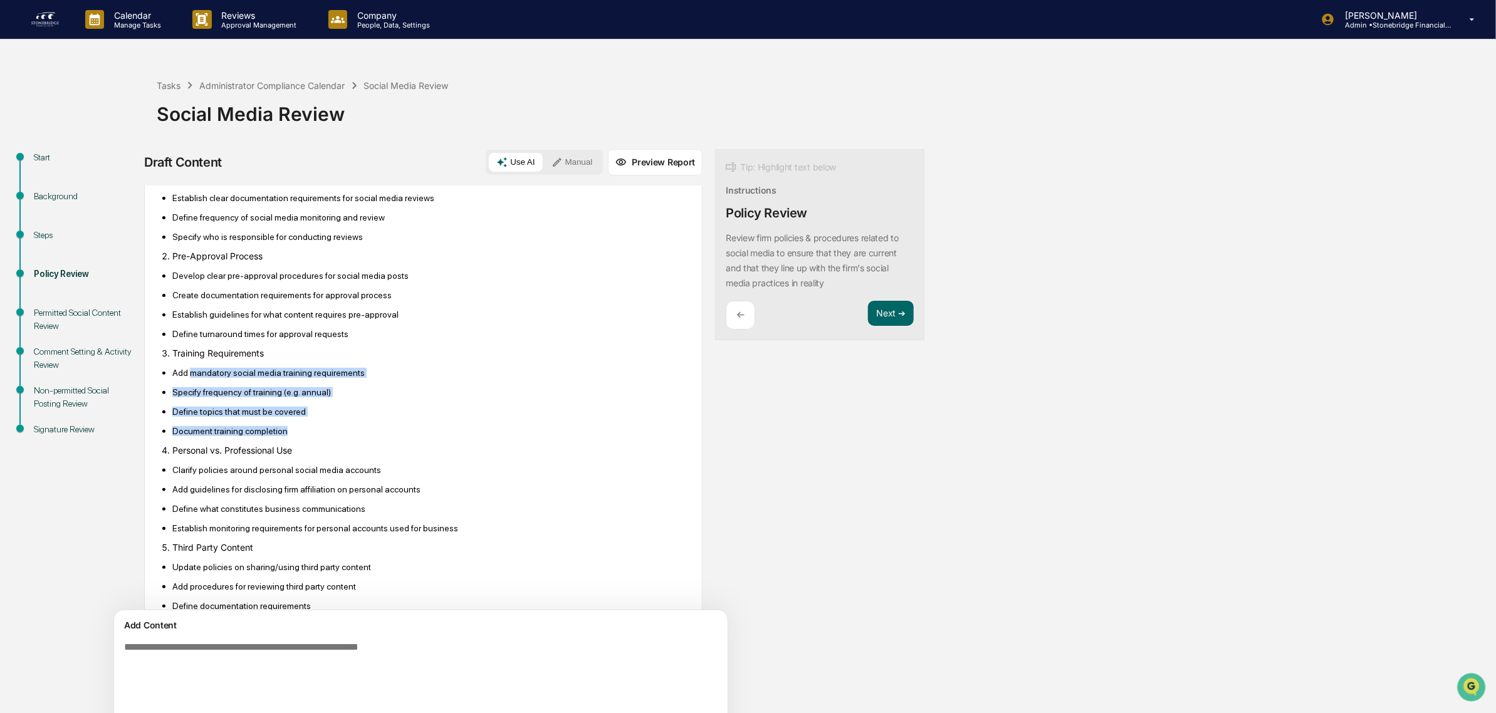
drag, startPoint x: 298, startPoint y: 445, endPoint x: 191, endPoint y: 382, distance: 123.6
click at [191, 382] on ul "Add mandatory social media training requirements Specify frequency of training …" at bounding box center [423, 401] width 527 height 69
click at [191, 378] on p "Add mandatory social media training requirements" at bounding box center [429, 373] width 514 height 10
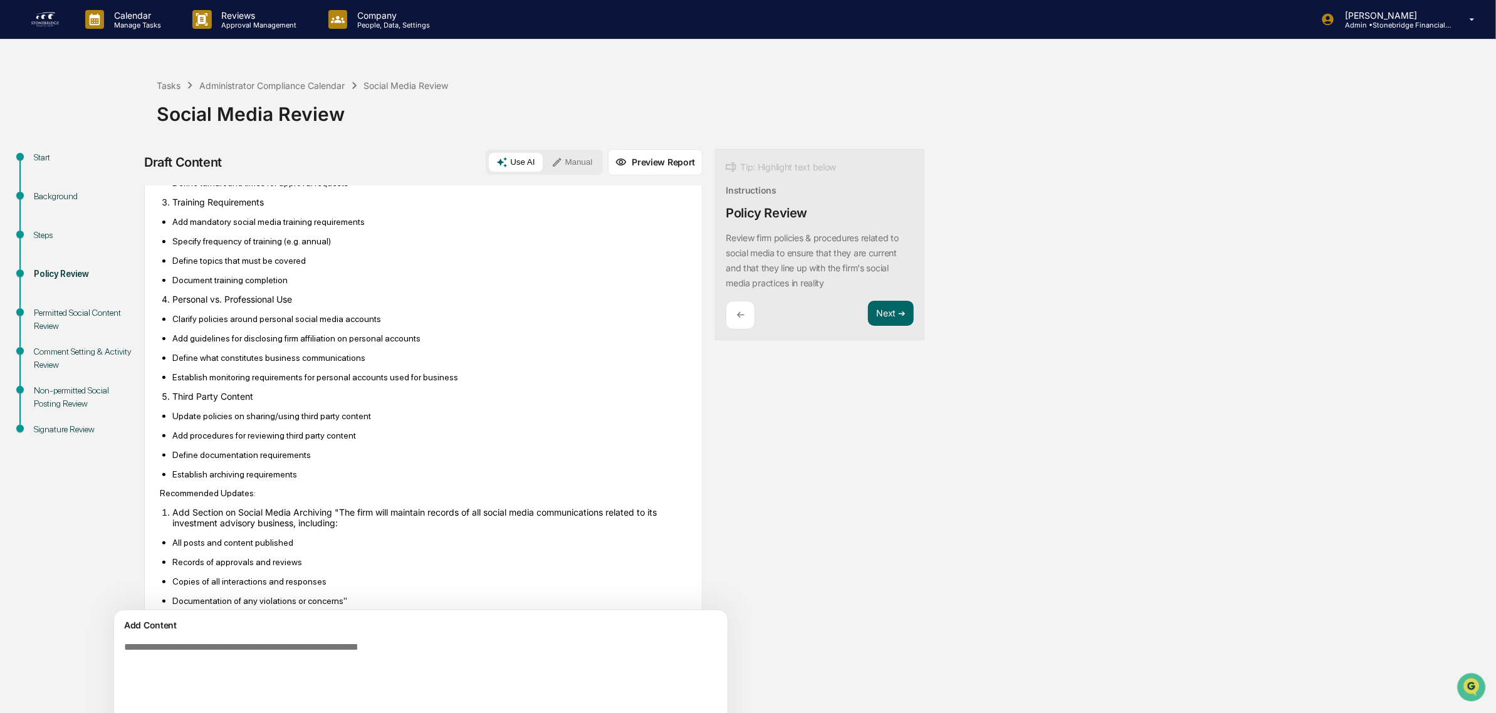
scroll to position [392, 0]
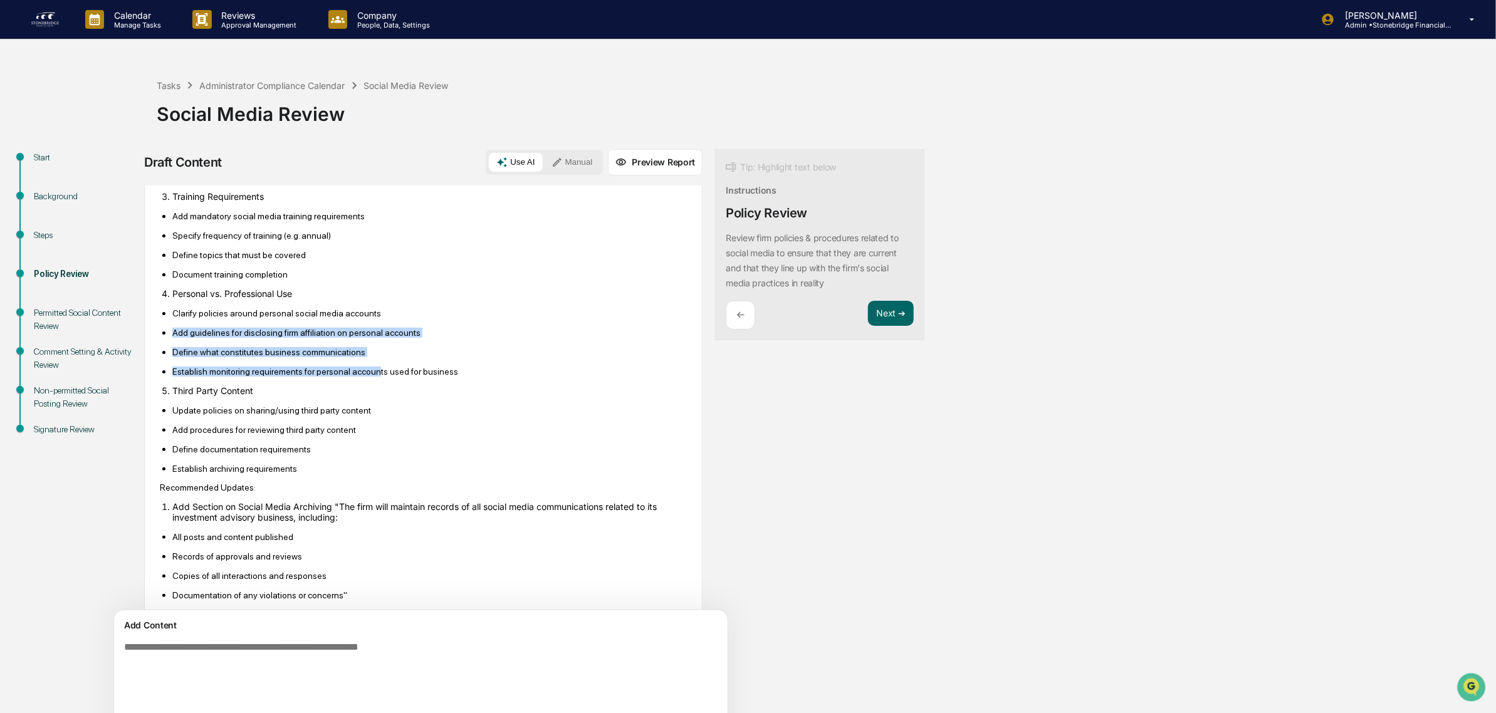
drag, startPoint x: 158, startPoint y: 329, endPoint x: 371, endPoint y: 387, distance: 220.7
click at [371, 387] on div "AI Synthesis Edit & Refine Based on my review of the social media policies in S…" at bounding box center [423, 680] width 558 height 1549
click at [371, 377] on p "Establish monitoring requirements for personal accounts used for business" at bounding box center [429, 372] width 514 height 10
drag, startPoint x: 451, startPoint y: 387, endPoint x: 271, endPoint y: 338, distance: 186.8
click at [271, 338] on ul "Clarify policies around personal social media accounts Add guidelines for discl…" at bounding box center [423, 342] width 527 height 69
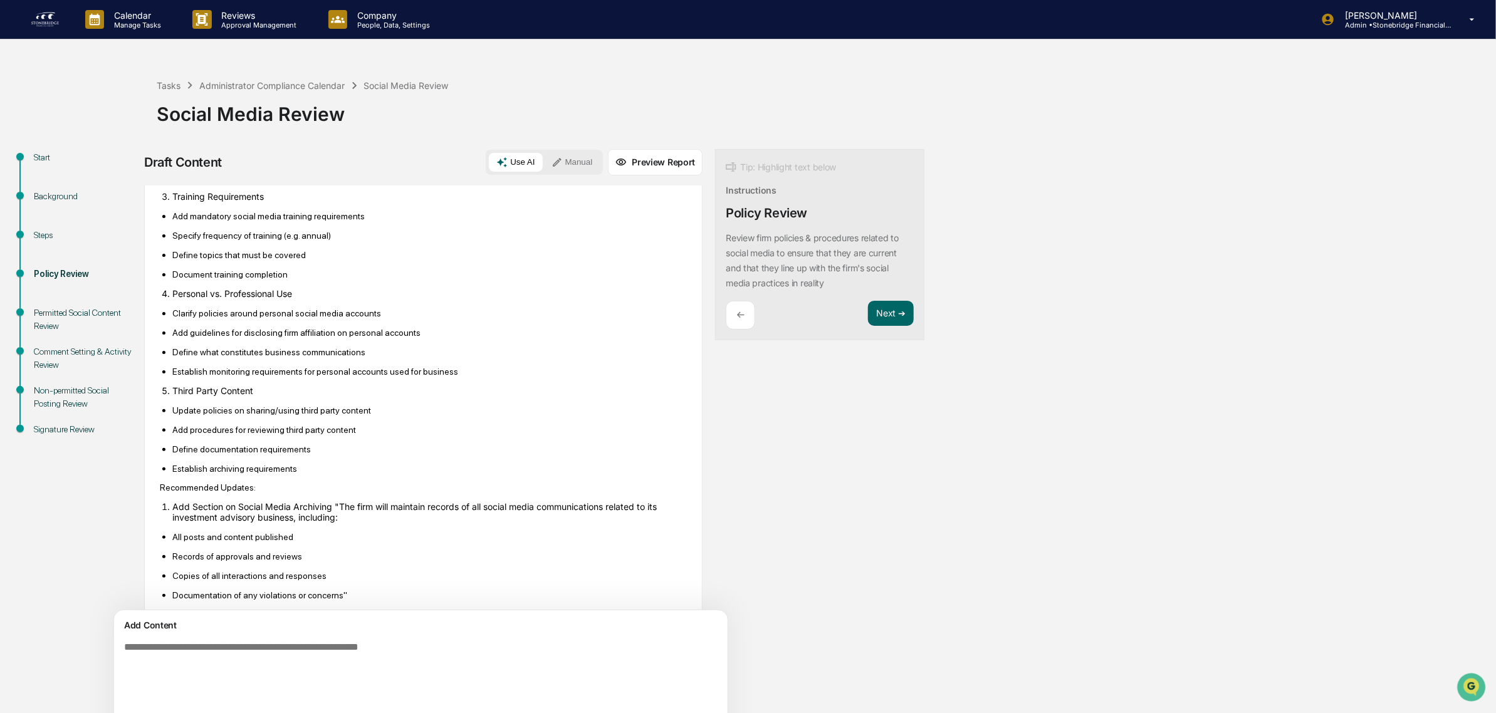
click at [268, 335] on ul "Clarify policies around personal social media accounts Add guidelines for discl…" at bounding box center [423, 342] width 527 height 69
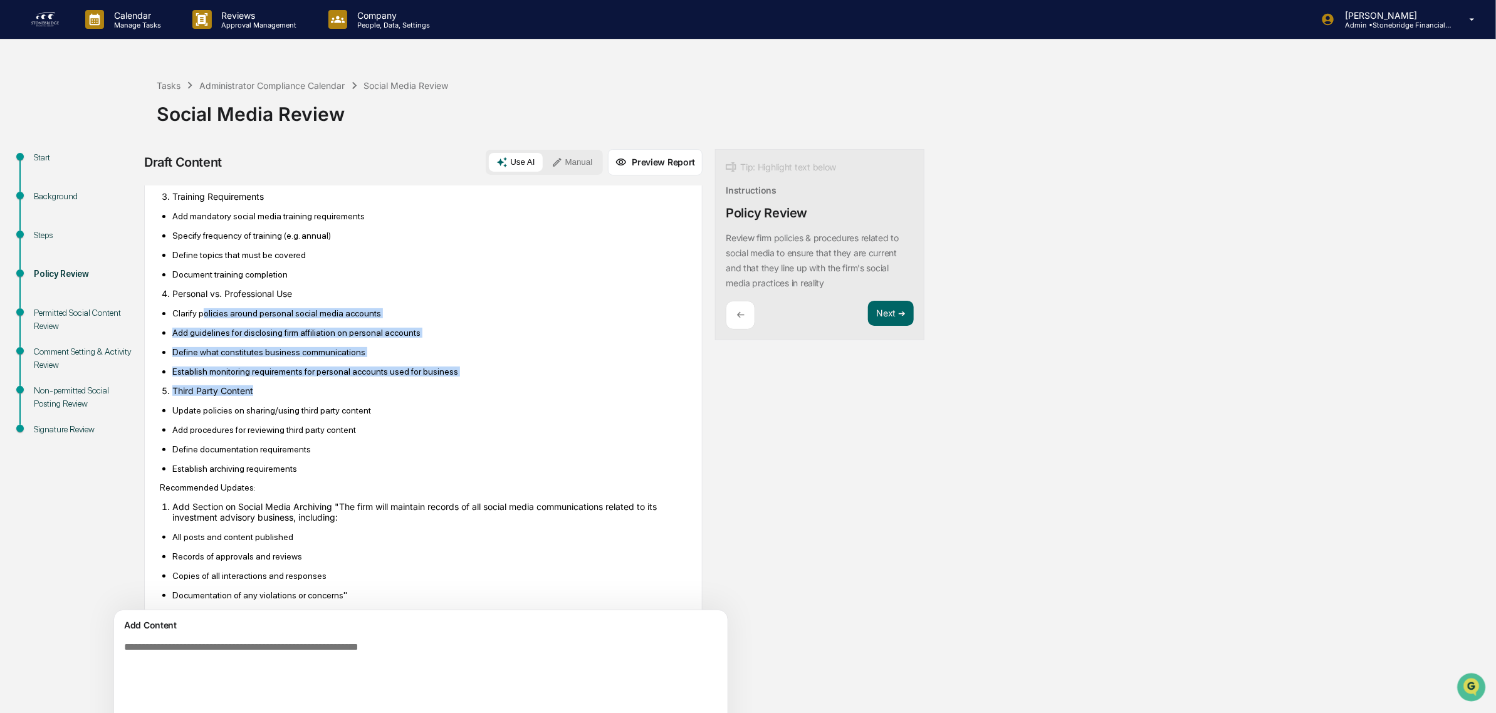
drag, startPoint x: 204, startPoint y: 321, endPoint x: 464, endPoint y: 407, distance: 274.0
click at [464, 407] on div "Based on my review of the social media policies in Stonebridge Financial Group'…" at bounding box center [423, 692] width 527 height 1486
click at [464, 396] on li "Third Party Content" at bounding box center [429, 390] width 514 height 11
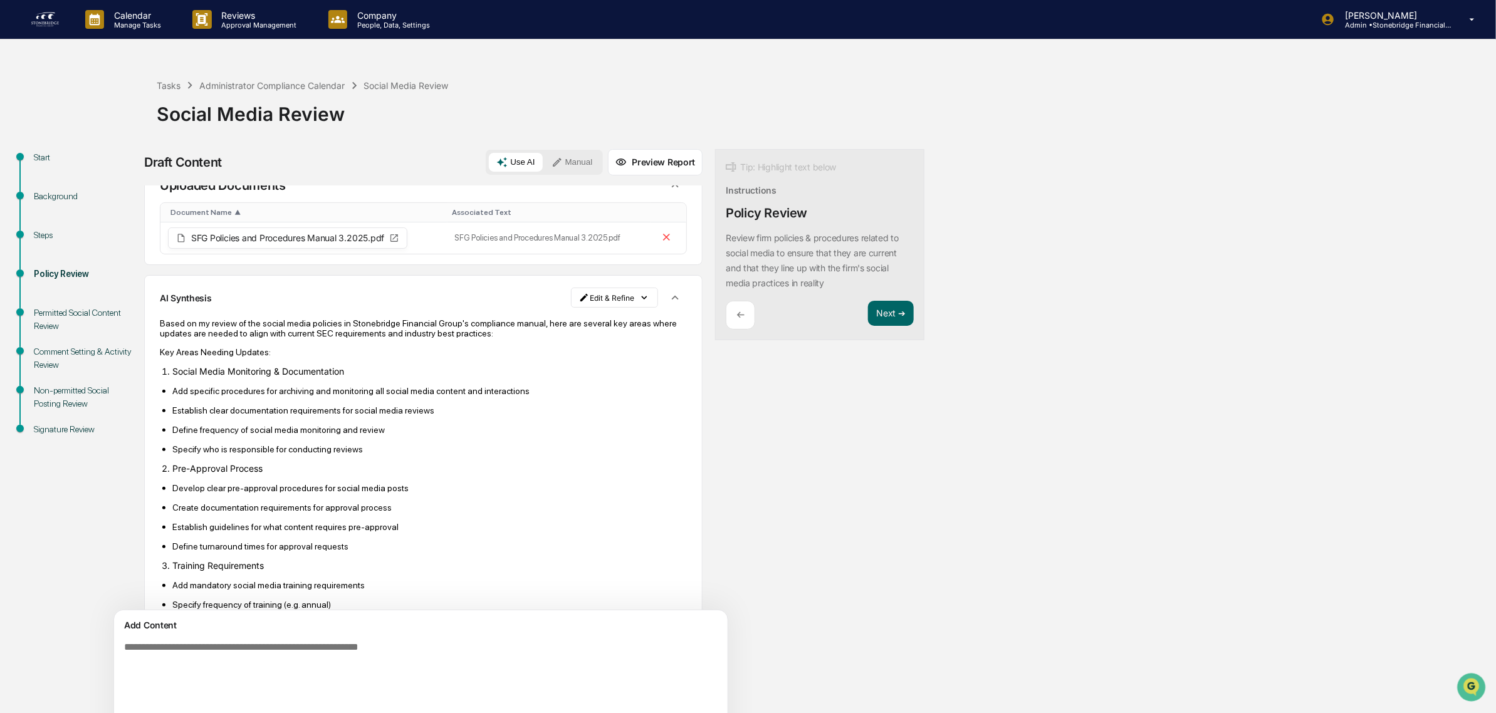
scroll to position [101, 0]
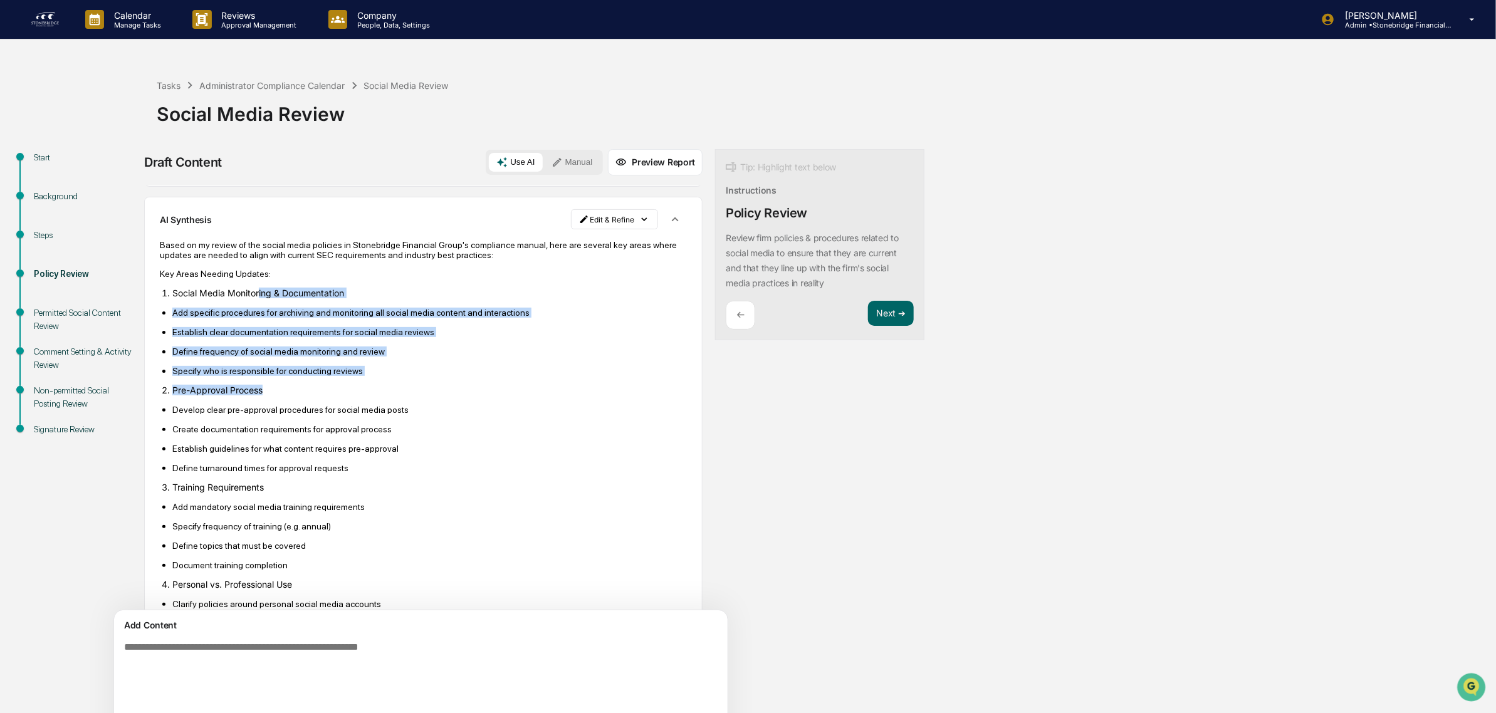
drag, startPoint x: 296, startPoint y: 320, endPoint x: 415, endPoint y: 402, distance: 144.2
click at [415, 395] on li "Pre-Approval Process" at bounding box center [429, 390] width 514 height 11
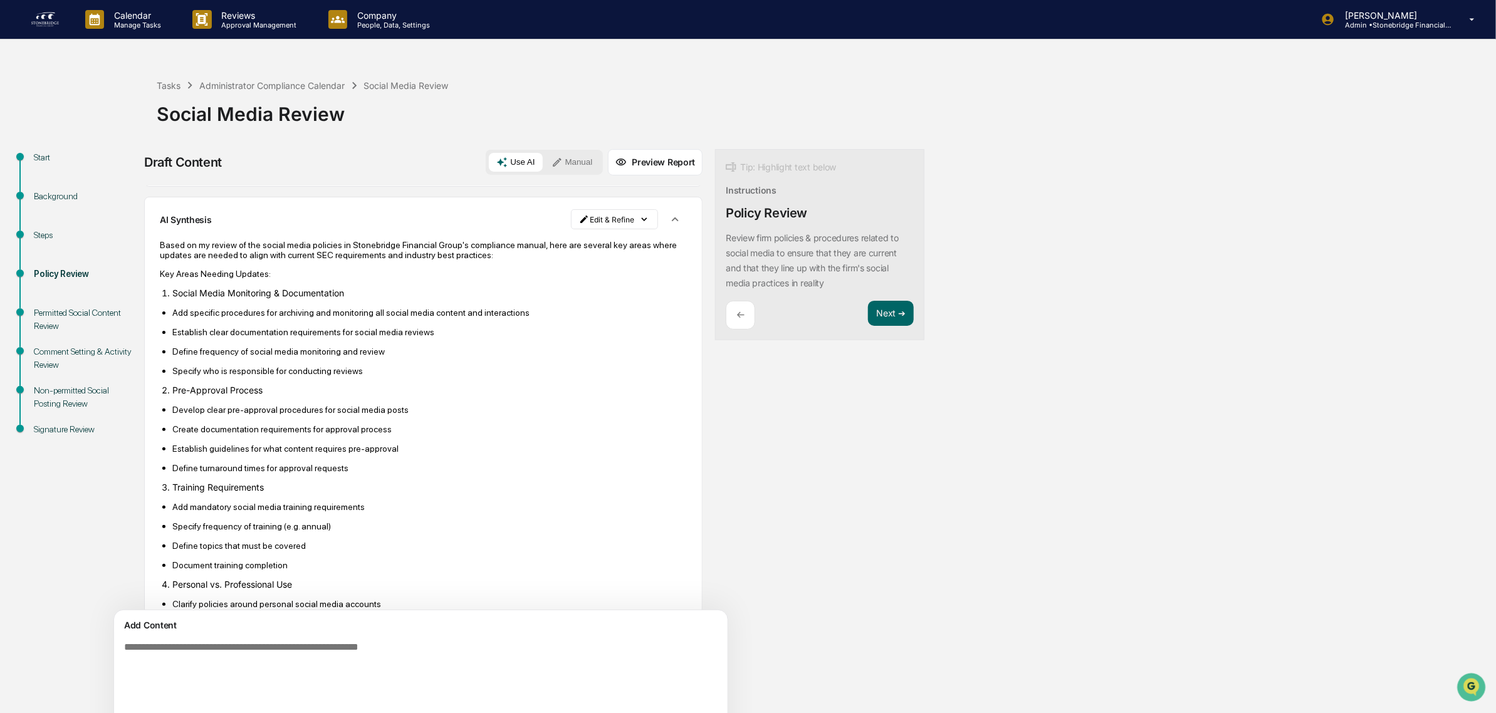
click at [335, 410] on p "Develop clear pre-approval procedures for social media posts" at bounding box center [429, 410] width 514 height 10
click at [537, 550] on p "Define topics that must be covered" at bounding box center [429, 546] width 514 height 10
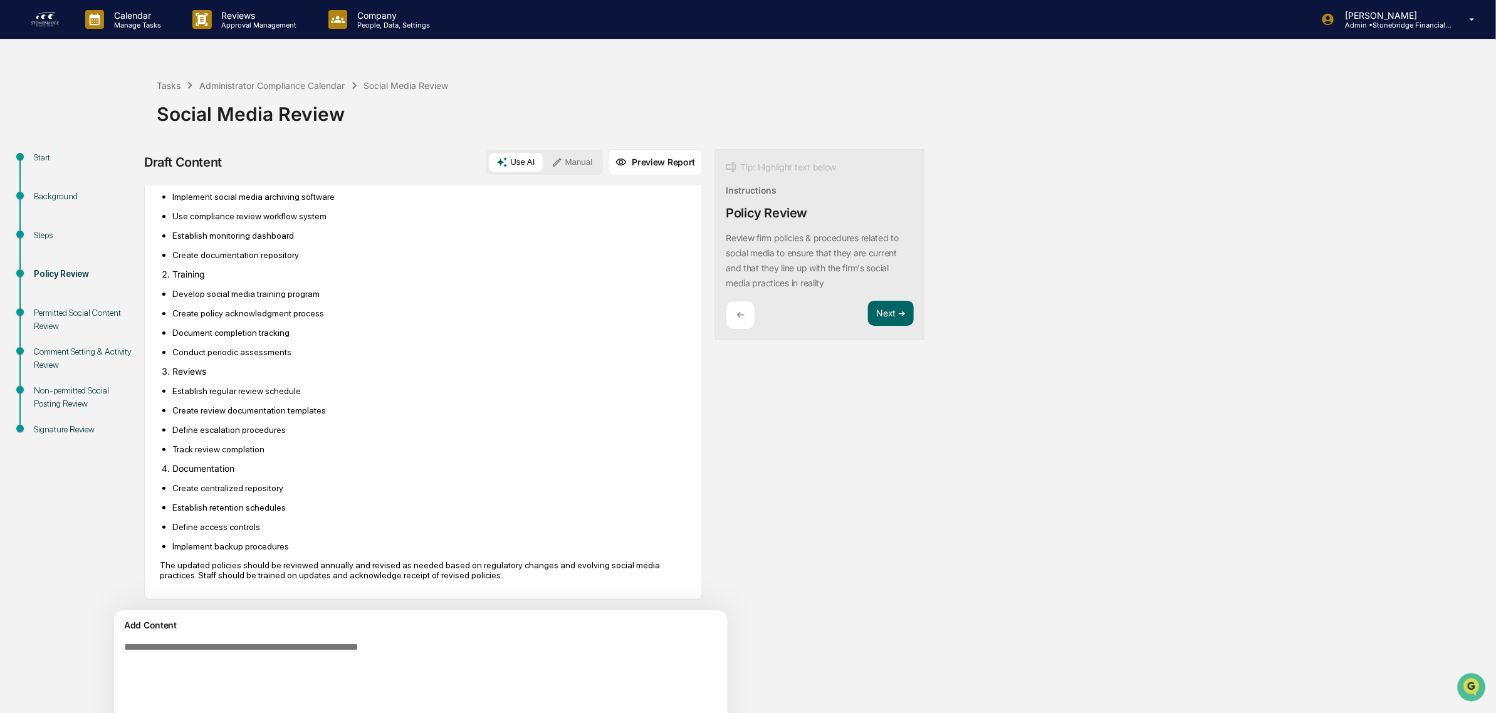
scroll to position [1276, 0]
drag, startPoint x: 283, startPoint y: 528, endPoint x: 179, endPoint y: 455, distance: 126.5
drag, startPoint x: 192, startPoint y: 479, endPoint x: 229, endPoint y: 549, distance: 79.6
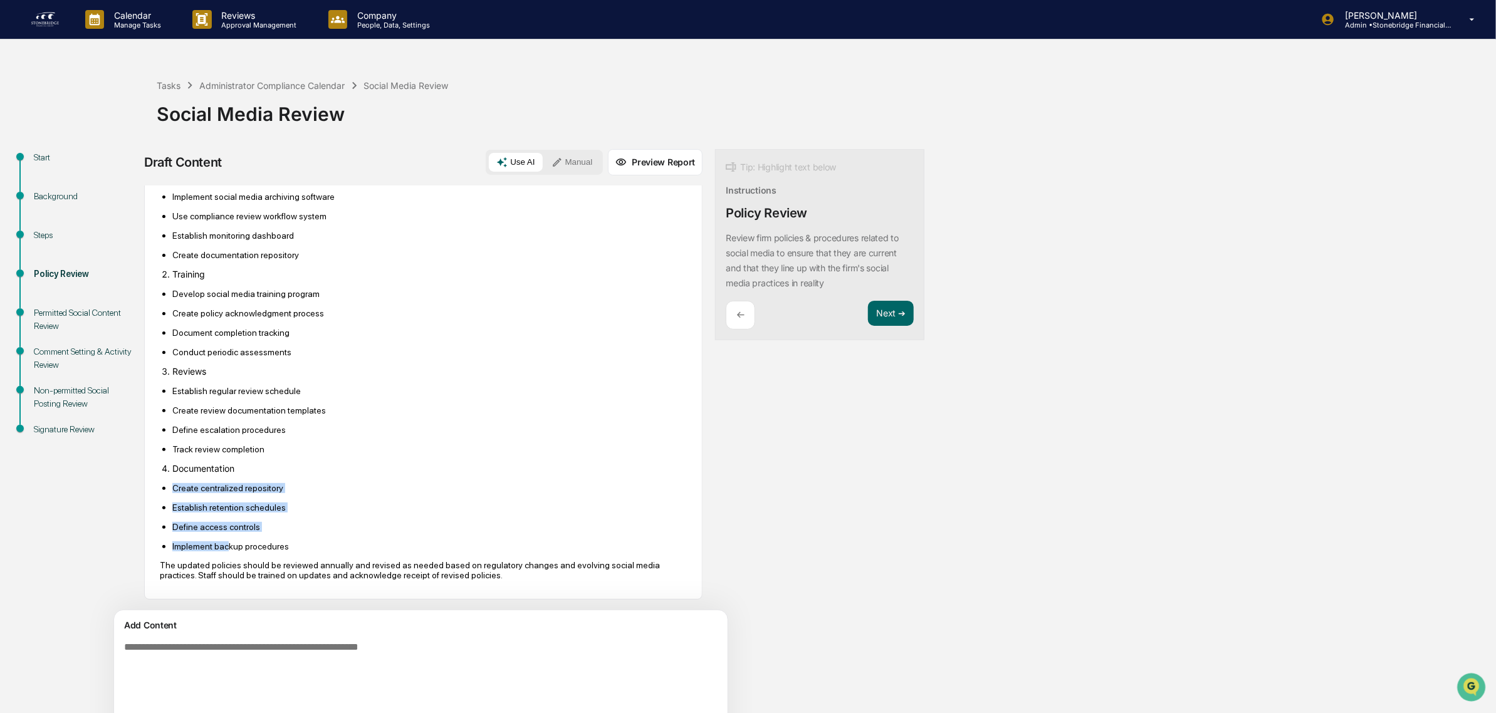
click at [229, 549] on p "Implement backup procedures" at bounding box center [429, 546] width 514 height 10
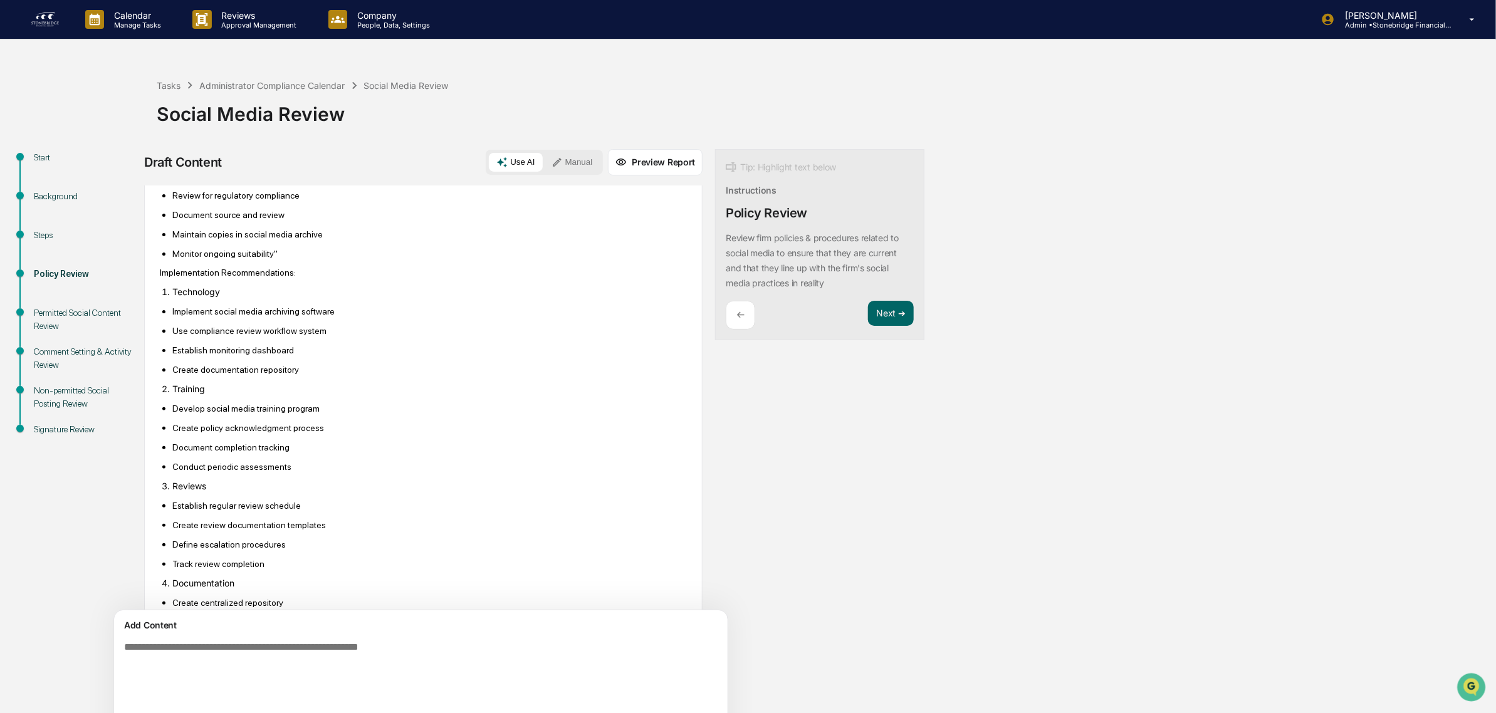
scroll to position [1119, 0]
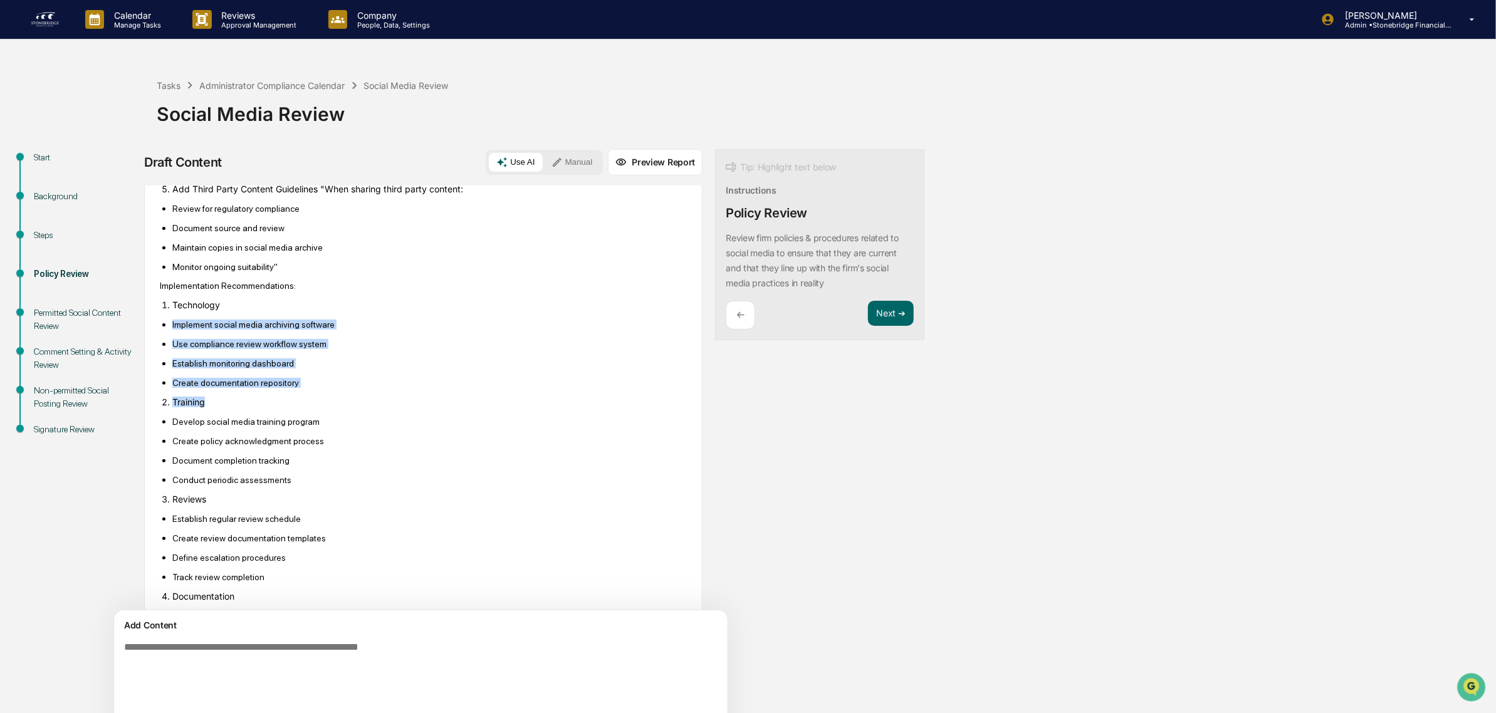
drag, startPoint x: 199, startPoint y: 340, endPoint x: 299, endPoint y: 414, distance: 124.9
drag, startPoint x: 292, startPoint y: 439, endPoint x: 207, endPoint y: 387, distance: 100.1
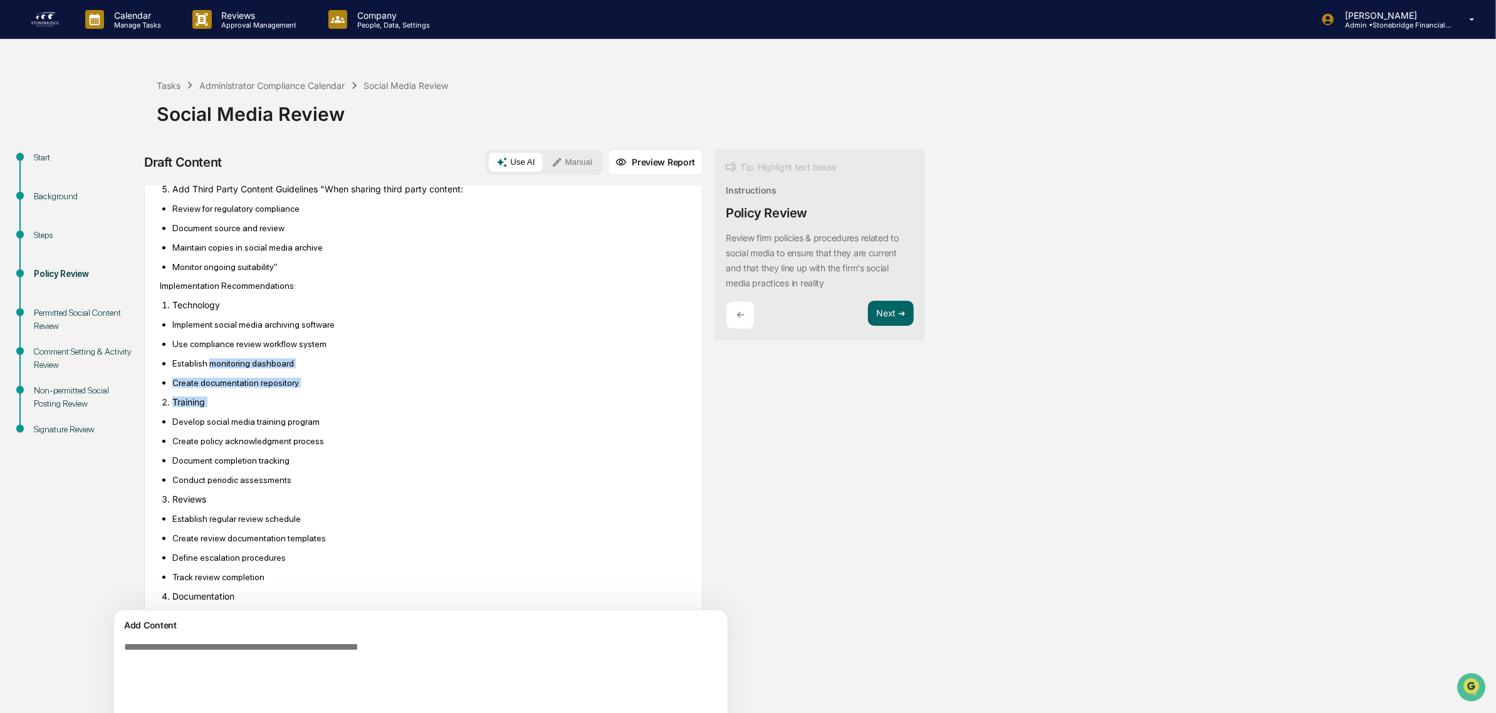
click at [207, 368] on p "Establish monitoring dashboard" at bounding box center [429, 363] width 514 height 10
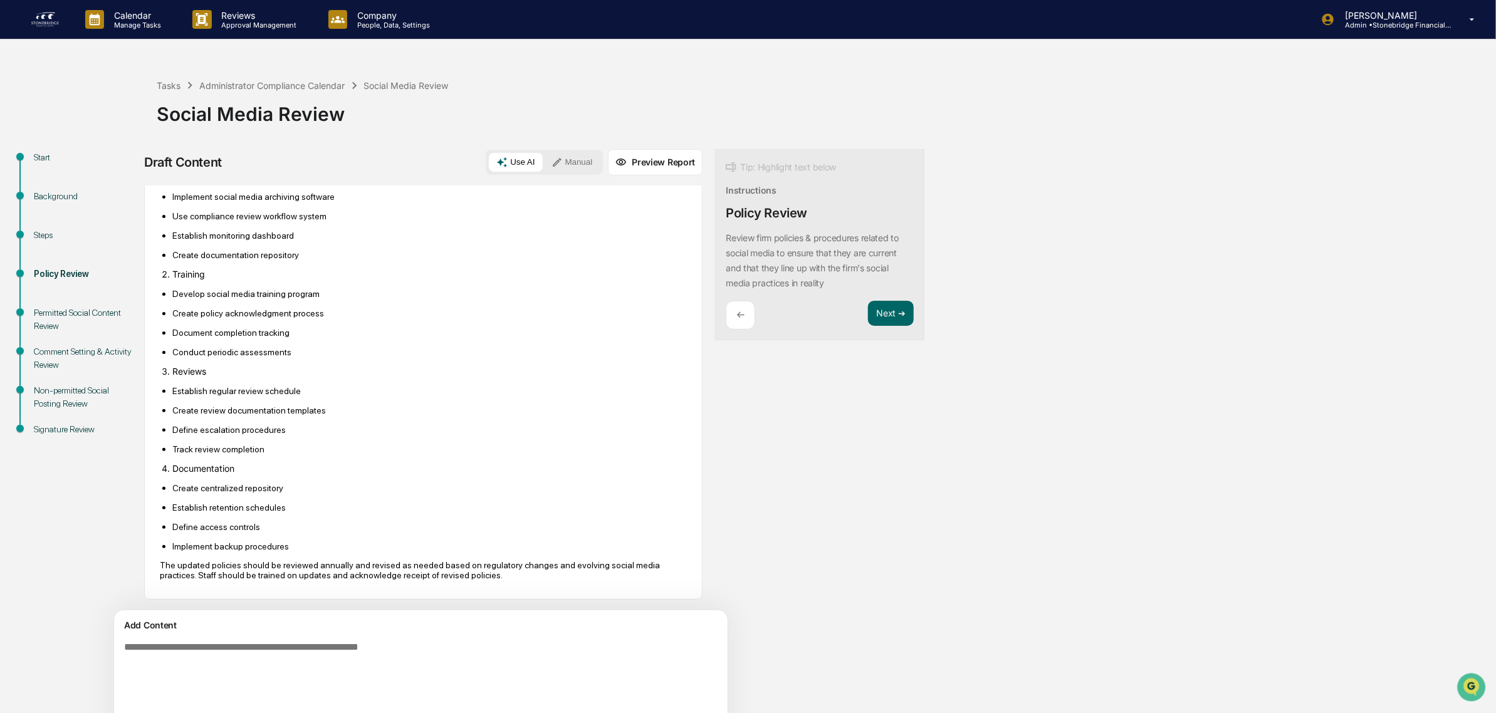
scroll to position [1276, 0]
drag, startPoint x: 276, startPoint y: 396, endPoint x: 326, endPoint y: 455, distance: 77.4
drag, startPoint x: 326, startPoint y: 455, endPoint x: 159, endPoint y: 407, distance: 174.1
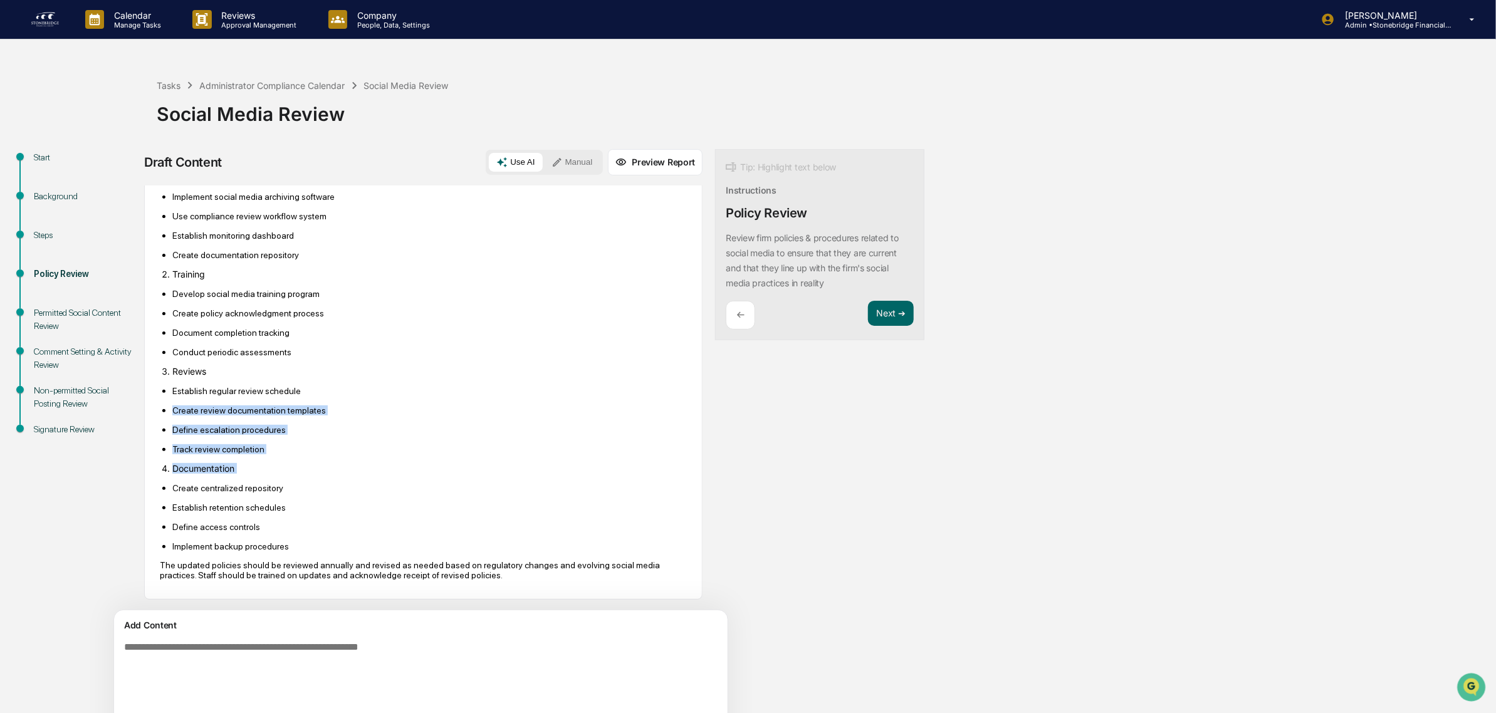
click at [182, 395] on ul "Establish regular review schedule Create review documentation templates Define …" at bounding box center [423, 419] width 527 height 69
drag, startPoint x: 179, startPoint y: 383, endPoint x: 325, endPoint y: 475, distance: 172.3
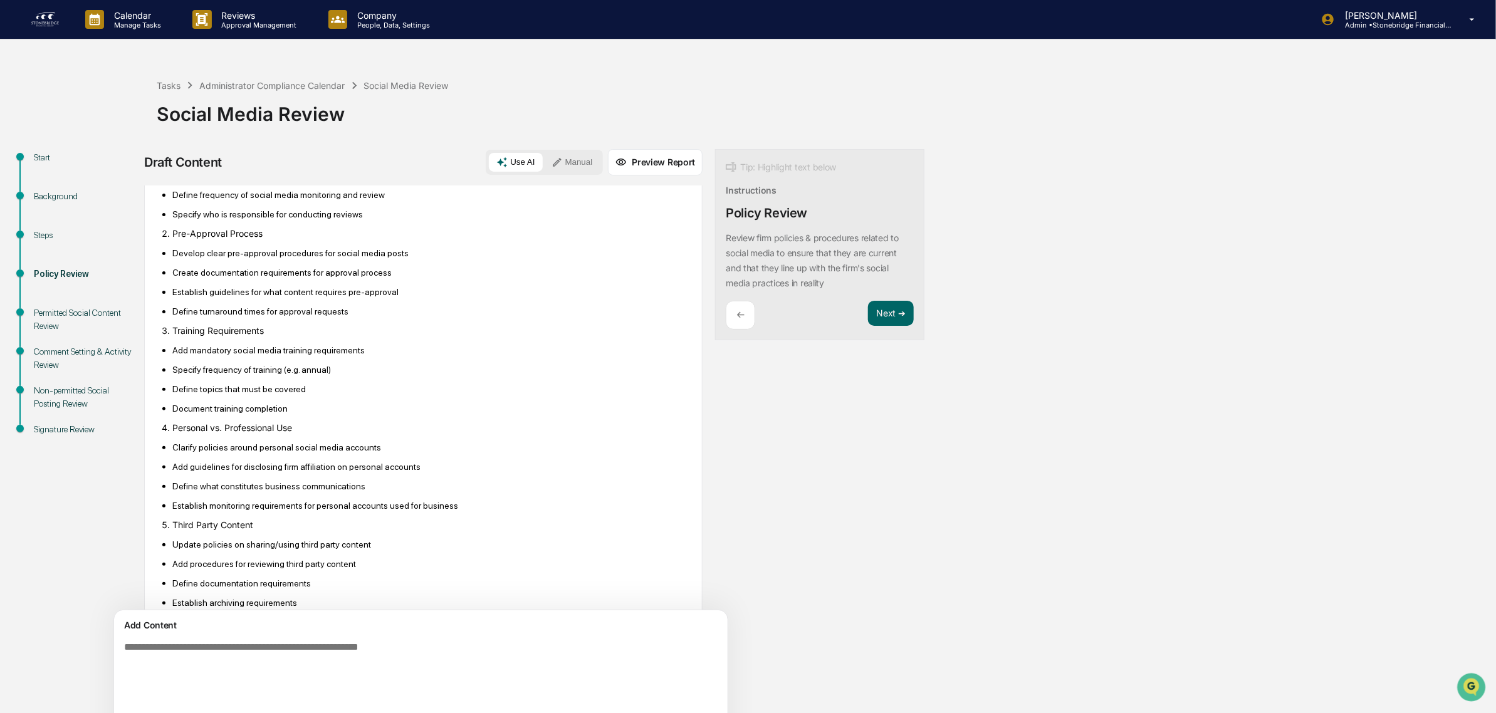
scroll to position [0, 0]
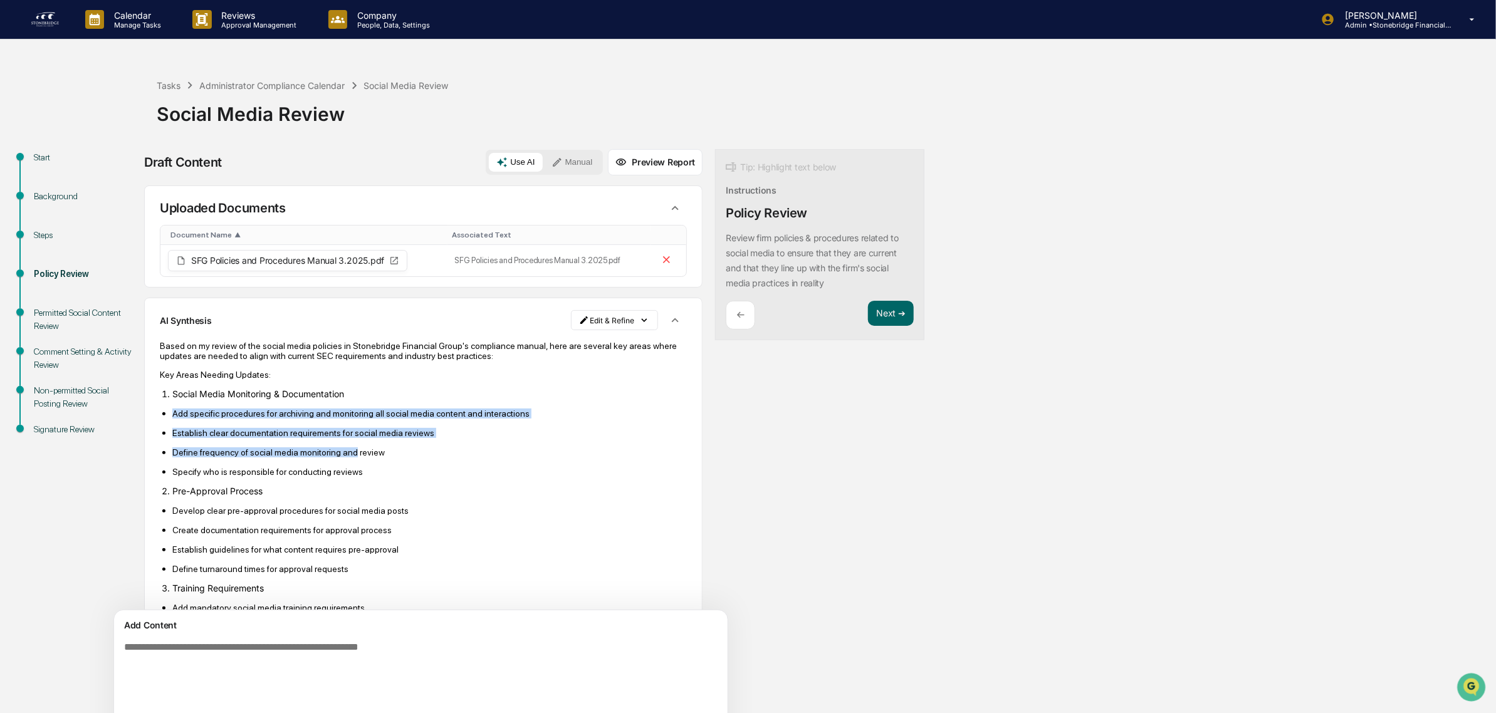
drag, startPoint x: 242, startPoint y: 408, endPoint x: 350, endPoint y: 455, distance: 117.3
click at [350, 455] on p "Define frequency of social media monitoring and review" at bounding box center [429, 452] width 514 height 10
drag, startPoint x: 452, startPoint y: 372, endPoint x: 492, endPoint y: 421, distance: 64.1
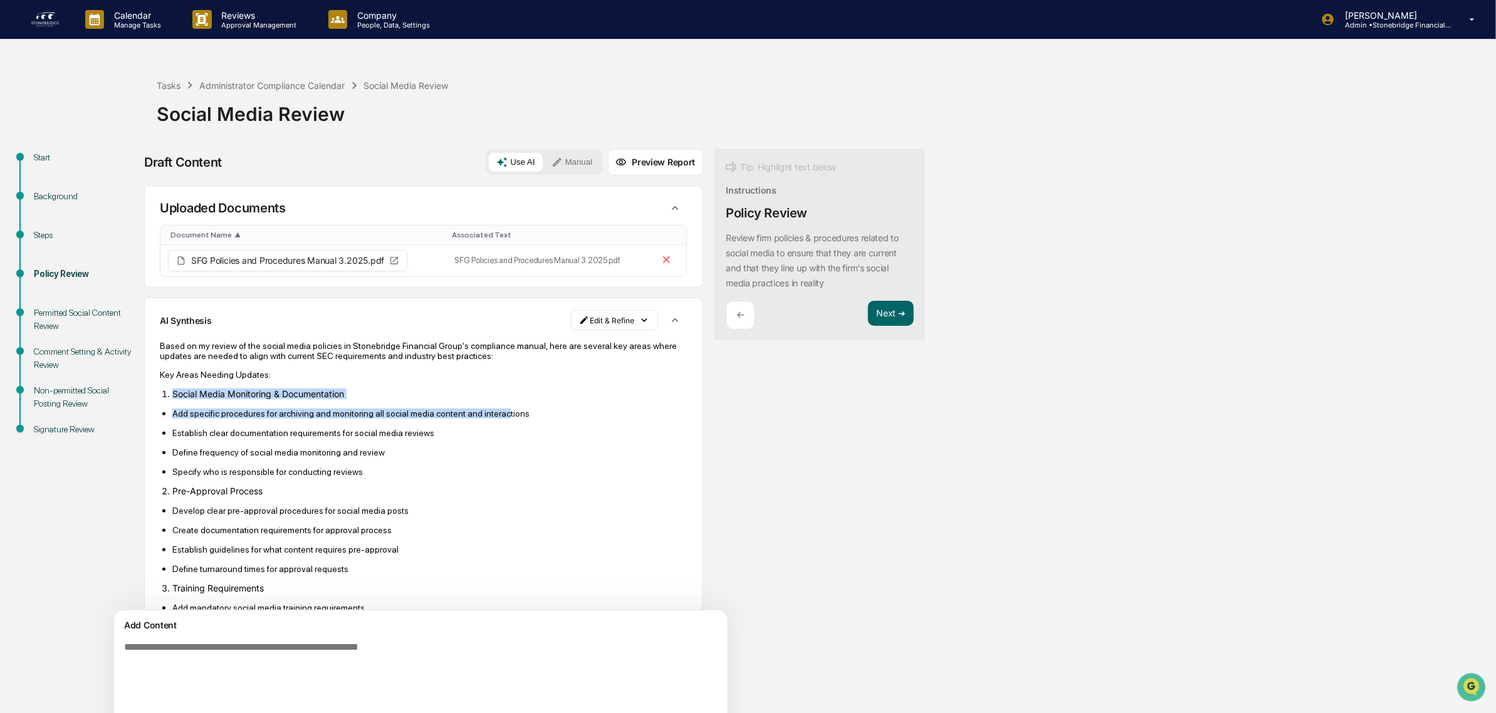
click at [492, 419] on p "Add specific procedures for archiving and monitoring all social media content a…" at bounding box center [429, 413] width 514 height 10
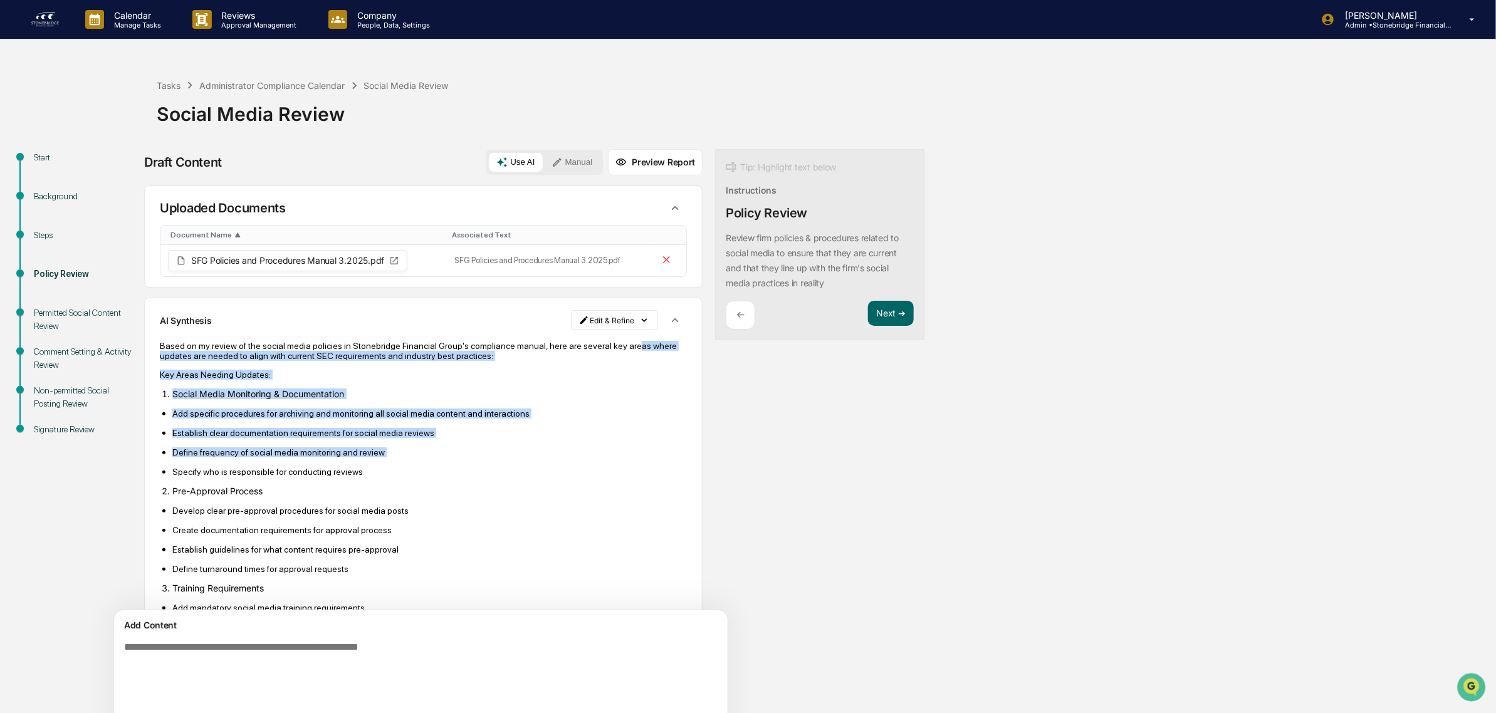
drag, startPoint x: 462, startPoint y: 474, endPoint x: 169, endPoint y: 358, distance: 314.5
click at [169, 358] on p "Based on my review of the social media policies in Stonebridge Financial Group'…" at bounding box center [423, 351] width 527 height 20
drag, startPoint x: 169, startPoint y: 358, endPoint x: 372, endPoint y: 443, distance: 219.3
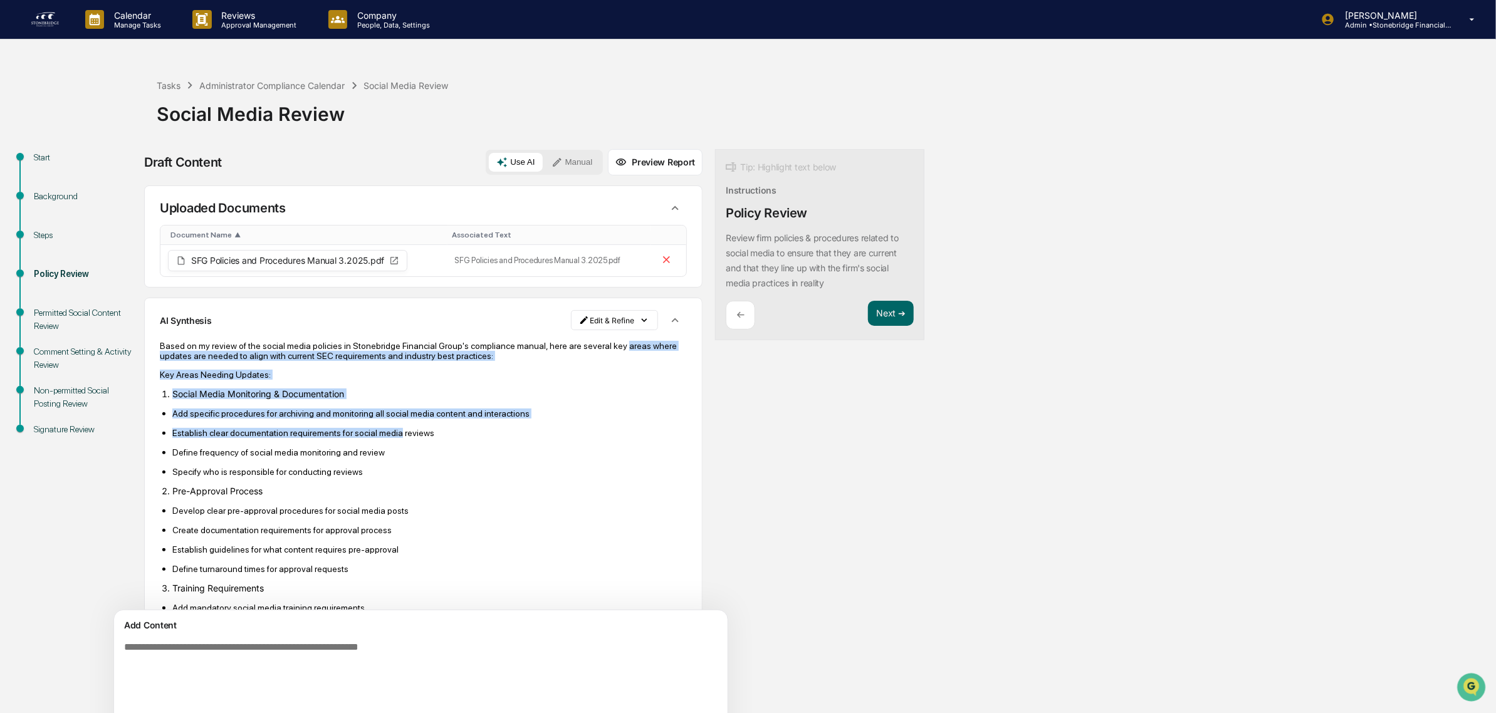
click at [372, 438] on p "Establish clear documentation requirements for social media reviews" at bounding box center [429, 433] width 514 height 10
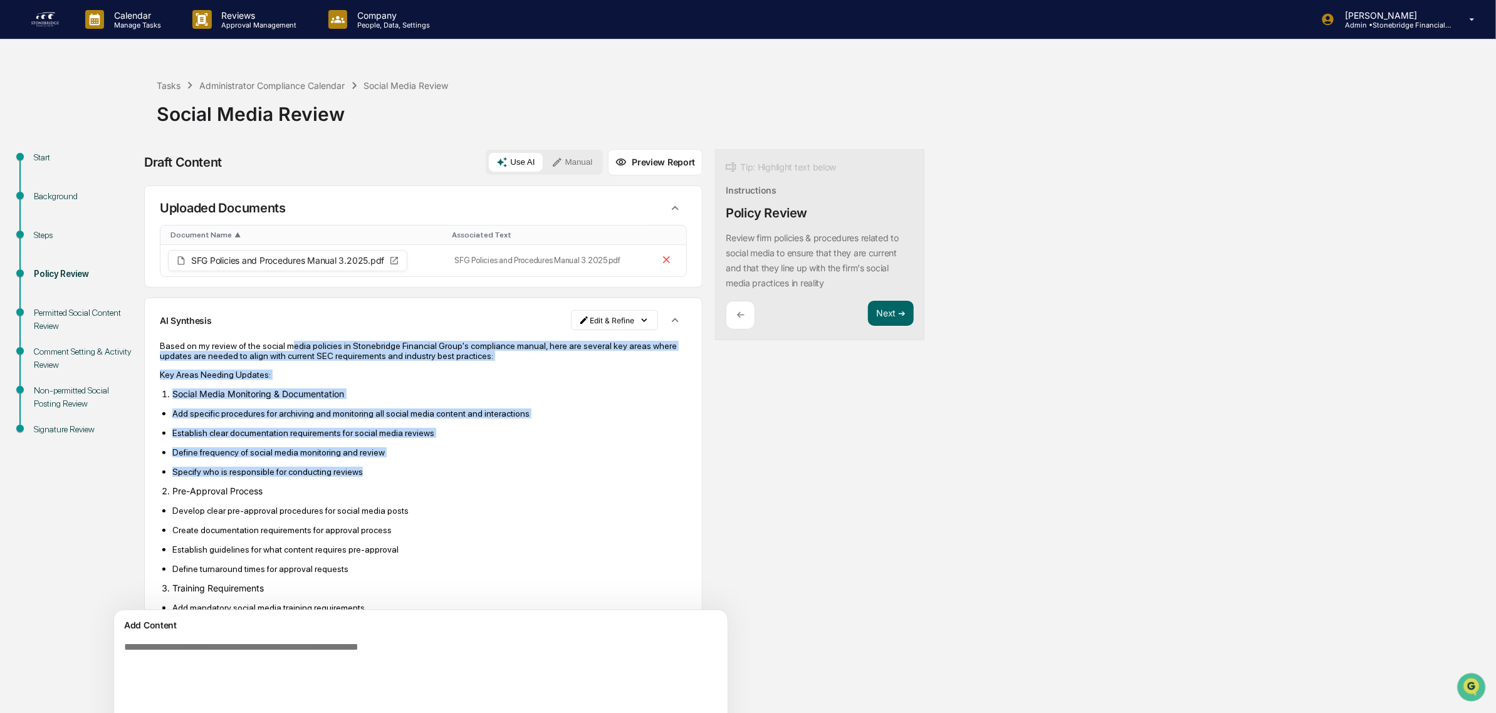
drag, startPoint x: 374, startPoint y: 477, endPoint x: 286, endPoint y: 351, distance: 154.3
click at [286, 351] on p "Based on my review of the social media policies in Stonebridge Financial Group'…" at bounding box center [423, 351] width 527 height 20
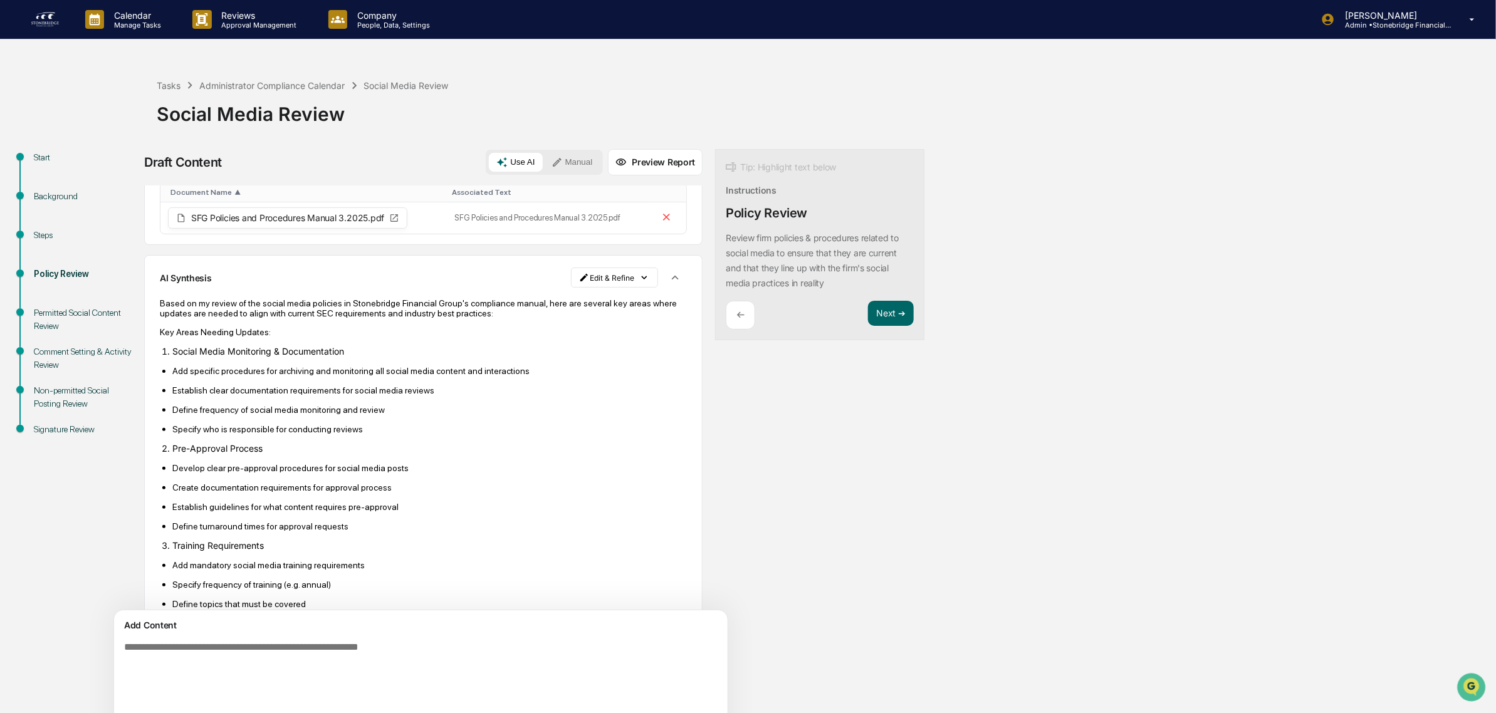
scroll to position [78, 0]
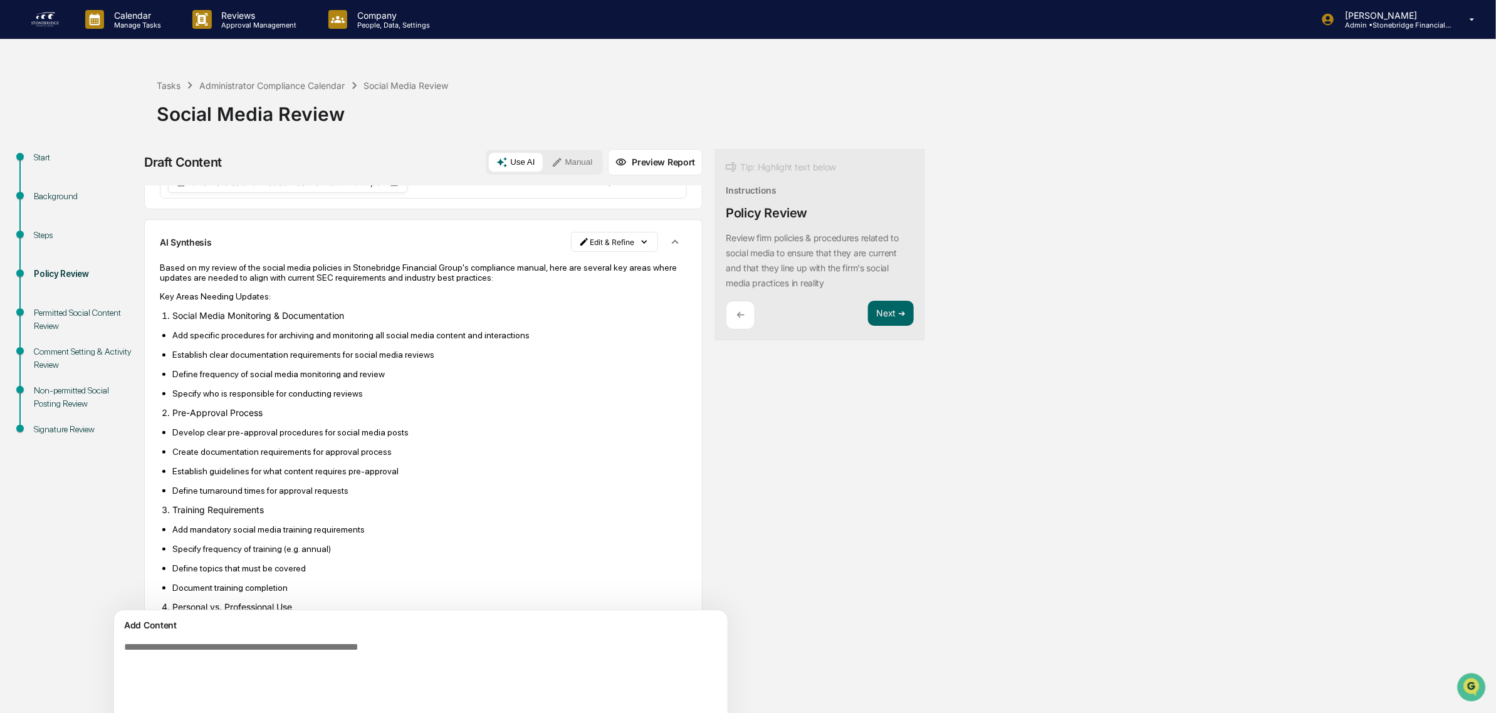
click at [238, 379] on p "Define frequency of social media monitoring and review" at bounding box center [429, 374] width 514 height 10
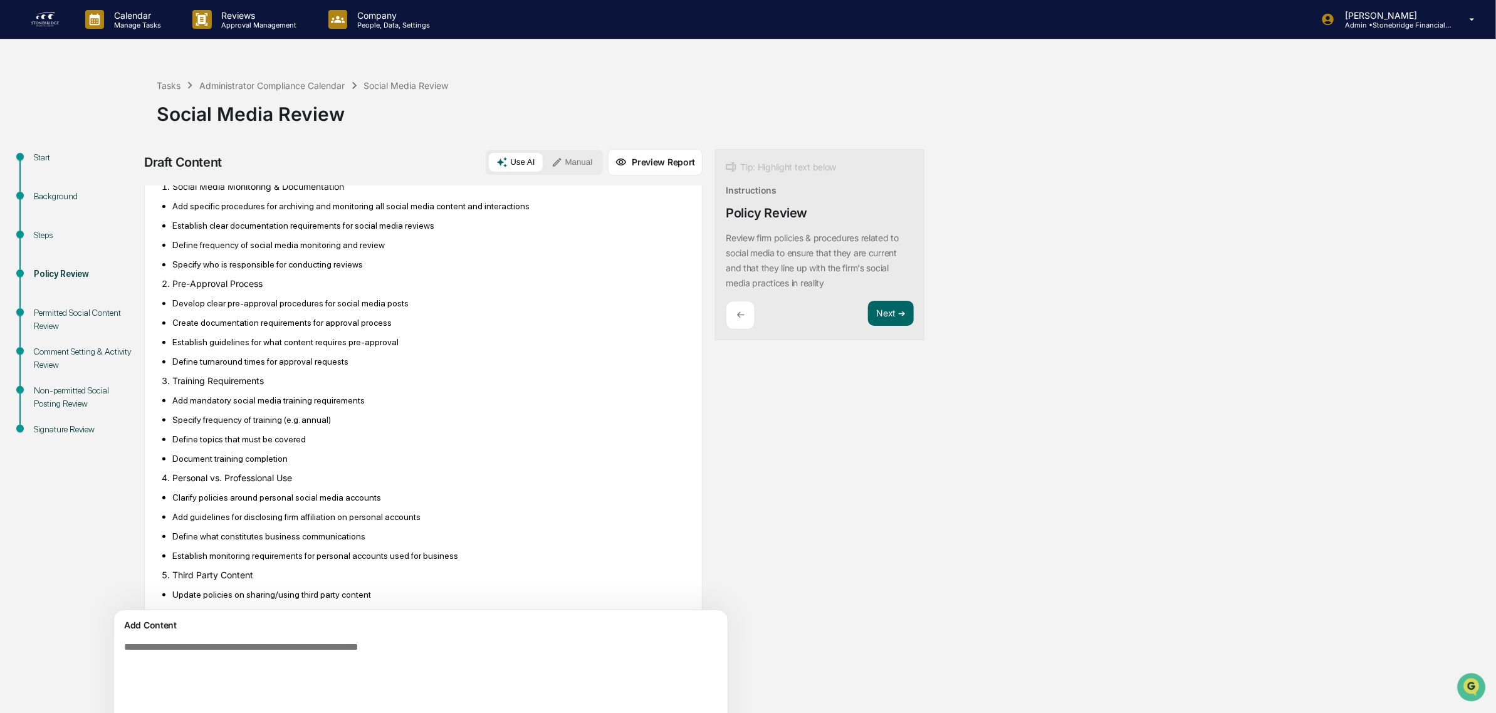
scroll to position [235, 0]
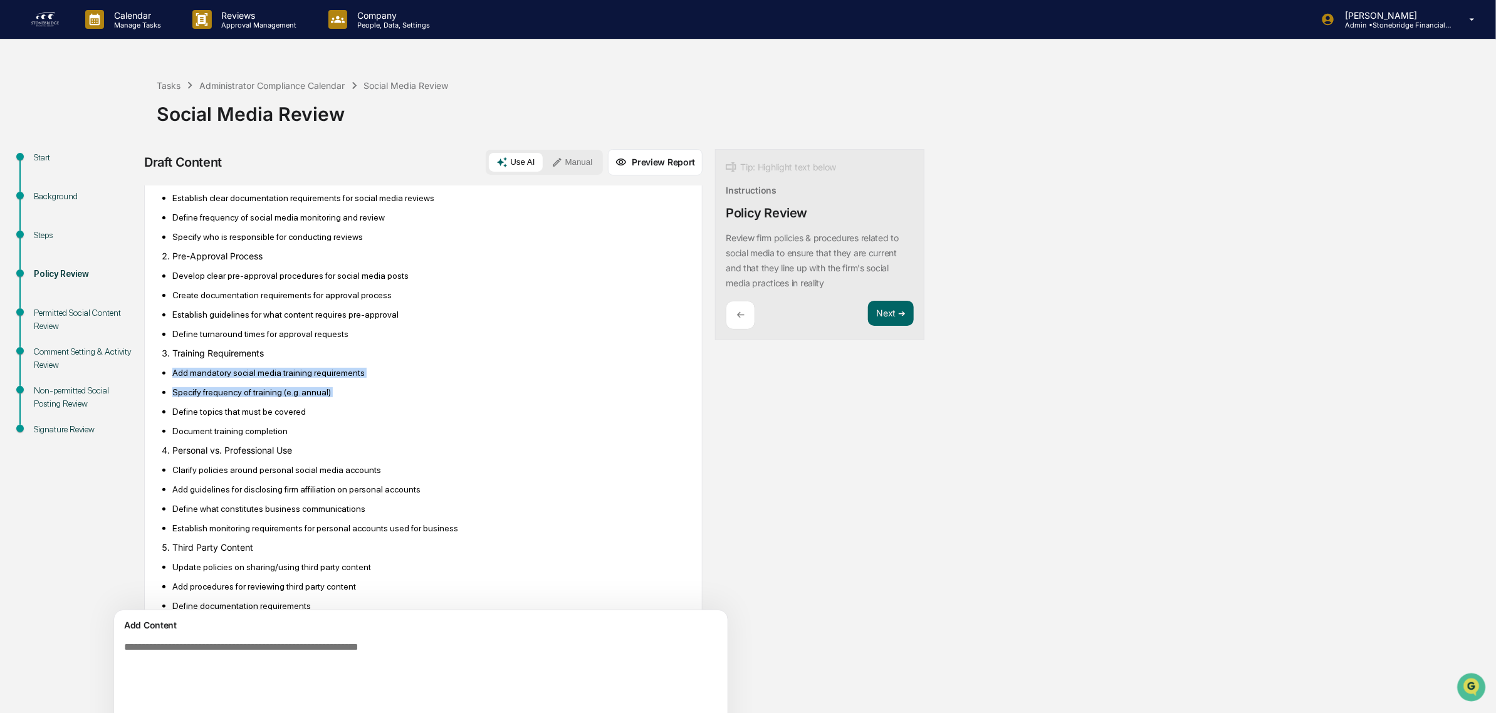
drag, startPoint x: 236, startPoint y: 373, endPoint x: 259, endPoint y: 412, distance: 45.2
click at [259, 412] on ul "Add mandatory social media training requirements Specify frequency of training …" at bounding box center [423, 401] width 527 height 69
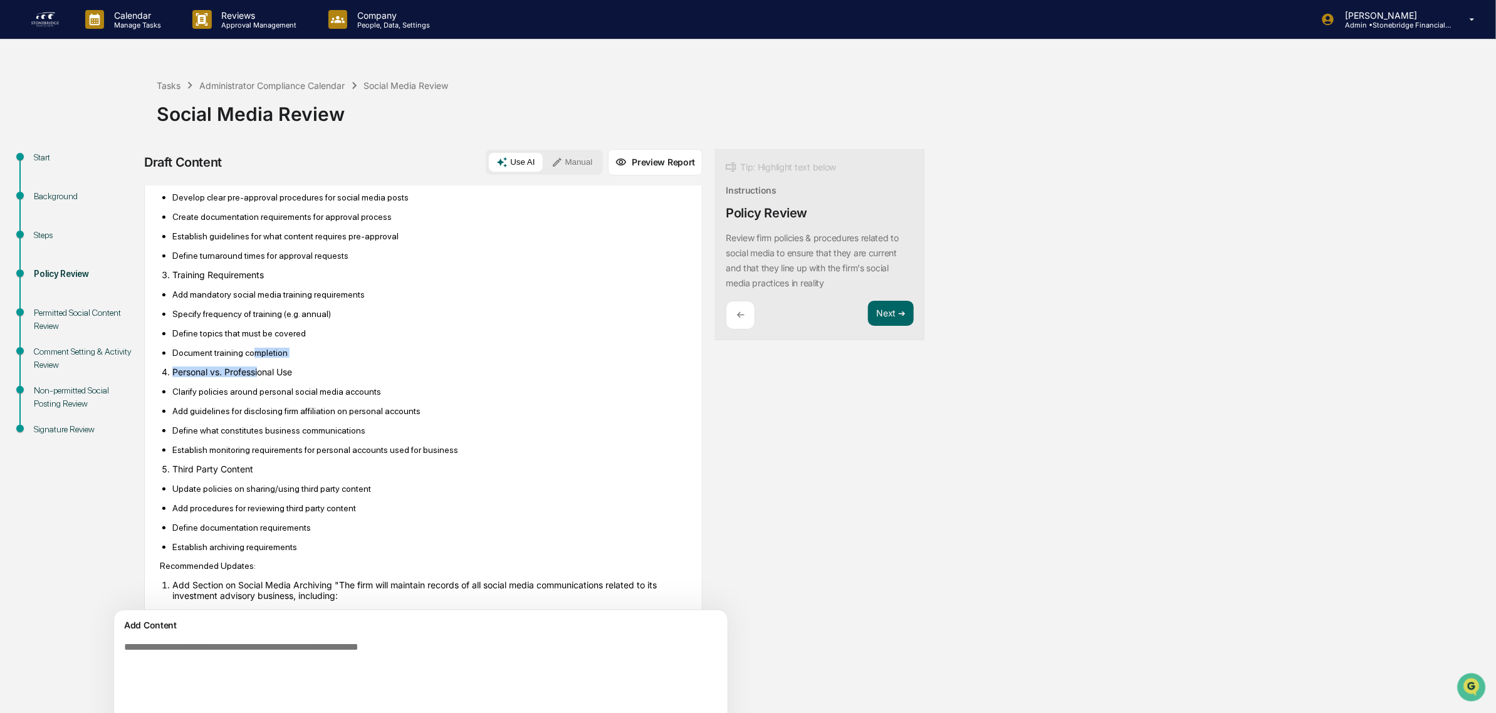
drag, startPoint x: 260, startPoint y: 377, endPoint x: 249, endPoint y: 362, distance: 18.8
click at [248, 358] on p "Document training completion" at bounding box center [429, 353] width 514 height 10
drag, startPoint x: 239, startPoint y: 364, endPoint x: 245, endPoint y: 397, distance: 33.1
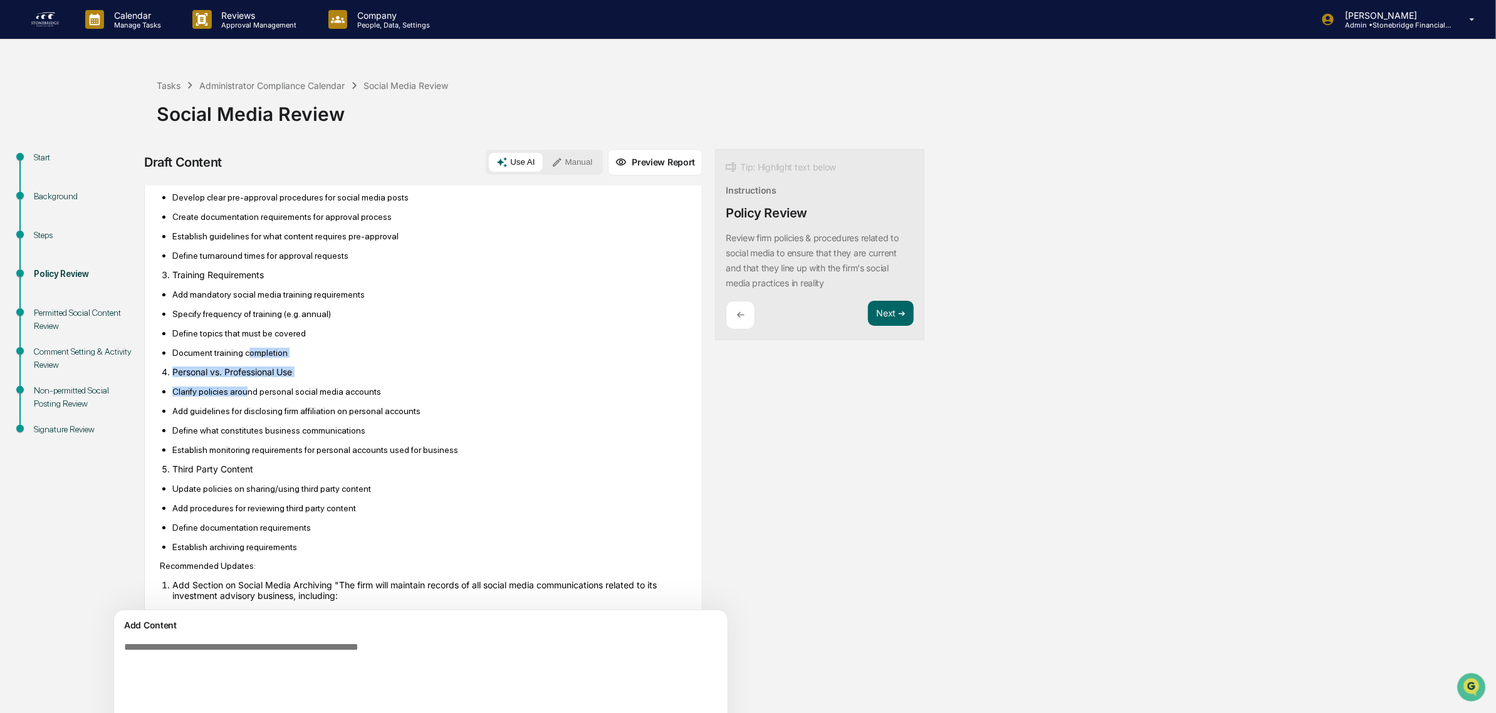
click at [245, 397] on p "Clarify policies around personal social media accounts" at bounding box center [429, 392] width 514 height 10
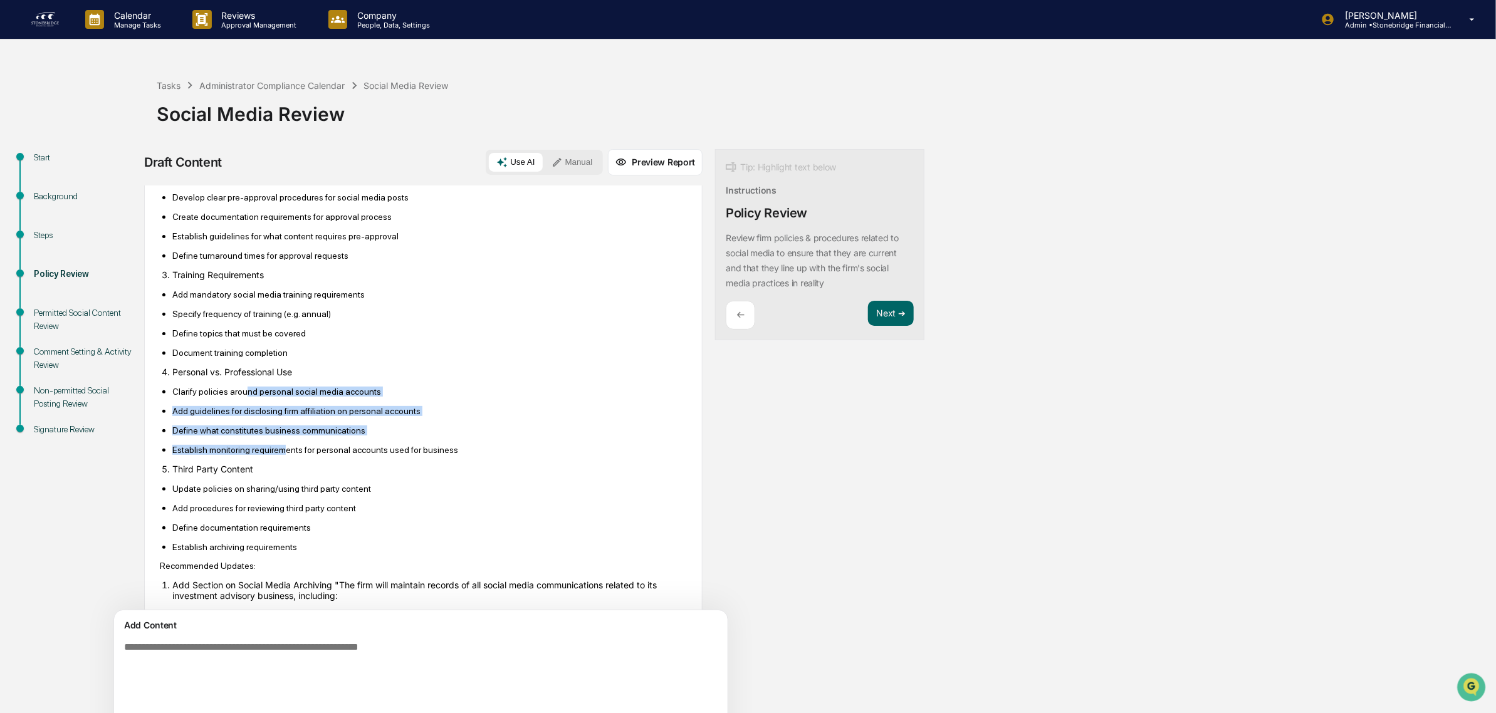
drag, startPoint x: 245, startPoint y: 397, endPoint x: 283, endPoint y: 464, distance: 77.4
click at [283, 455] on ul "Clarify policies around personal social media accounts Add guidelines for discl…" at bounding box center [423, 420] width 527 height 69
click at [283, 455] on p "Establish monitoring requirements for personal accounts used for business" at bounding box center [429, 450] width 514 height 10
drag, startPoint x: 283, startPoint y: 464, endPoint x: 231, endPoint y: 415, distance: 71.4
click at [232, 417] on ul "Clarify policies around personal social media accounts Add guidelines for discl…" at bounding box center [423, 420] width 527 height 69
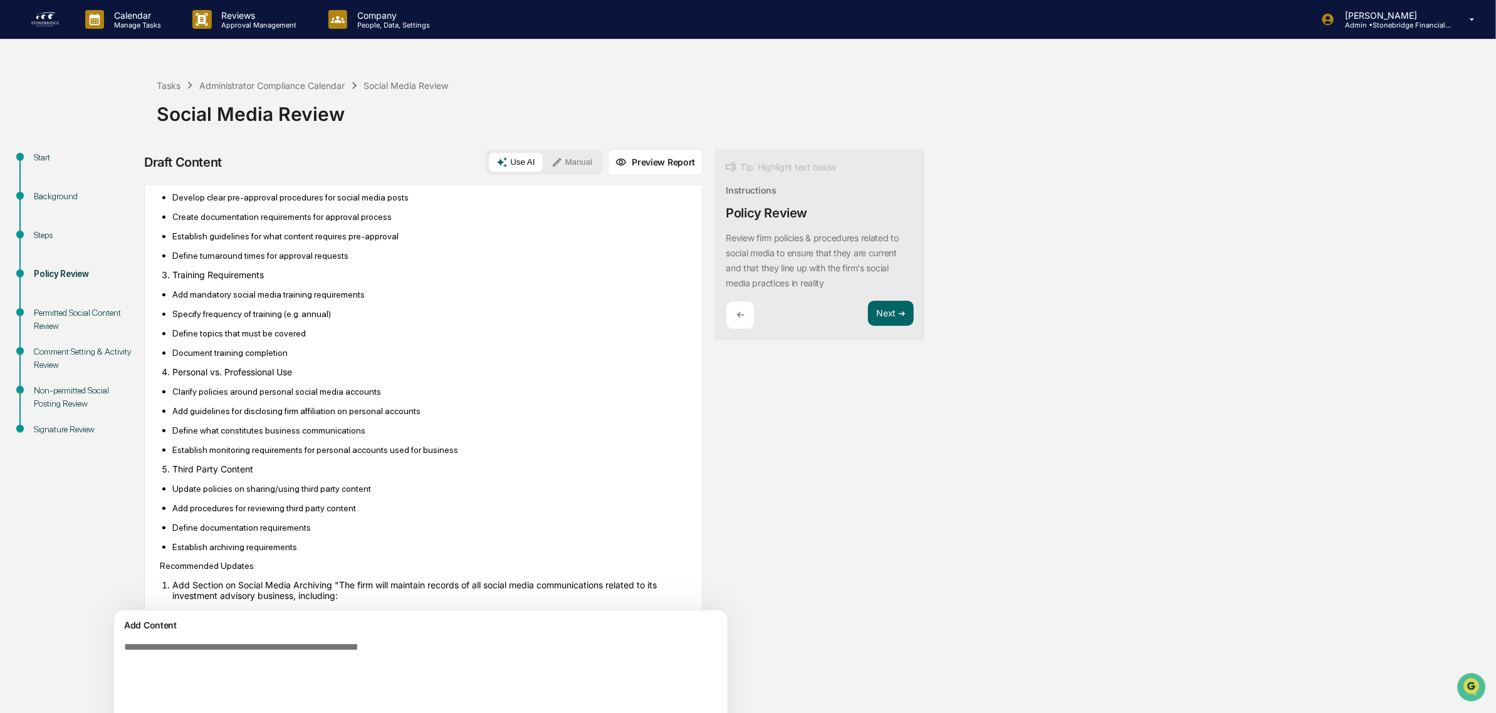
click at [229, 414] on ul "Clarify policies around personal social media accounts Add guidelines for discl…" at bounding box center [423, 420] width 527 height 69
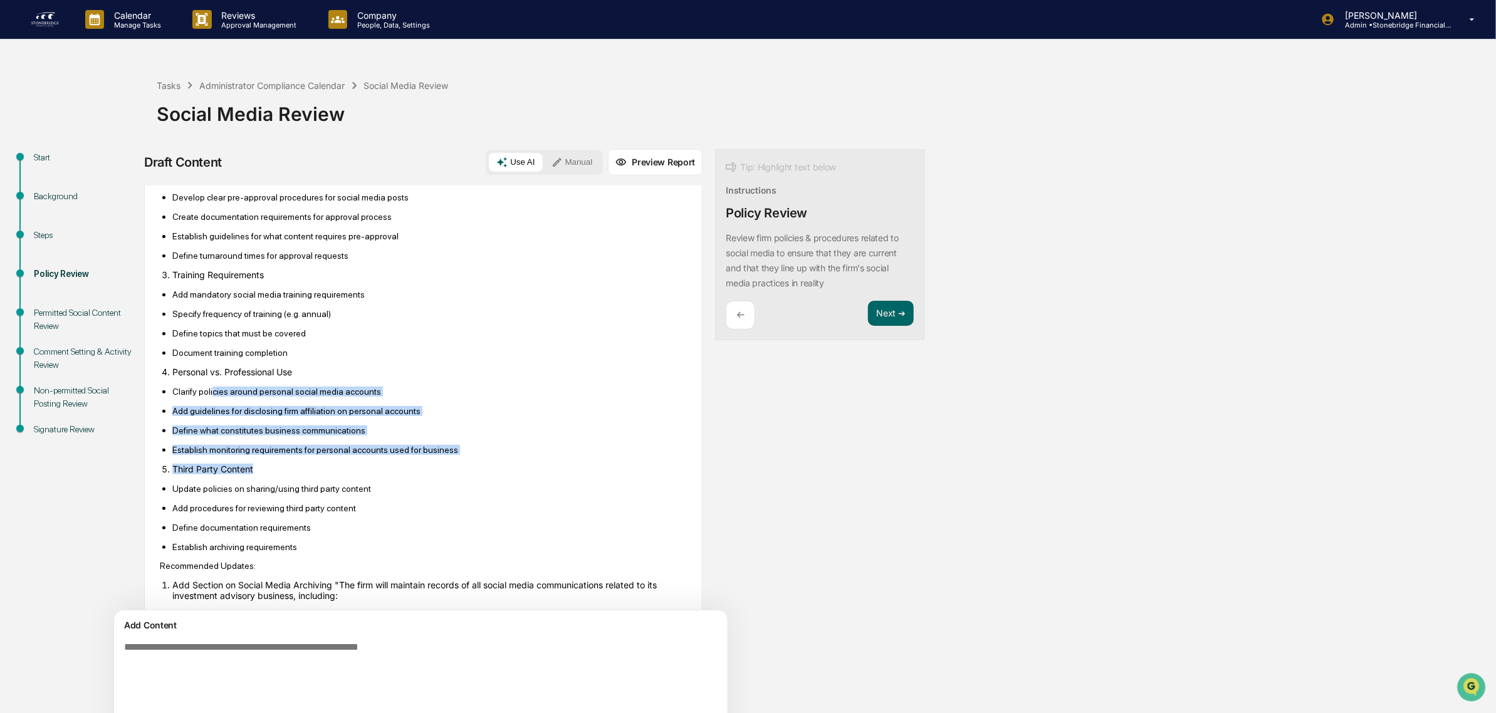
drag, startPoint x: 211, startPoint y: 401, endPoint x: 373, endPoint y: 477, distance: 179.1
click at [373, 474] on li "Third Party Content" at bounding box center [429, 469] width 514 height 11
drag, startPoint x: 373, startPoint y: 477, endPoint x: 173, endPoint y: 412, distance: 210.8
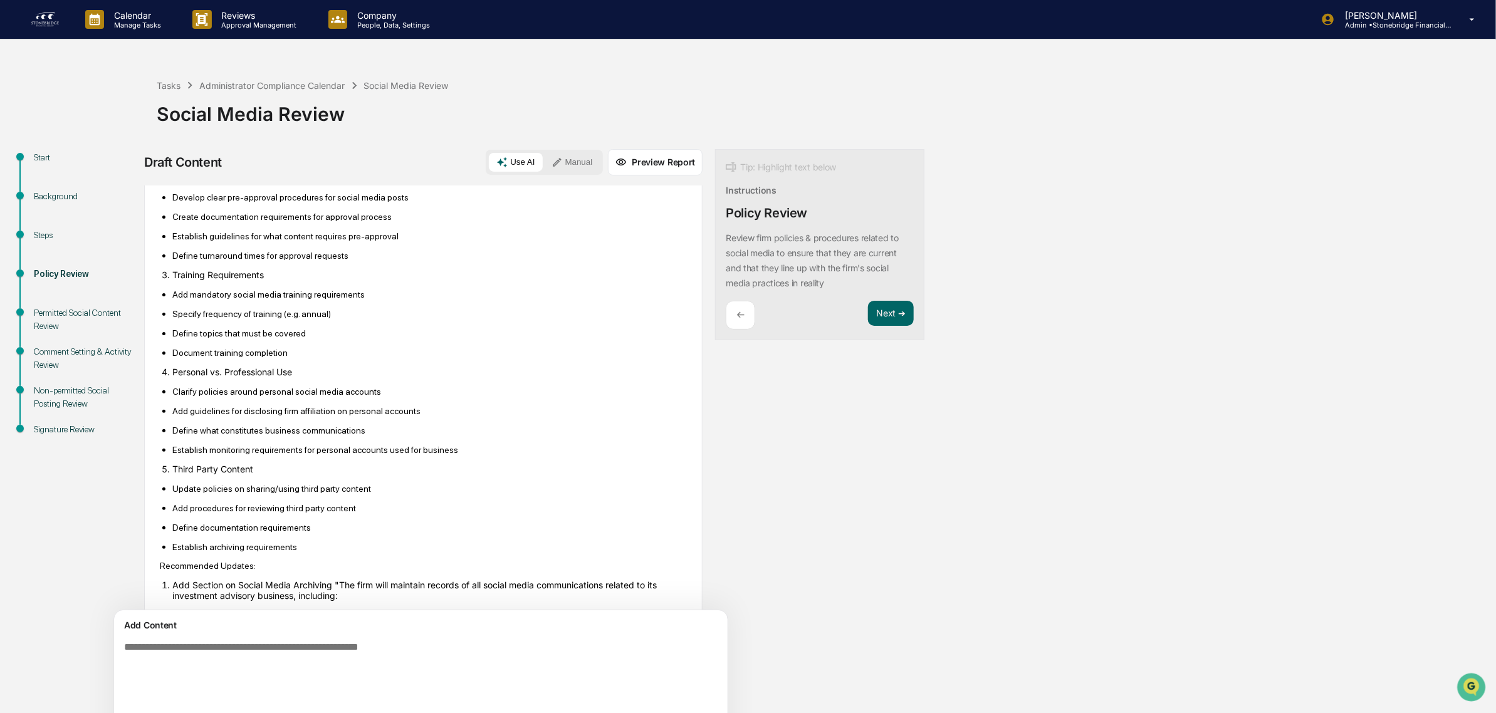
click at [173, 412] on ul "Clarify policies around personal social media accounts Add guidelines for discl…" at bounding box center [423, 420] width 527 height 69
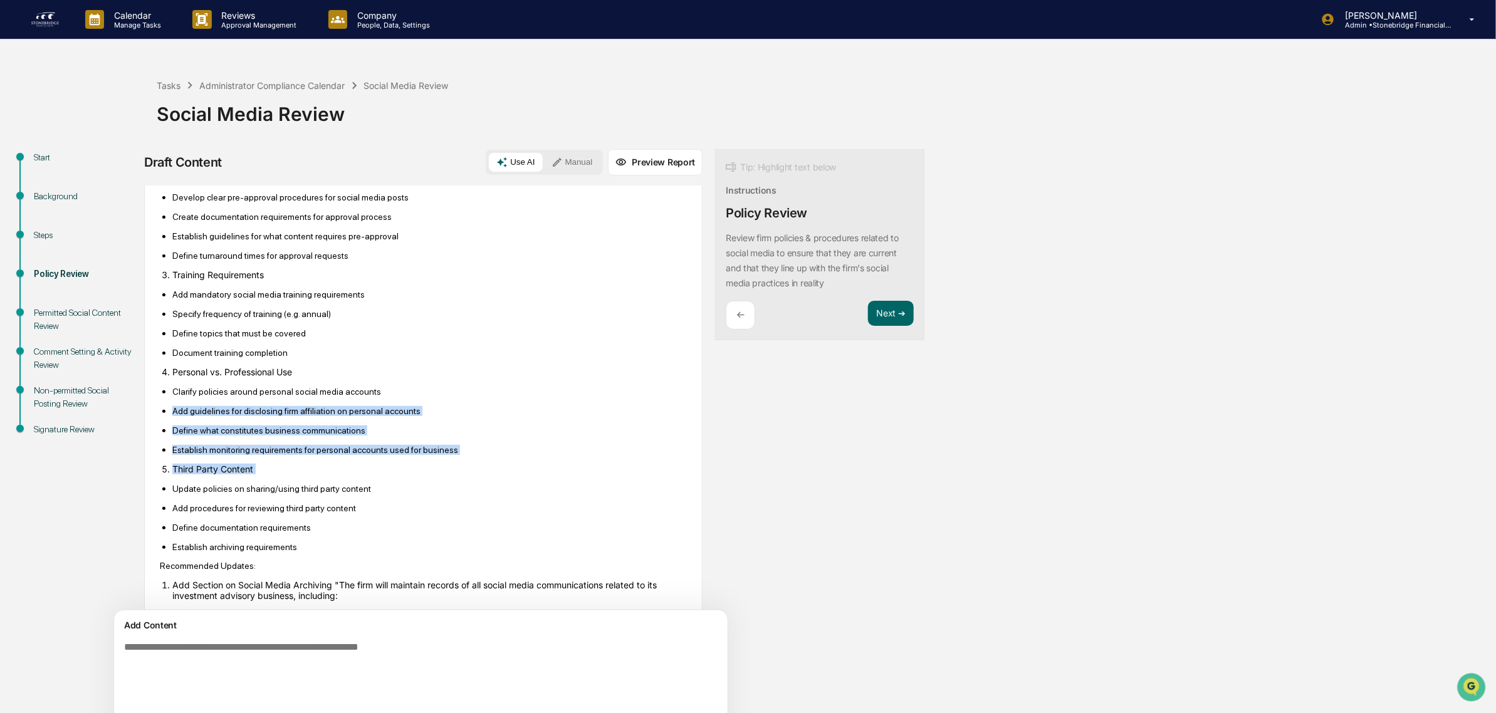
drag, startPoint x: 173, startPoint y: 412, endPoint x: 321, endPoint y: 479, distance: 162.6
click at [321, 474] on li "Third Party Content" at bounding box center [429, 469] width 514 height 11
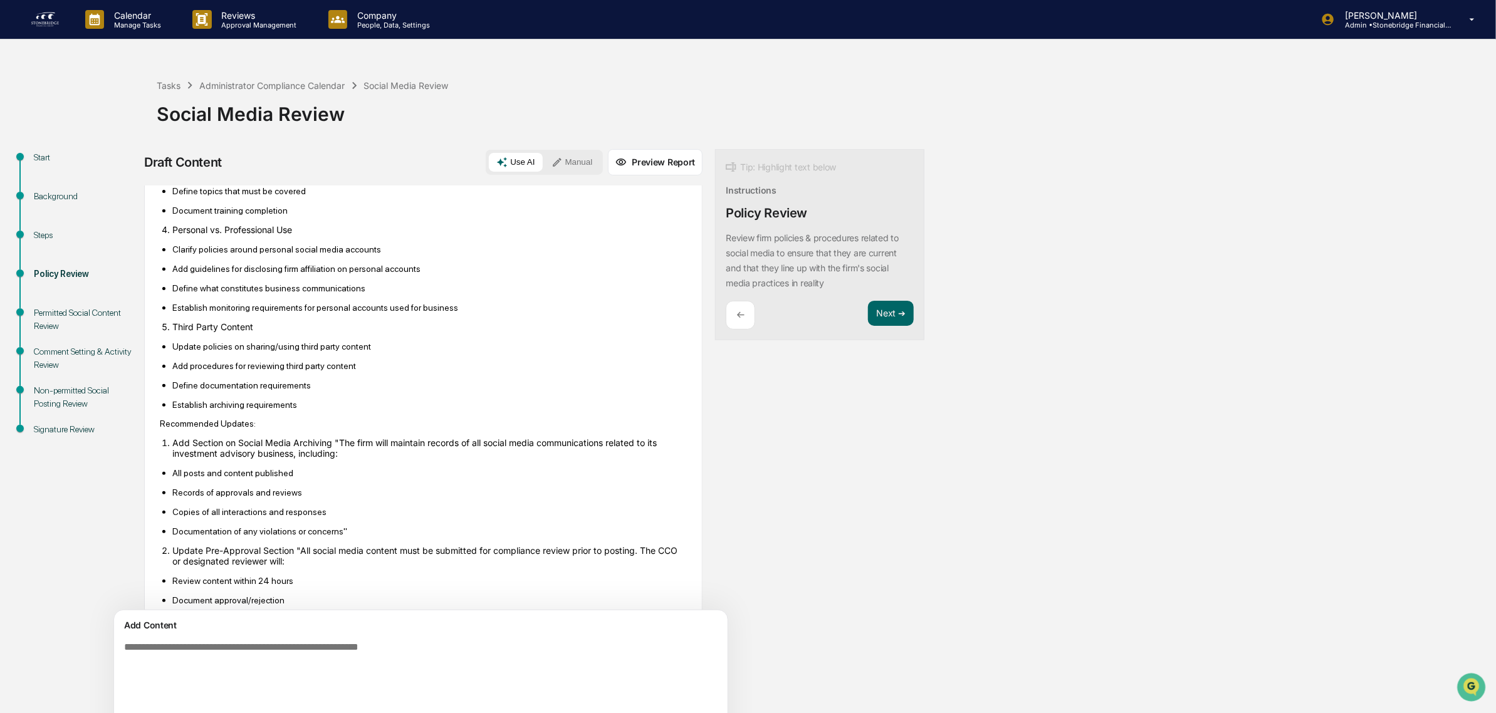
scroll to position [470, 0]
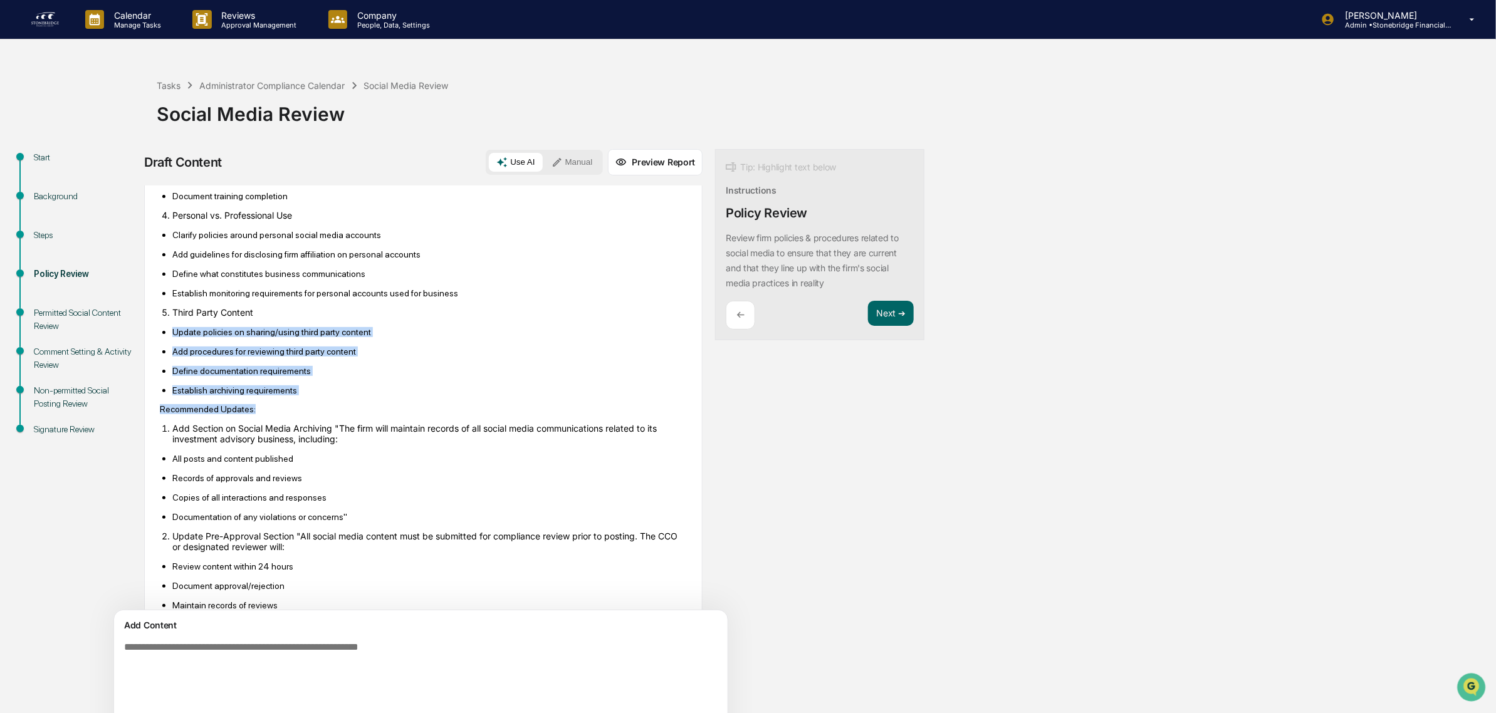
drag, startPoint x: 279, startPoint y: 356, endPoint x: 335, endPoint y: 424, distance: 88.6
click at [335, 424] on div "Based on my review of the social media policies in Stonebridge Financial Group'…" at bounding box center [423, 614] width 527 height 1486
click at [335, 414] on p "Recommended Updates:" at bounding box center [423, 409] width 527 height 10
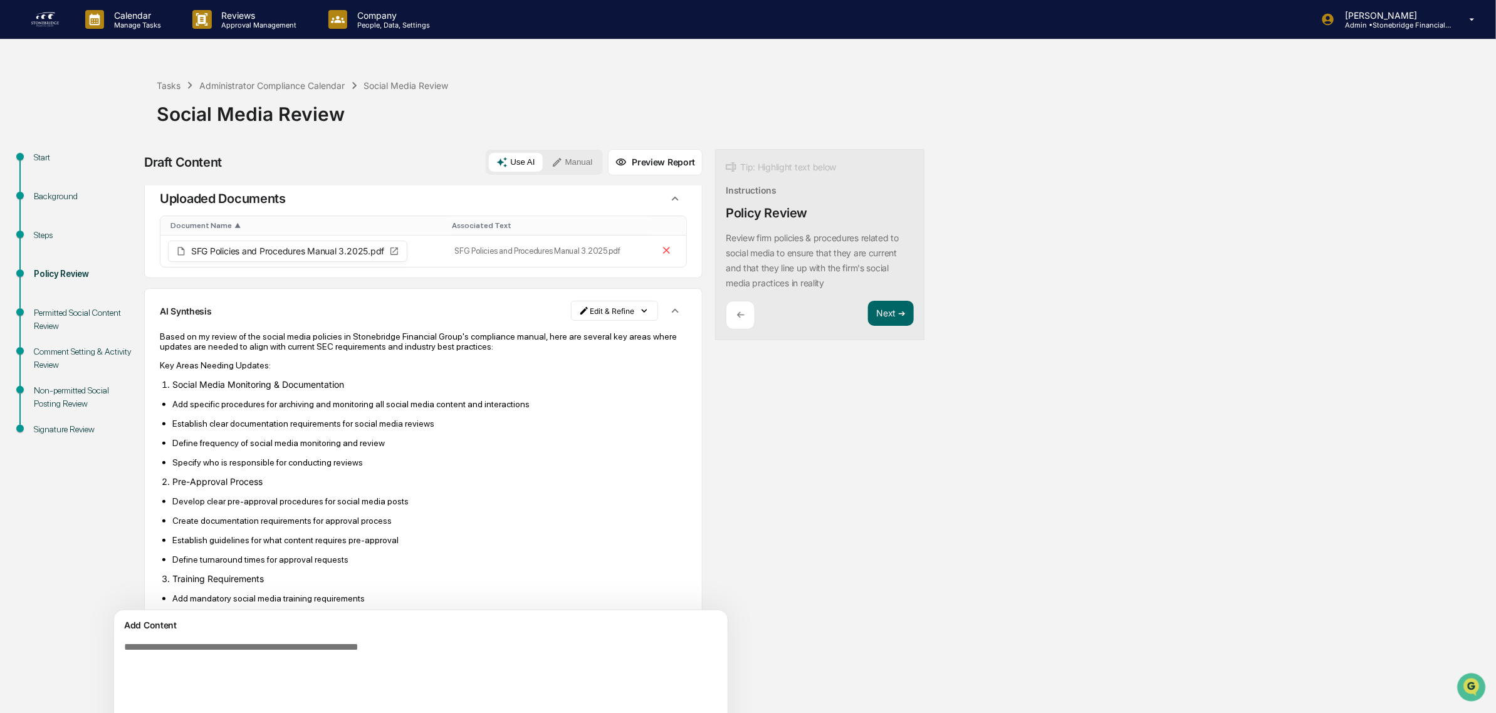
scroll to position [0, 0]
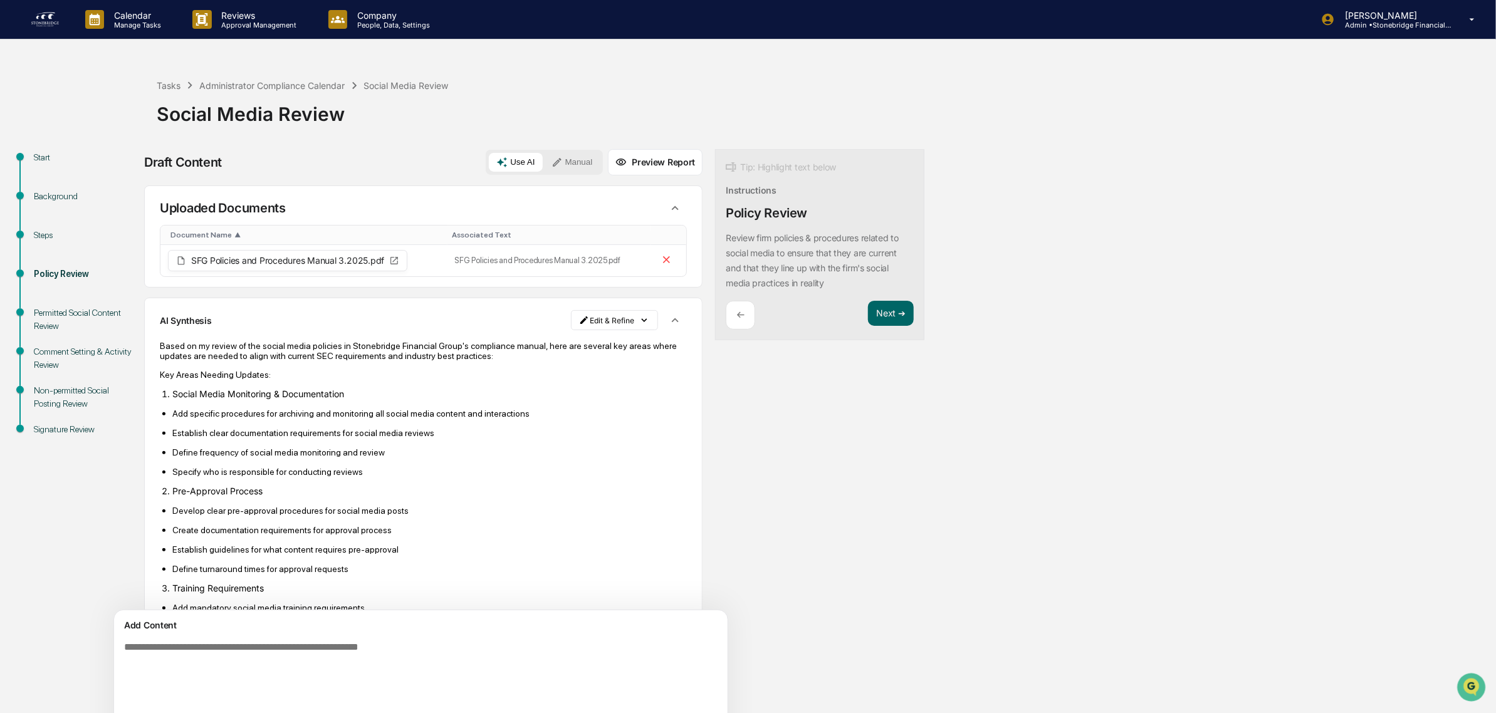
click at [668, 323] on icon "button" at bounding box center [675, 320] width 14 height 14
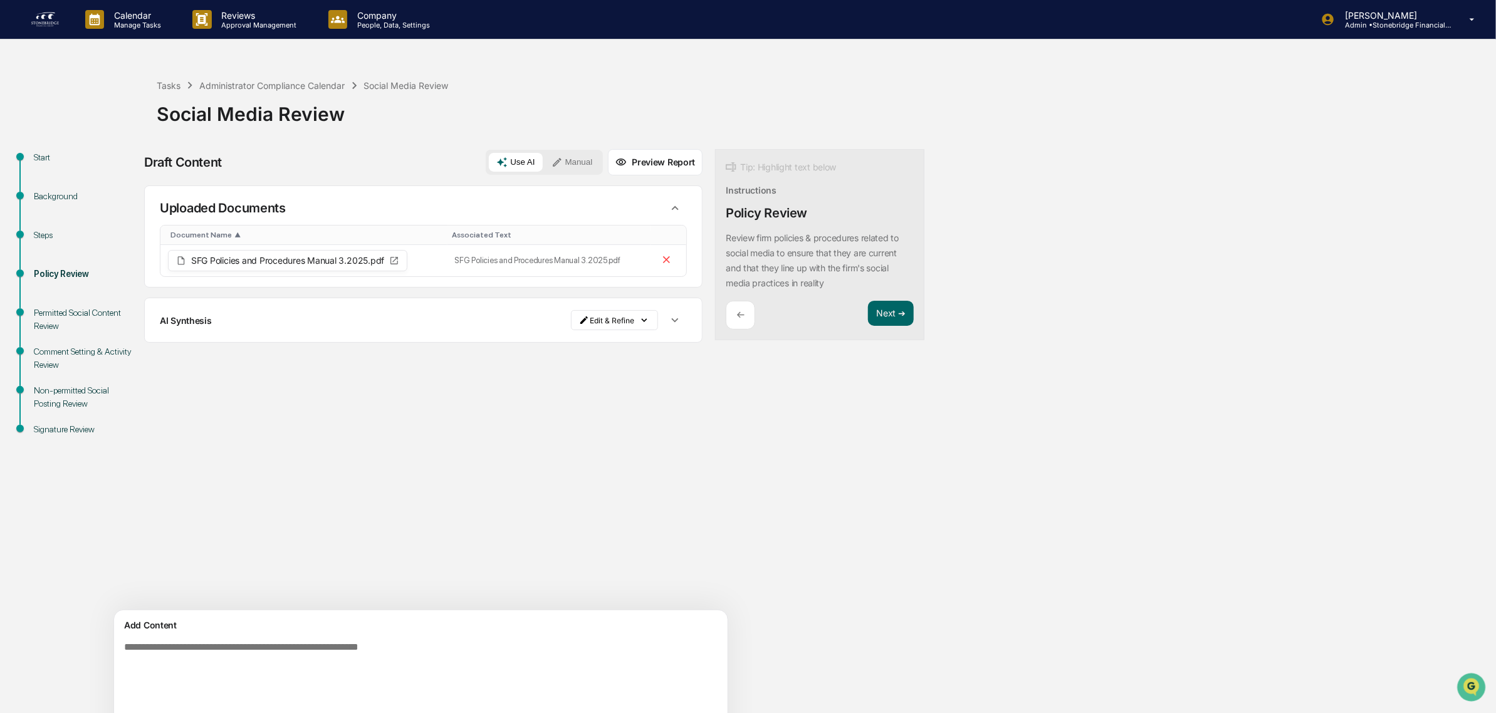
click at [668, 321] on icon "button" at bounding box center [675, 320] width 14 height 14
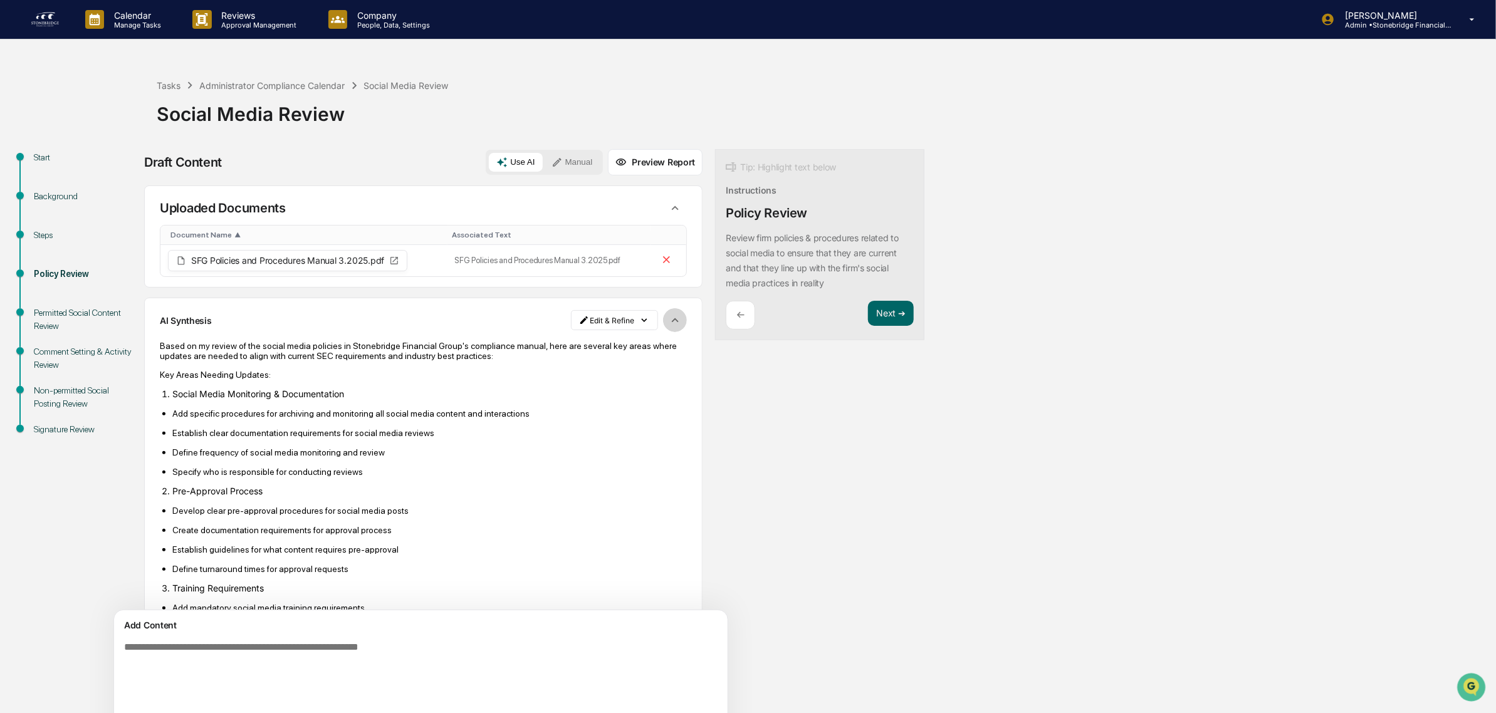
click at [668, 323] on icon "button" at bounding box center [675, 320] width 14 height 14
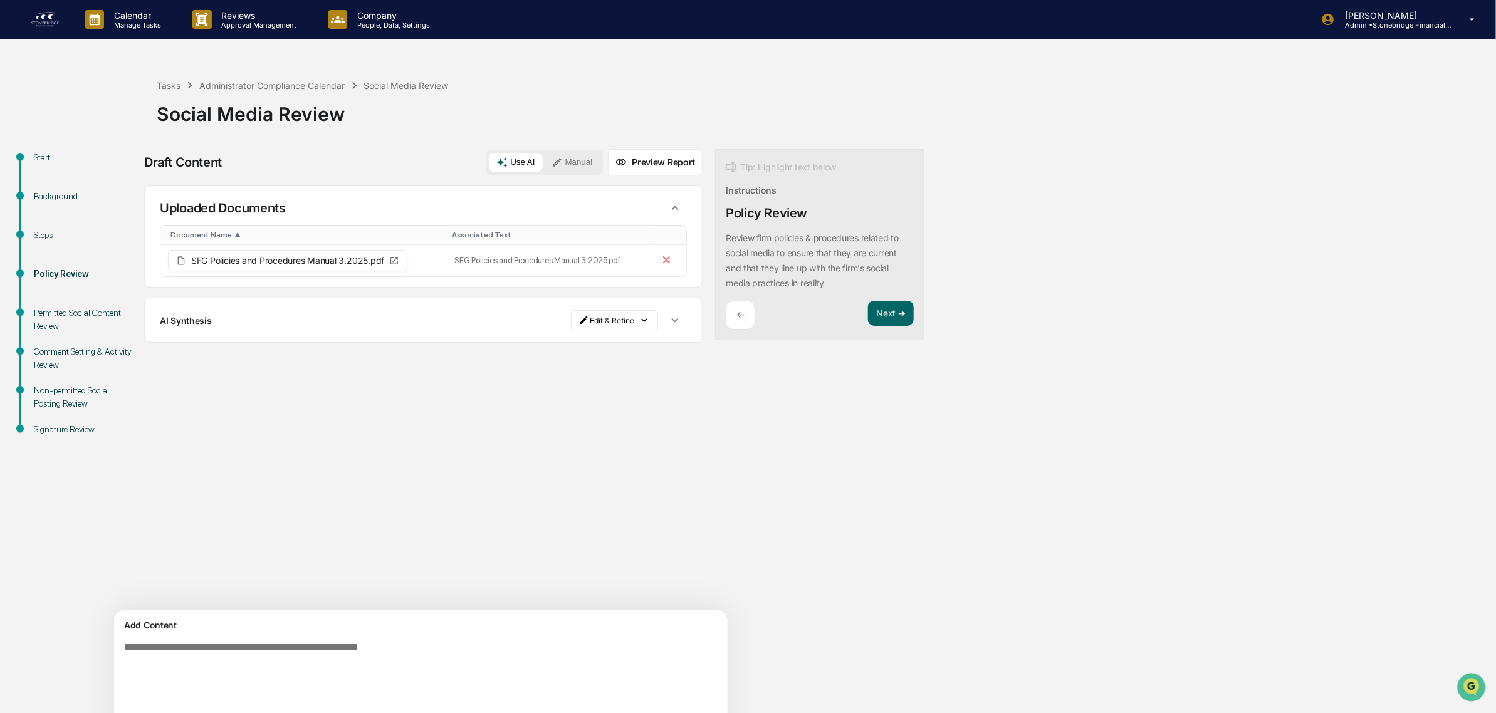
click at [668, 323] on icon "button" at bounding box center [675, 320] width 14 height 14
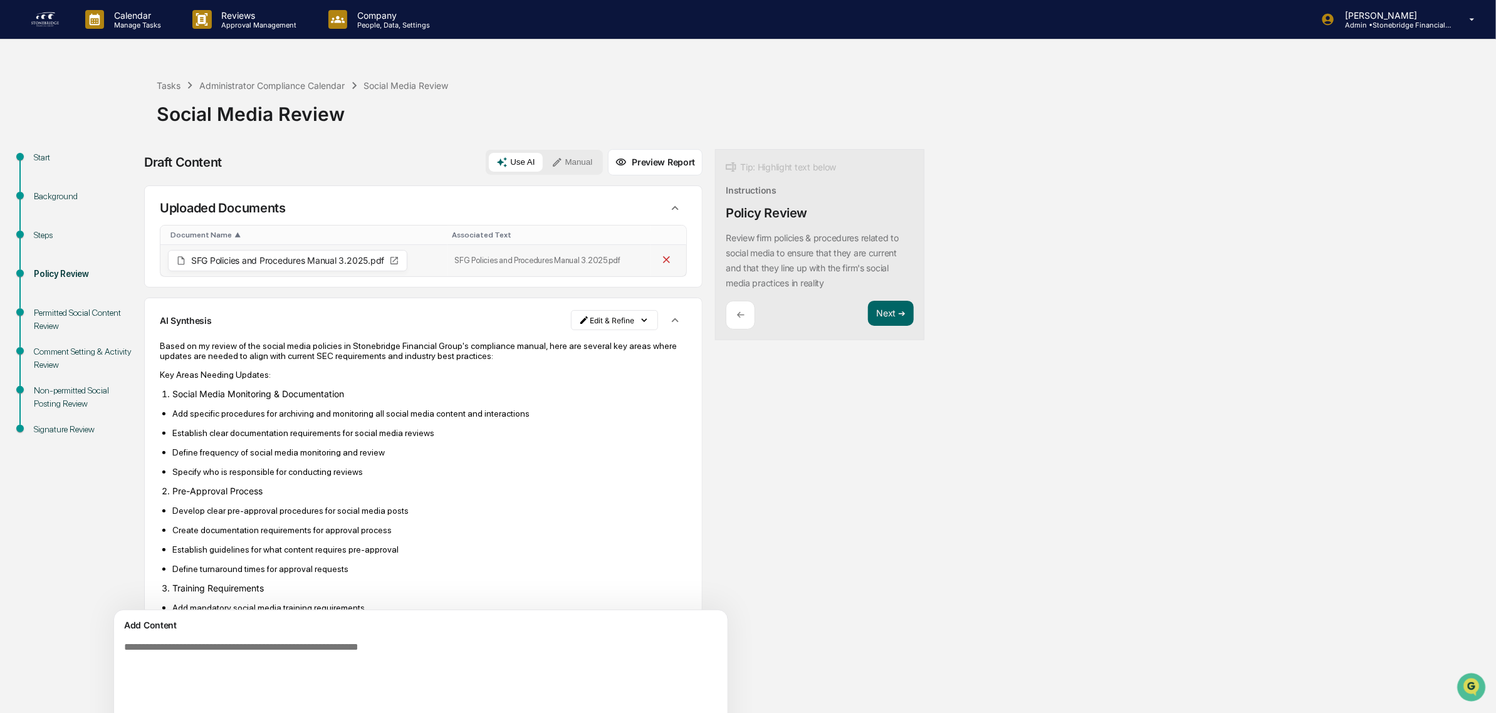
click at [660, 261] on icon at bounding box center [666, 260] width 12 height 12
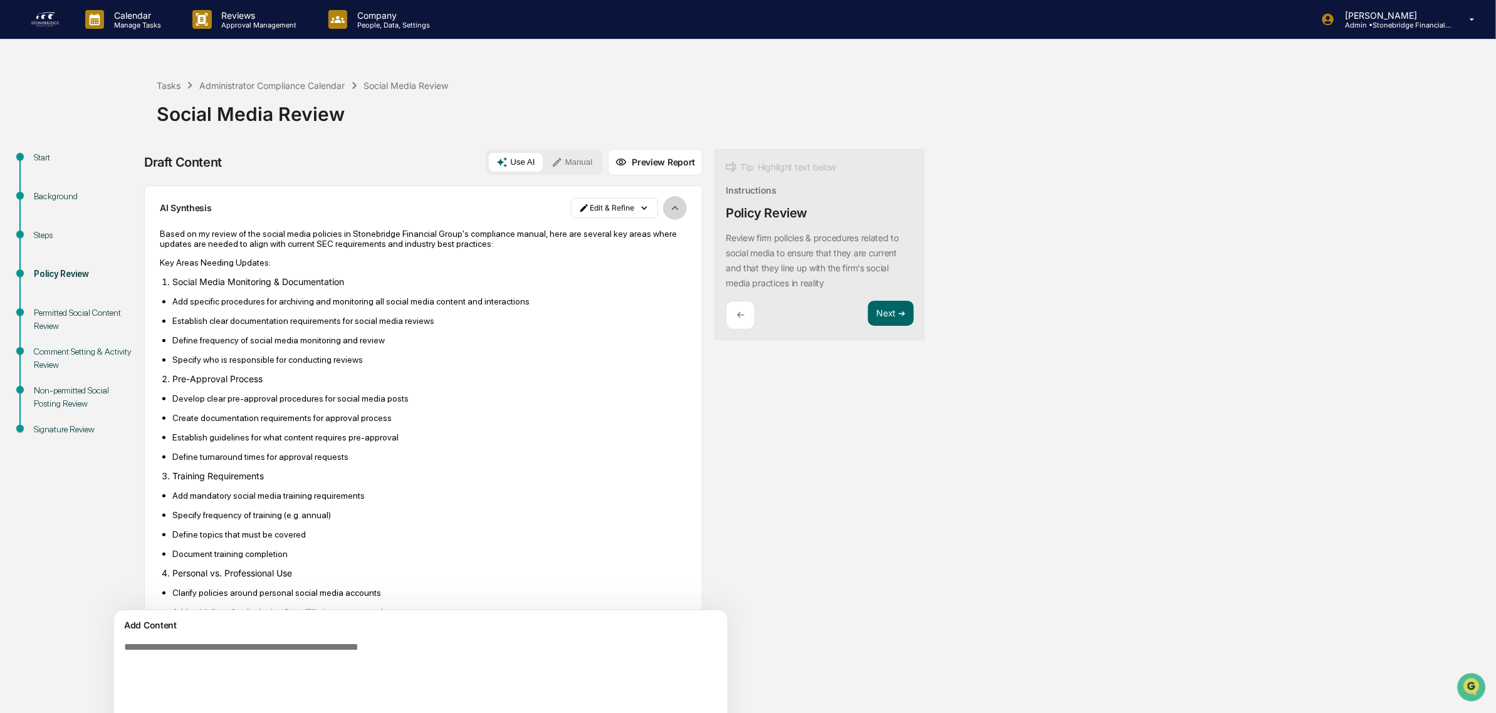
click at [668, 204] on icon "button" at bounding box center [675, 208] width 14 height 14
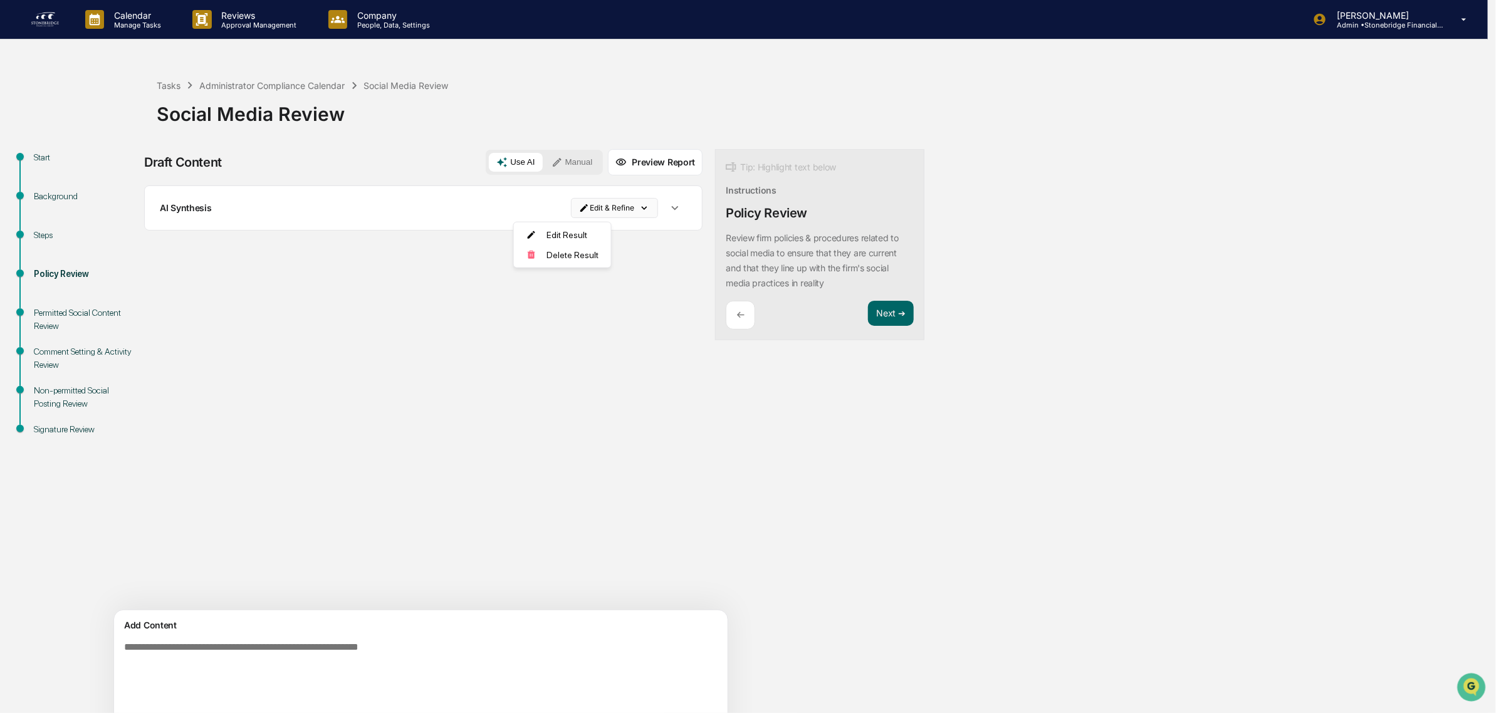
click at [581, 209] on html "Calendar Manage Tasks Reviews Approval Management Company People, Data, Setting…" at bounding box center [748, 356] width 1496 height 713
click at [546, 261] on div "Delete Result" at bounding box center [558, 255] width 92 height 20
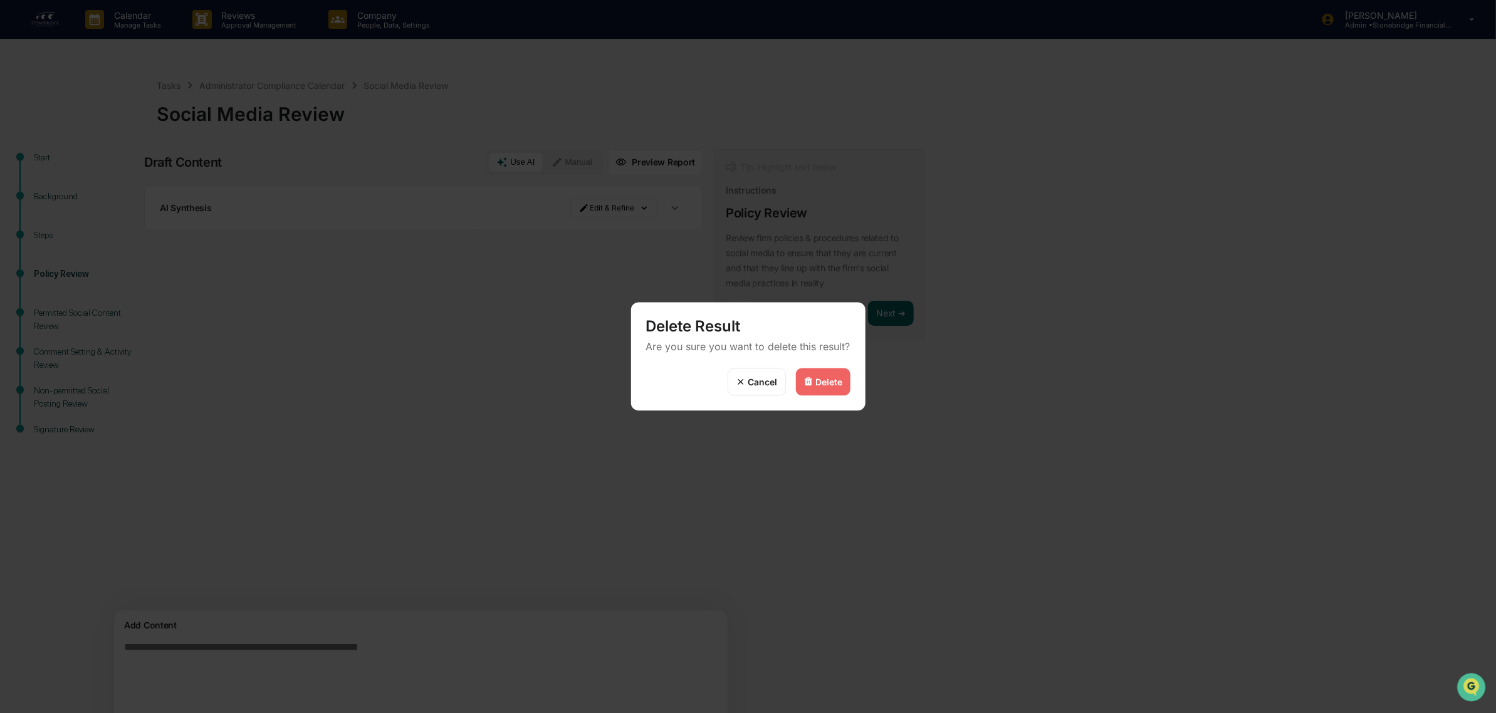
click at [838, 388] on div "Delete" at bounding box center [823, 382] width 55 height 28
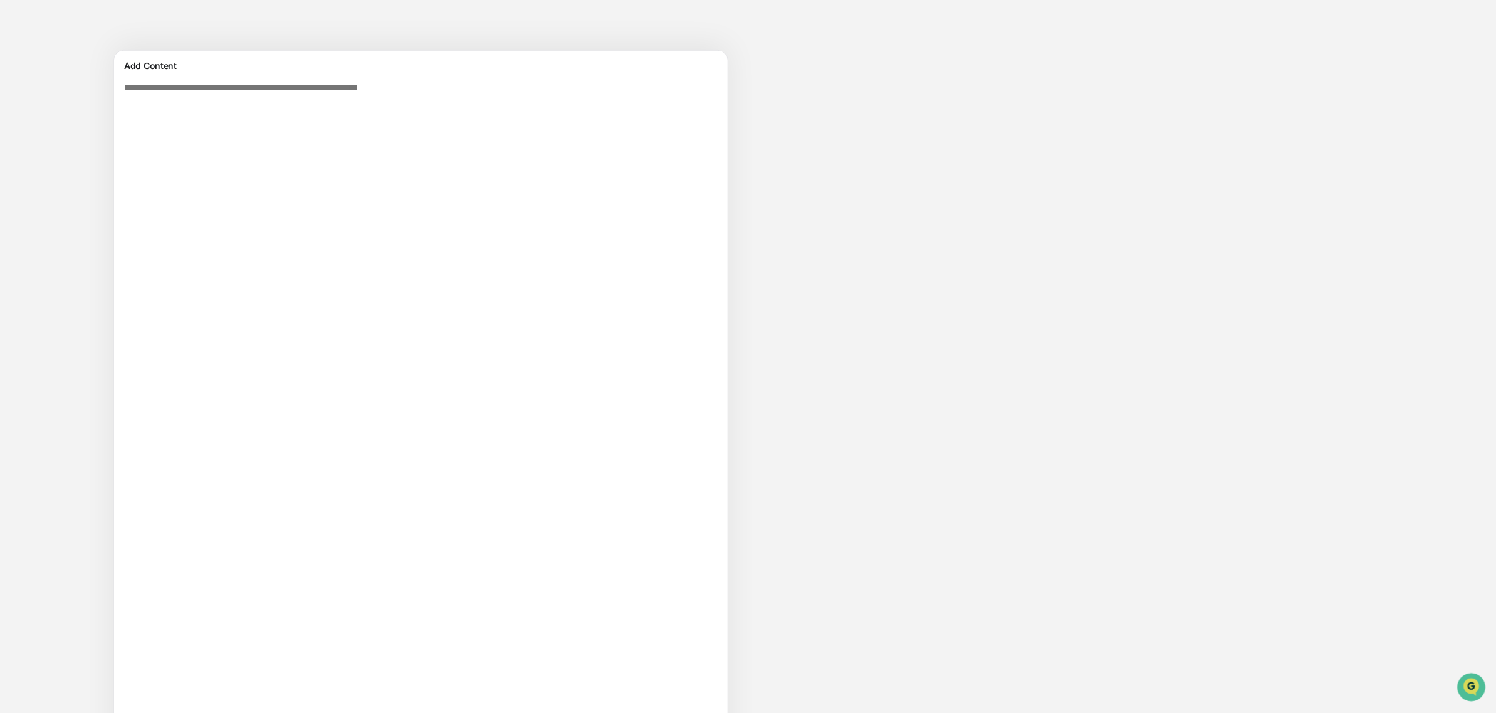
scroll to position [760, 0]
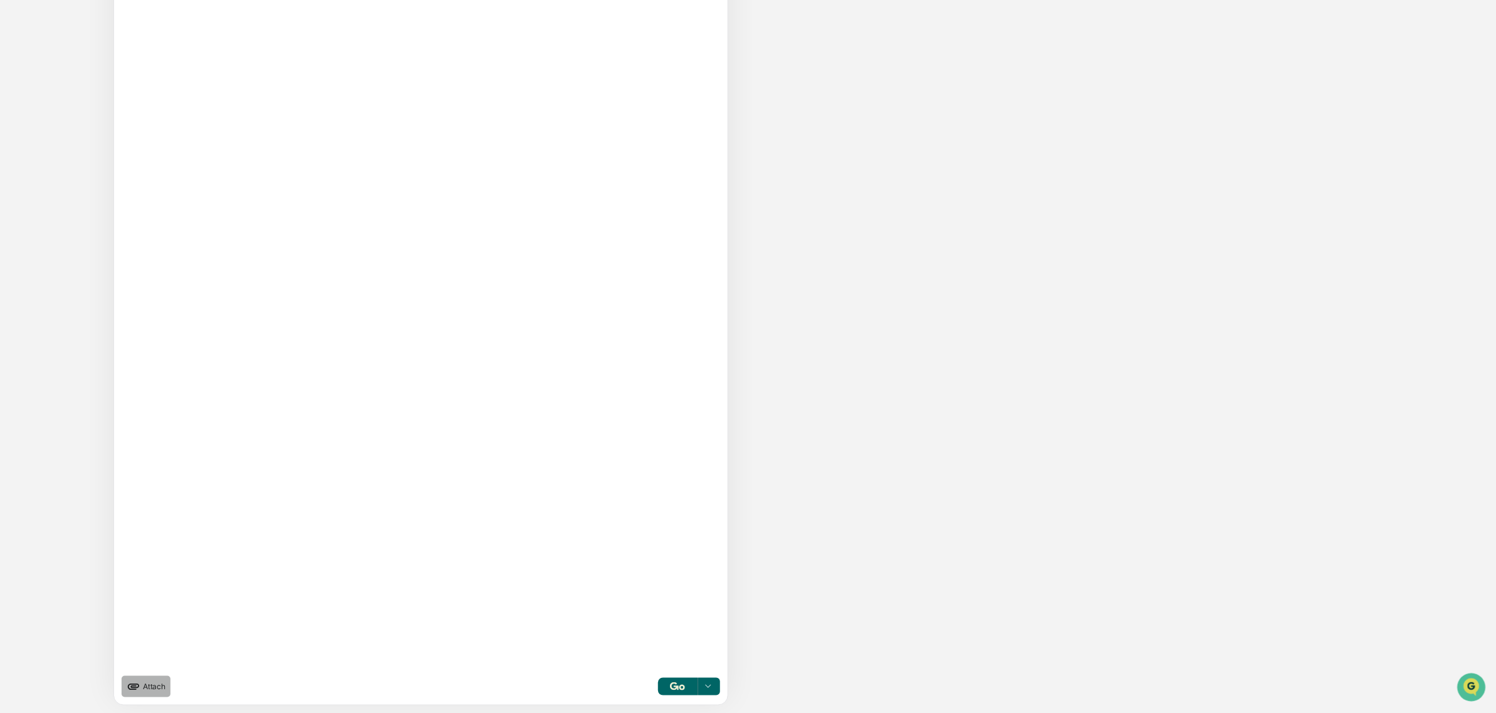
click at [160, 687] on span "Attach" at bounding box center [154, 686] width 23 height 9
click at [702, 690] on icon at bounding box center [707, 687] width 10 height 10
click at [657, 684] on button "button" at bounding box center [677, 687] width 40 height 18
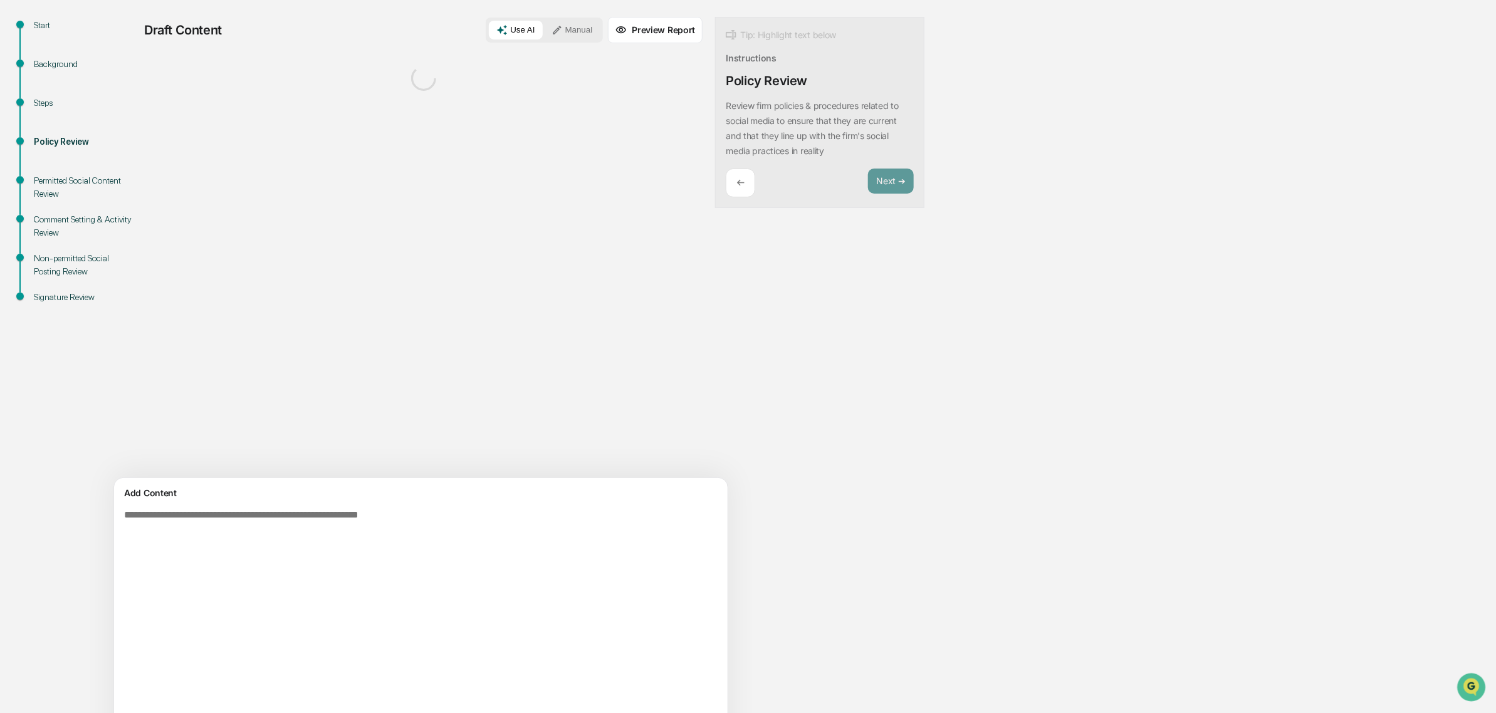
scroll to position [0, 0]
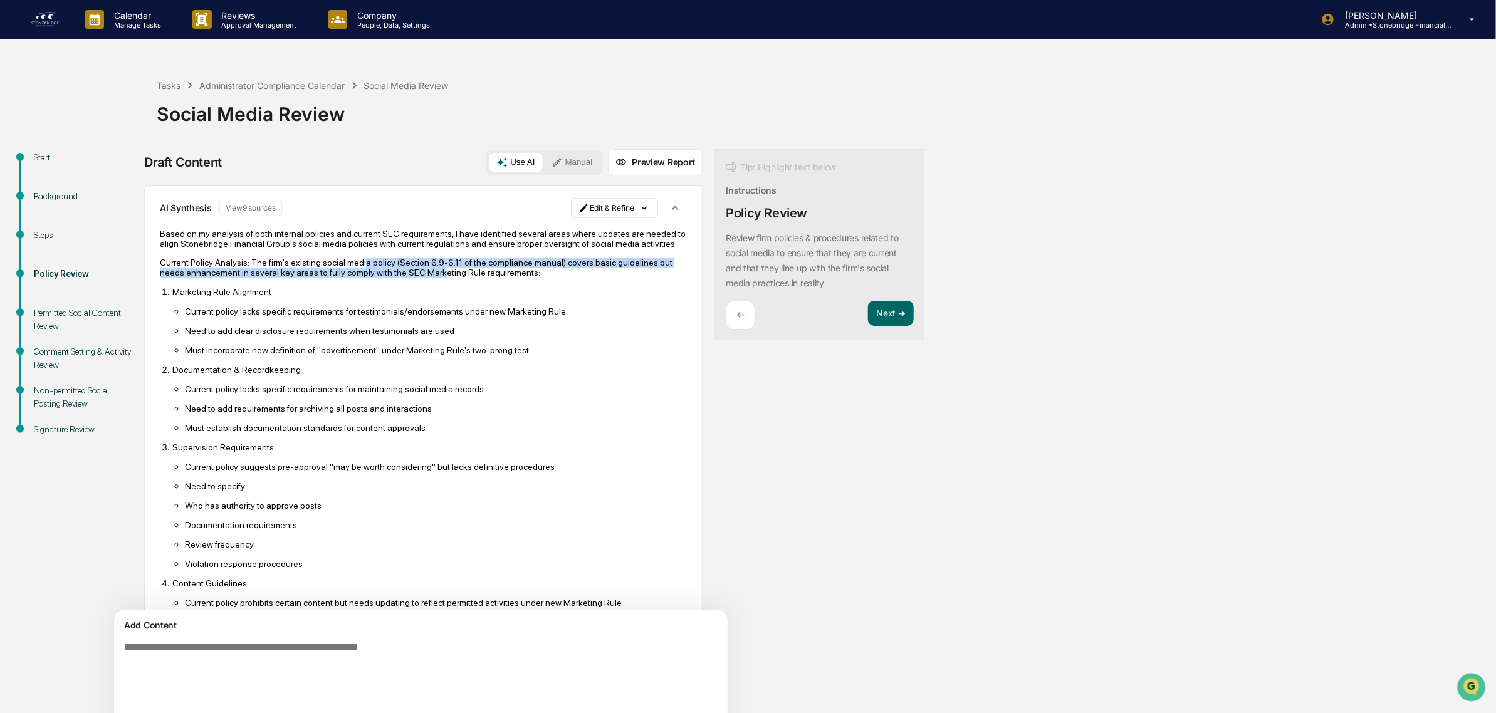
drag, startPoint x: 357, startPoint y: 268, endPoint x: 482, endPoint y: 286, distance: 126.7
click at [482, 278] on p "Current Policy Analysis: The firm's existing social media policy (Section 6.9-6…" at bounding box center [423, 268] width 527 height 20
click at [449, 278] on p "Current Policy Analysis: The firm's existing social media policy (Section 6.9-6…" at bounding box center [423, 268] width 527 height 20
drag, startPoint x: 224, startPoint y: 263, endPoint x: 331, endPoint y: 294, distance: 111.6
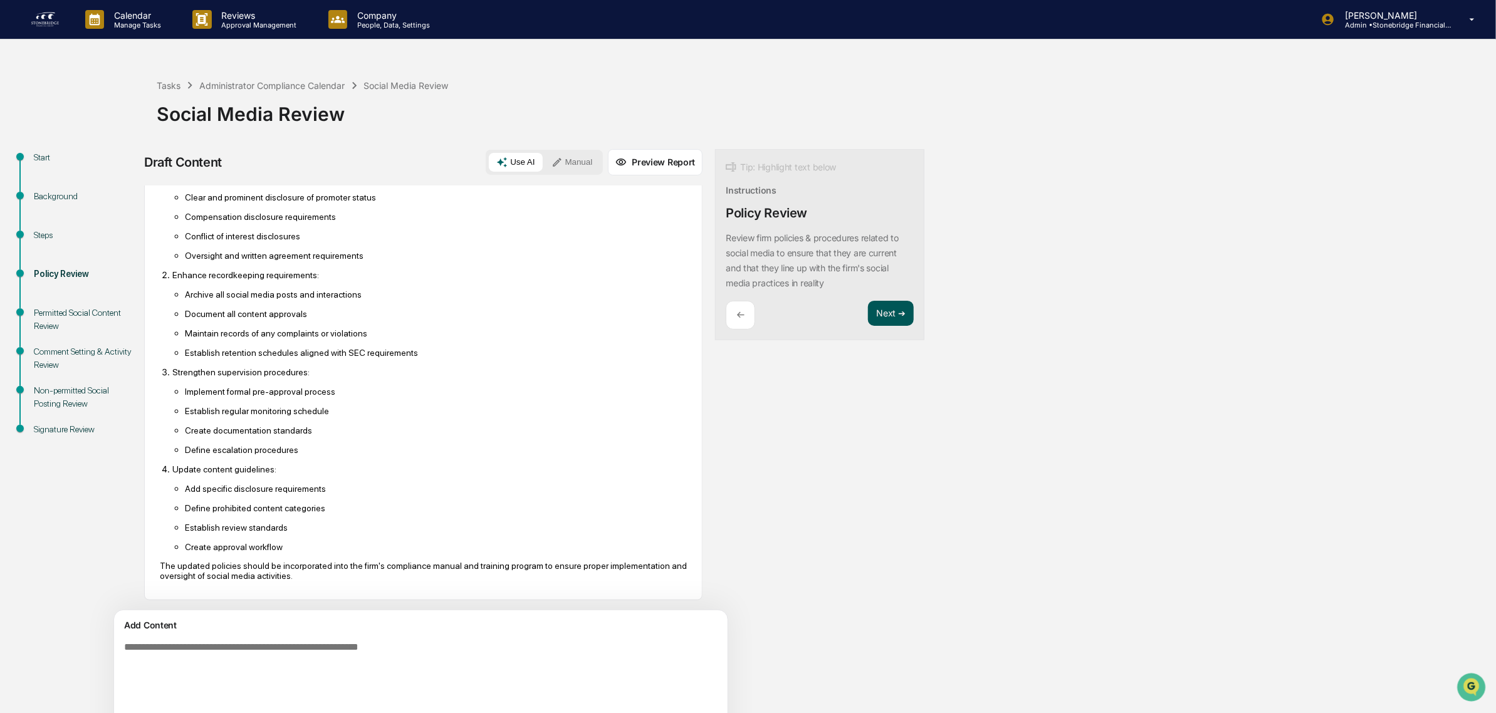
click at [868, 314] on button "Next ➔" at bounding box center [891, 314] width 46 height 26
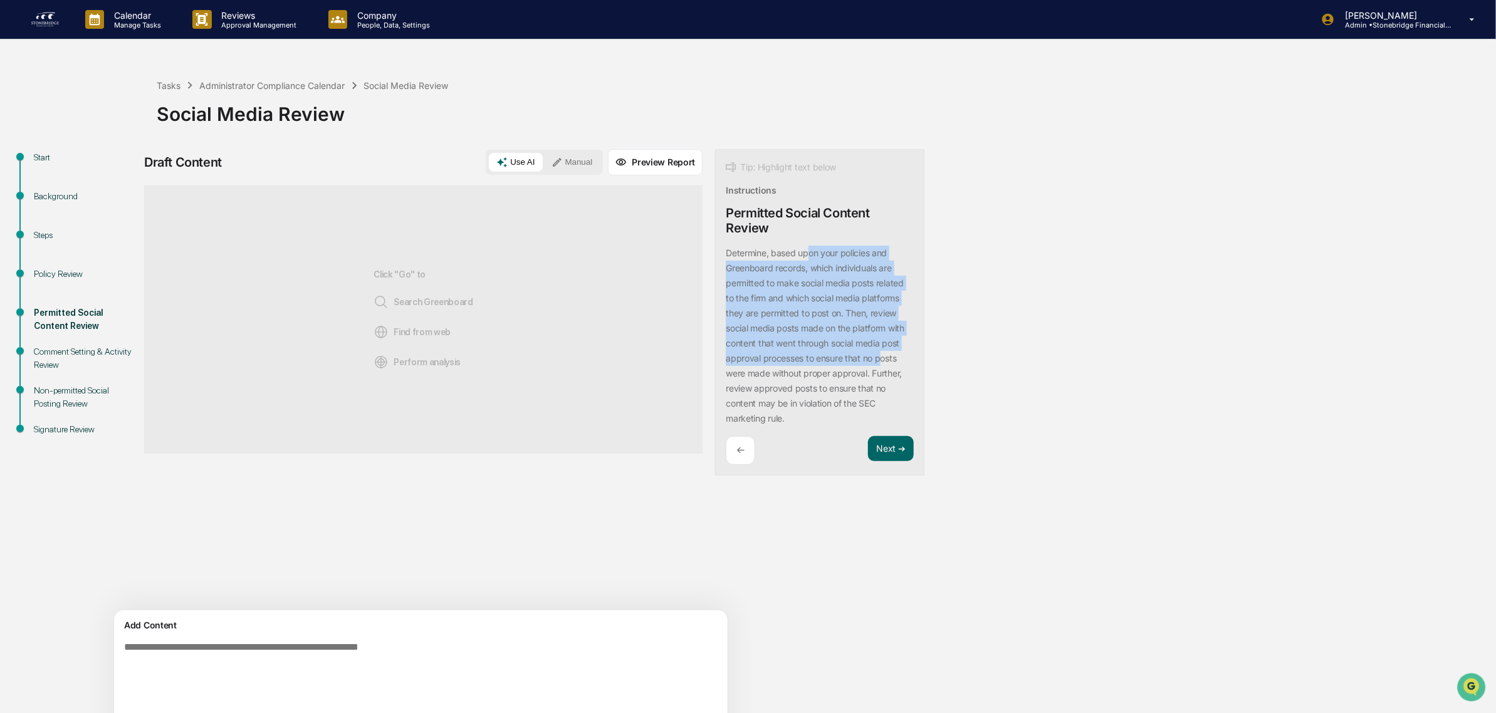
drag, startPoint x: 752, startPoint y: 249, endPoint x: 821, endPoint y: 364, distance: 134.3
click at [821, 364] on div "Determine, based upon your policies and Greenboard records, which individuals a…" at bounding box center [820, 336] width 188 height 180
click at [821, 364] on p "Determine, based upon your policies and Greenboard records, which individuals a…" at bounding box center [815, 335] width 179 height 176
drag, startPoint x: 798, startPoint y: 332, endPoint x: 766, endPoint y: 277, distance: 63.4
click at [768, 279] on div "Determine, based upon your policies and Greenboard records, which individuals a…" at bounding box center [820, 336] width 188 height 180
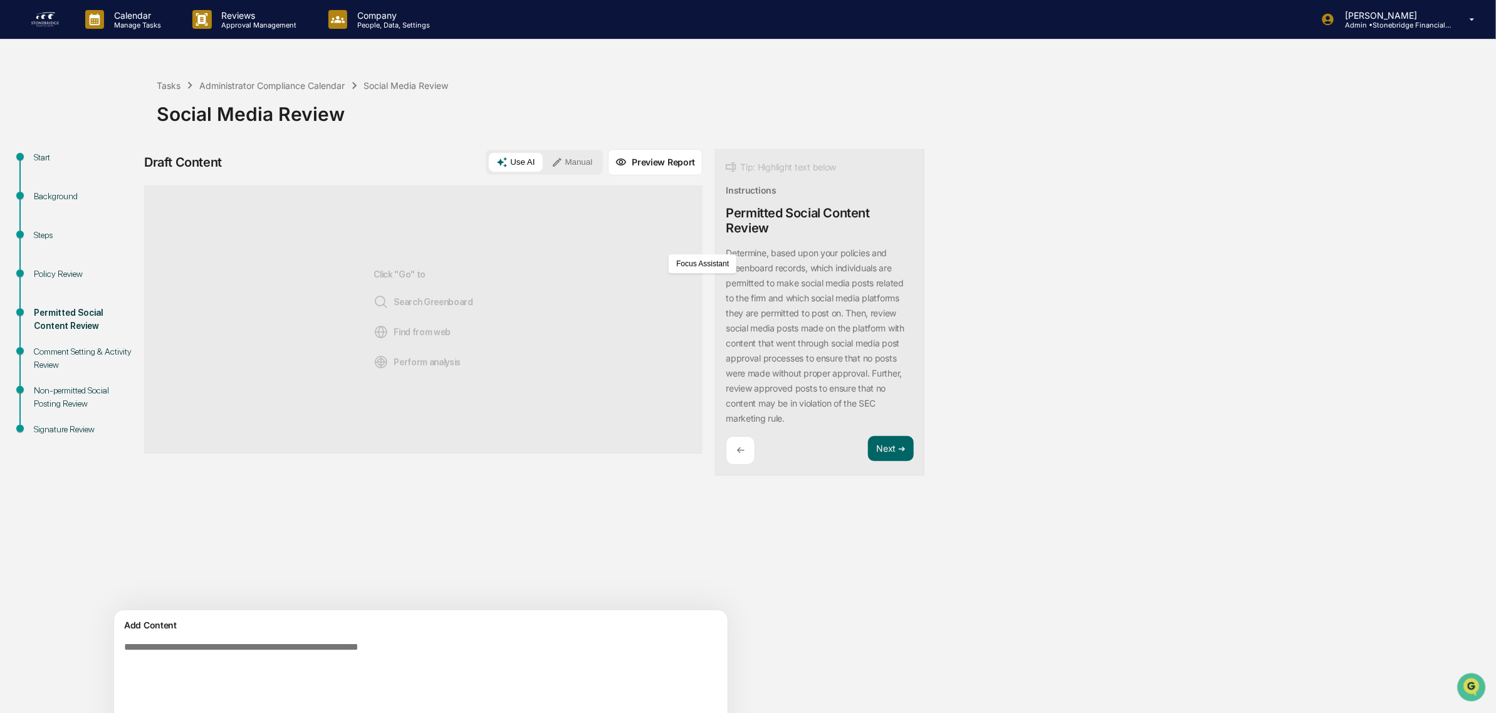
click at [766, 277] on div "Determine, based upon your policies and Greenboard records, which individuals a…" at bounding box center [820, 336] width 188 height 180
drag, startPoint x: 762, startPoint y: 274, endPoint x: 814, endPoint y: 307, distance: 62.2
click at [814, 307] on div "Determine, based upon your policies and Greenboard records, which individuals a…" at bounding box center [820, 336] width 188 height 180
drag, startPoint x: 814, startPoint y: 307, endPoint x: 781, endPoint y: 299, distance: 34.8
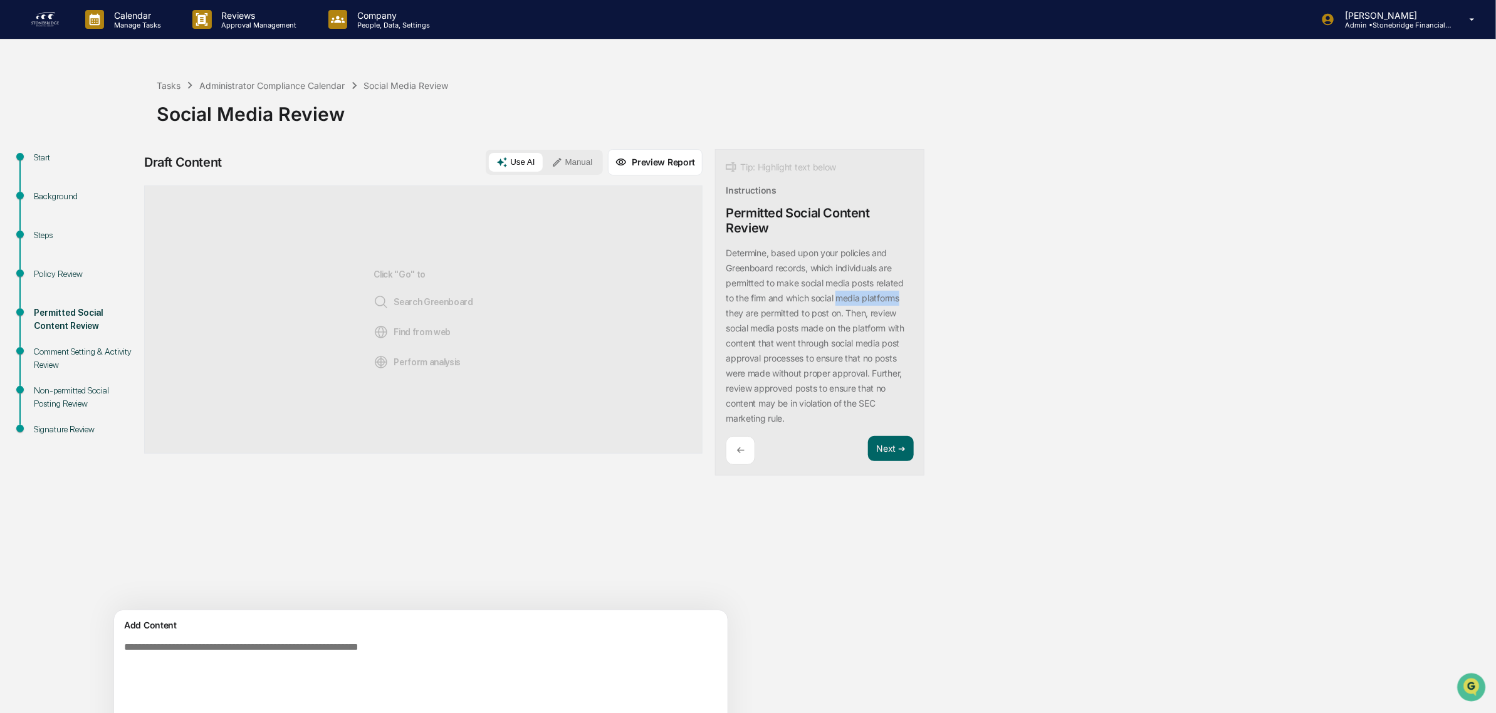
click at [781, 299] on div "Determine, based upon your policies and Greenboard records, which individuals a…" at bounding box center [820, 336] width 188 height 180
click at [781, 299] on p "Determine, based upon your policies and Greenboard records, which individuals a…" at bounding box center [815, 335] width 179 height 176
drag, startPoint x: 741, startPoint y: 286, endPoint x: 780, endPoint y: 335, distance: 62.8
click at [780, 335] on p "Determine, based upon your policies and Greenboard records, which individuals a…" at bounding box center [815, 335] width 179 height 176
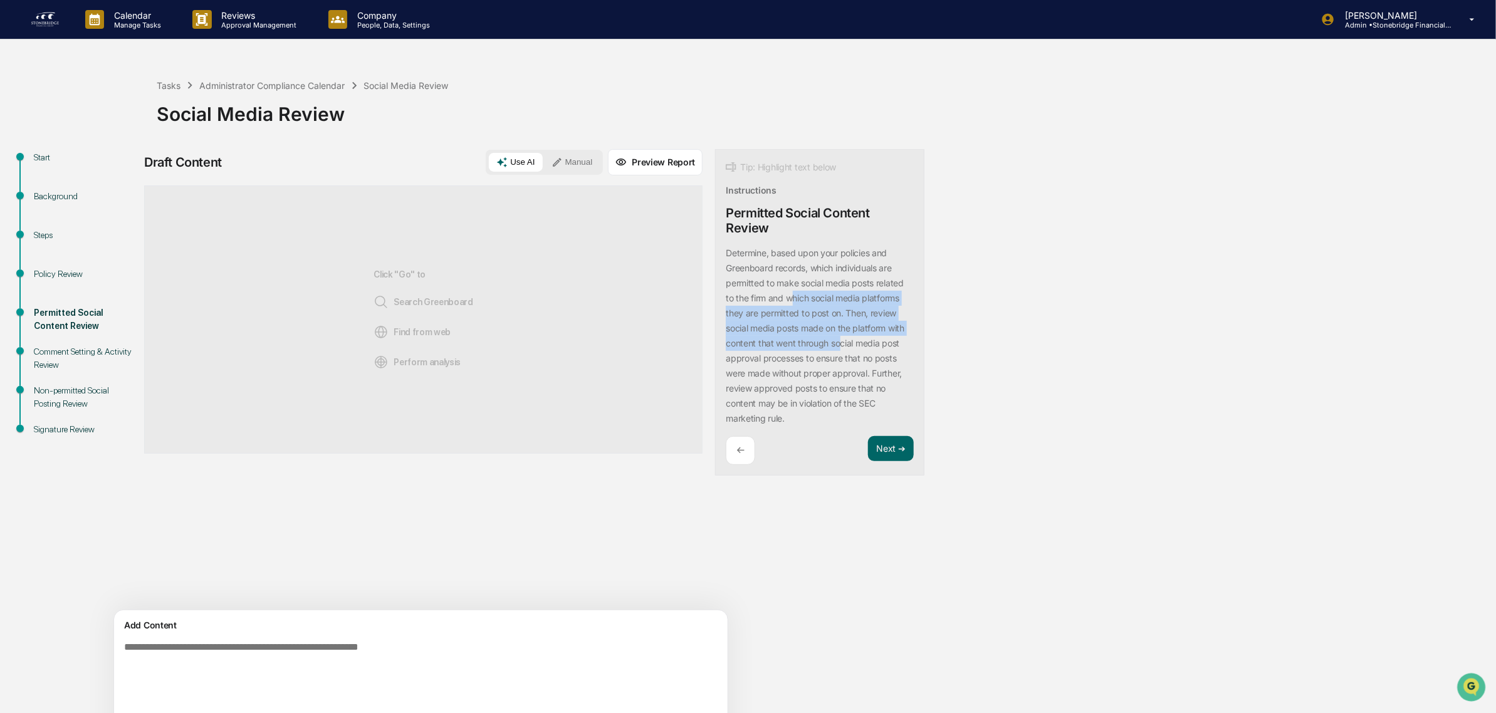
drag, startPoint x: 781, startPoint y: 348, endPoint x: 733, endPoint y: 293, distance: 72.8
click at [733, 293] on div "Determine, based upon your policies and Greenboard records, which individuals a…" at bounding box center [820, 336] width 188 height 180
drag, startPoint x: 714, startPoint y: 296, endPoint x: 712, endPoint y: 327, distance: 31.4
click at [726, 327] on p "Determine, based upon your policies and Greenboard records, which individuals a…" at bounding box center [815, 335] width 179 height 176
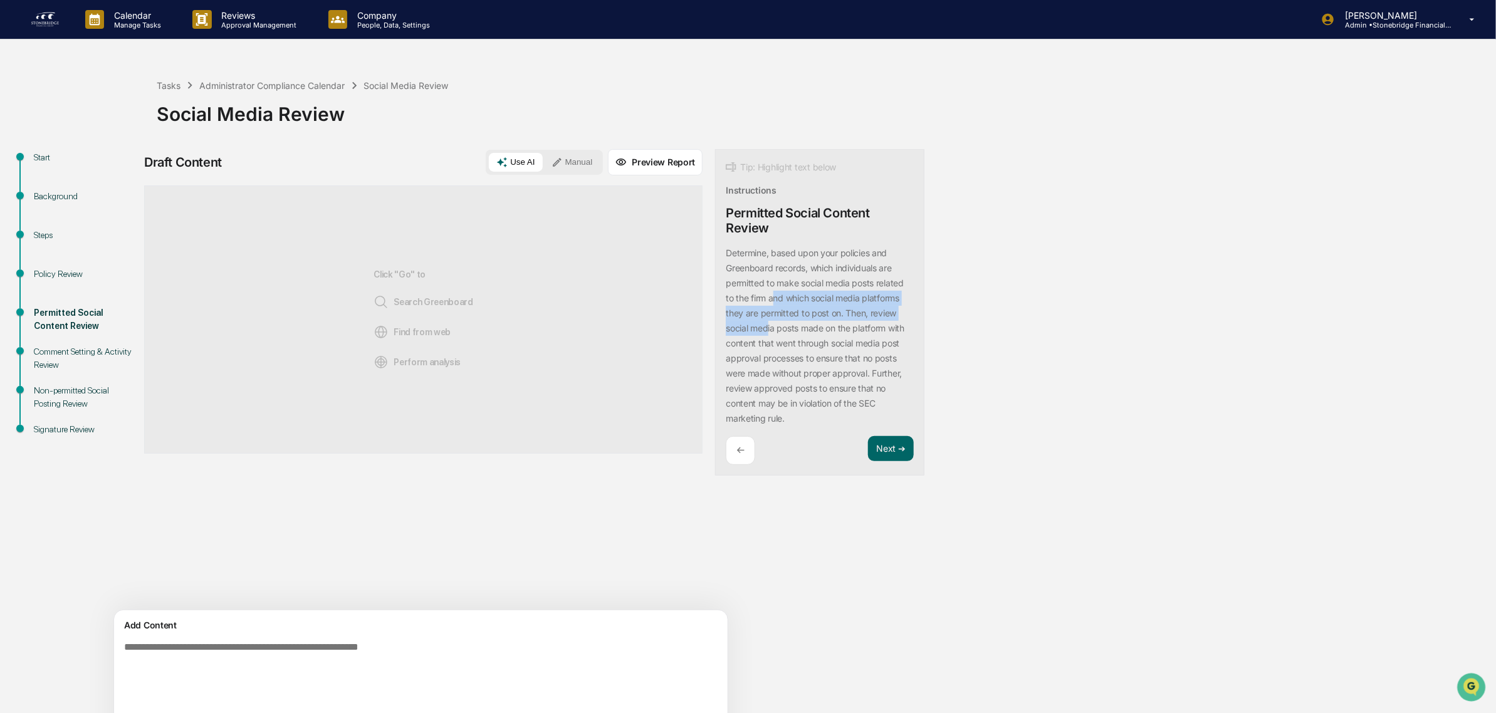
click at [726, 327] on p "Determine, based upon your policies and Greenboard records, which individuals a…" at bounding box center [815, 335] width 179 height 176
drag, startPoint x: 753, startPoint y: 367, endPoint x: 727, endPoint y: 310, distance: 62.0
click at [727, 310] on div "Determine, based upon your policies and Greenboard records, which individuals a…" at bounding box center [820, 336] width 188 height 180
click at [727, 310] on p "Determine, based upon your policies and Greenboard records, which individuals a…" at bounding box center [815, 335] width 179 height 176
drag, startPoint x: 703, startPoint y: 290, endPoint x: 799, endPoint y: 263, distance: 100.2
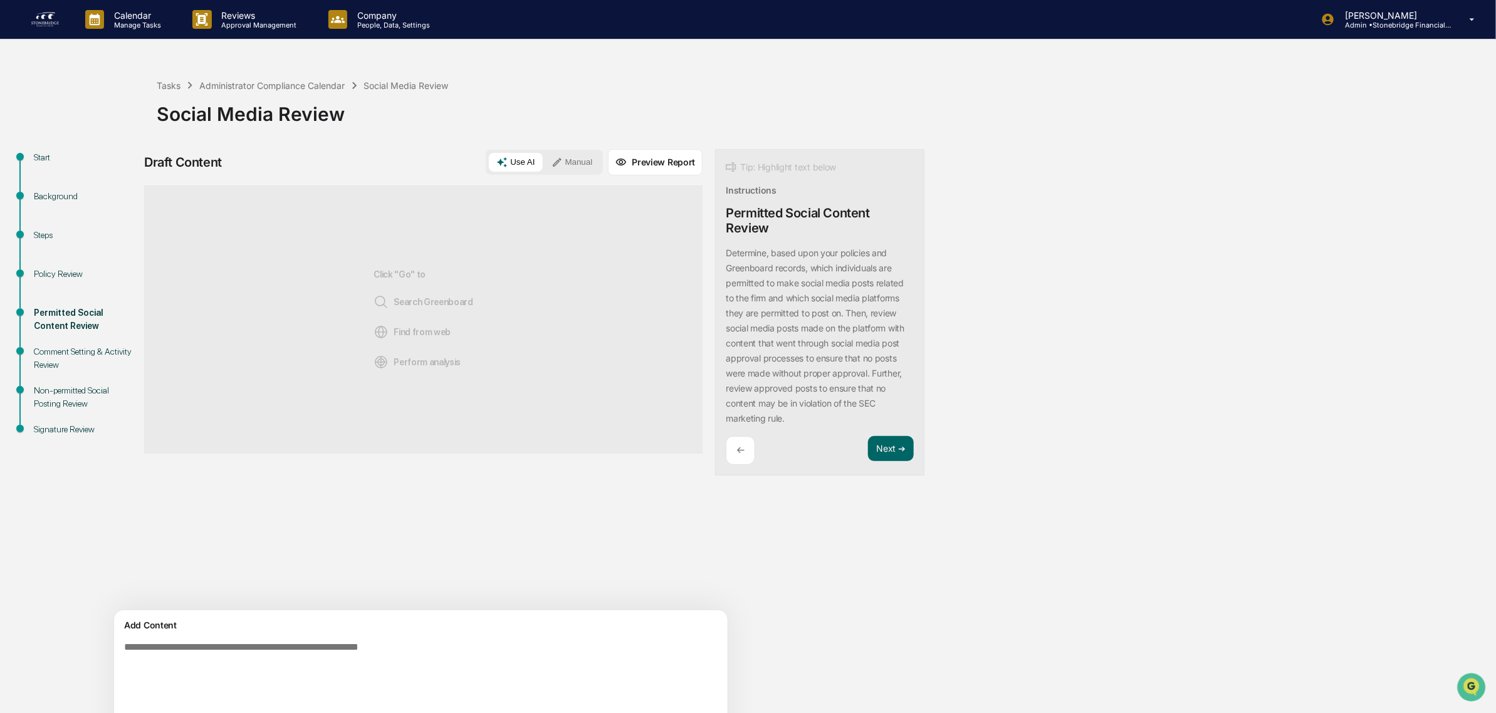
click at [799, 263] on div "Determine, based upon your policies and Greenboard records, which individuals a…" at bounding box center [820, 336] width 188 height 180
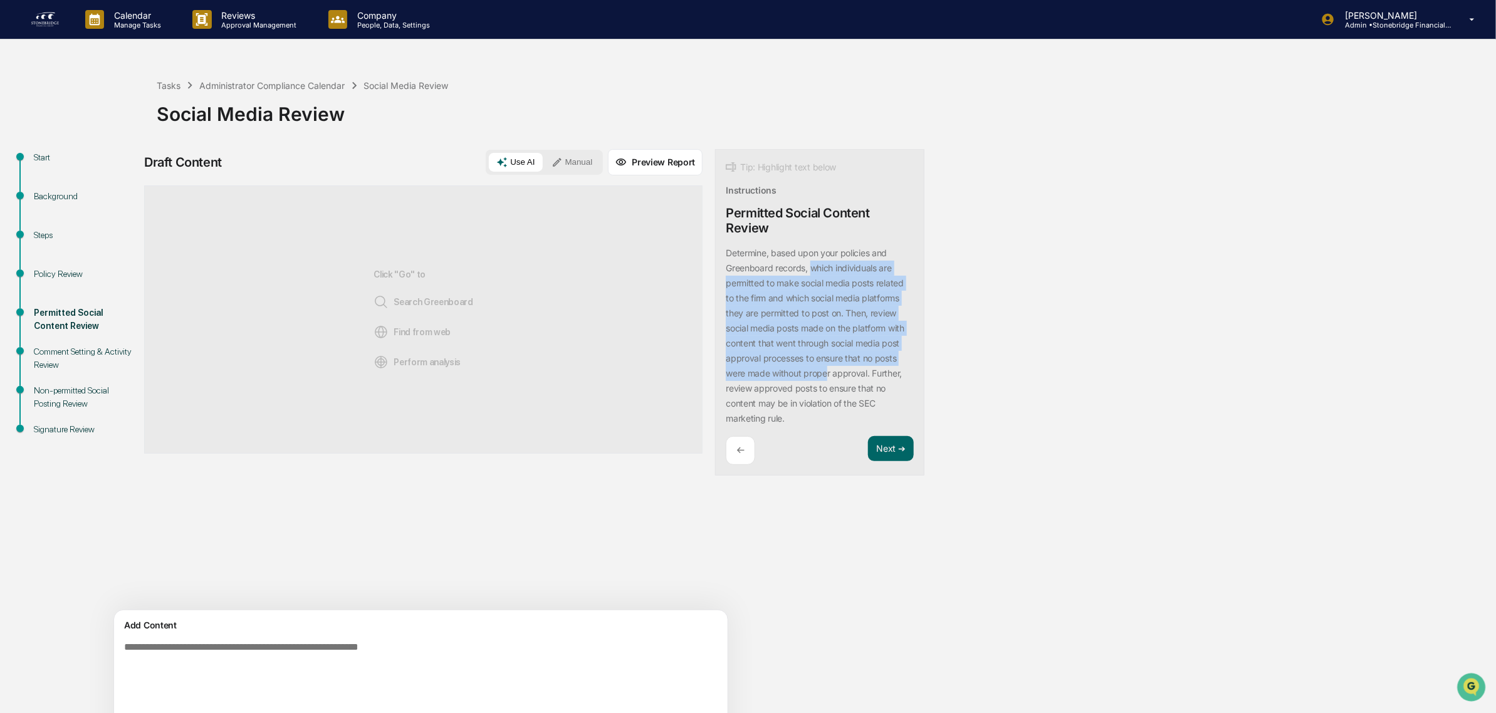
drag, startPoint x: 763, startPoint y: 315, endPoint x: 769, endPoint y: 377, distance: 62.3
click at [769, 377] on p "Determine, based upon your policies and Greenboard records, which individuals a…" at bounding box center [815, 335] width 179 height 176
drag, startPoint x: 763, startPoint y: 405, endPoint x: 743, endPoint y: 281, distance: 126.3
click at [743, 281] on p "Determine, based upon your policies and Greenboard records, which individuals a…" at bounding box center [815, 335] width 179 height 176
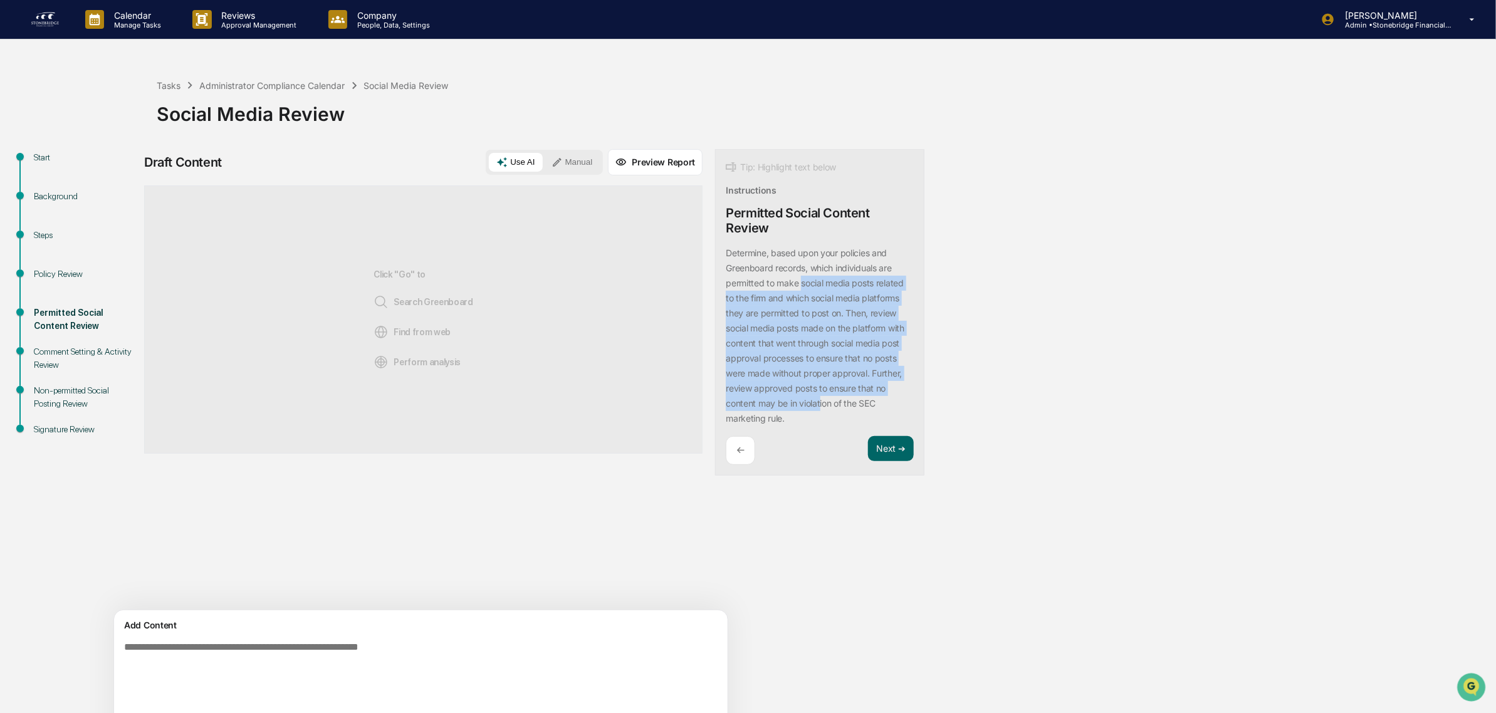
click at [743, 281] on p "Determine, based upon your policies and Greenboard records, which individuals a…" at bounding box center [815, 335] width 179 height 176
drag, startPoint x: 749, startPoint y: 248, endPoint x: 731, endPoint y: 427, distance: 180.1
click at [731, 426] on div "Determine, based upon your policies and Greenboard records, which individuals a…" at bounding box center [820, 336] width 188 height 180
drag, startPoint x: 731, startPoint y: 427, endPoint x: 761, endPoint y: 286, distance: 144.9
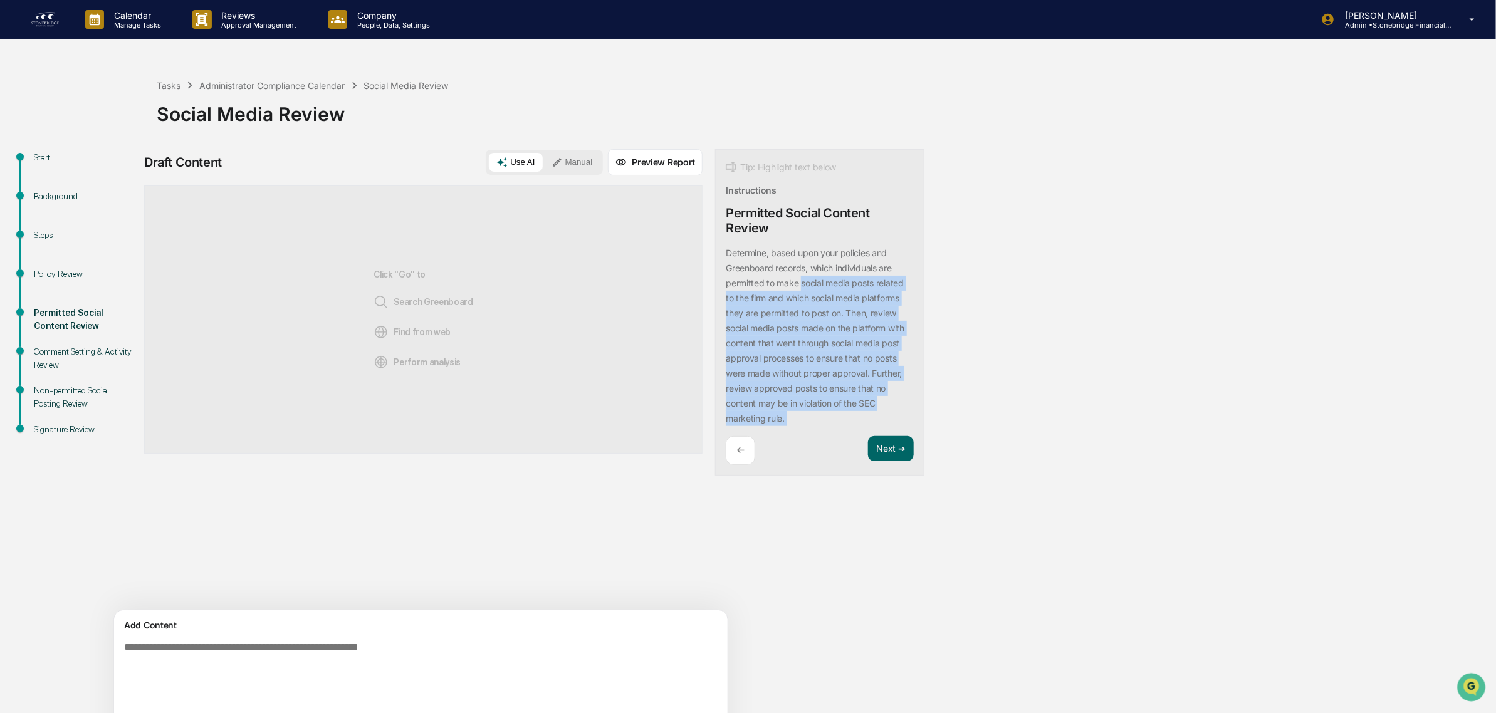
click at [761, 286] on div "Determine, based upon your policies and Greenboard records, which individuals a…" at bounding box center [820, 336] width 188 height 180
click at [761, 286] on p "Determine, based upon your policies and Greenboard records, which individuals a…" at bounding box center [815, 335] width 179 height 176
drag, startPoint x: 771, startPoint y: 249, endPoint x: 782, endPoint y: 412, distance: 163.2
click at [782, 412] on div "Determine, based upon your policies and Greenboard records, which individuals a…" at bounding box center [820, 336] width 188 height 180
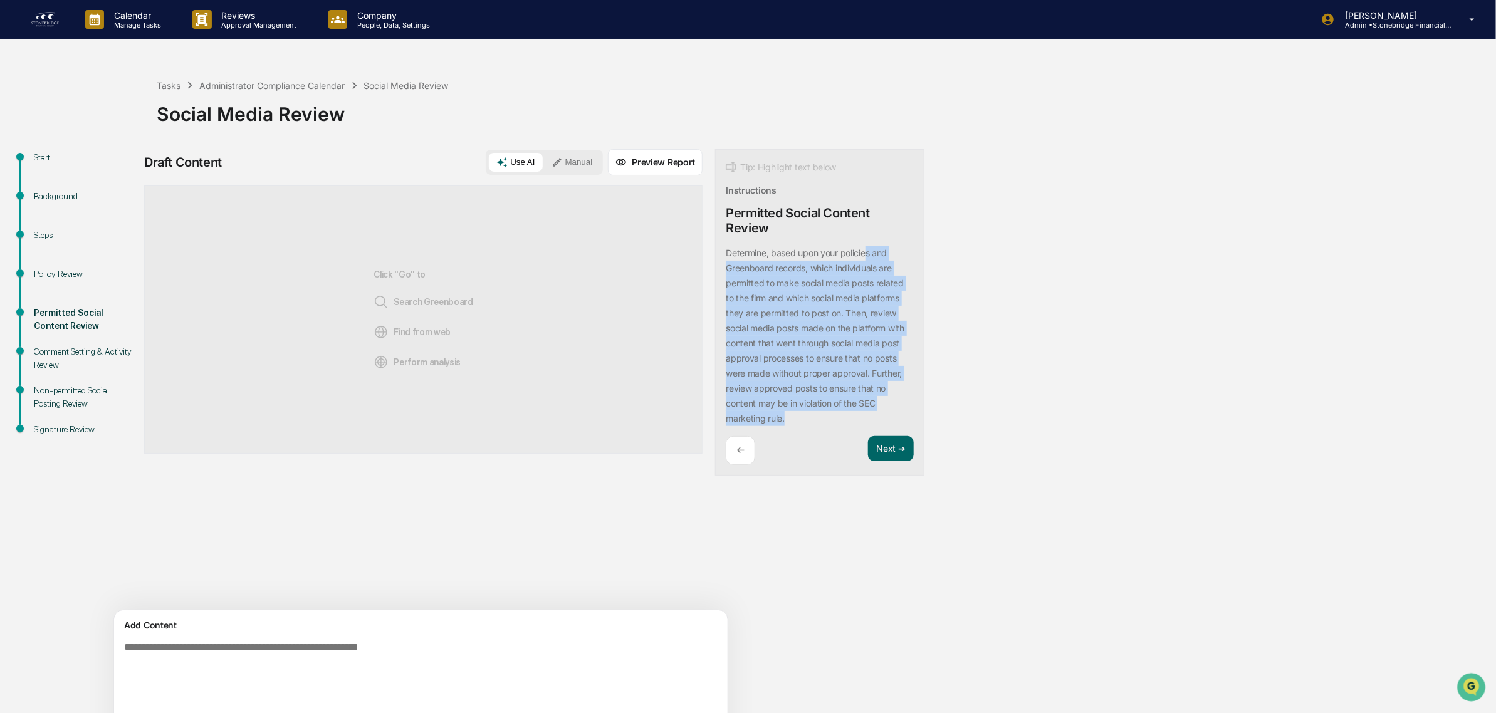
drag, startPoint x: 776, startPoint y: 417, endPoint x: 809, endPoint y: 261, distance: 160.1
click at [809, 261] on div "Determine, based upon your policies and Greenboard records, which individuals a…" at bounding box center [820, 336] width 188 height 180
drag, startPoint x: 780, startPoint y: 320, endPoint x: 752, endPoint y: 405, distance: 89.0
click at [753, 404] on div "Determine, based upon your policies and Greenboard records, which individuals a…" at bounding box center [820, 336] width 188 height 180
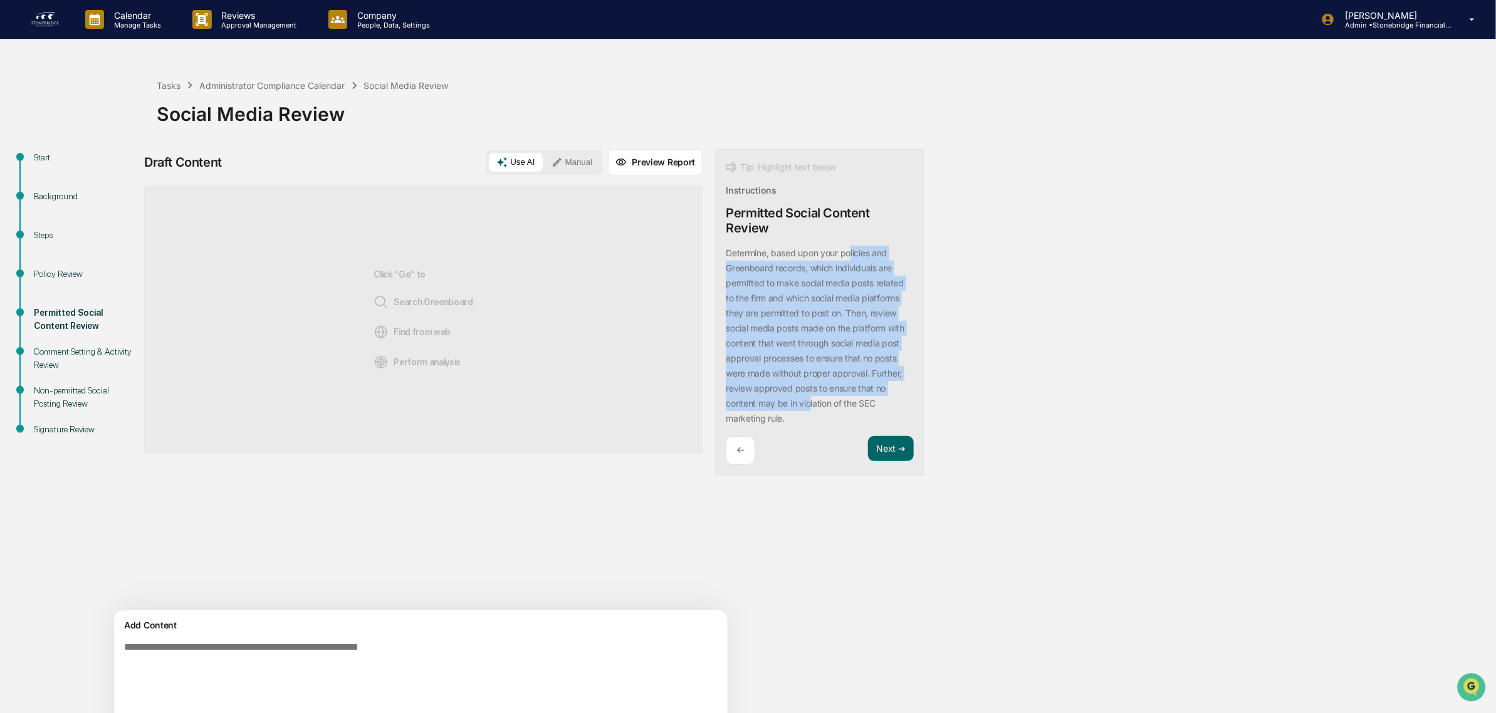
click at [752, 405] on p "Determine, based upon your policies and Greenboard records, which individuals a…" at bounding box center [815, 335] width 179 height 176
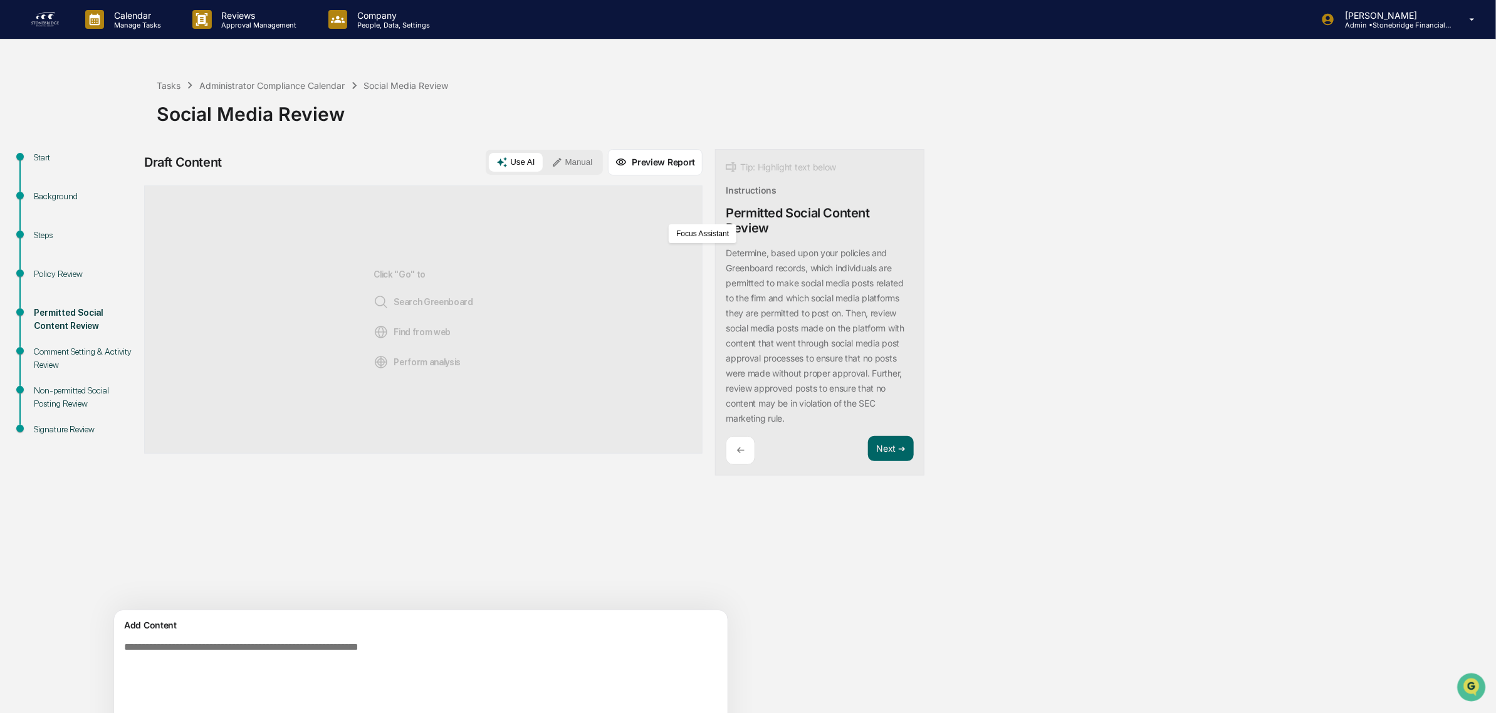
click at [443, 499] on div "Sources Click "Go" to Search Greenboard Find from web Perform analysis" at bounding box center [423, 397] width 558 height 425
